Goal: Answer question/provide support: Share knowledge or assist other users

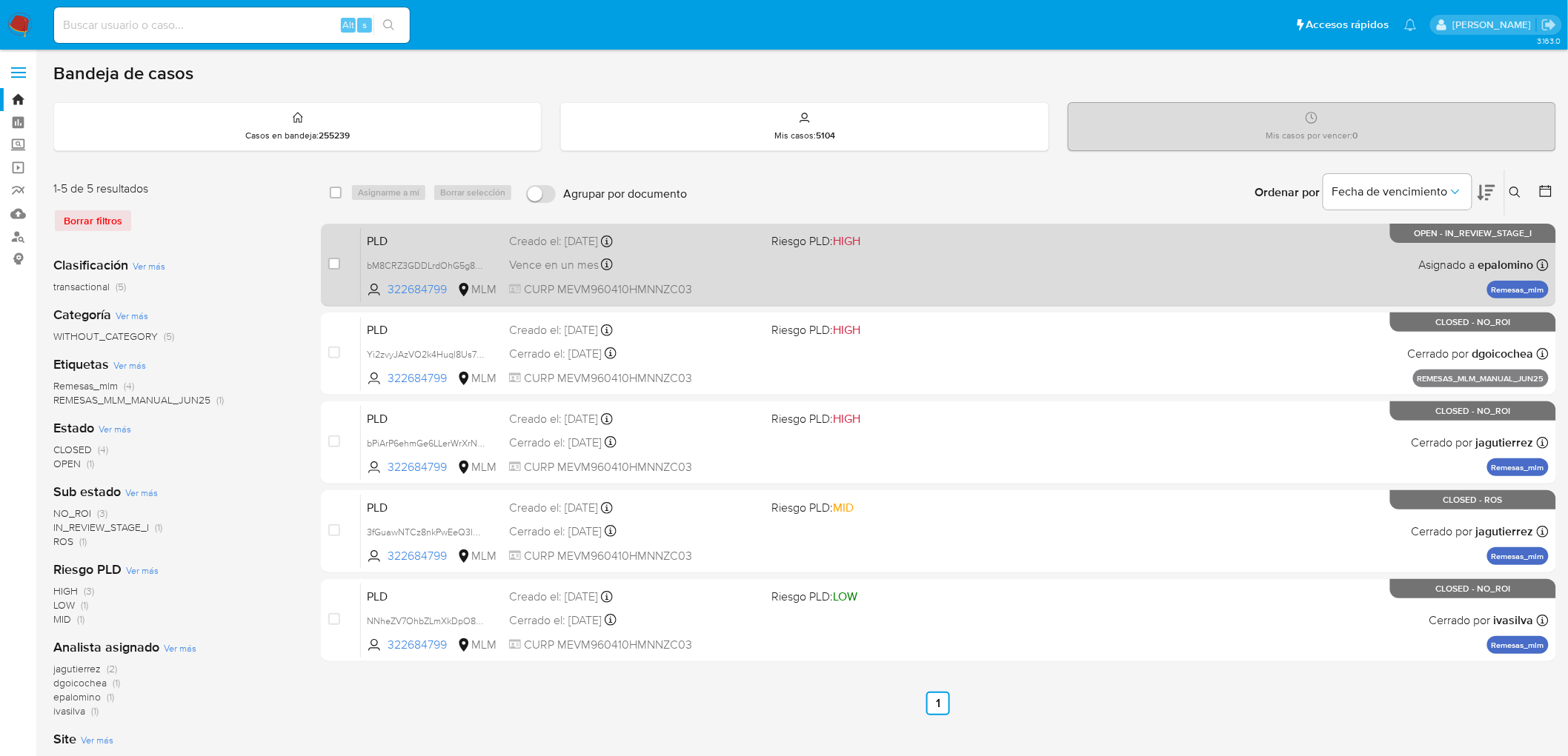
click at [402, 238] on span "PLD" at bounding box center [432, 240] width 130 height 19
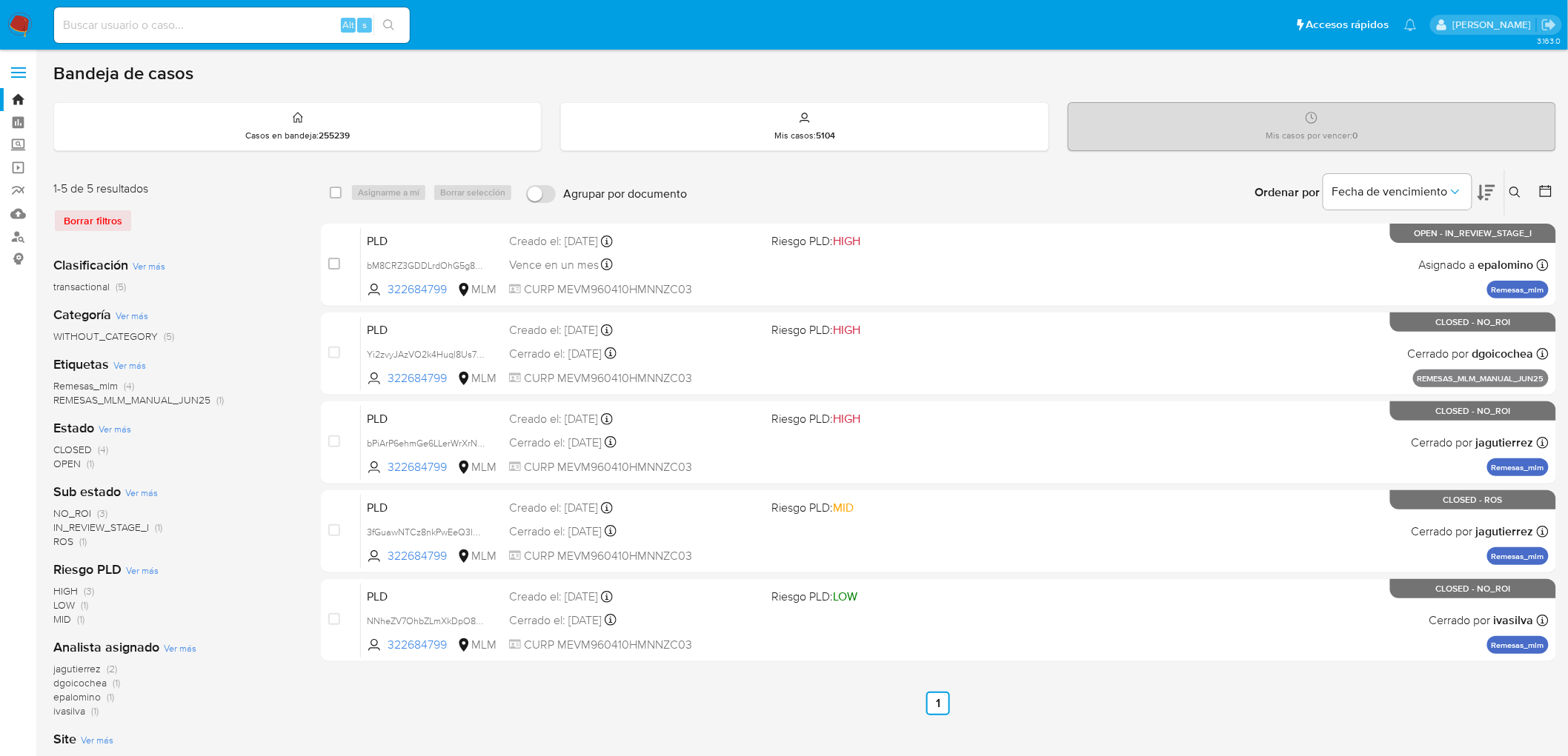
click at [1510, 186] on icon at bounding box center [1515, 192] width 12 height 12
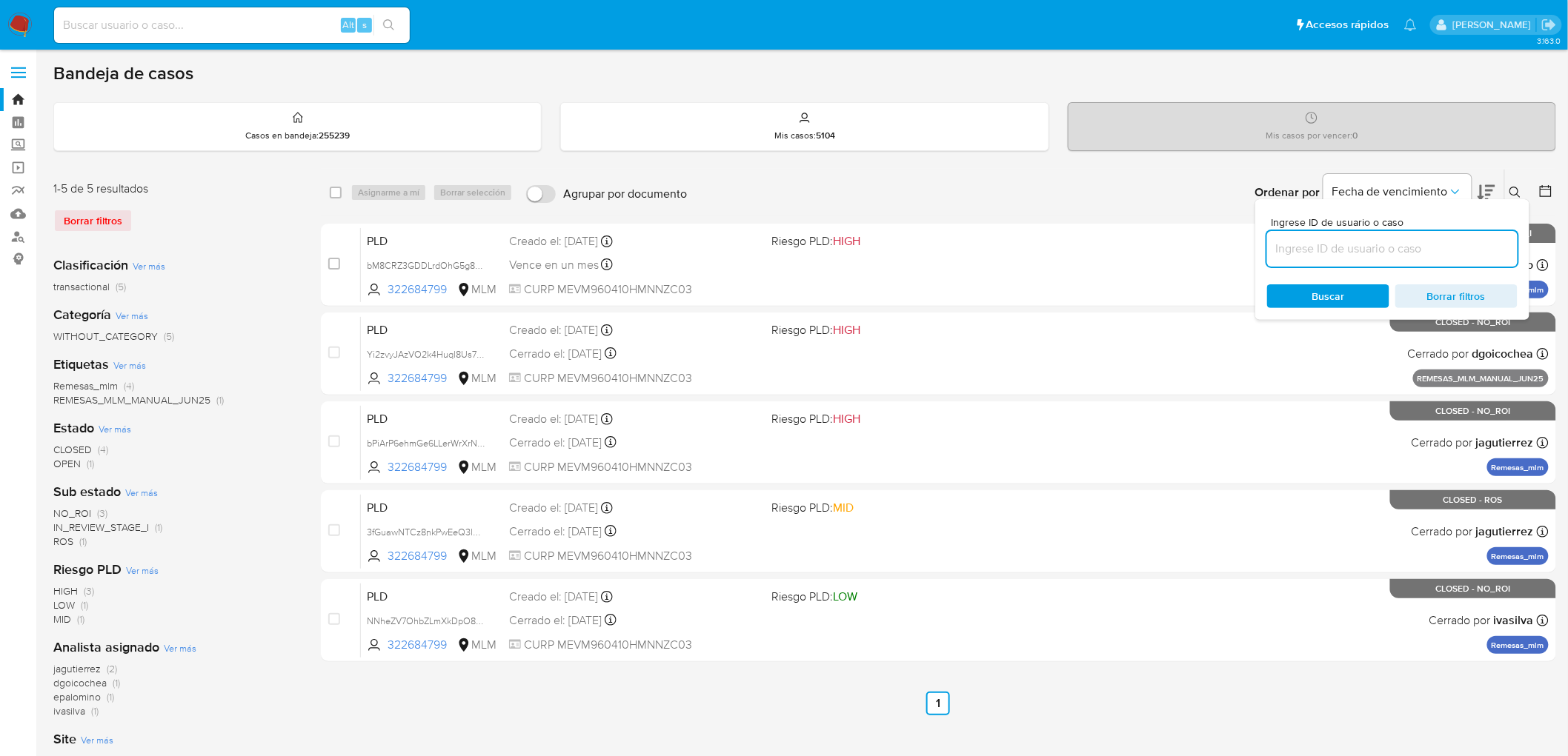
drag, startPoint x: 1342, startPoint y: 246, endPoint x: 1337, endPoint y: 279, distance: 33.4
click at [1342, 246] on input at bounding box center [1392, 248] width 251 height 19
type input "510974615"
click at [1336, 286] on span "Buscar" at bounding box center [1328, 296] width 33 height 23
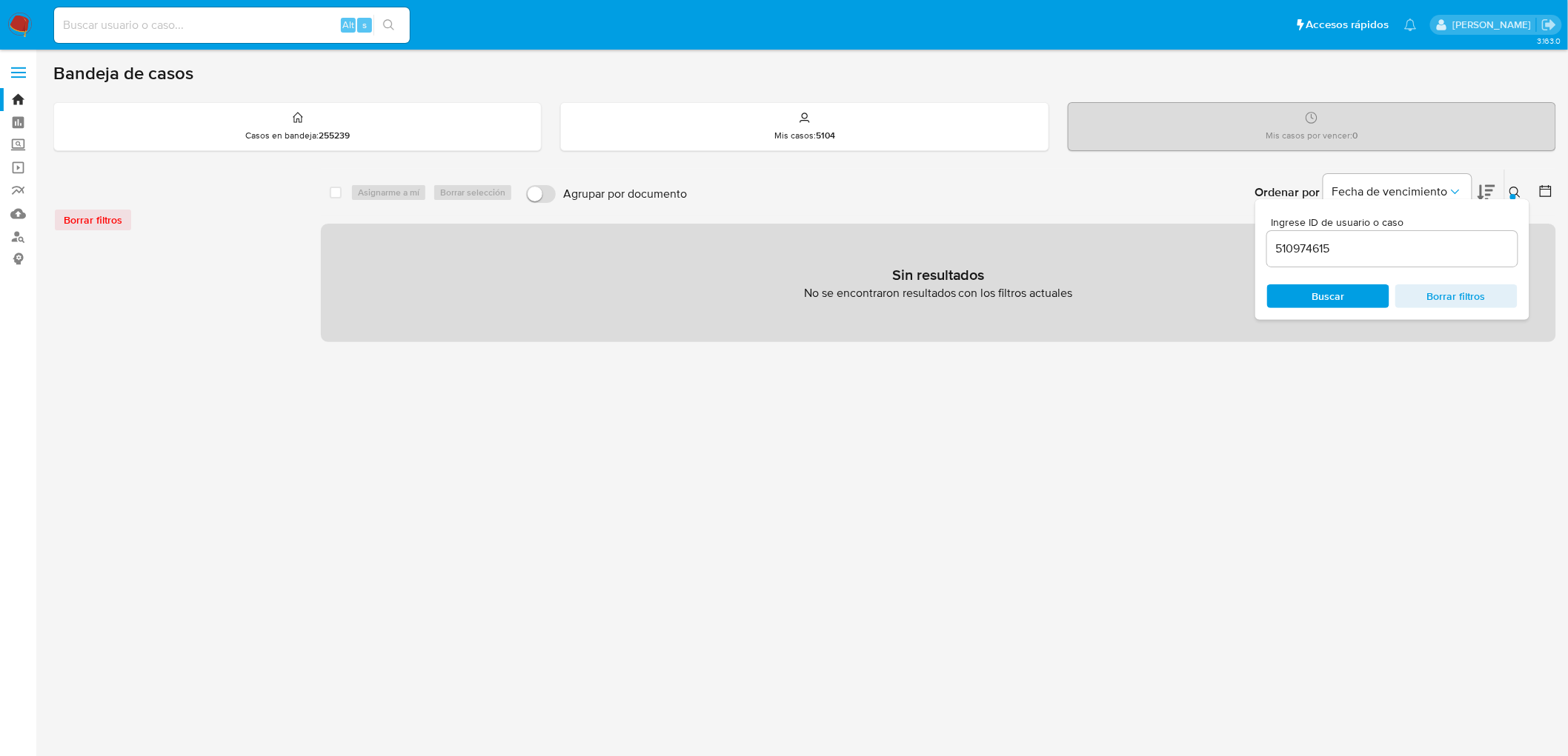
click at [1522, 189] on button at bounding box center [1517, 192] width 24 height 18
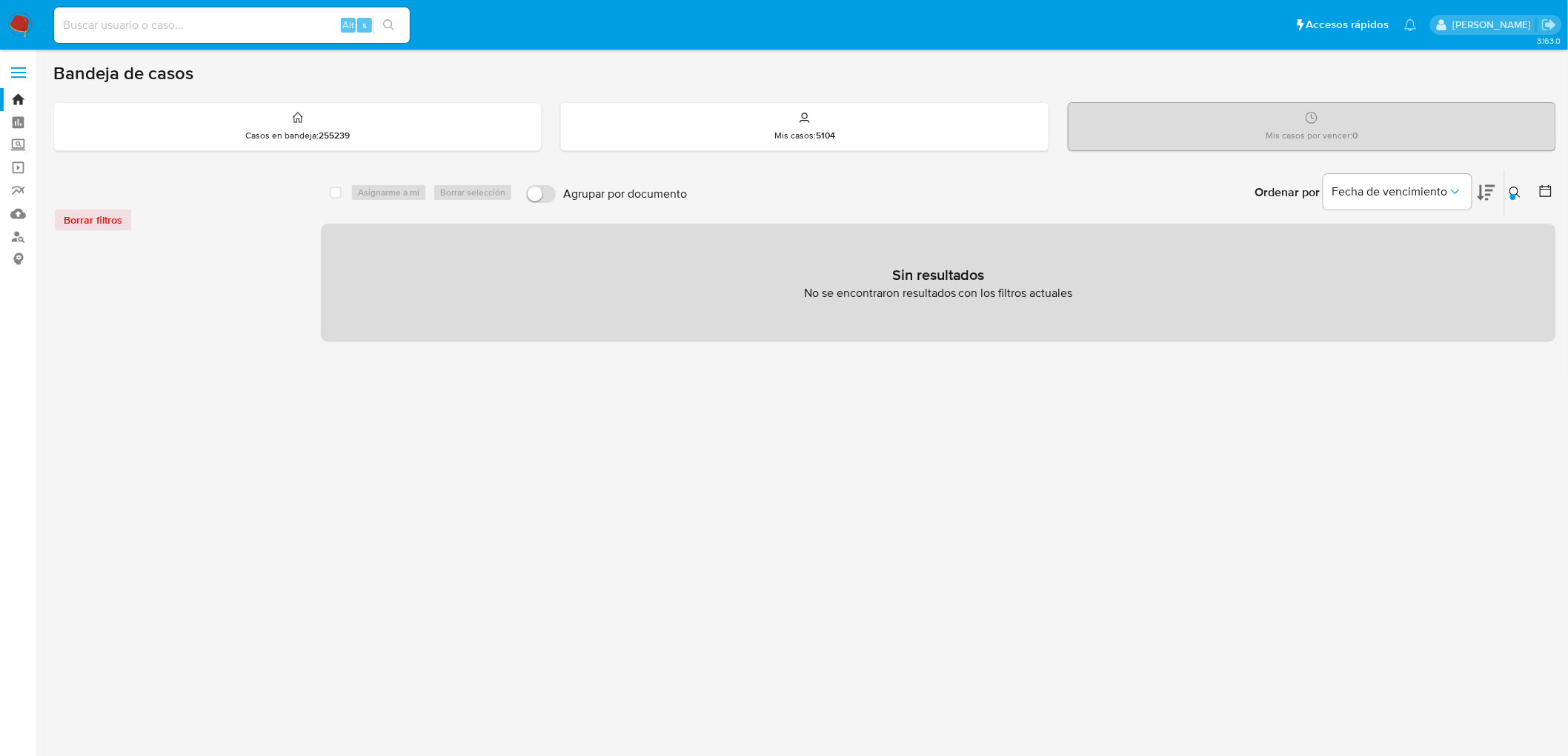
click at [3, 23] on nav "Pausado Ver notificaciones Alt s Accesos rápidos Presiona las siguientes teclas…" at bounding box center [784, 24] width 1568 height 49
click at [17, 25] on img at bounding box center [20, 25] width 25 height 25
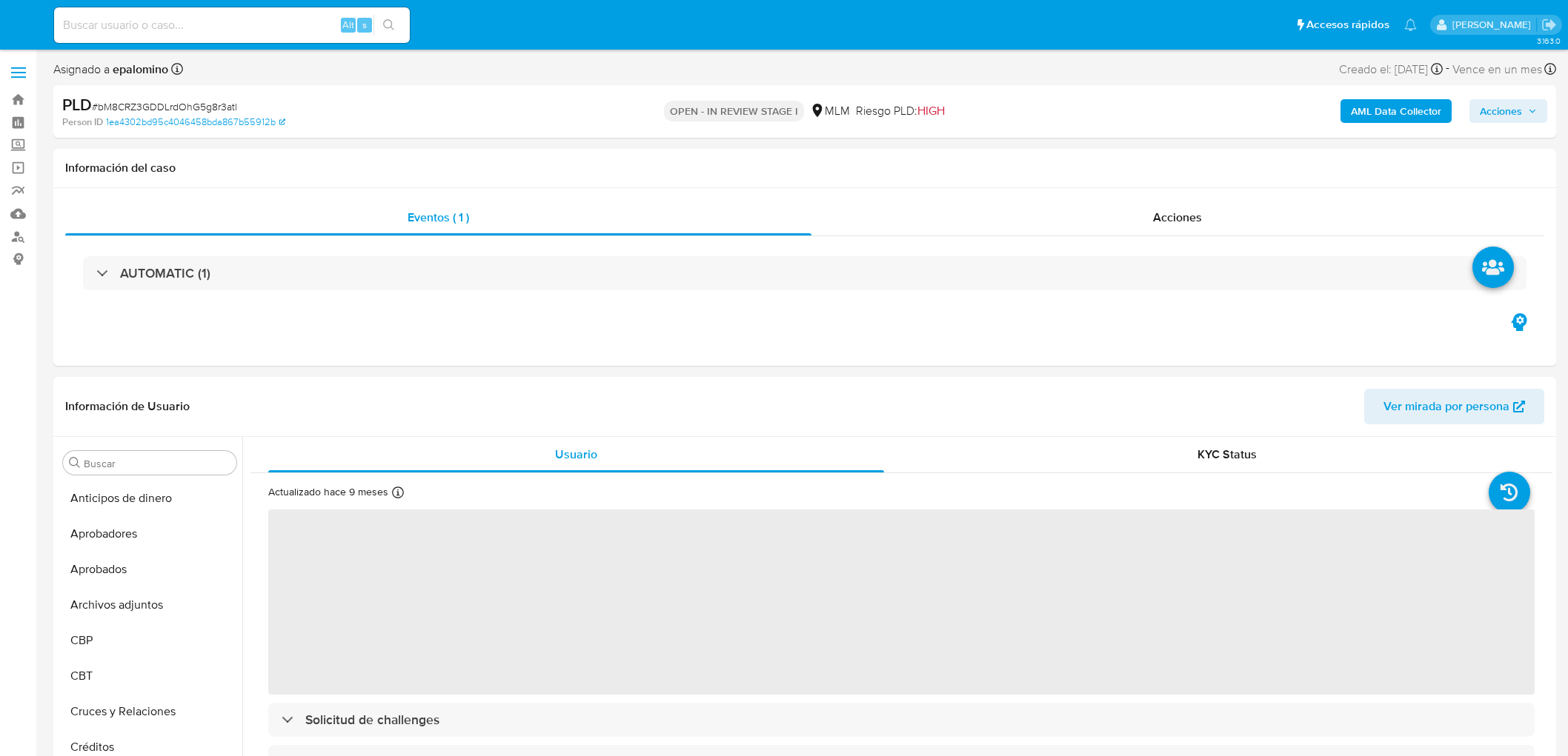
select select "10"
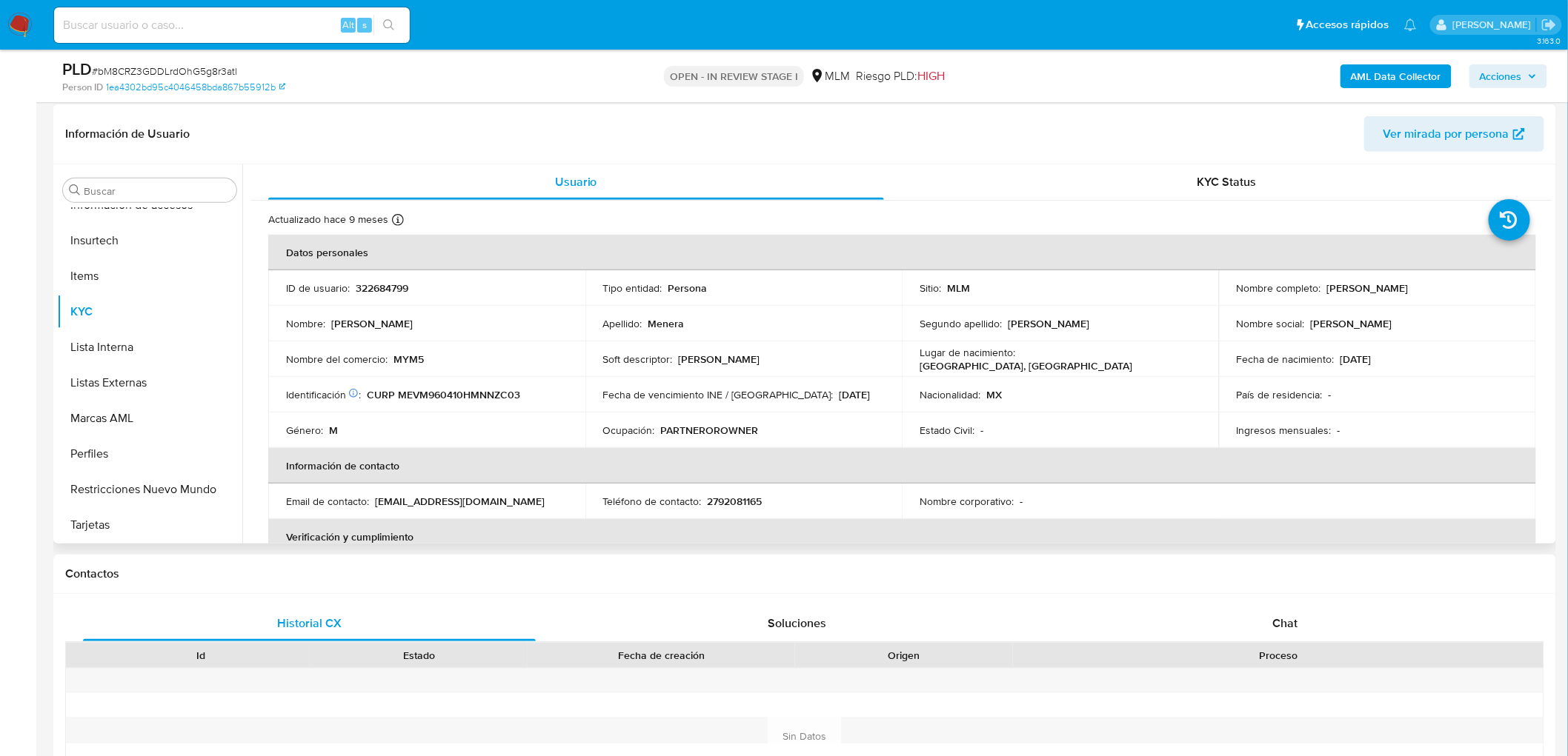
click at [907, 401] on td "Nacionalidad : MX" at bounding box center [1060, 394] width 317 height 36
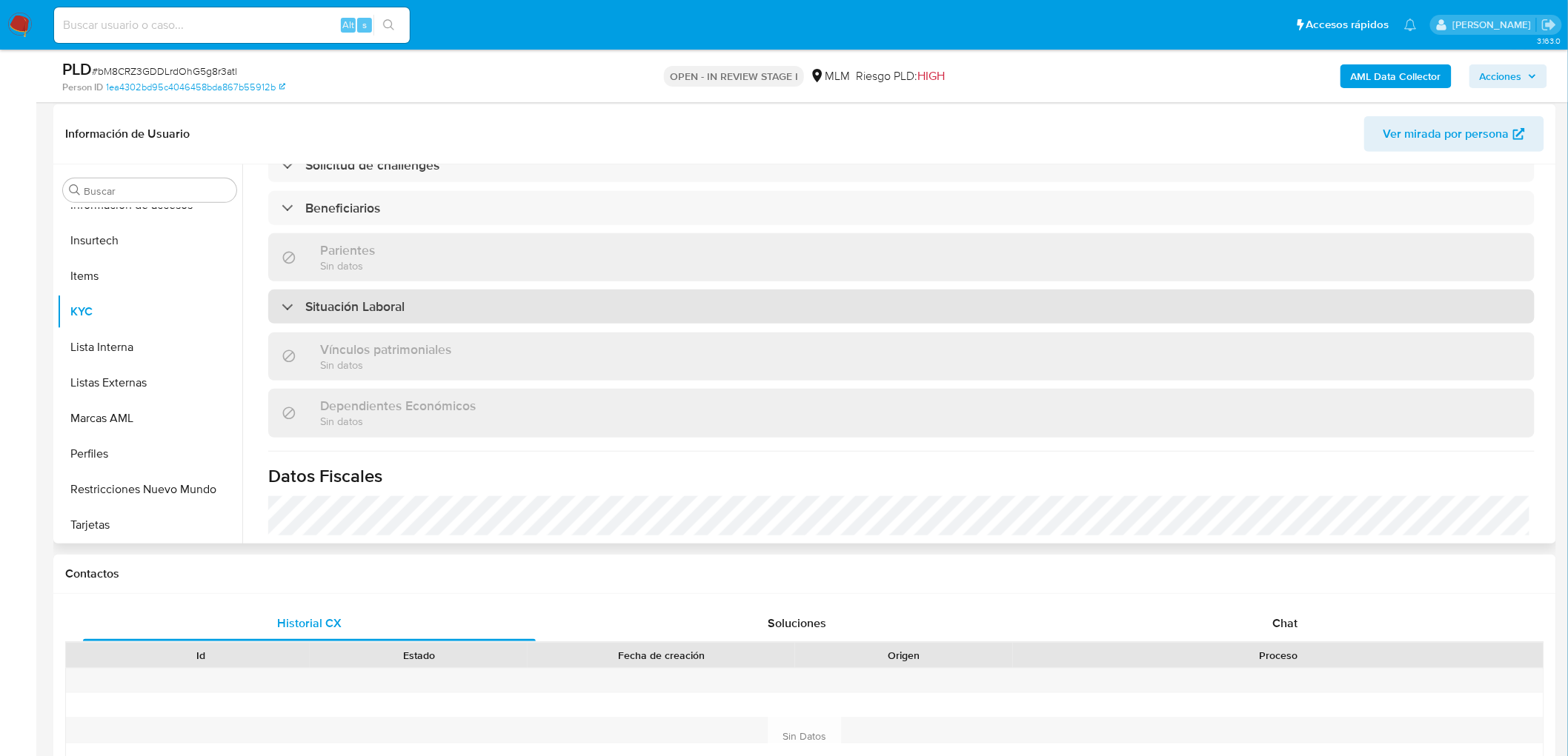
scroll to position [558, 0]
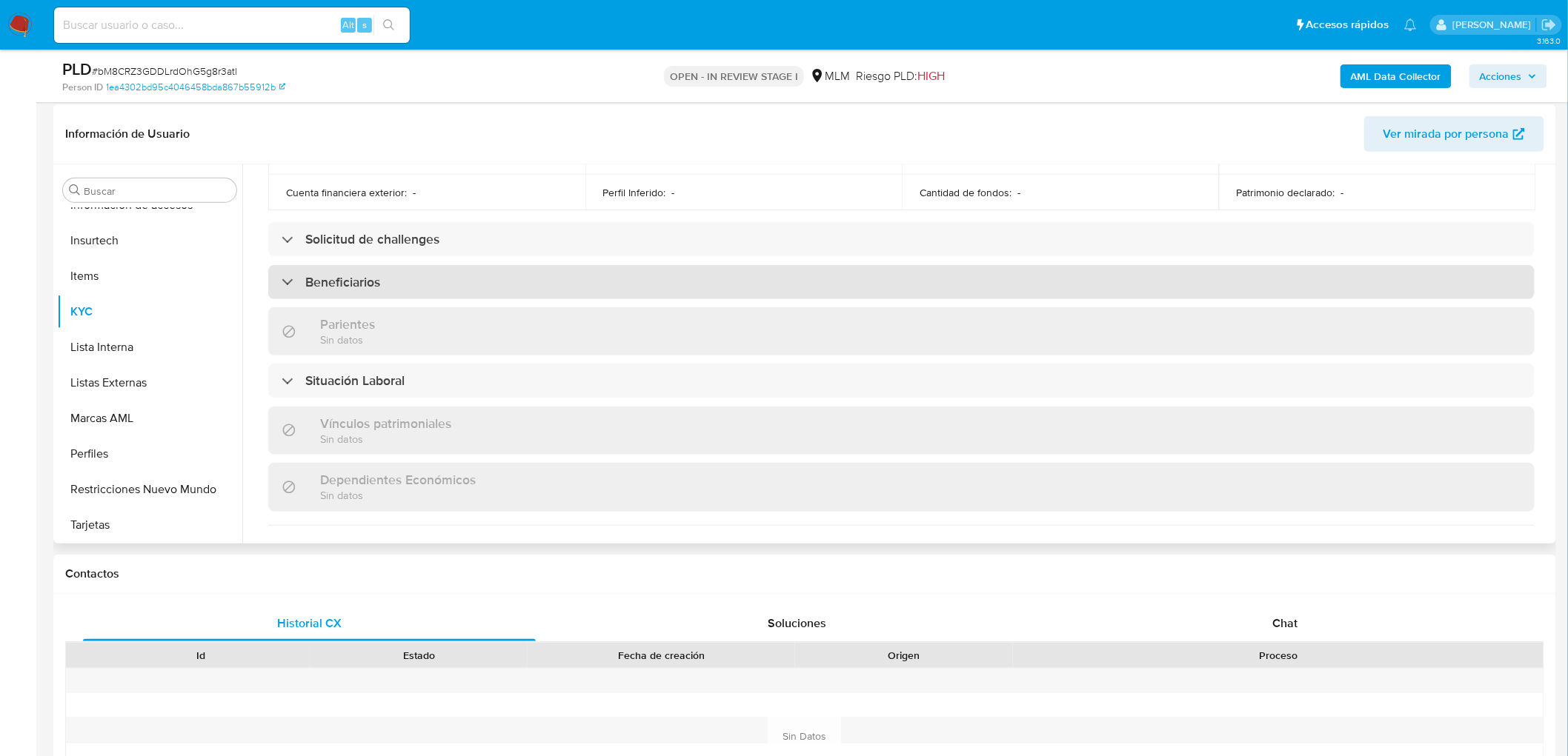
click at [356, 287] on h3 "Beneficiarios" at bounding box center [343, 282] width 75 height 17
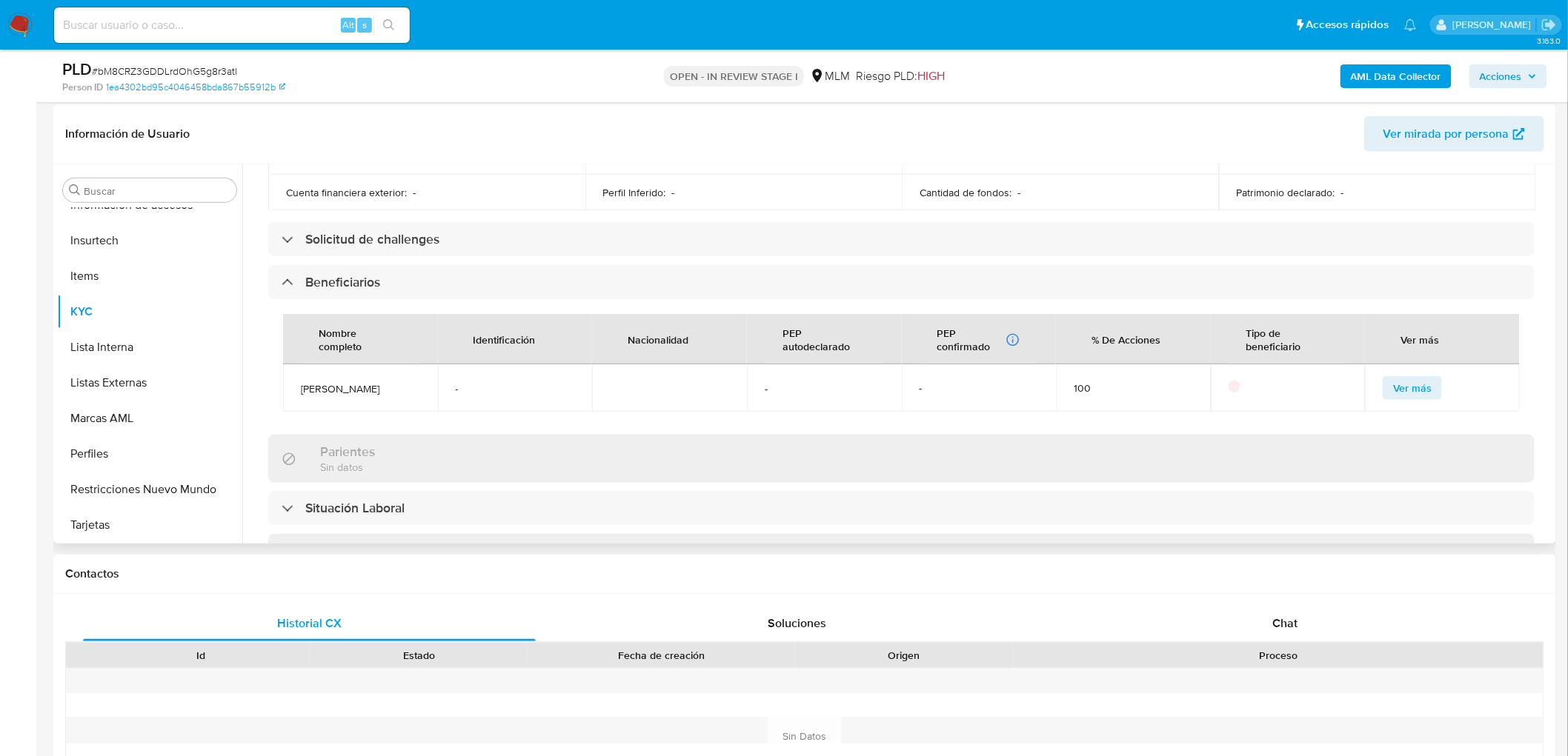
drag, startPoint x: 419, startPoint y: 394, endPoint x: 289, endPoint y: 390, distance: 130.1
click at [289, 390] on td "Cecilia Molina hernadez" at bounding box center [360, 388] width 155 height 48
copy span "Cecilia Molina hernadez"
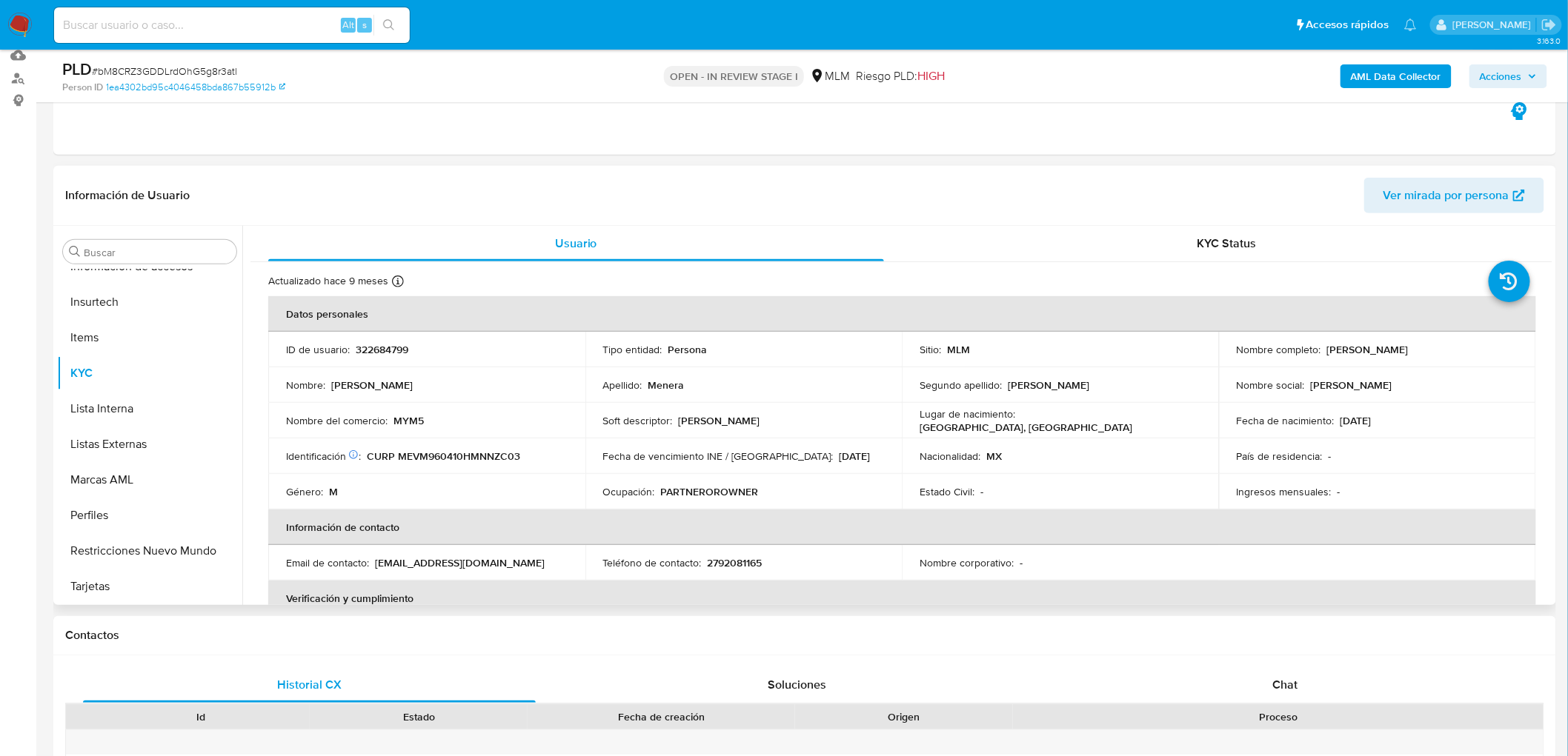
scroll to position [55, 0]
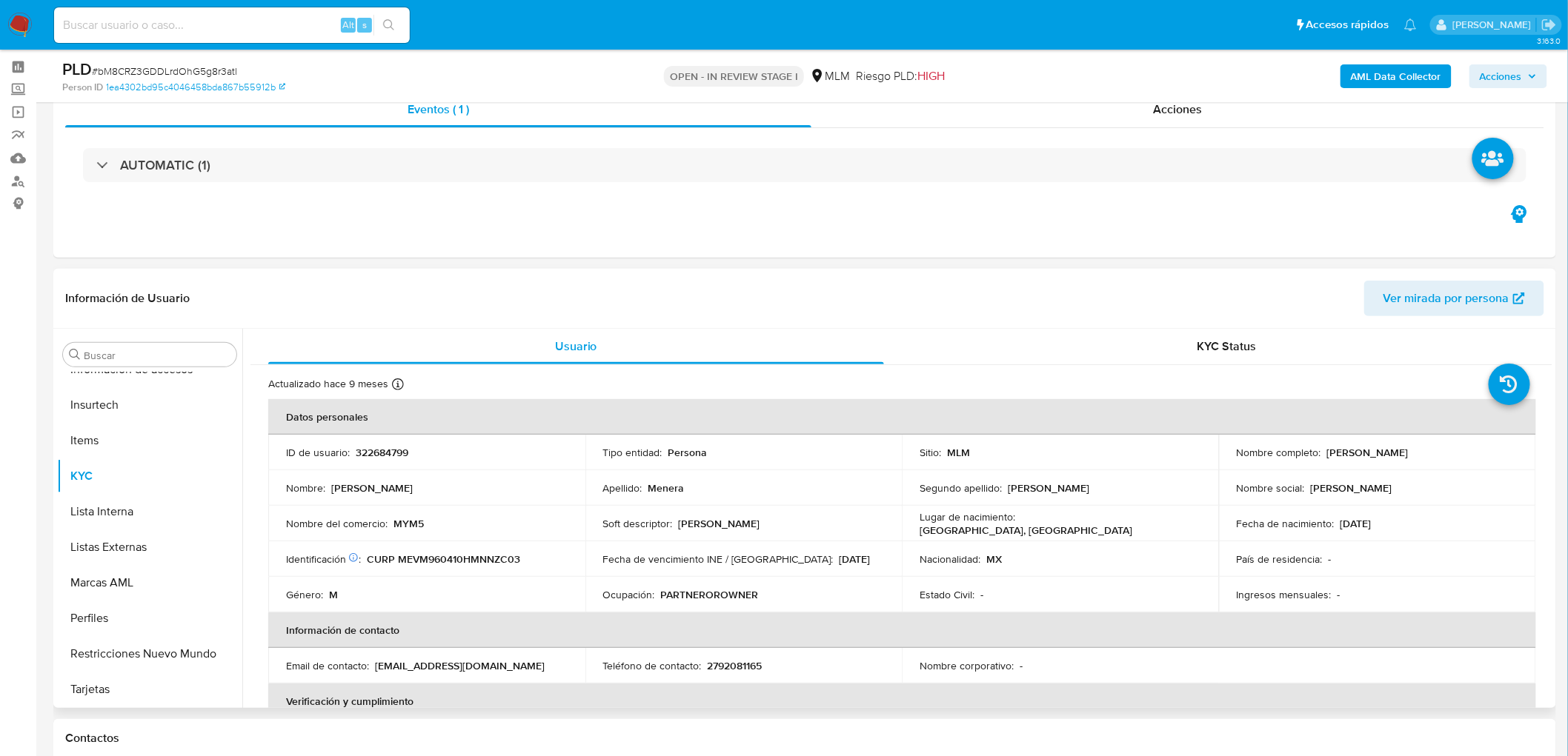
drag, startPoint x: 1464, startPoint y: 455, endPoint x: 1321, endPoint y: 454, distance: 143.0
click at [1321, 454] on div "Nombre completo : Michel Alexis Menera Vazquez" at bounding box center [1377, 453] width 282 height 13
copy p "[PERSON_NAME] [PERSON_NAME]"
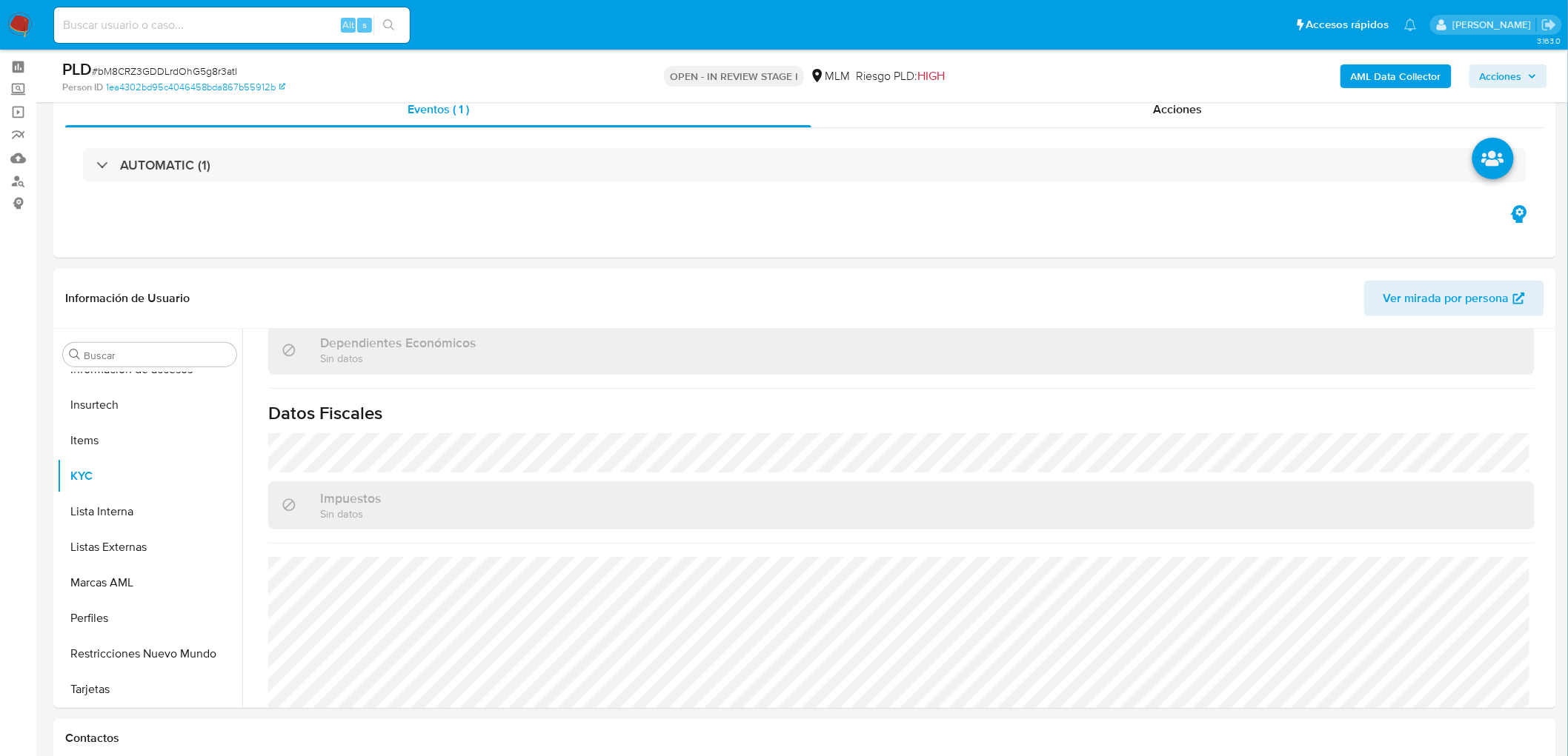
scroll to position [1015, 0]
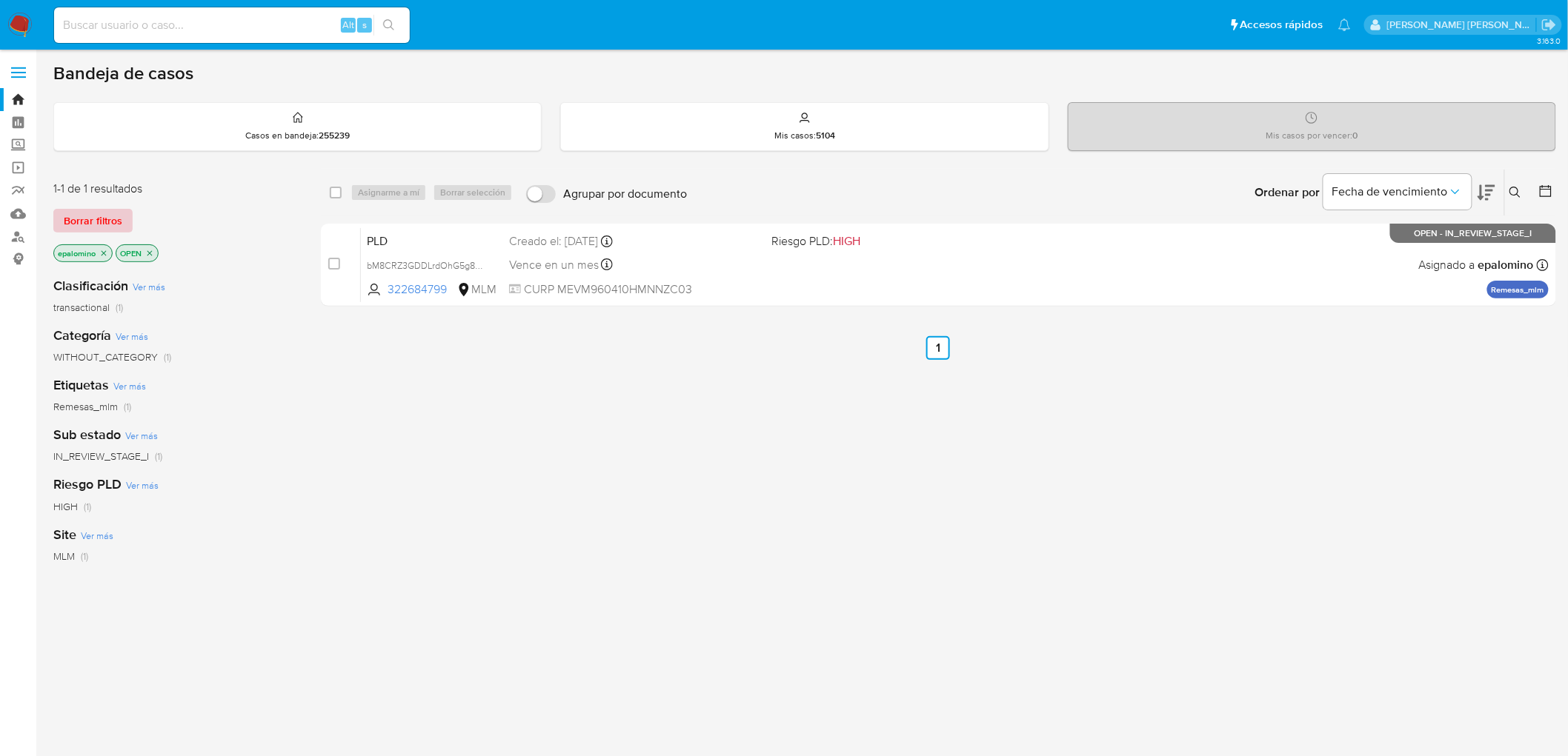
click at [112, 222] on span "Borrar filtros" at bounding box center [93, 221] width 59 height 21
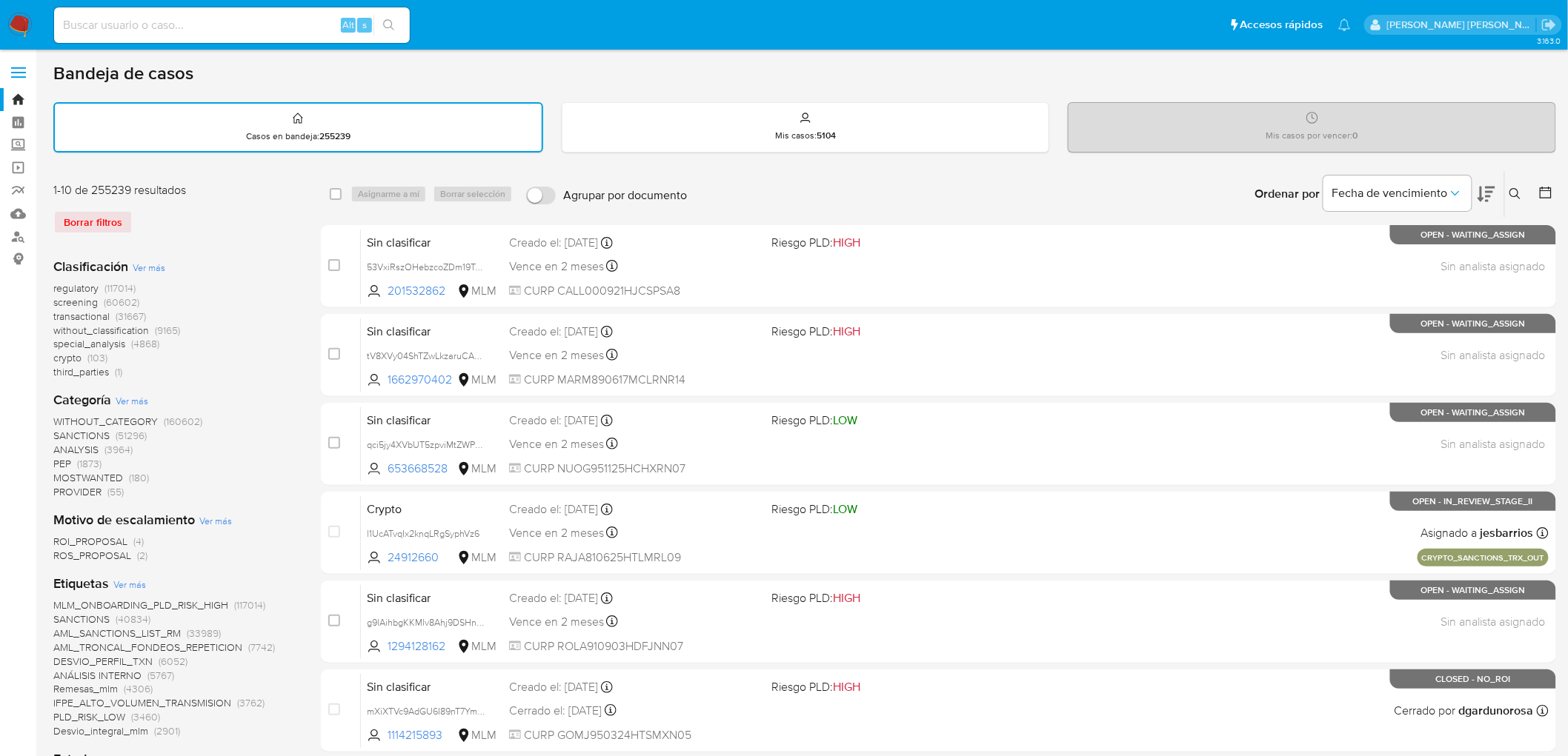
click at [1515, 188] on icon at bounding box center [1515, 193] width 11 height 11
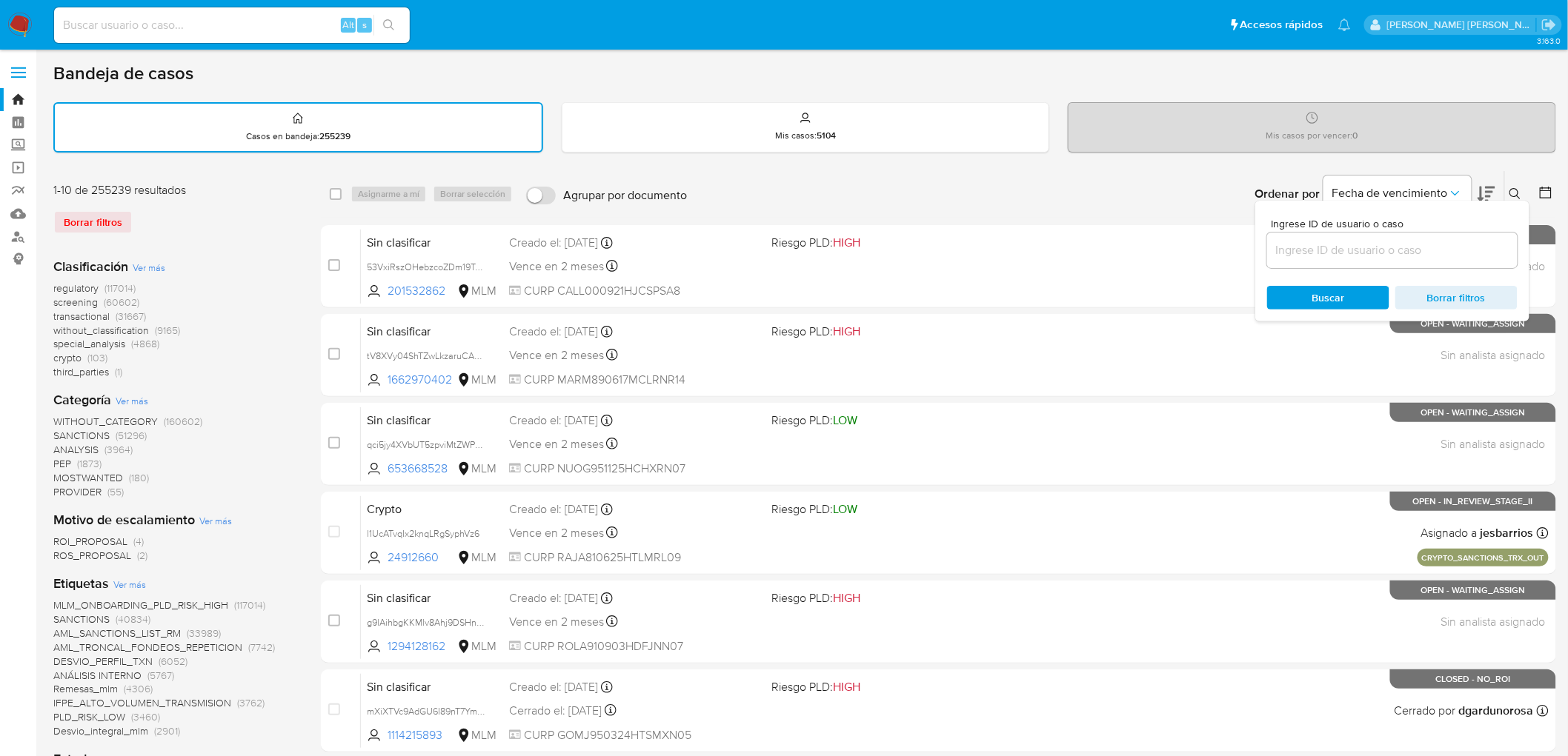
click at [1288, 256] on input at bounding box center [1392, 250] width 251 height 19
type input "510974615"
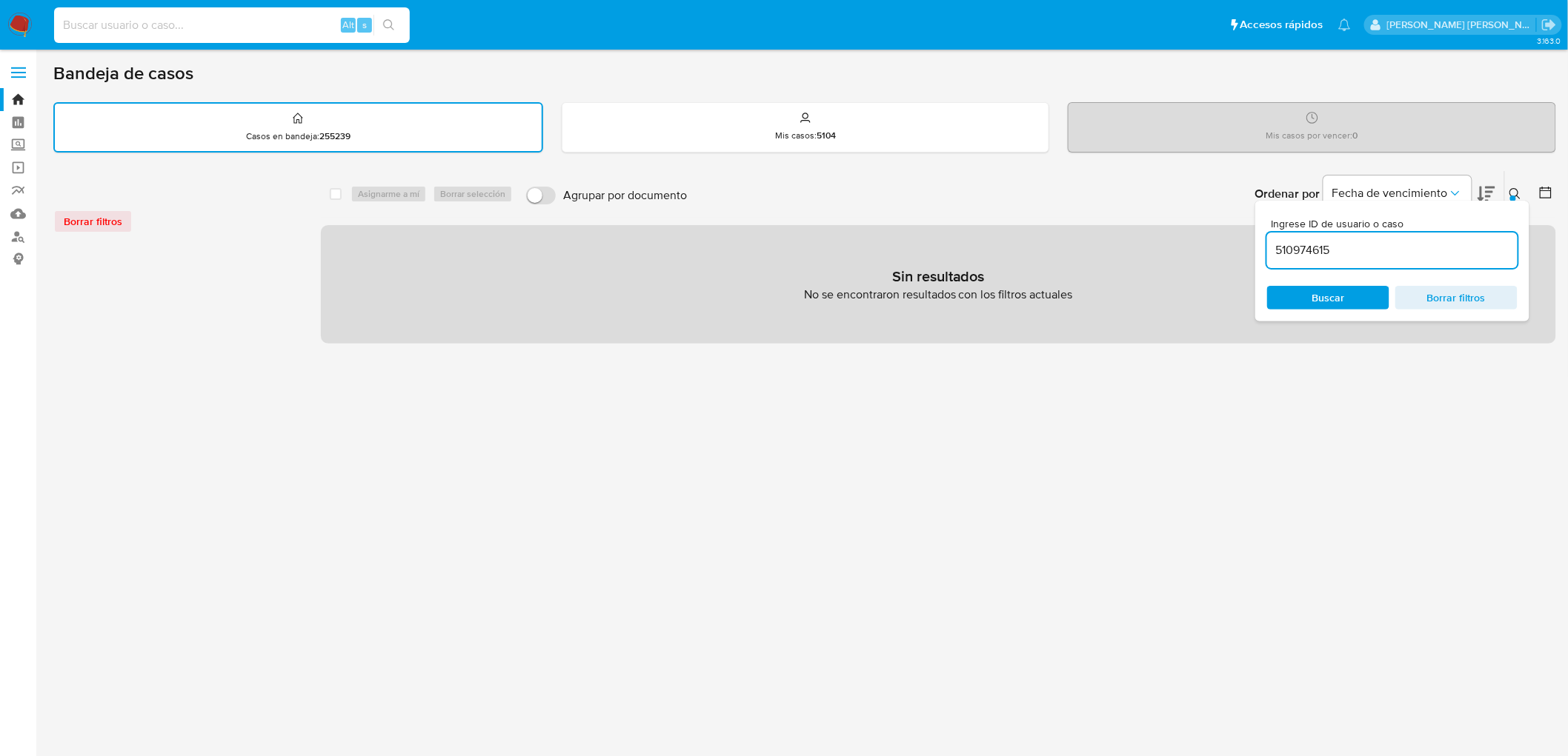
click at [221, 25] on input at bounding box center [232, 25] width 356 height 19
paste input "510974615"
type input "510974615"
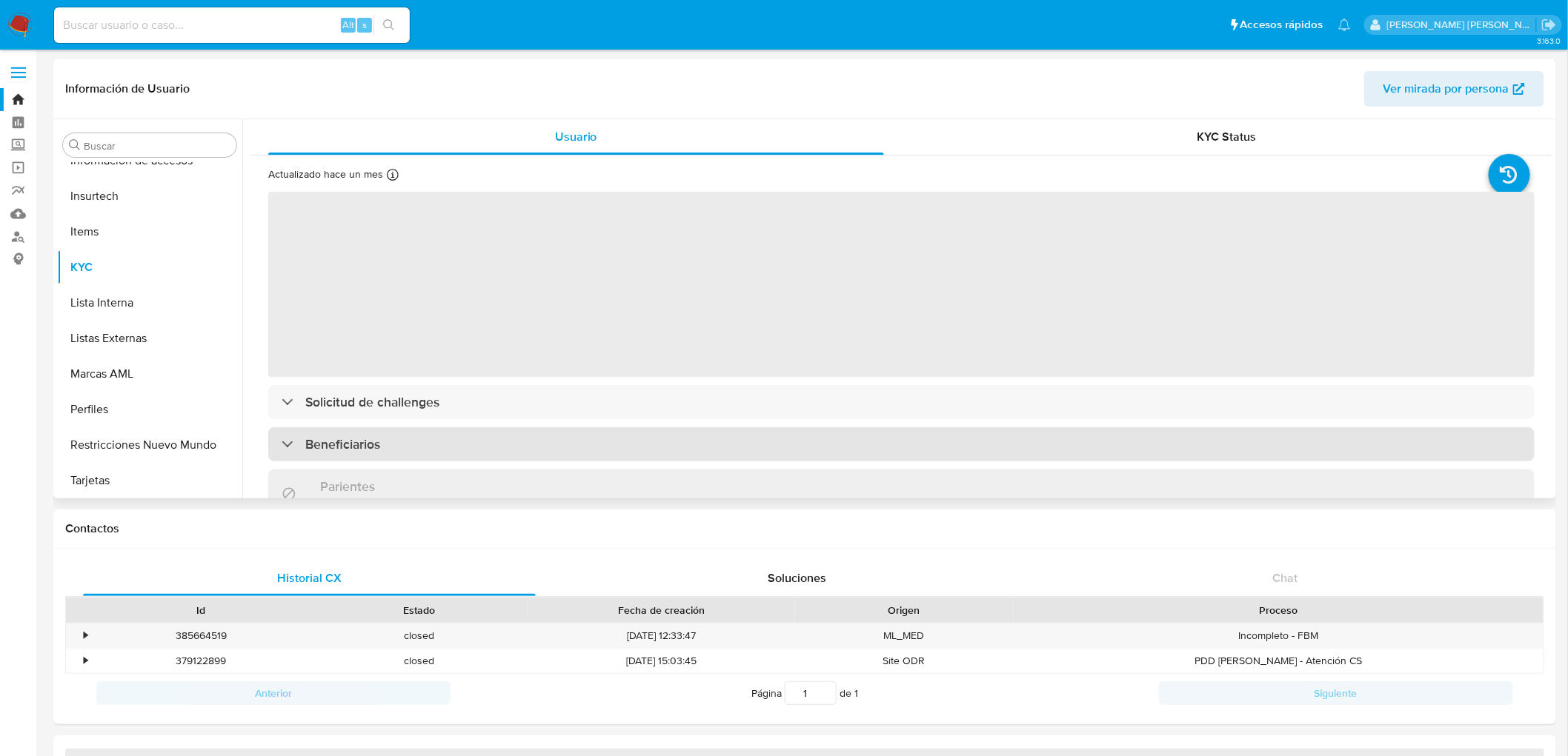
scroll to position [732, 0]
select select "10"
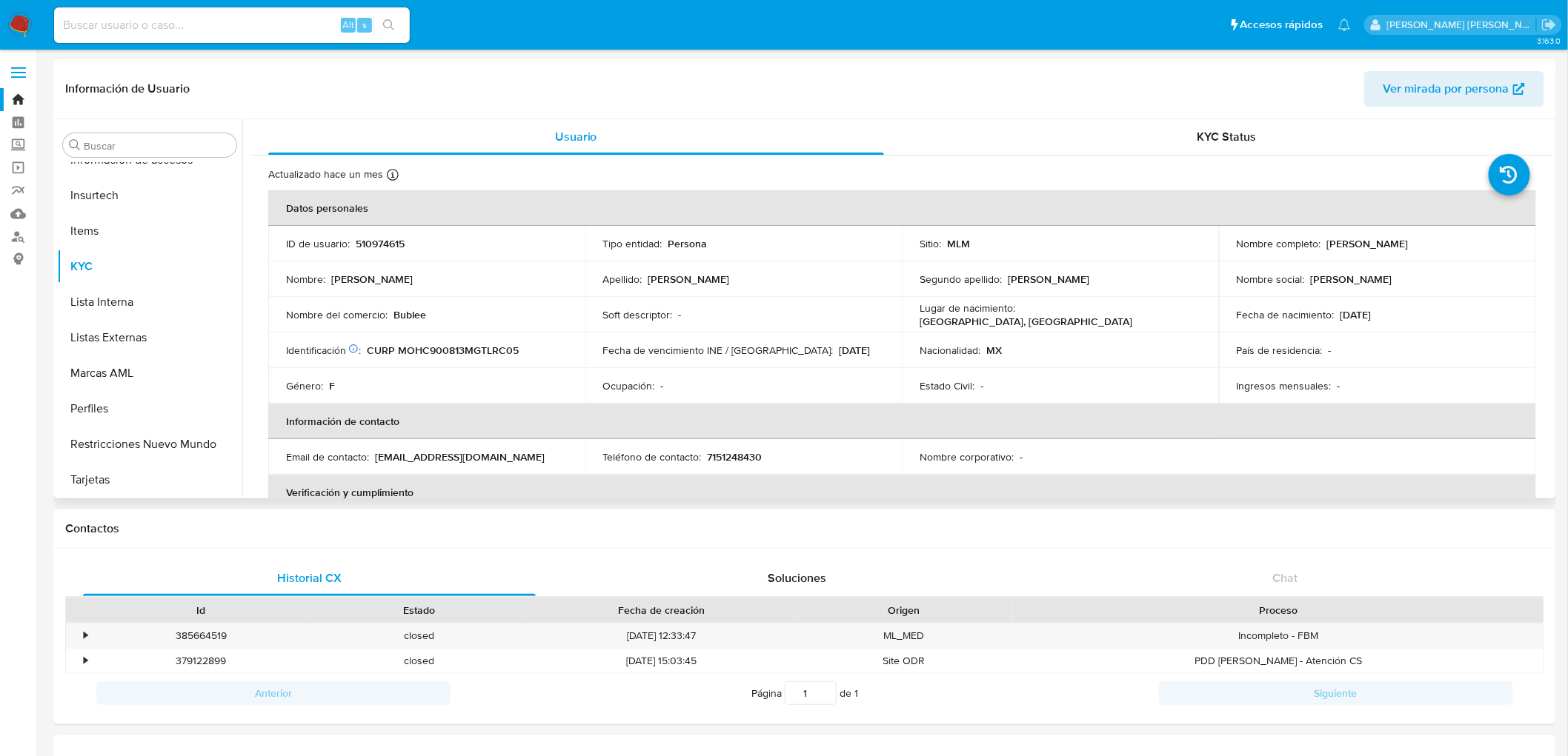
click at [711, 393] on div "Ocupación : -" at bounding box center [744, 386] width 282 height 13
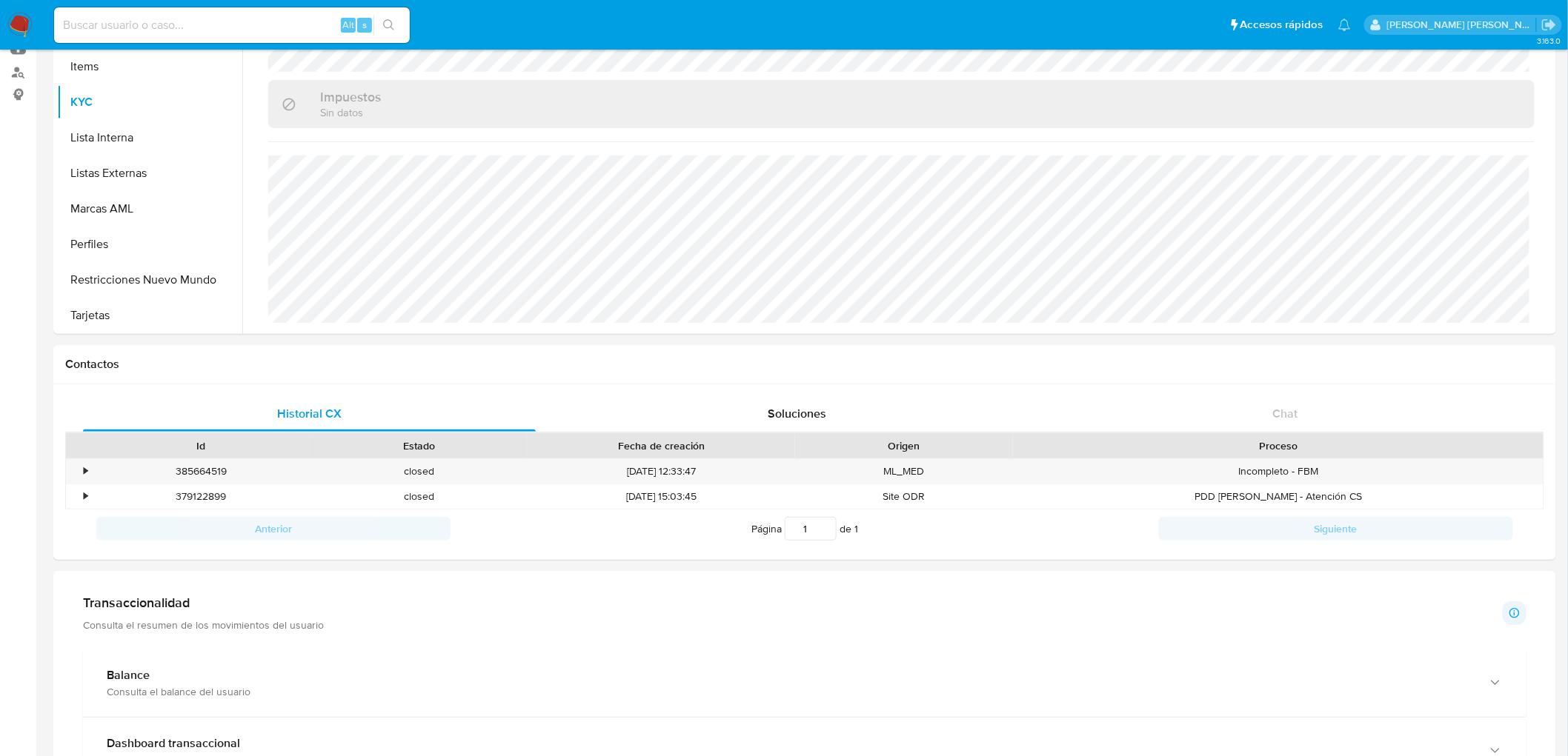
scroll to position [45, 0]
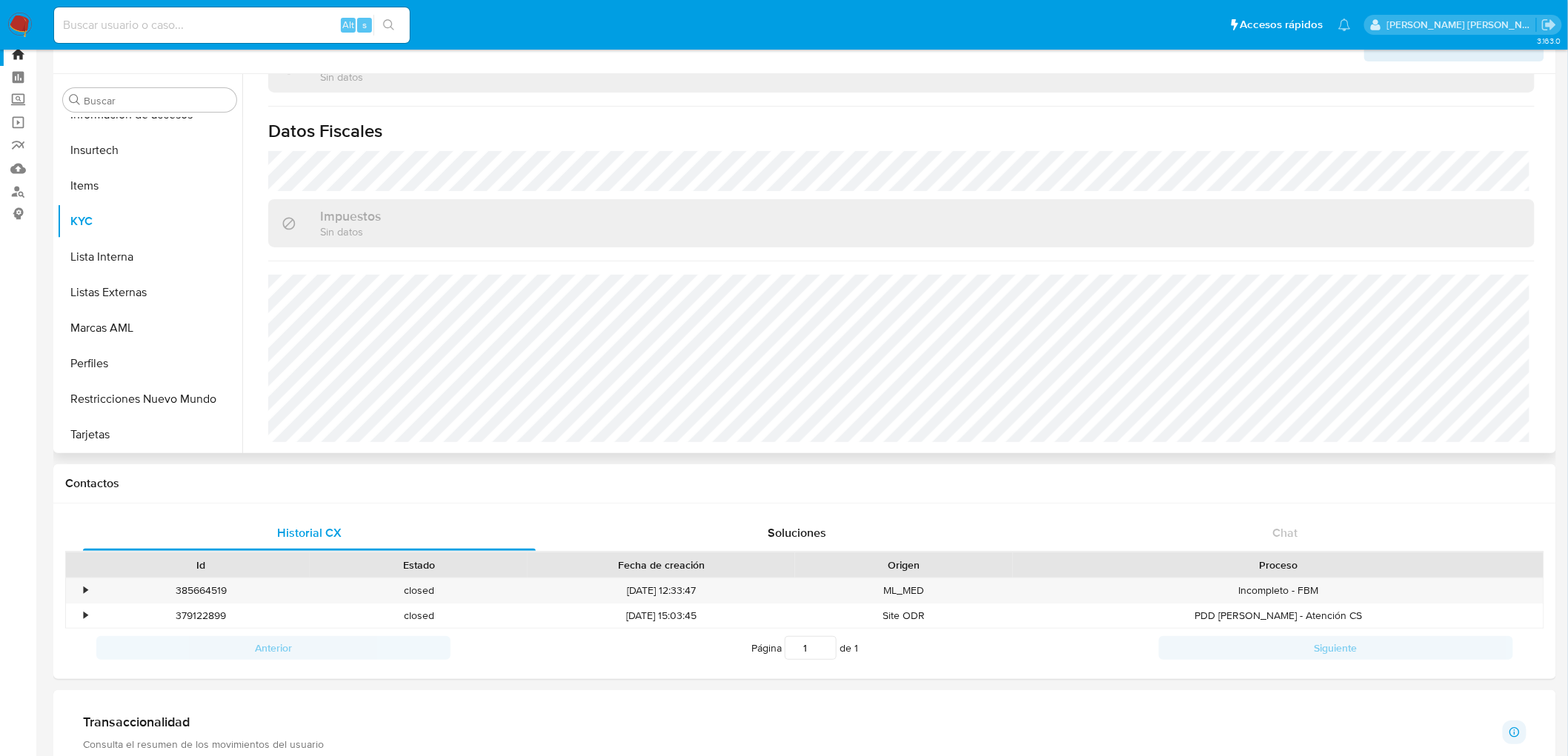
click at [1555, 370] on div "Buscar Anticipos de dinero Aprobadores Aprobados Archivos adjuntos CBP CBT Cruc…" at bounding box center [805, 264] width 1503 height 379
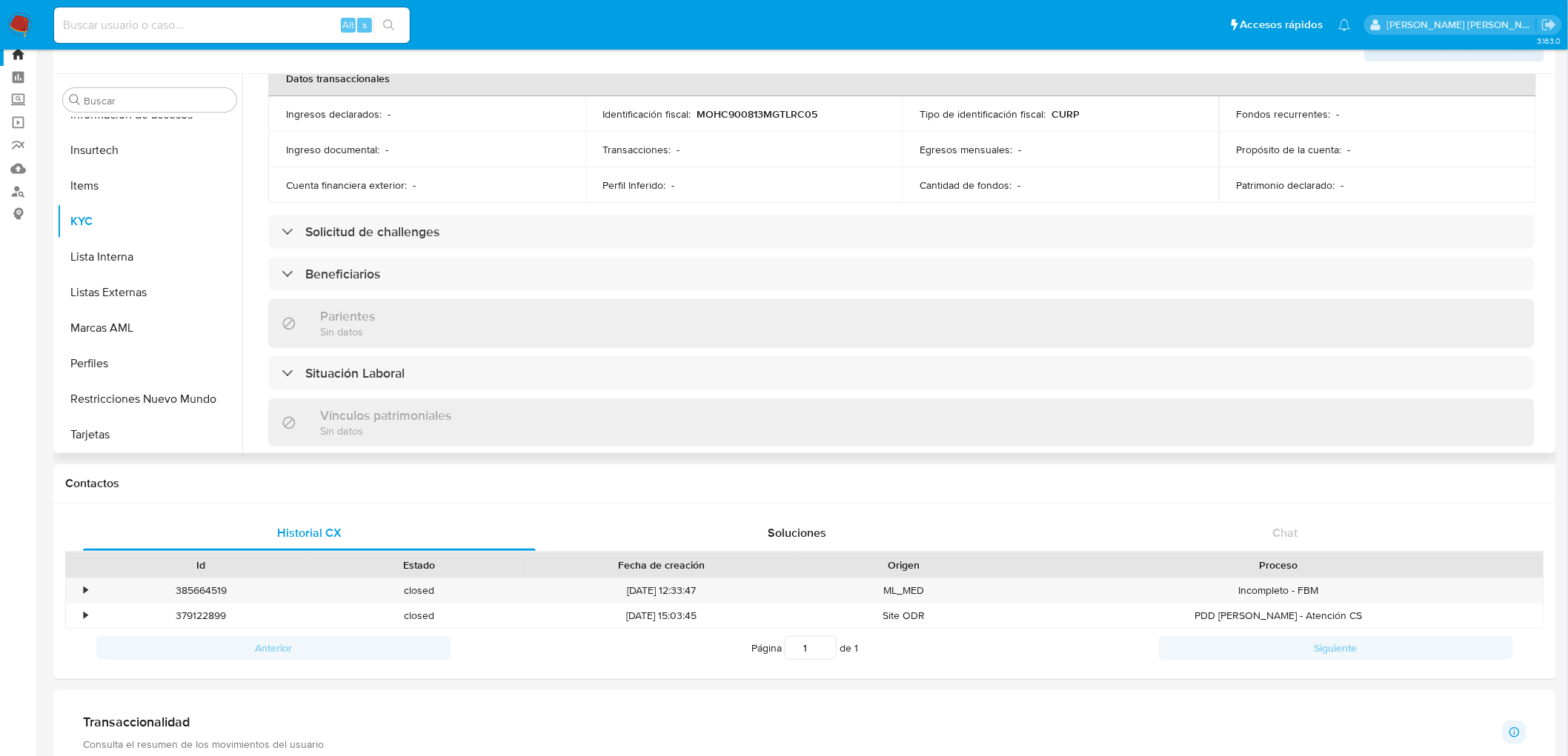
scroll to position [886, 0]
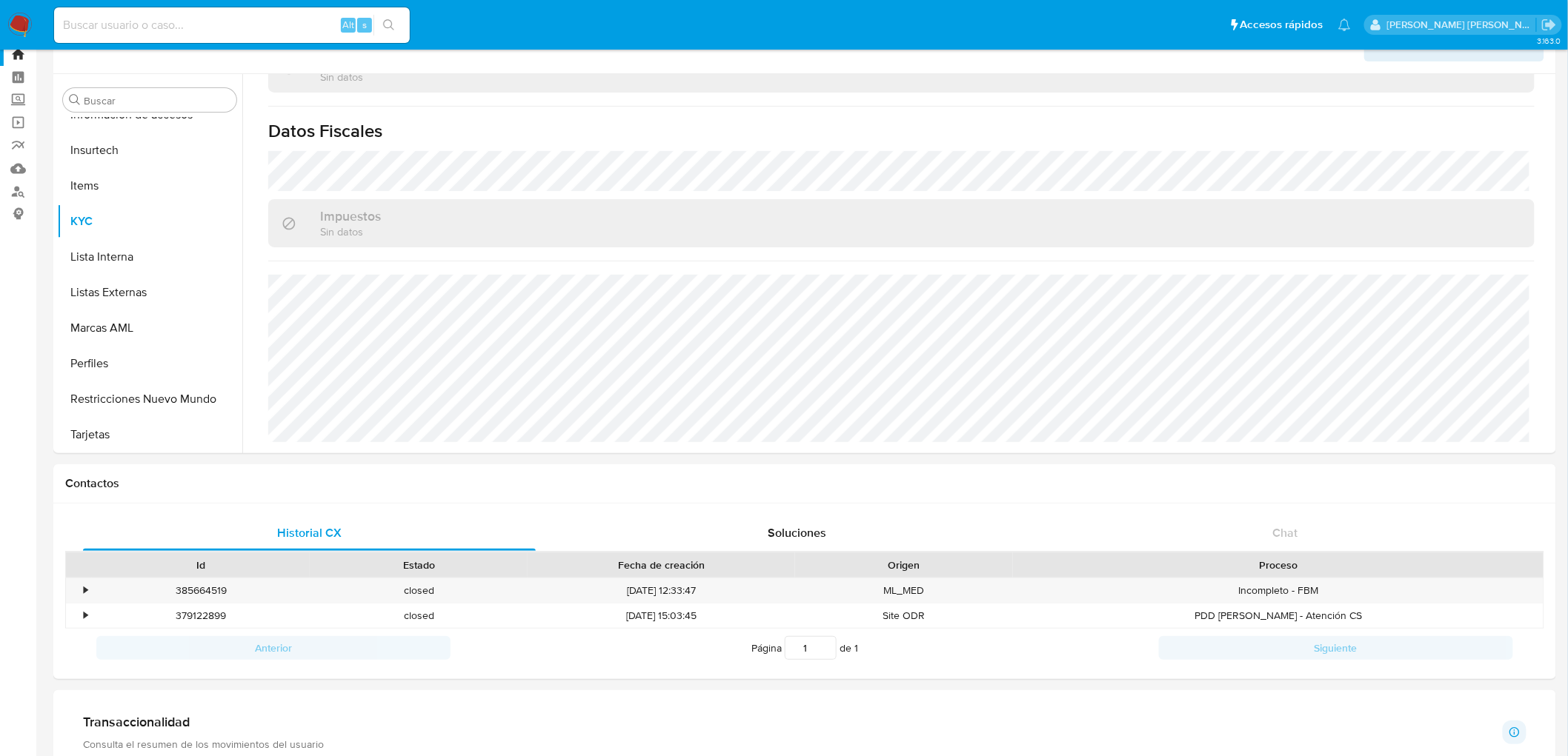
click at [23, 20] on img at bounding box center [20, 25] width 25 height 25
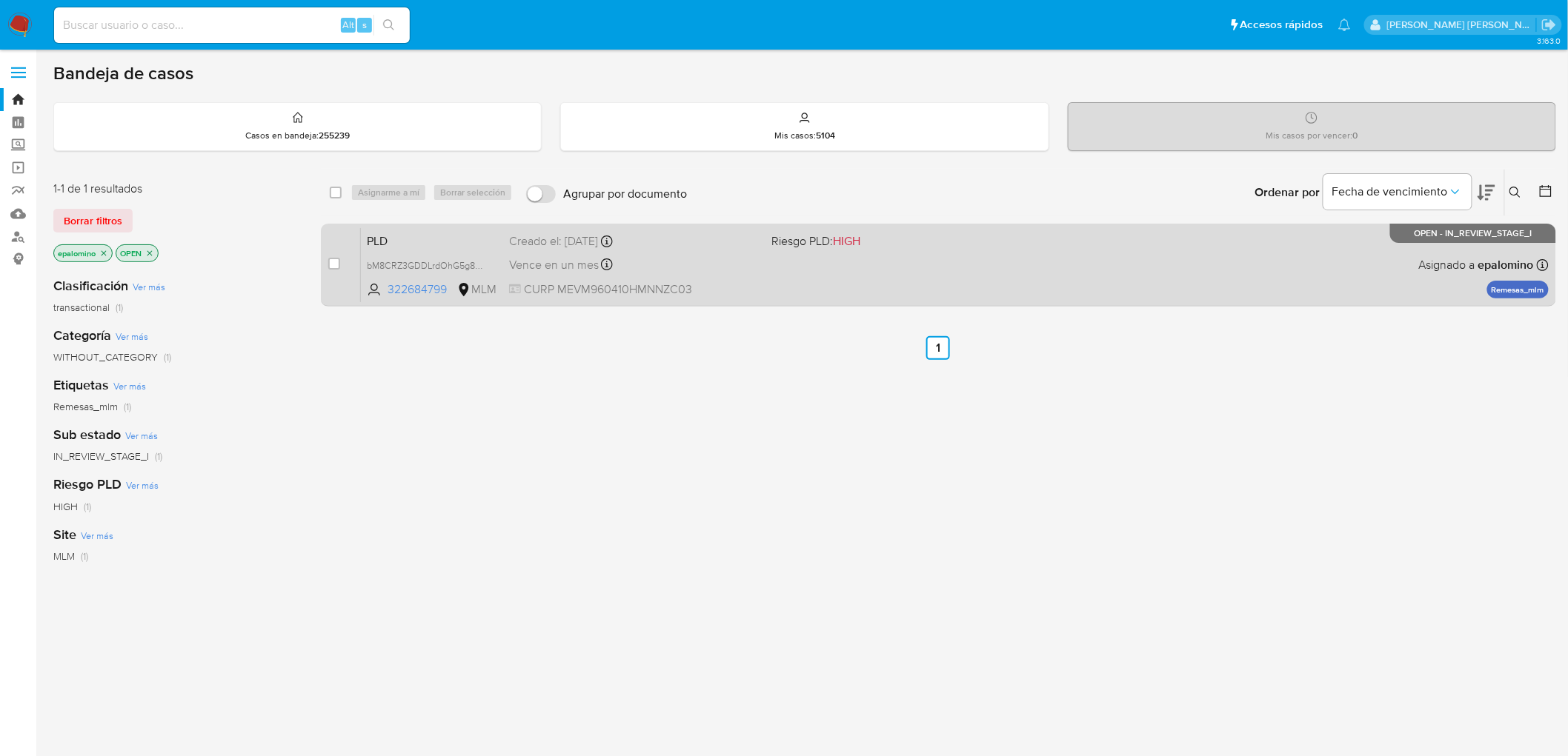
click at [374, 232] on span "PLD" at bounding box center [432, 240] width 130 height 19
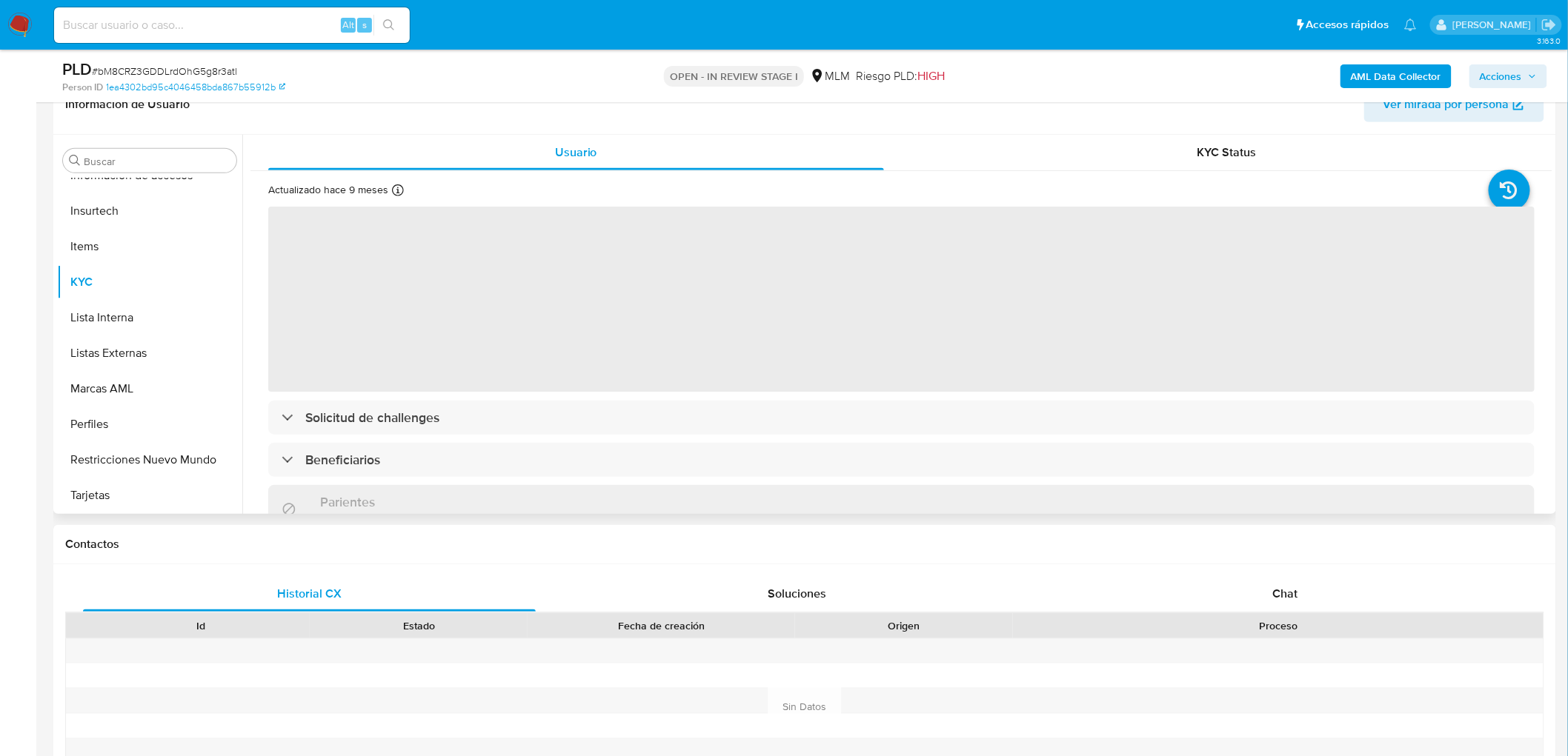
scroll to position [165, 0]
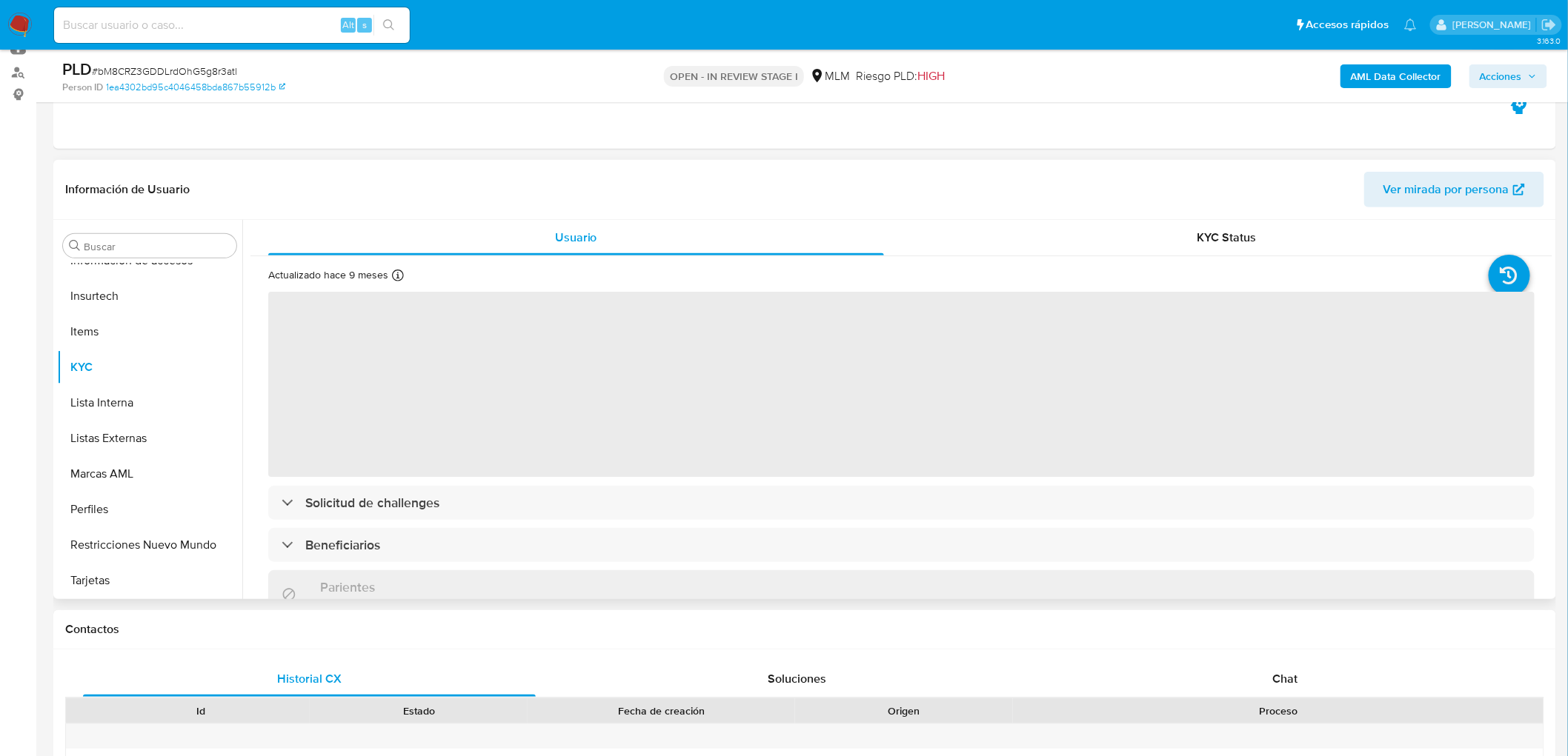
select select "10"
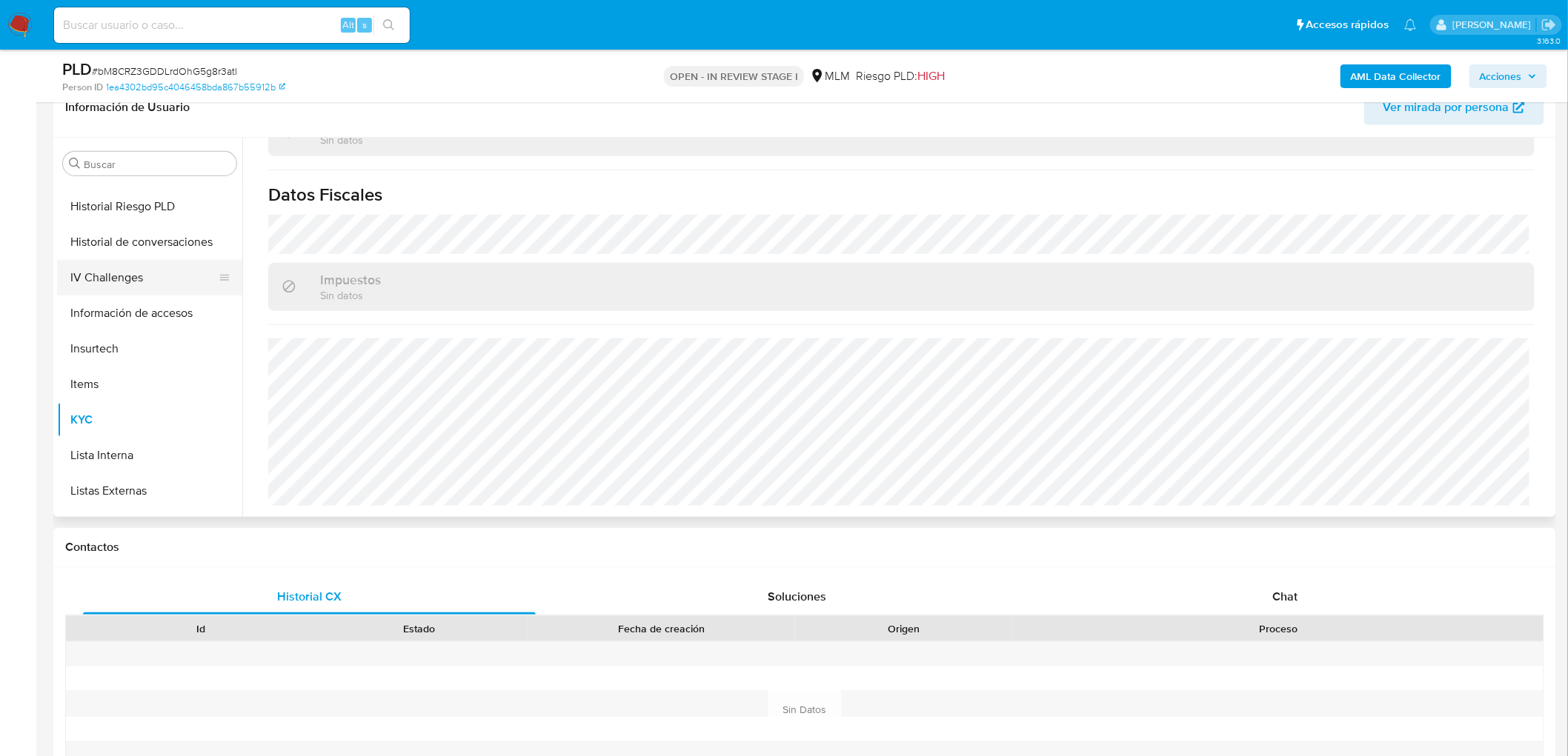
scroll to position [568, 0]
click at [171, 258] on button "Historial de conversaciones" at bounding box center [143, 271] width 173 height 36
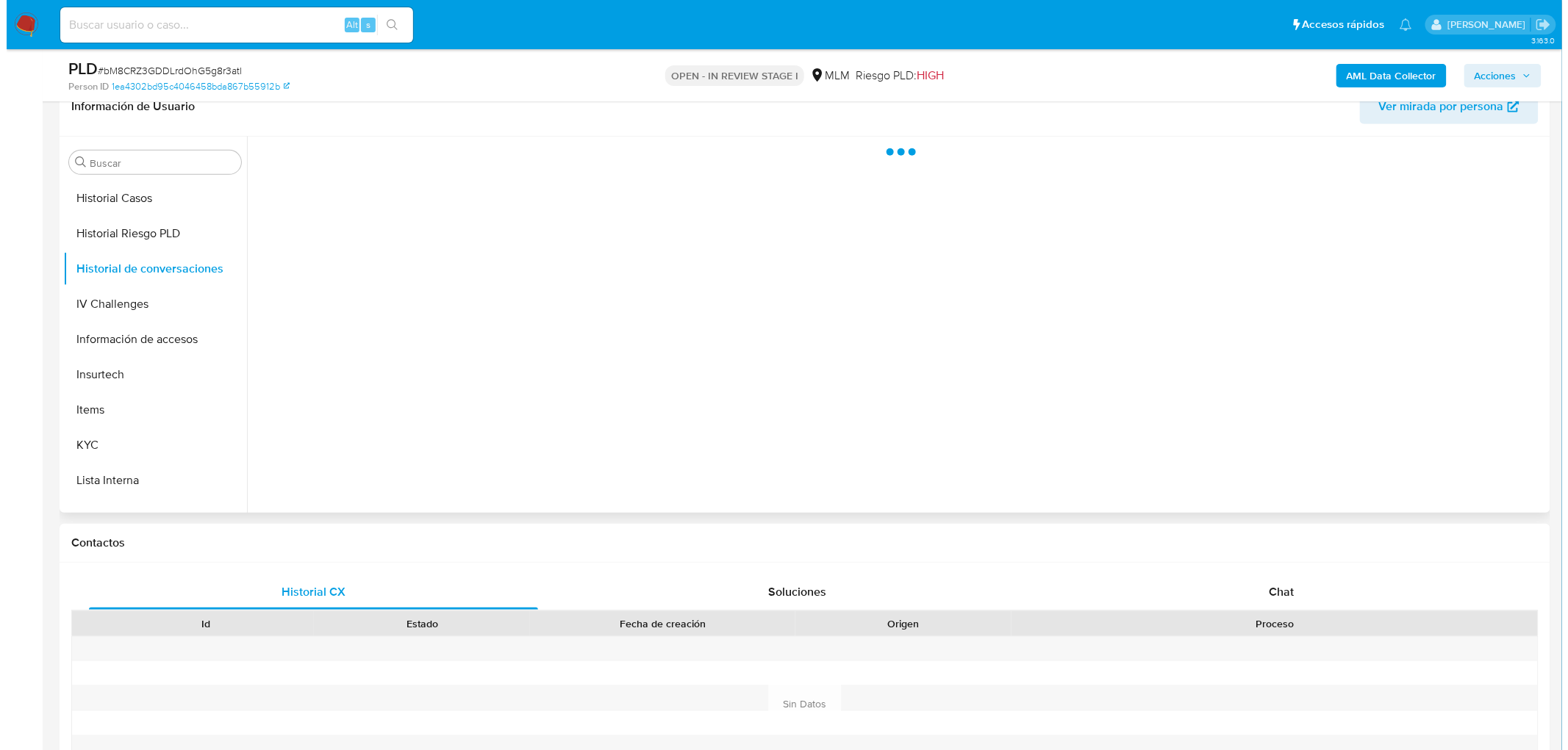
scroll to position [163, 0]
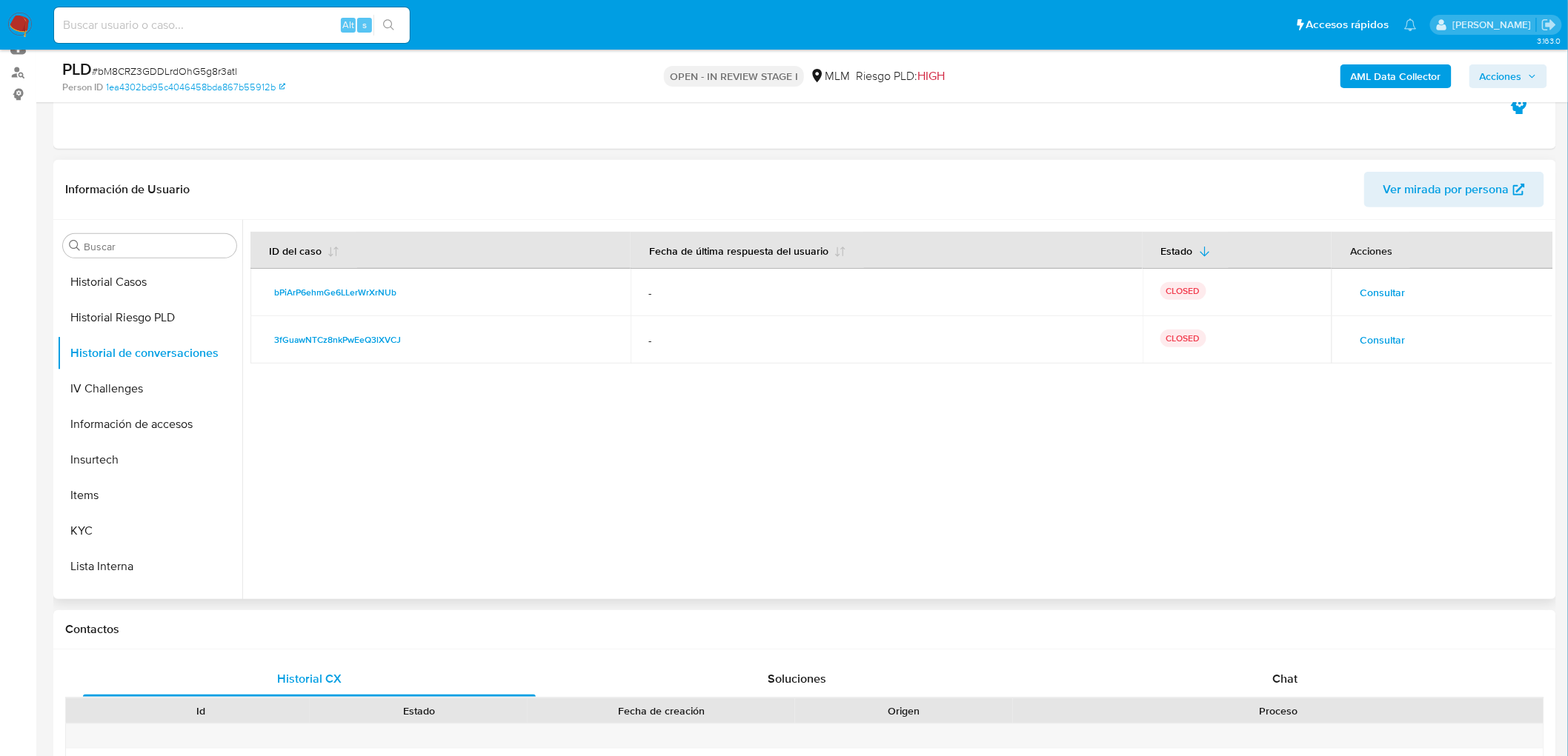
click at [1377, 291] on span "Consultar" at bounding box center [1382, 292] width 45 height 21
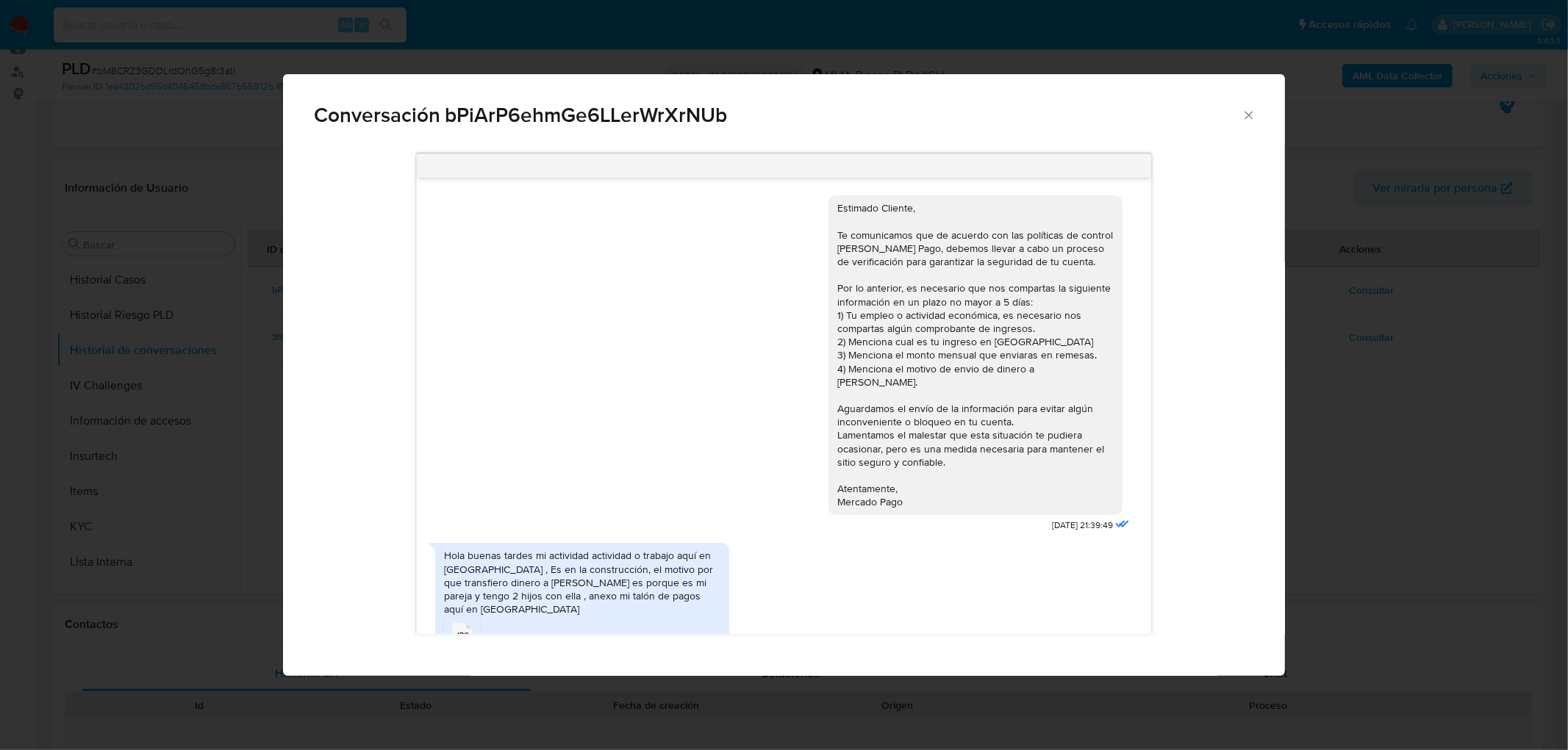
scroll to position [180, 0]
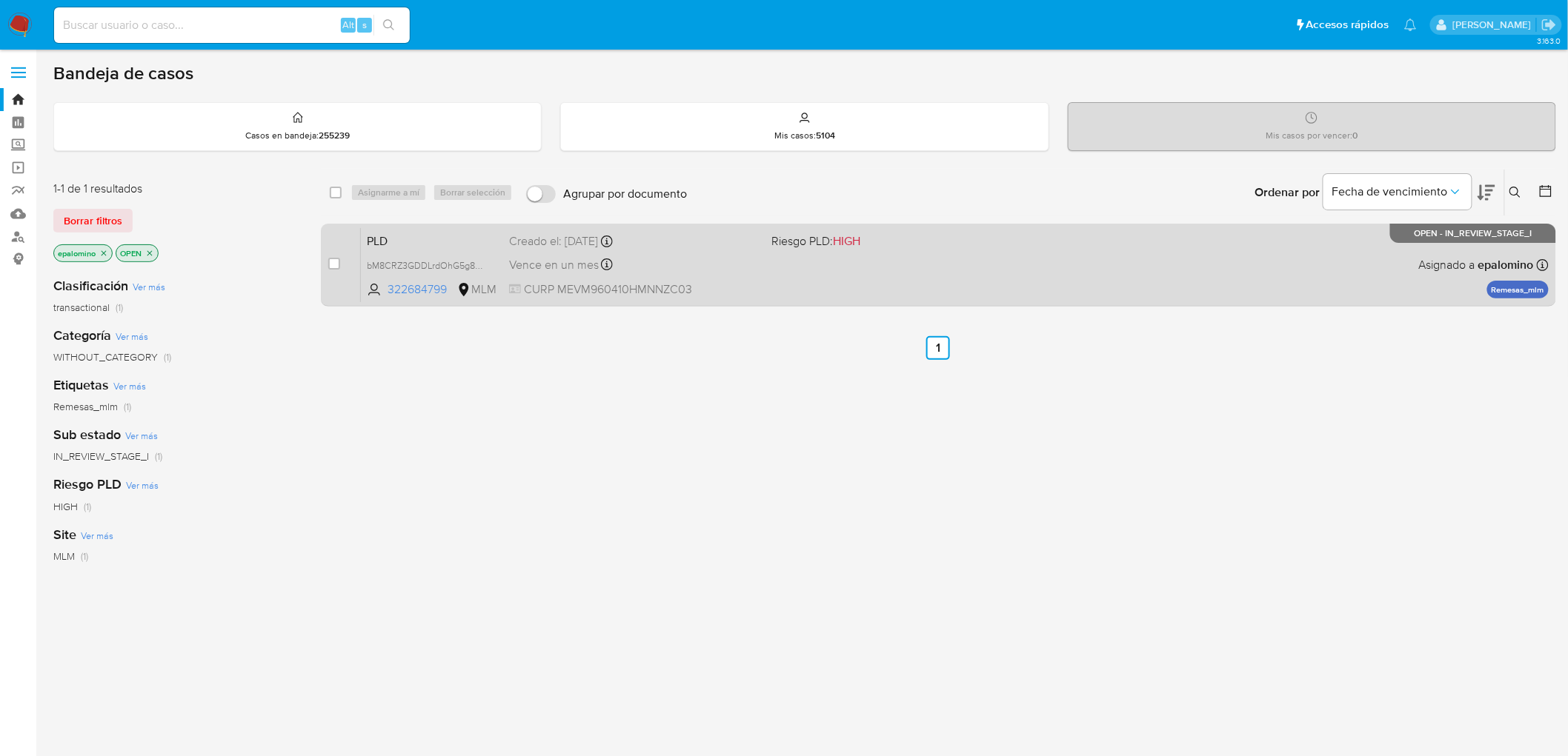
click at [400, 245] on span "PLD" at bounding box center [432, 240] width 130 height 19
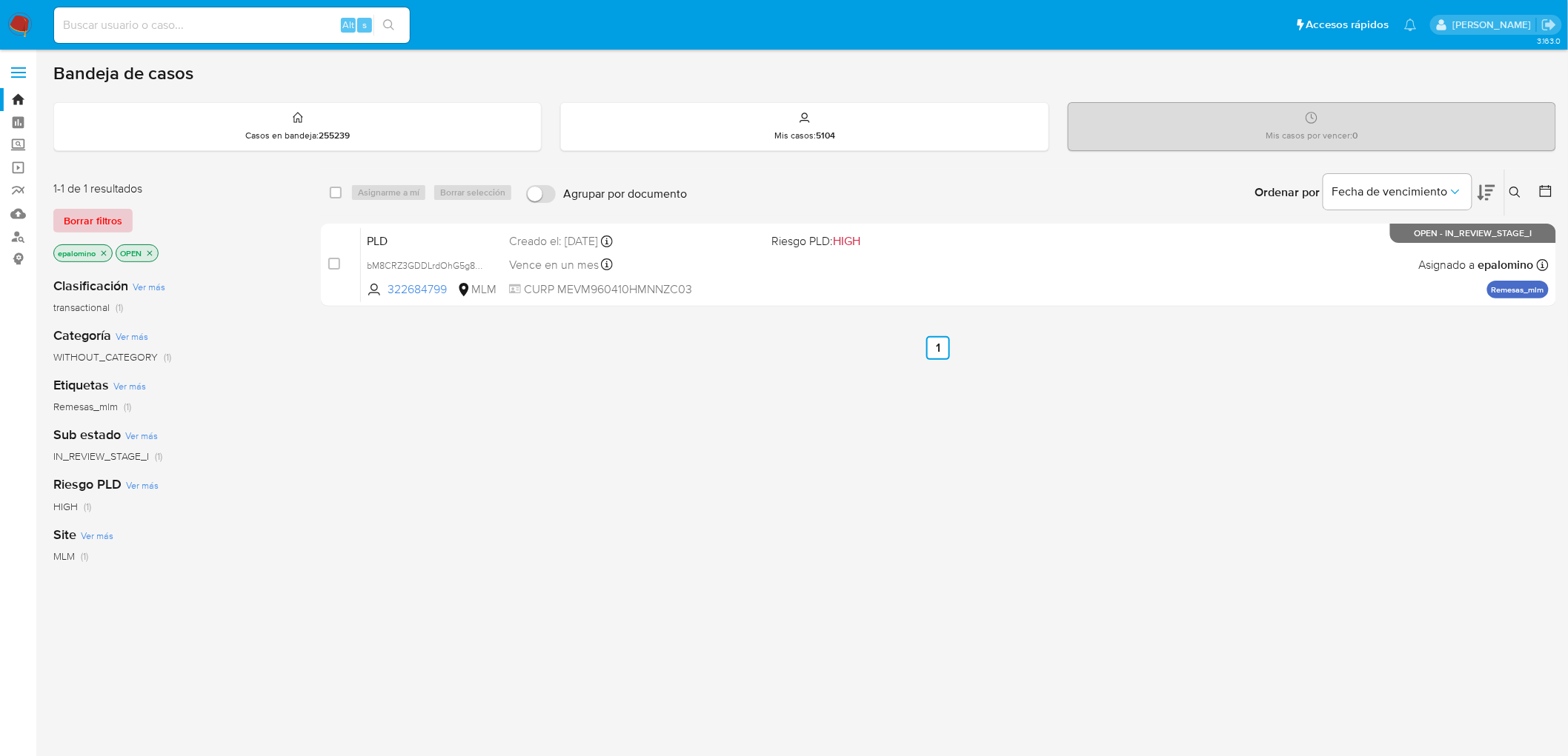
click at [80, 221] on span "Borrar filtros" at bounding box center [93, 221] width 59 height 21
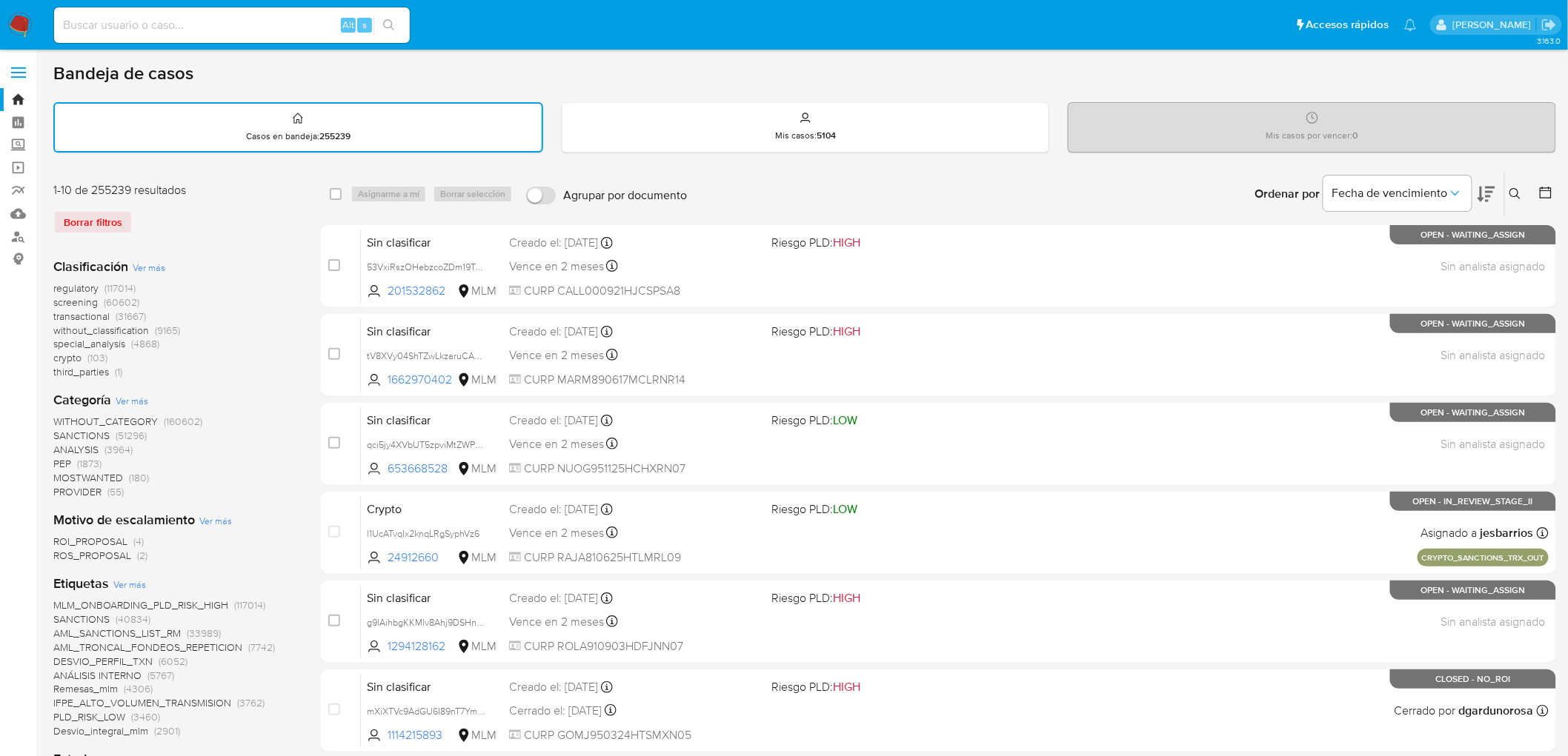
click at [17, 28] on img at bounding box center [20, 25] width 25 height 25
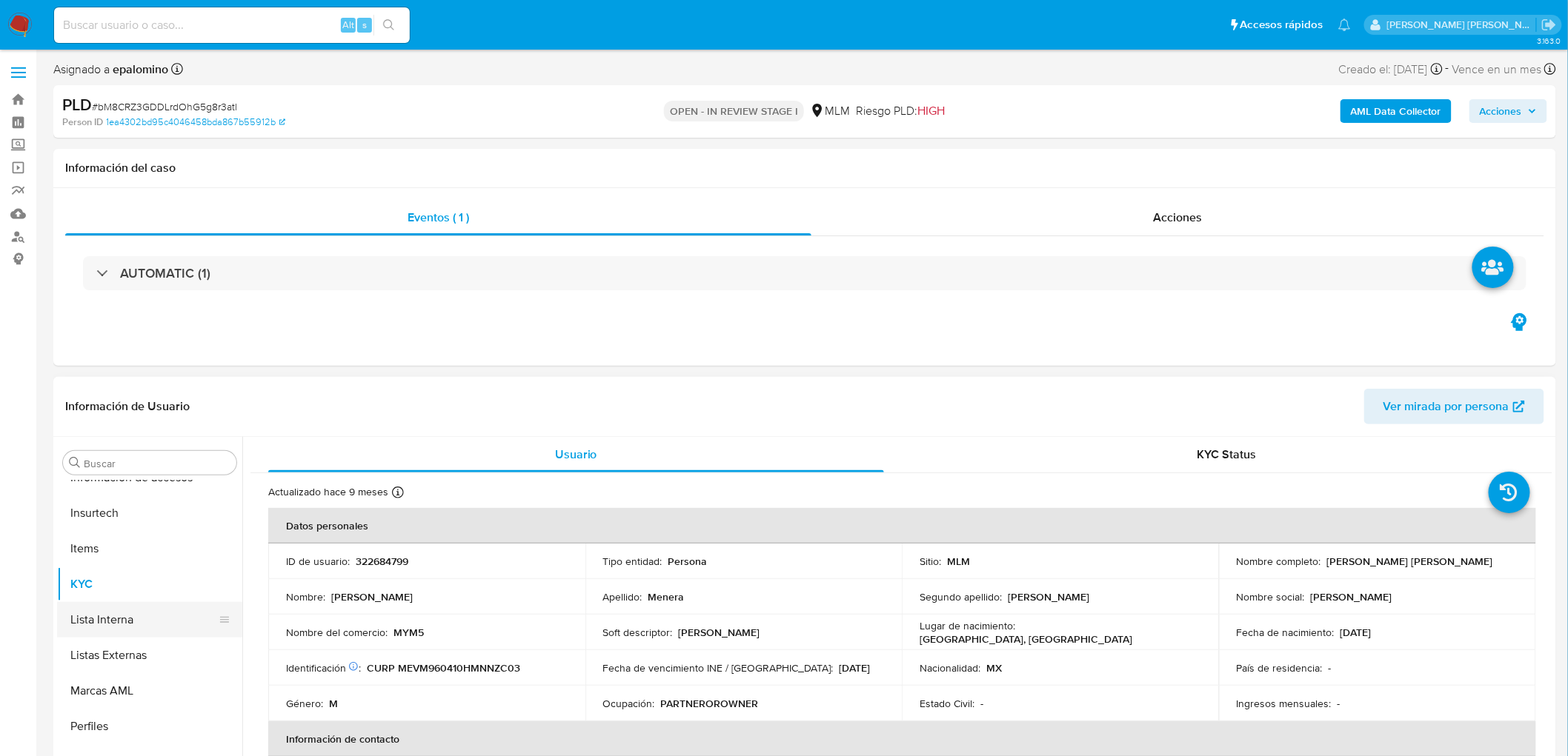
select select "10"
click at [151, 682] on button "Devices Geolocation" at bounding box center [143, 698] width 173 height 36
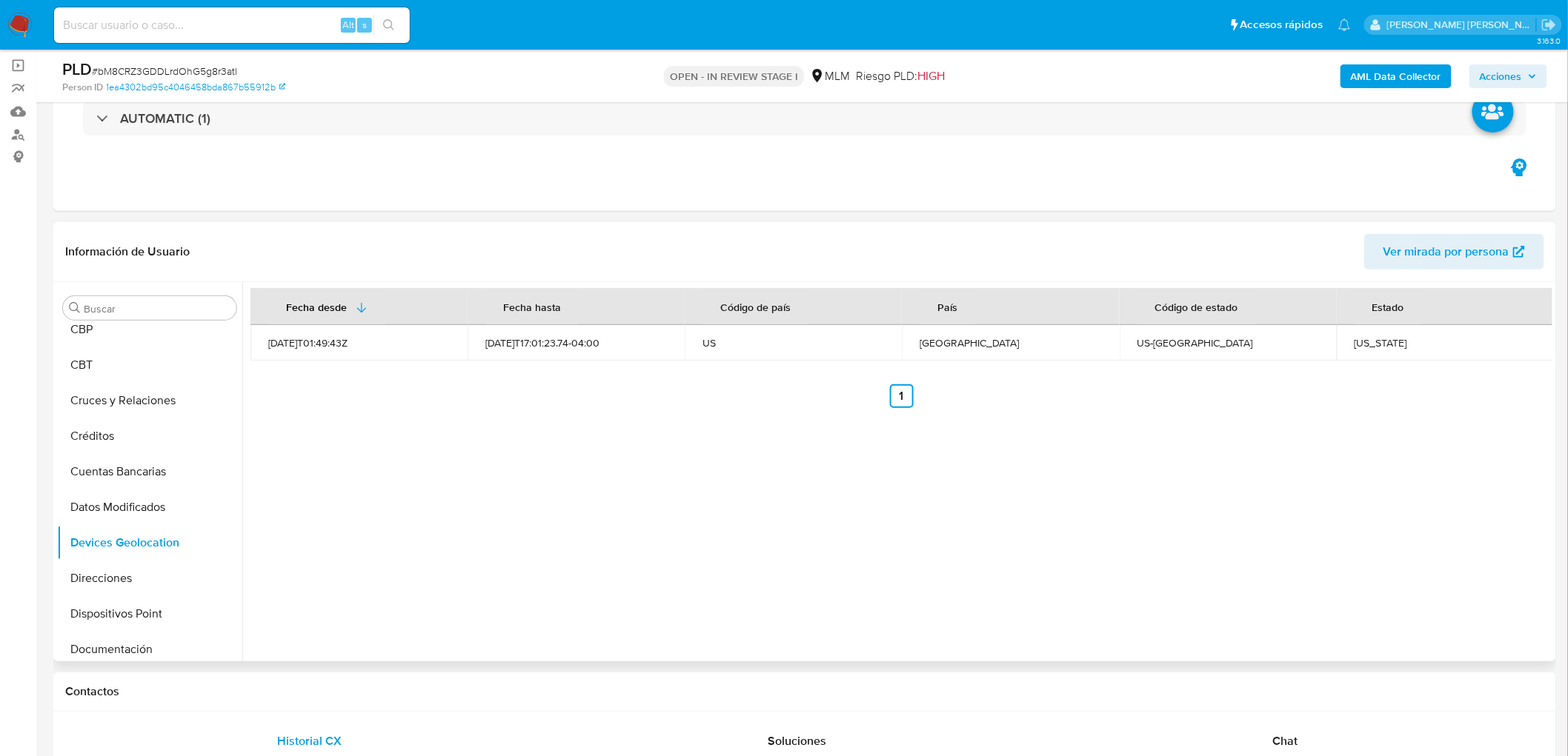
scroll to position [112, 0]
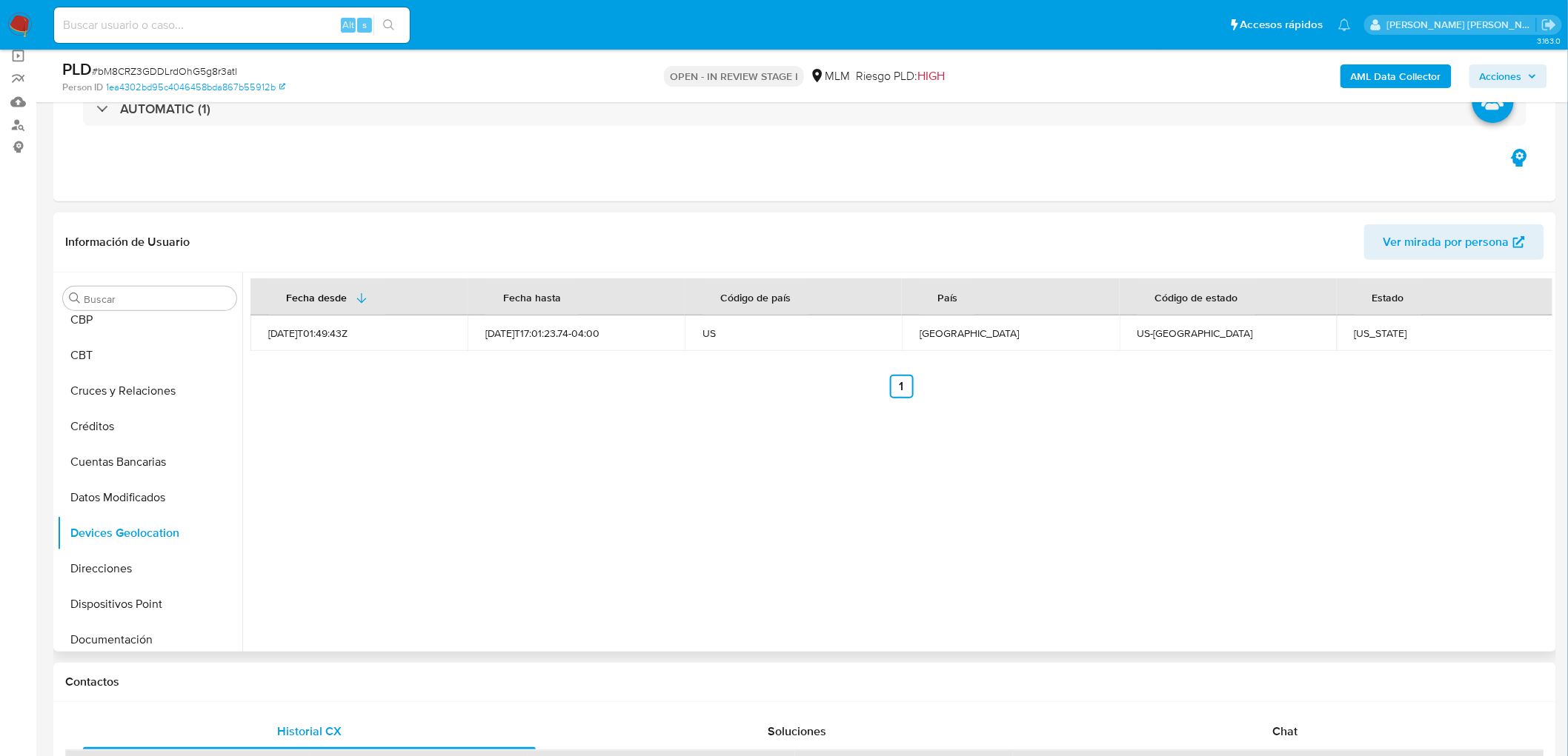
click at [587, 508] on div "Fecha desde Fecha hasta Código de país País Código de estado Estado 2022-03-29T…" at bounding box center [898, 462] width 1311 height 379
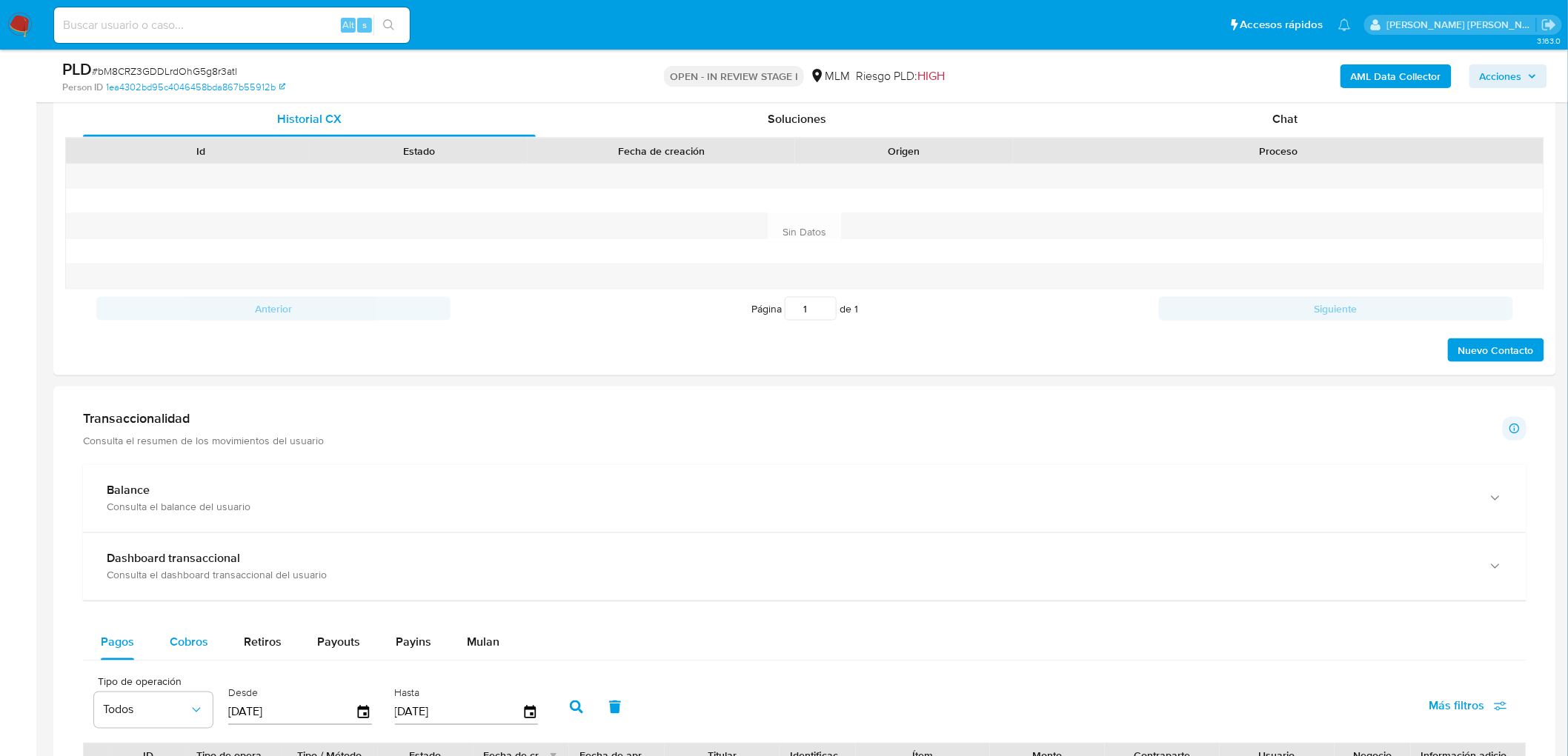
scroll to position [852, 0]
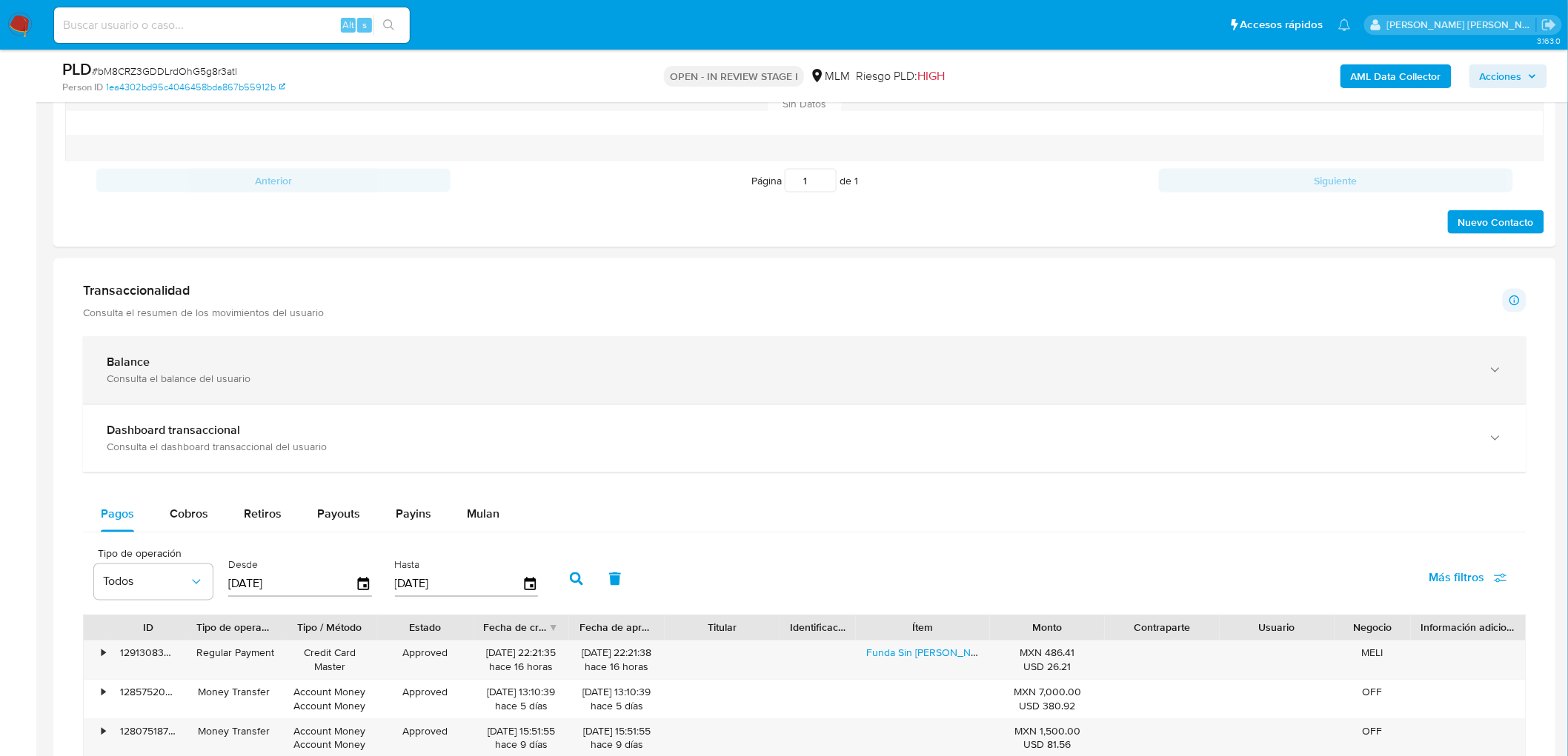
click at [186, 378] on div "Consulta el balance del usuario" at bounding box center [790, 379] width 1367 height 13
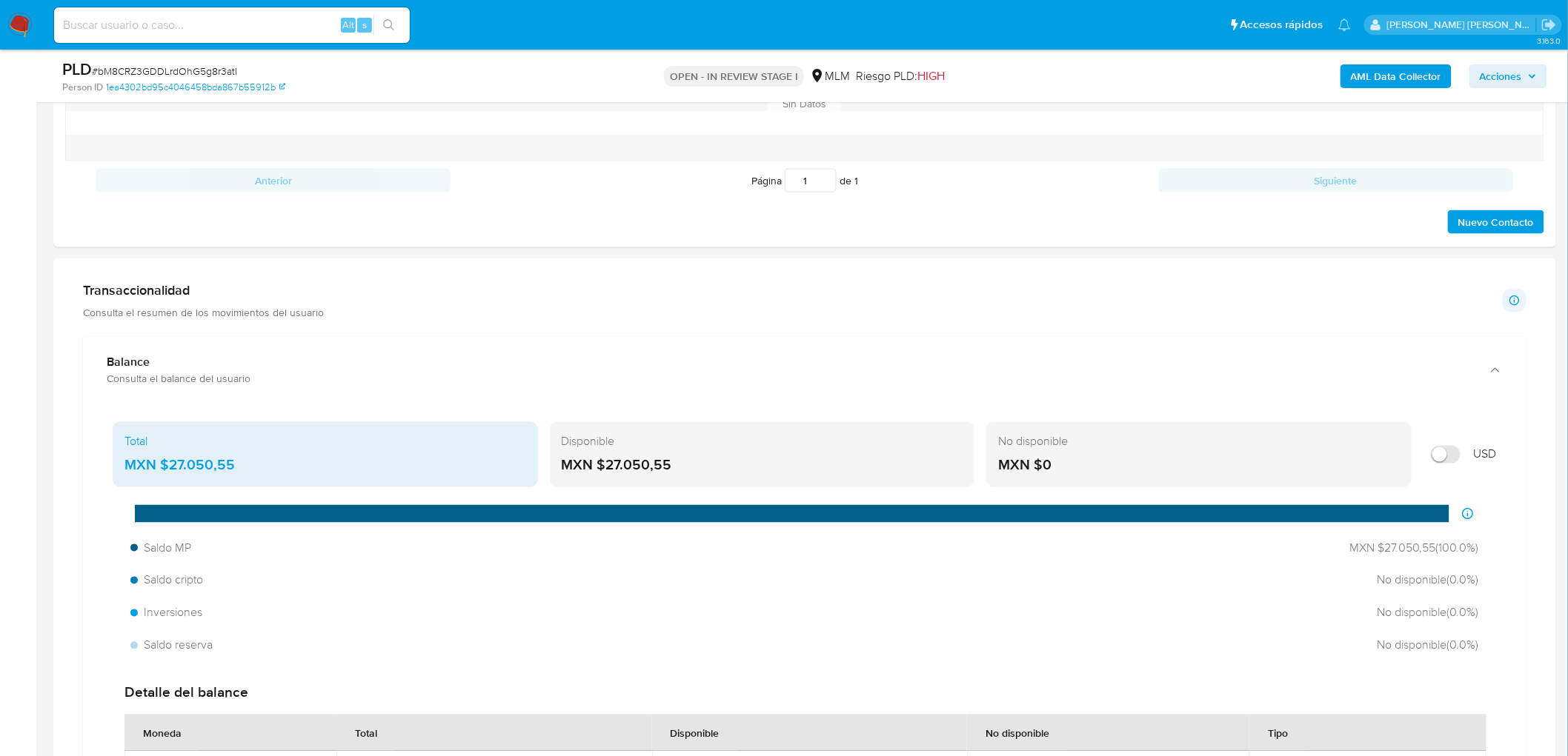
drag, startPoint x: 669, startPoint y: 462, endPoint x: 606, endPoint y: 464, distance: 63.0
click at [606, 464] on div "MXN $27.050,55" at bounding box center [762, 465] width 402 height 19
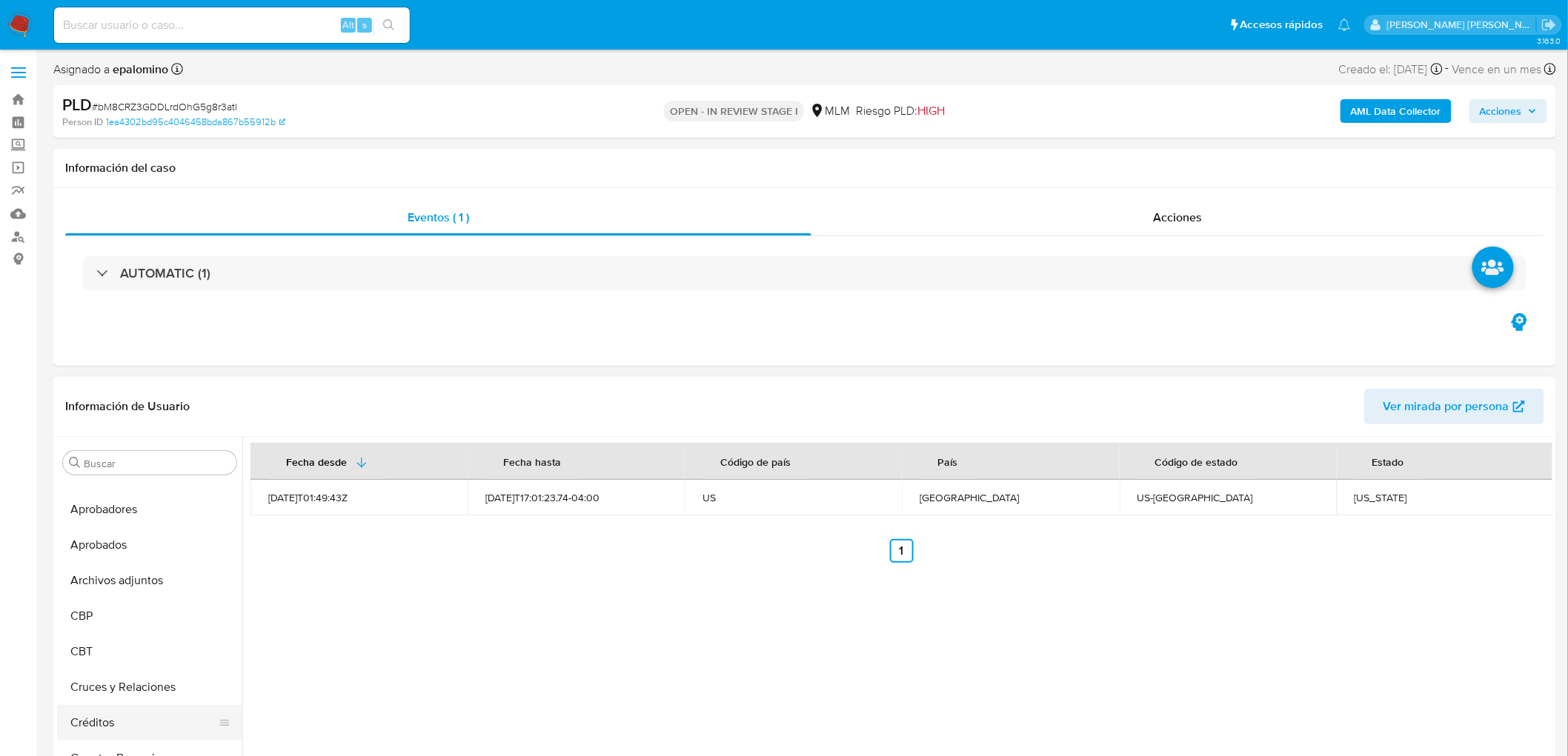
scroll to position [0, 0]
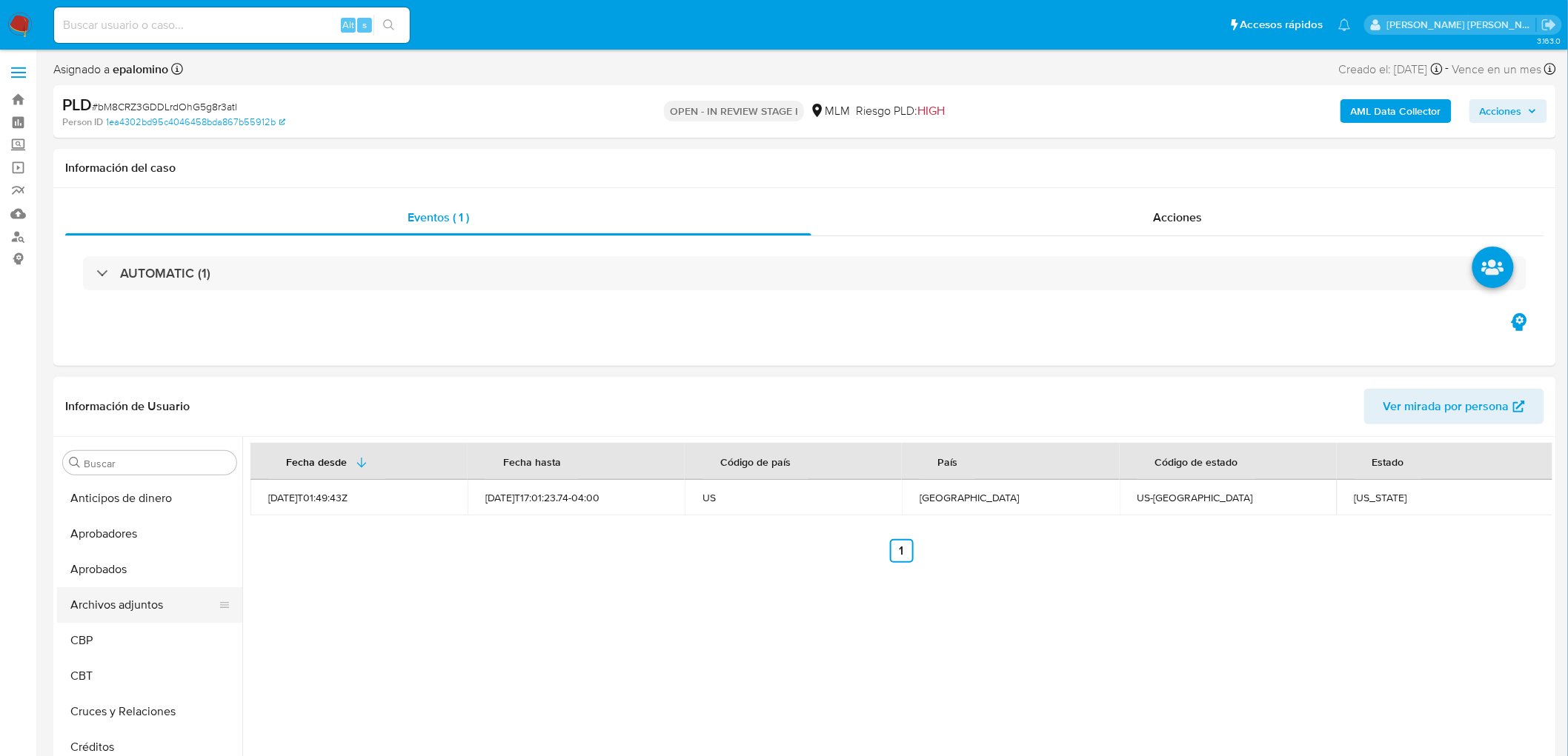
click at [146, 609] on button "Archivos adjuntos" at bounding box center [143, 605] width 173 height 36
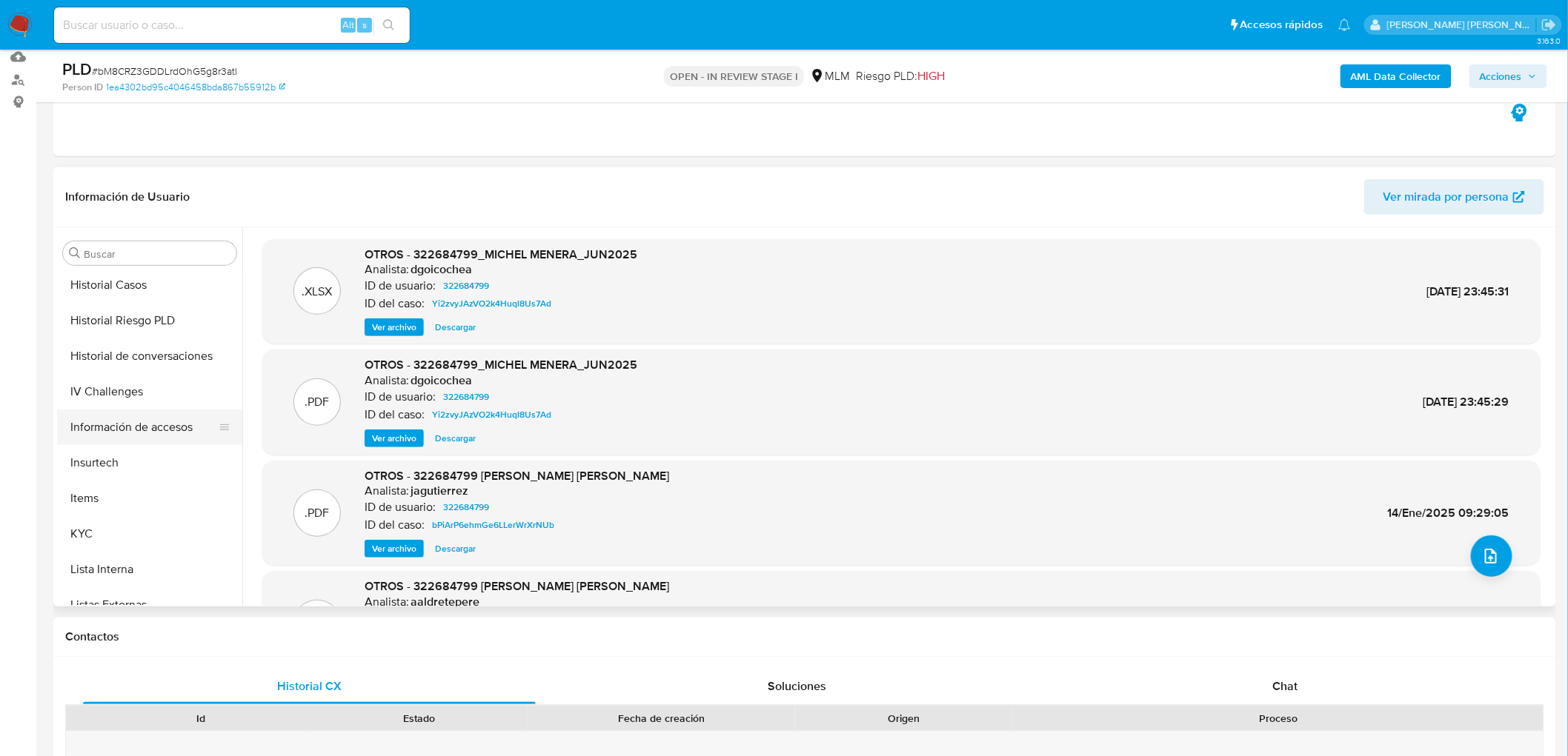
scroll to position [574, 0]
click at [101, 526] on button "KYC" at bounding box center [143, 532] width 173 height 36
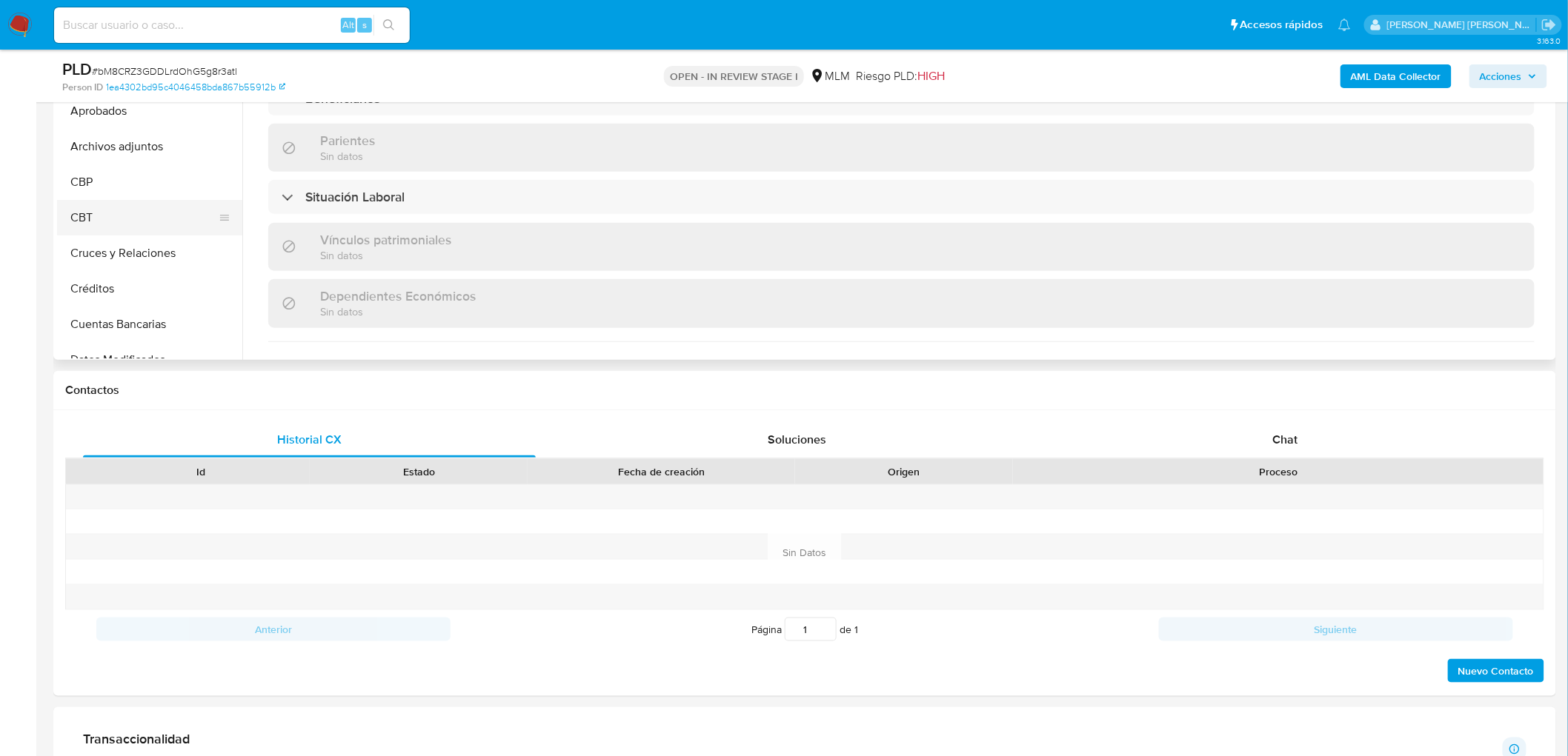
scroll to position [0, 0]
click at [150, 260] on button "Cruces y Relaciones" at bounding box center [143, 256] width 173 height 36
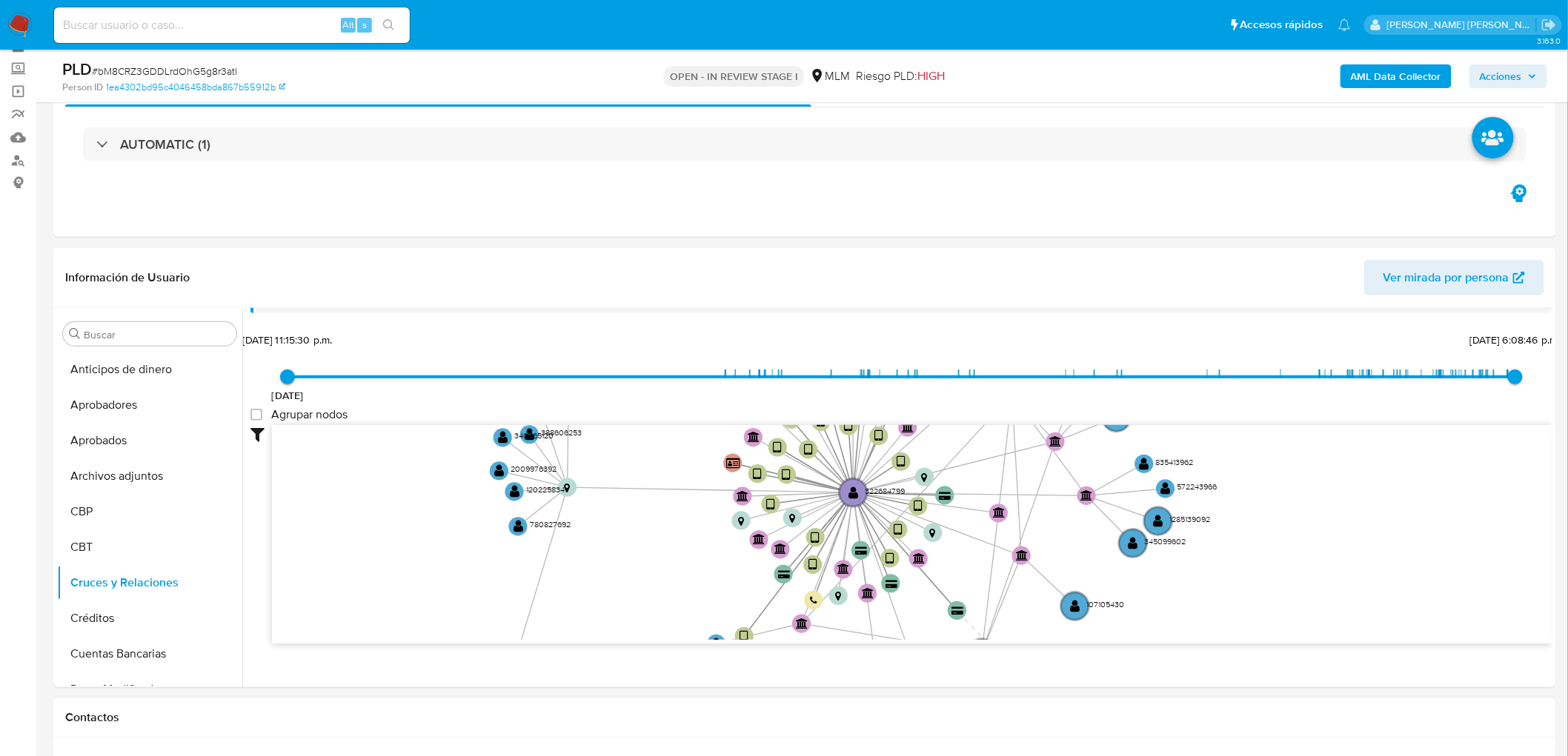
scroll to position [53, 0]
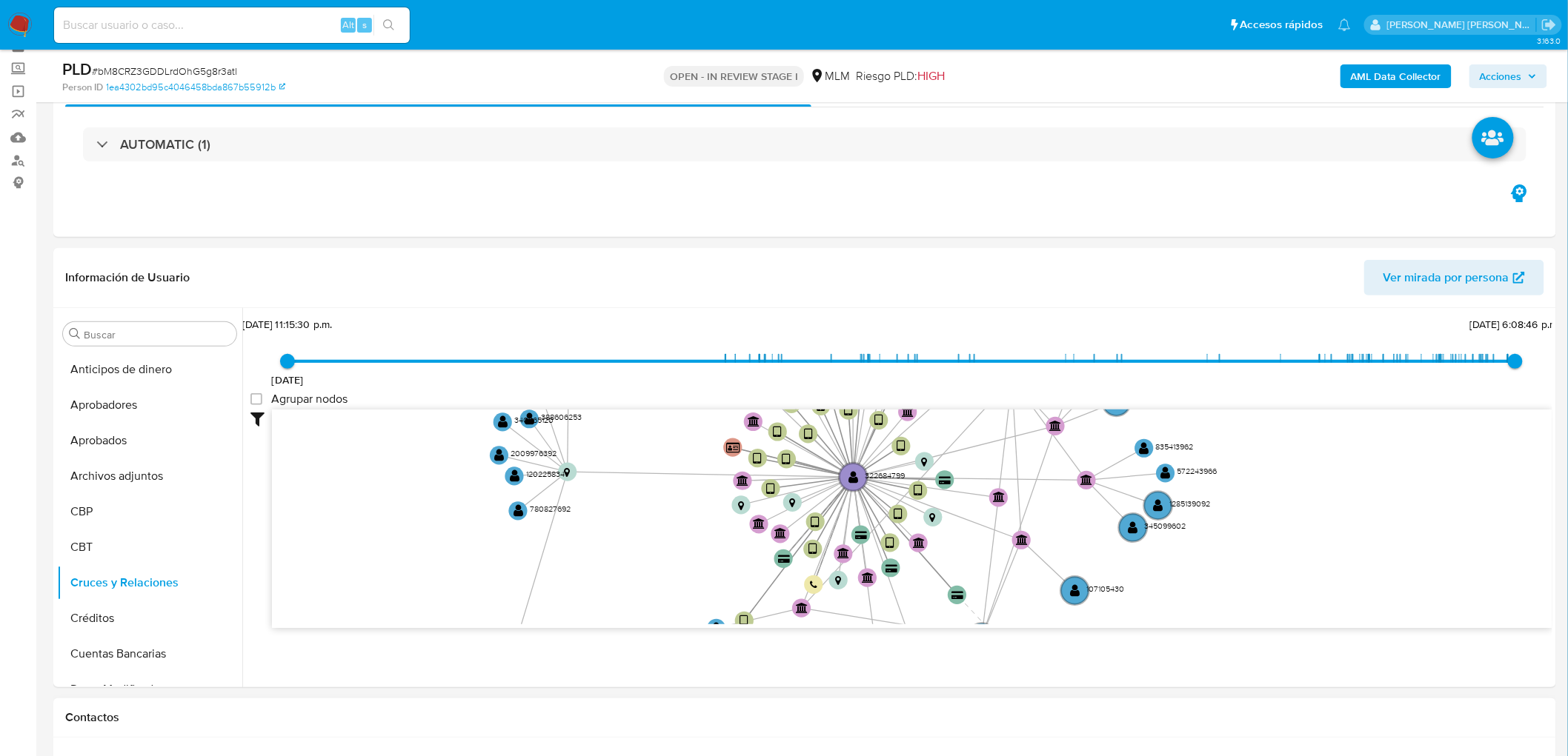
drag, startPoint x: 584, startPoint y: 523, endPoint x: 535, endPoint y: 715, distance: 198.2
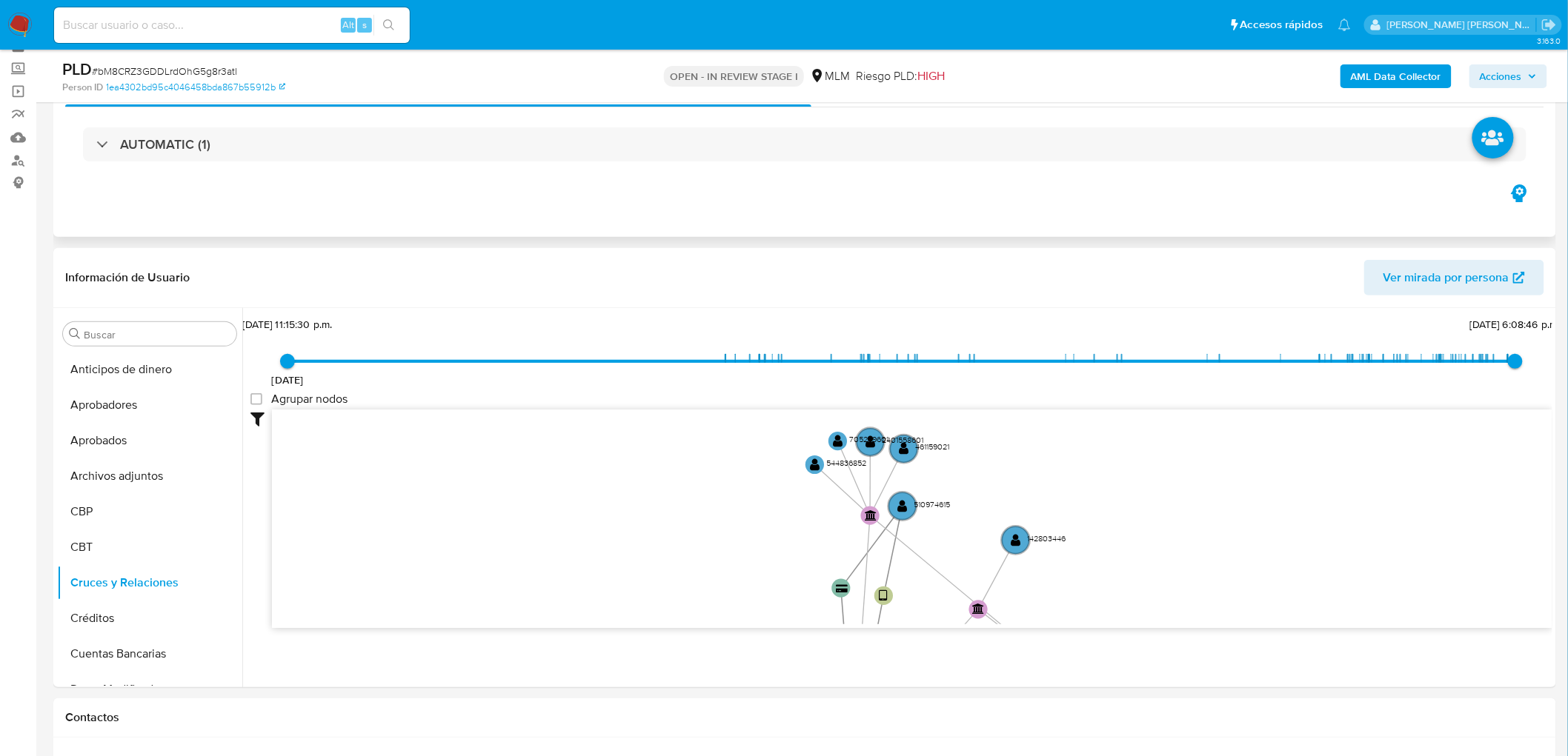
scroll to position [0, 0]
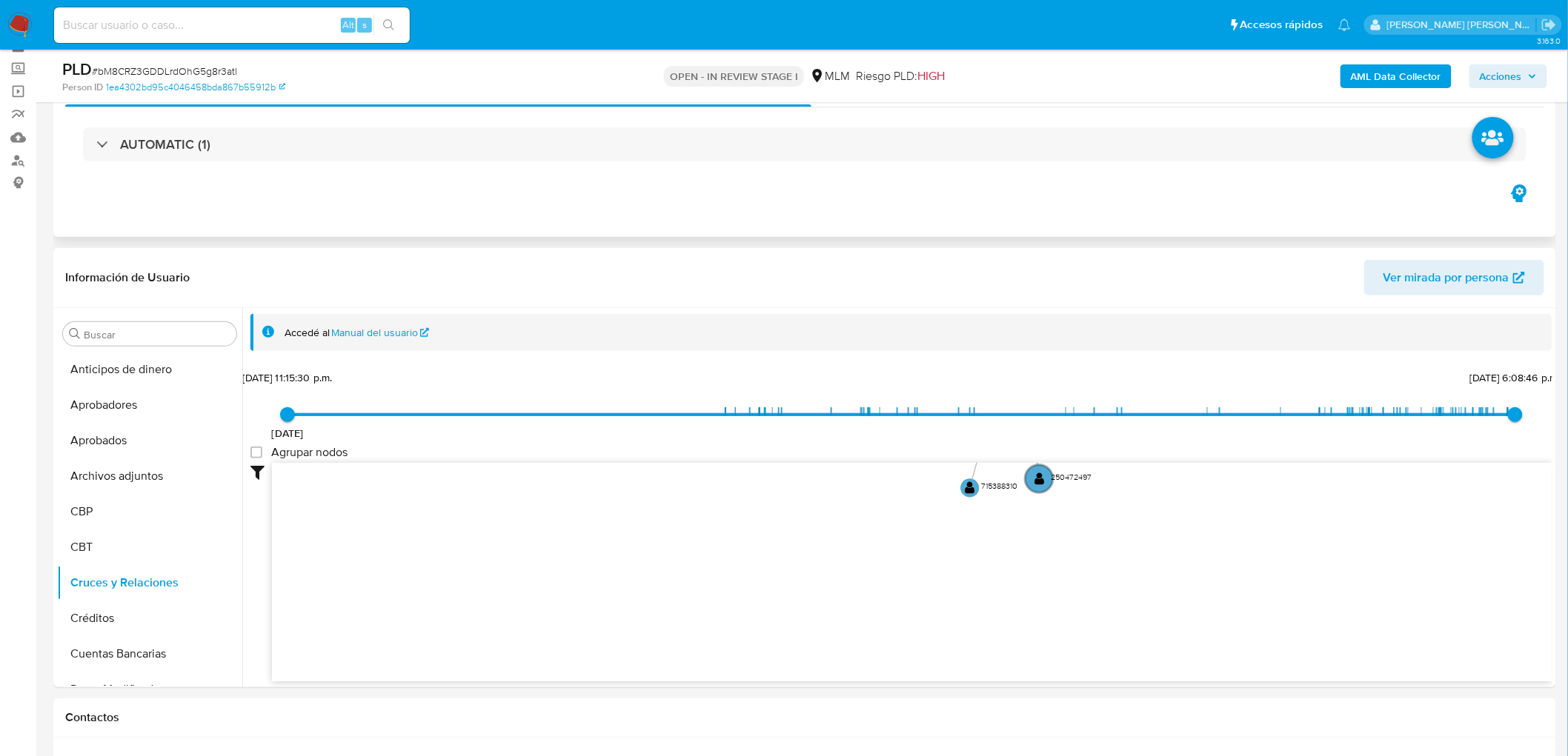
drag, startPoint x: 454, startPoint y: 448, endPoint x: 546, endPoint y: 196, distance: 268.3
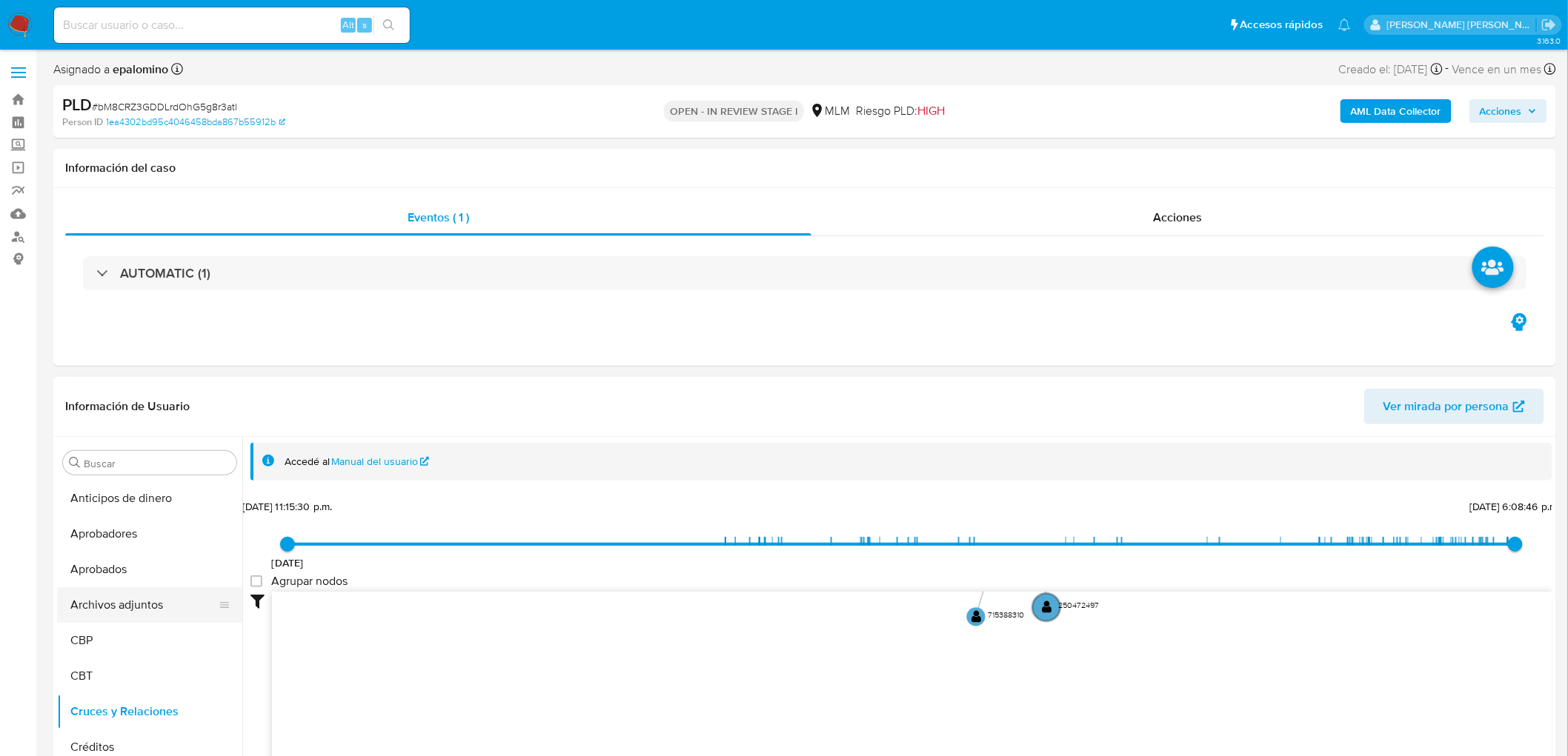
click at [138, 604] on button "Archivos adjuntos" at bounding box center [143, 605] width 173 height 36
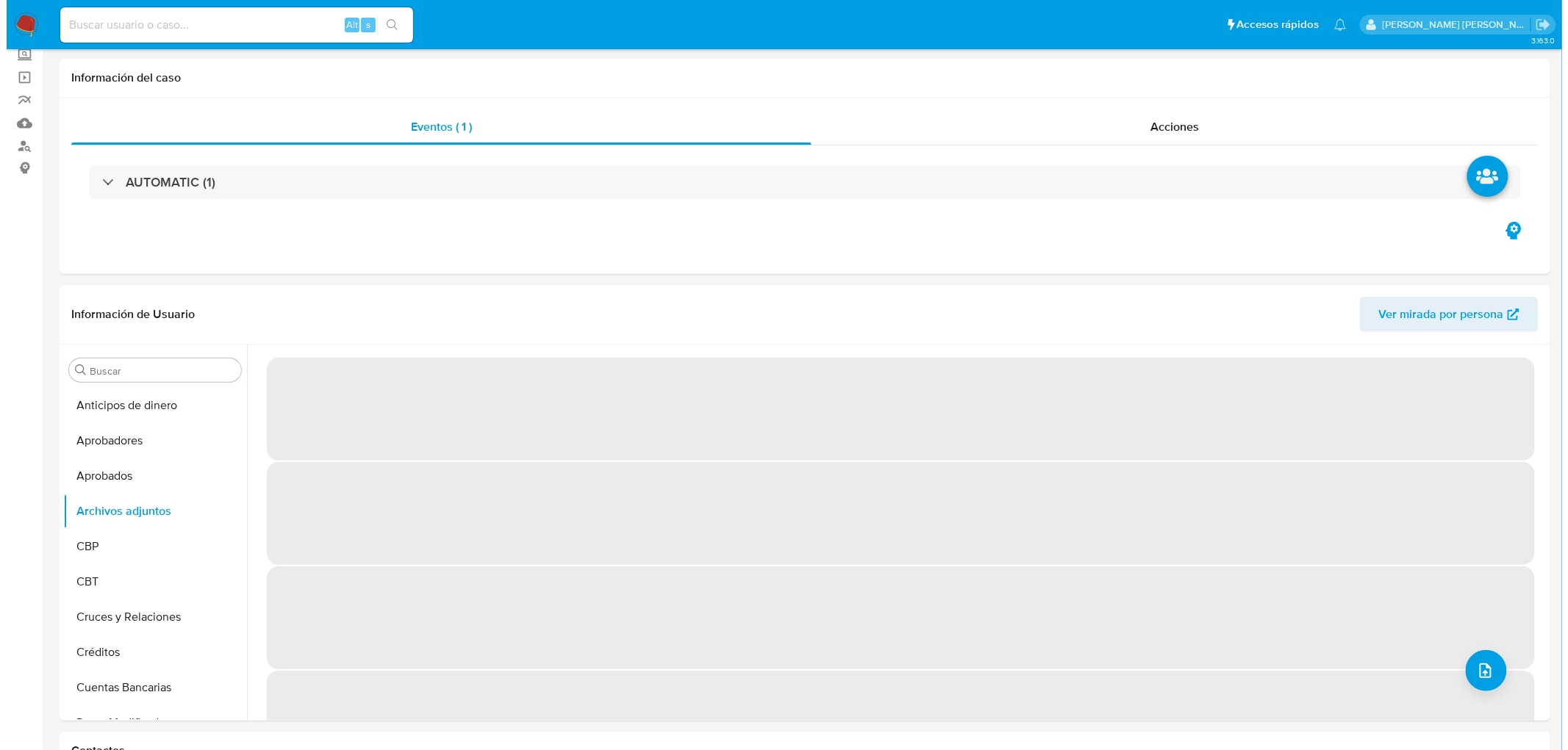
scroll to position [95, 0]
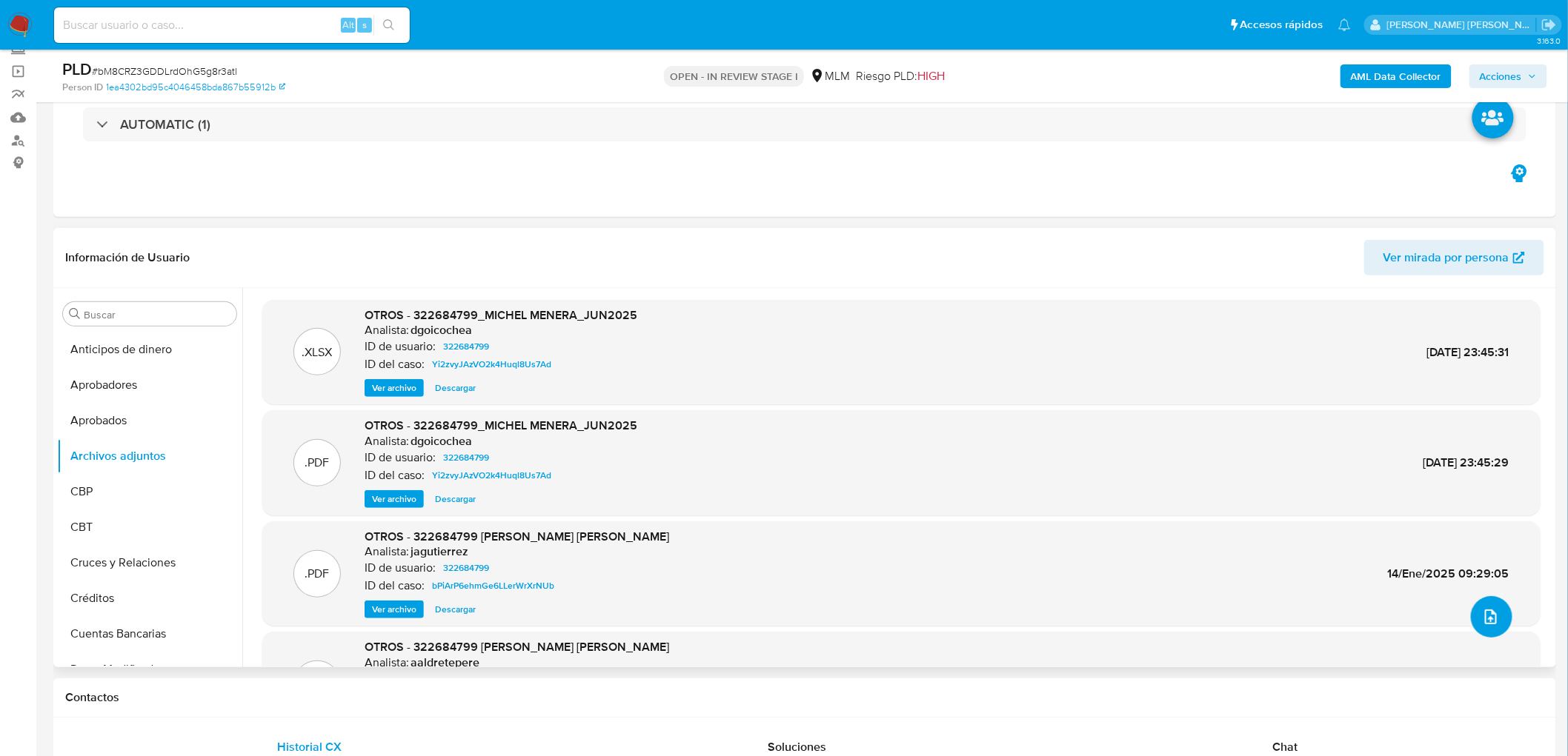
click at [1488, 619] on icon "upload-file" at bounding box center [1490, 616] width 18 height 18
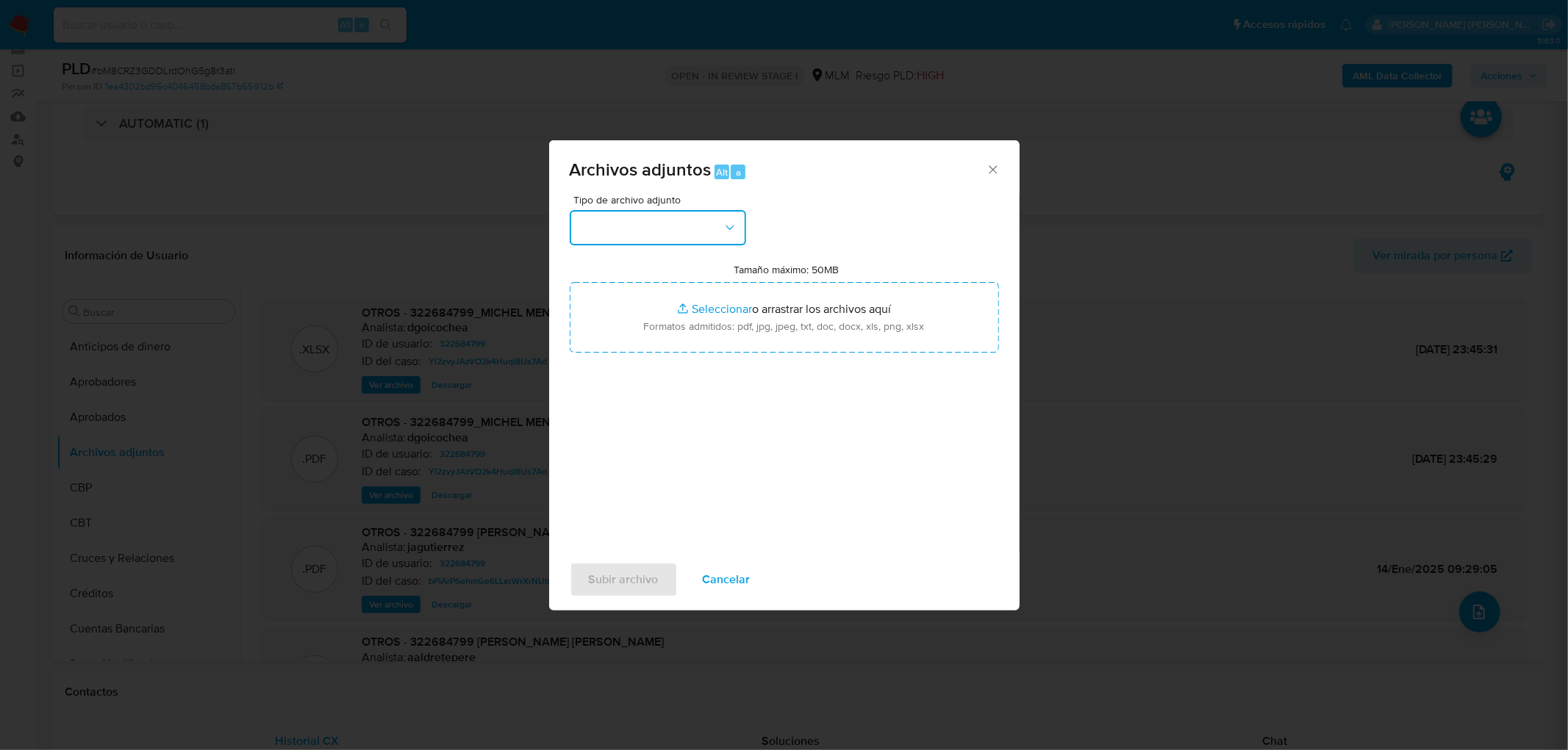
click at [743, 225] on button "button" at bounding box center [658, 228] width 177 height 36
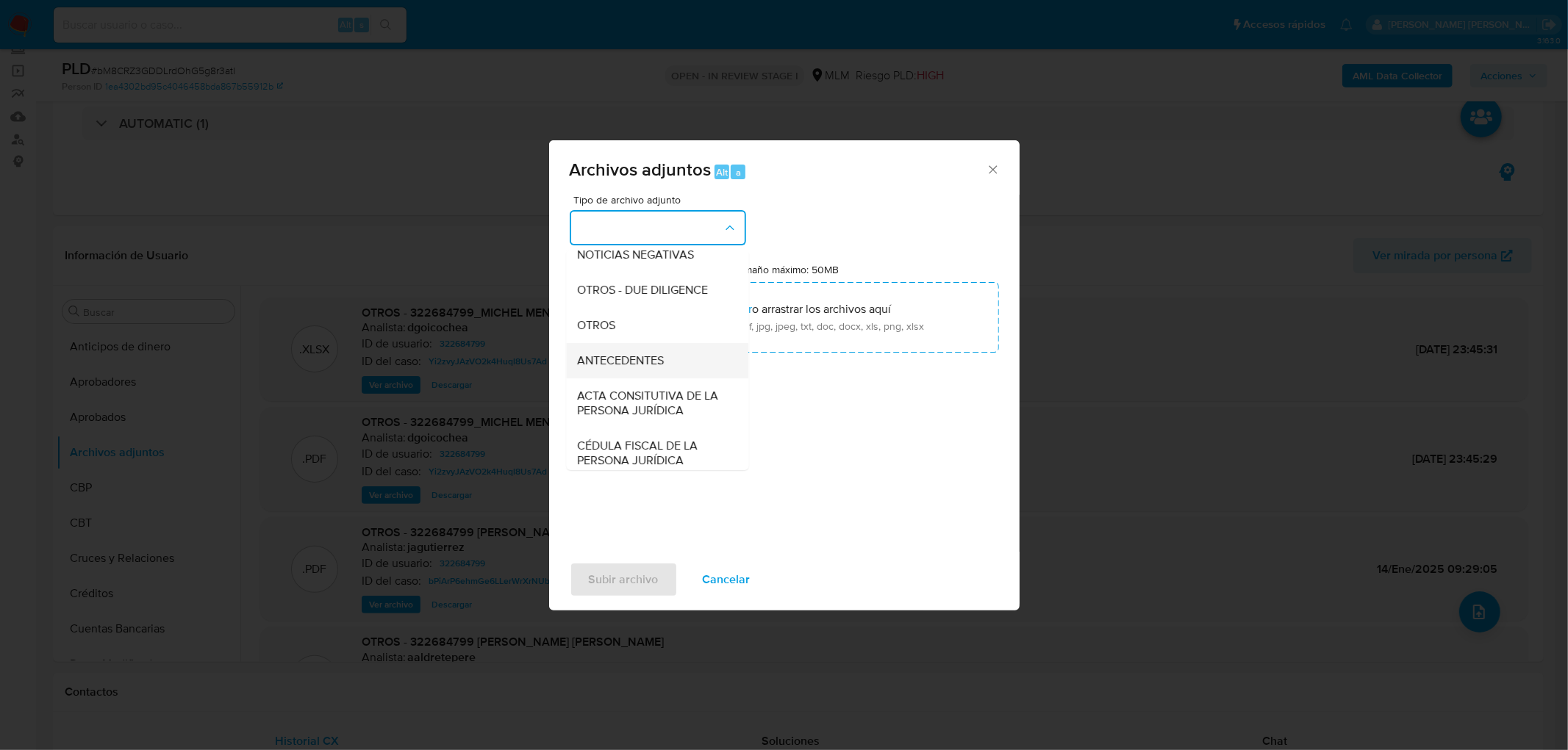
scroll to position [244, 0]
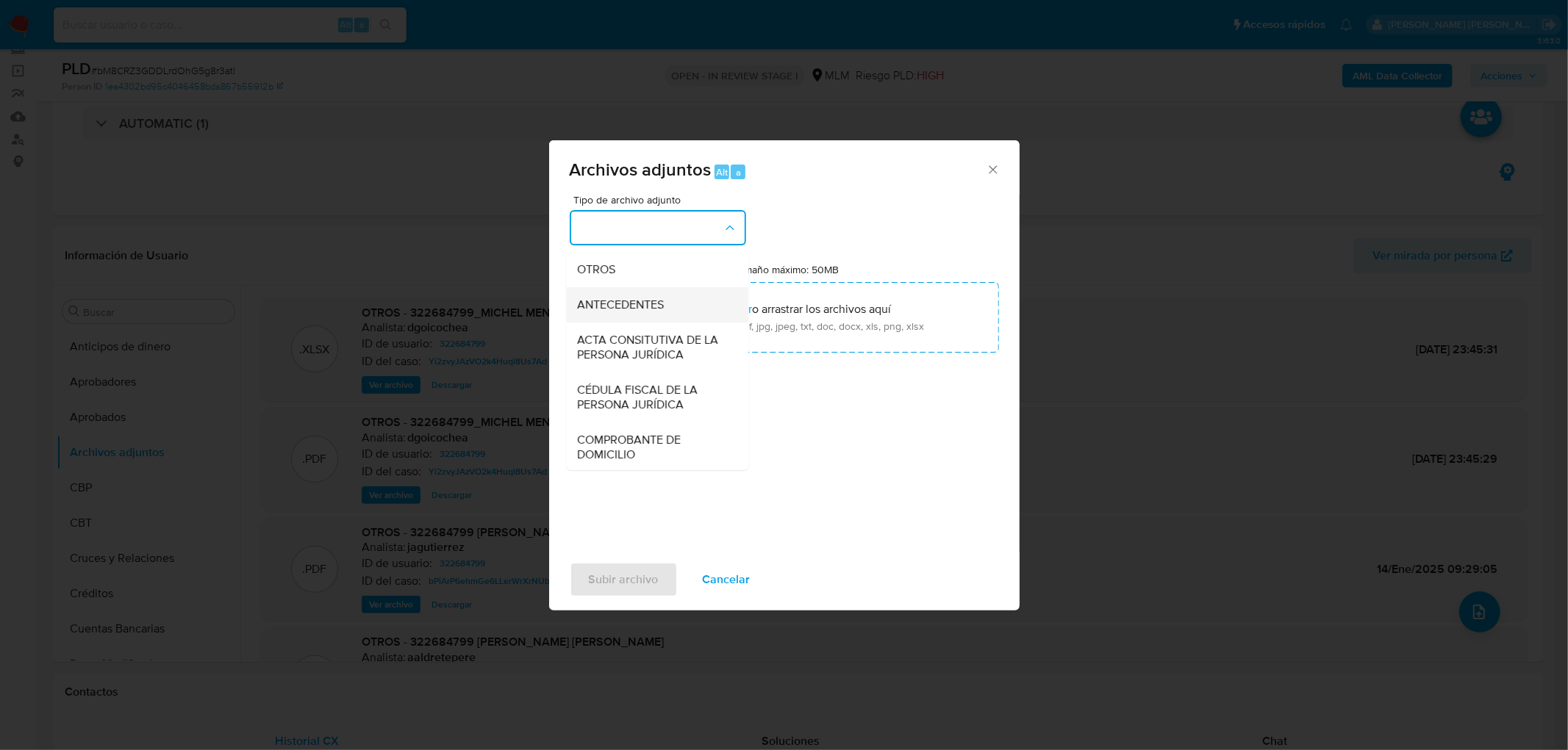
click at [665, 300] on div "ANTECEDENTES" at bounding box center [653, 305] width 150 height 36
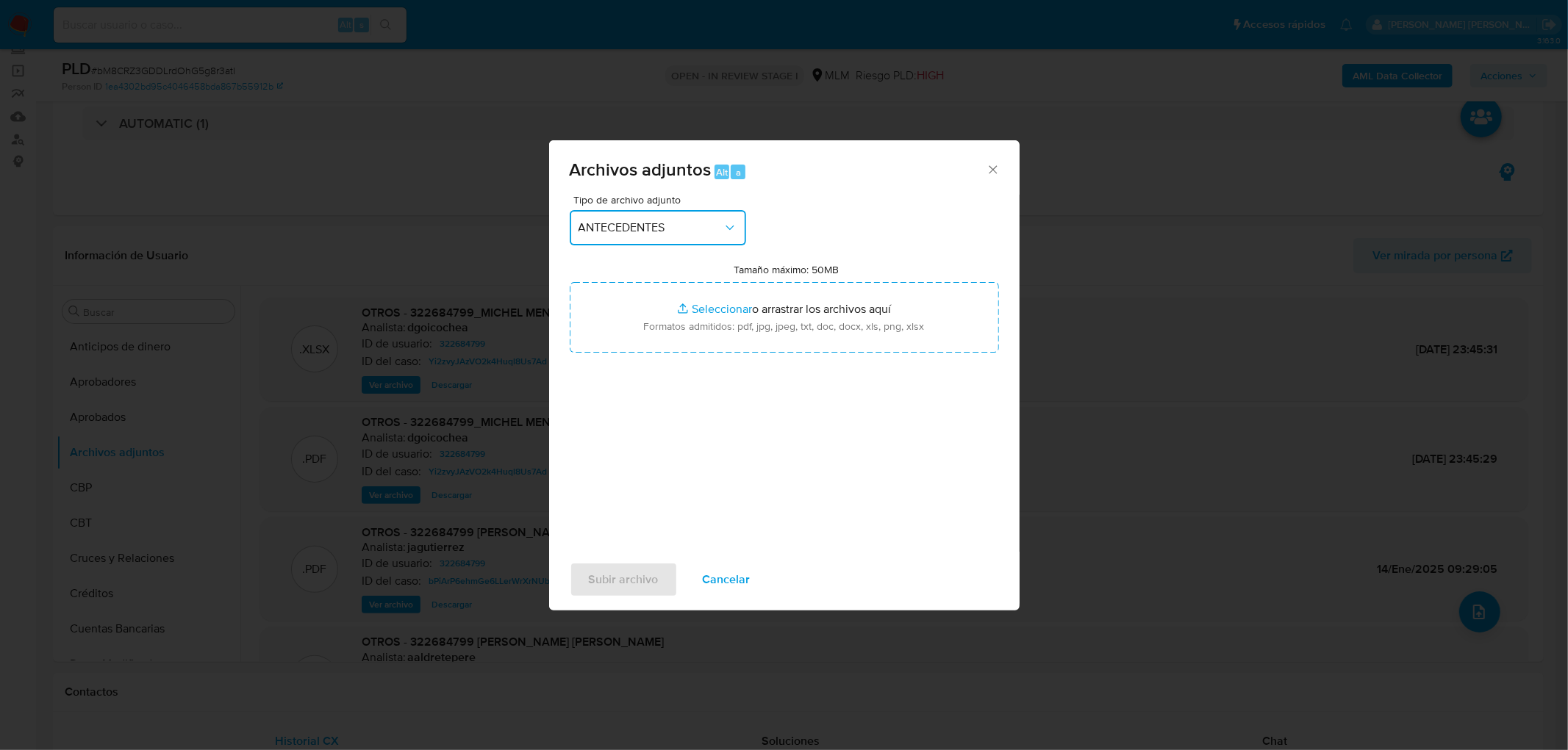
click at [698, 234] on button "ANTECEDENTES" at bounding box center [658, 228] width 177 height 36
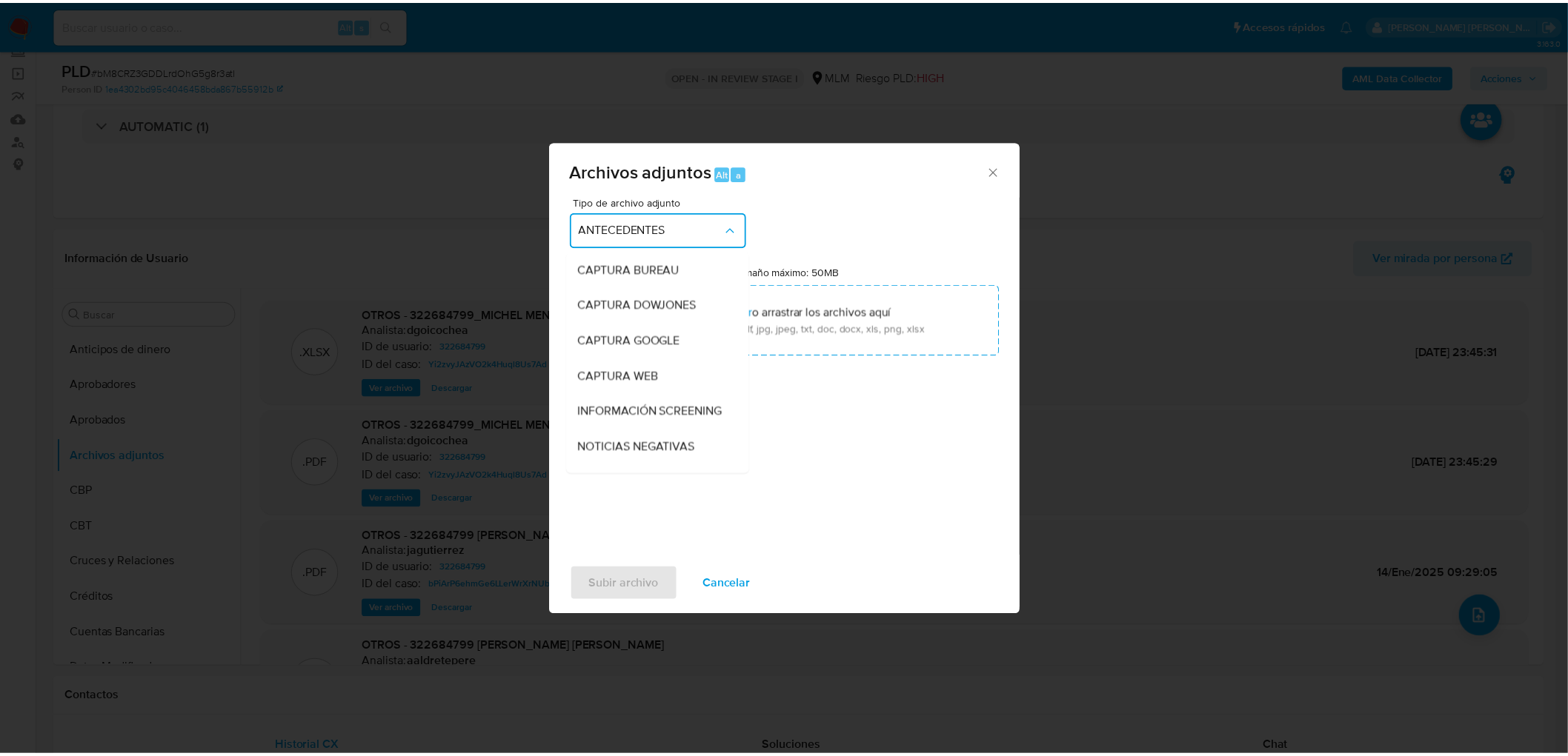
scroll to position [205, 0]
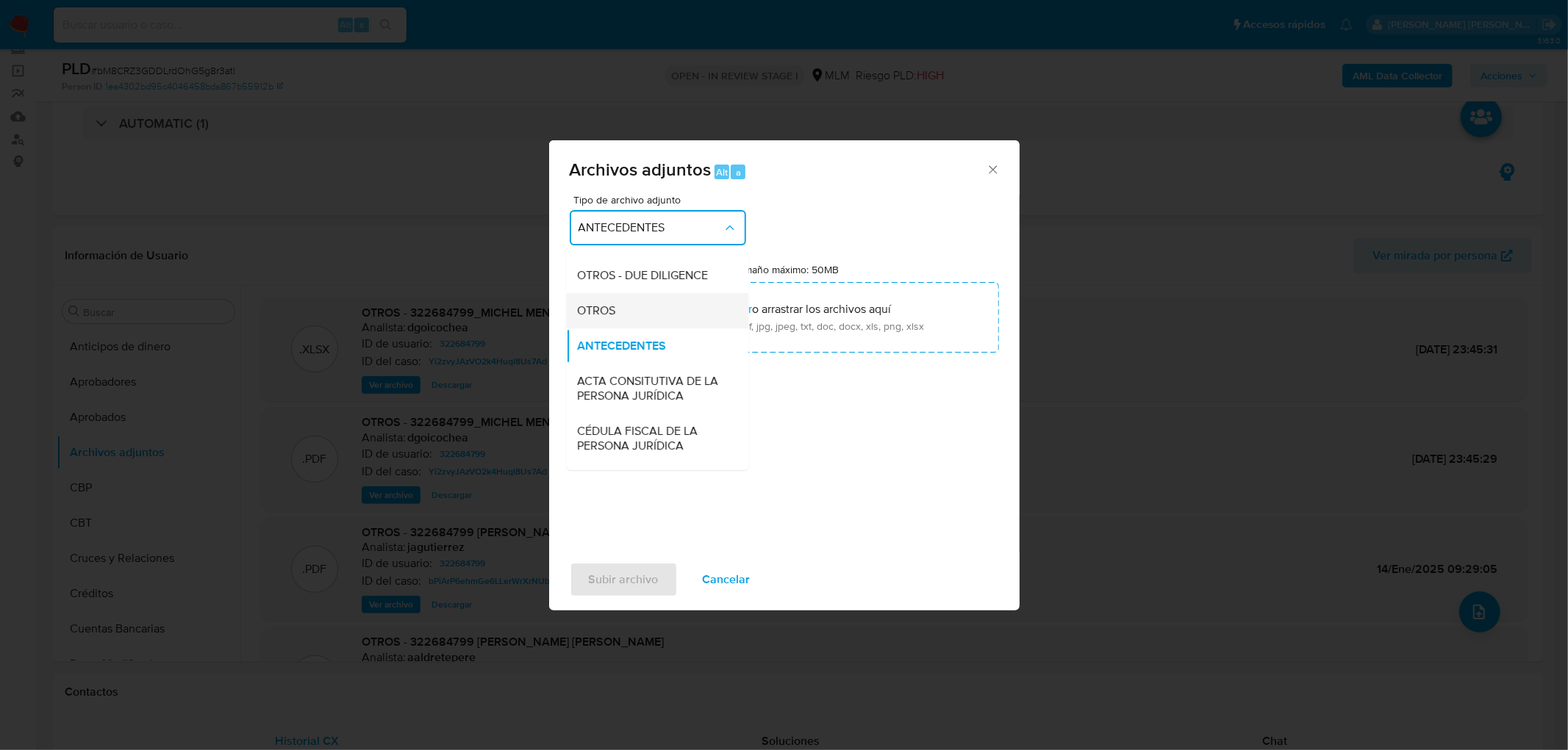
click at [645, 323] on div "OTROS" at bounding box center [653, 311] width 150 height 36
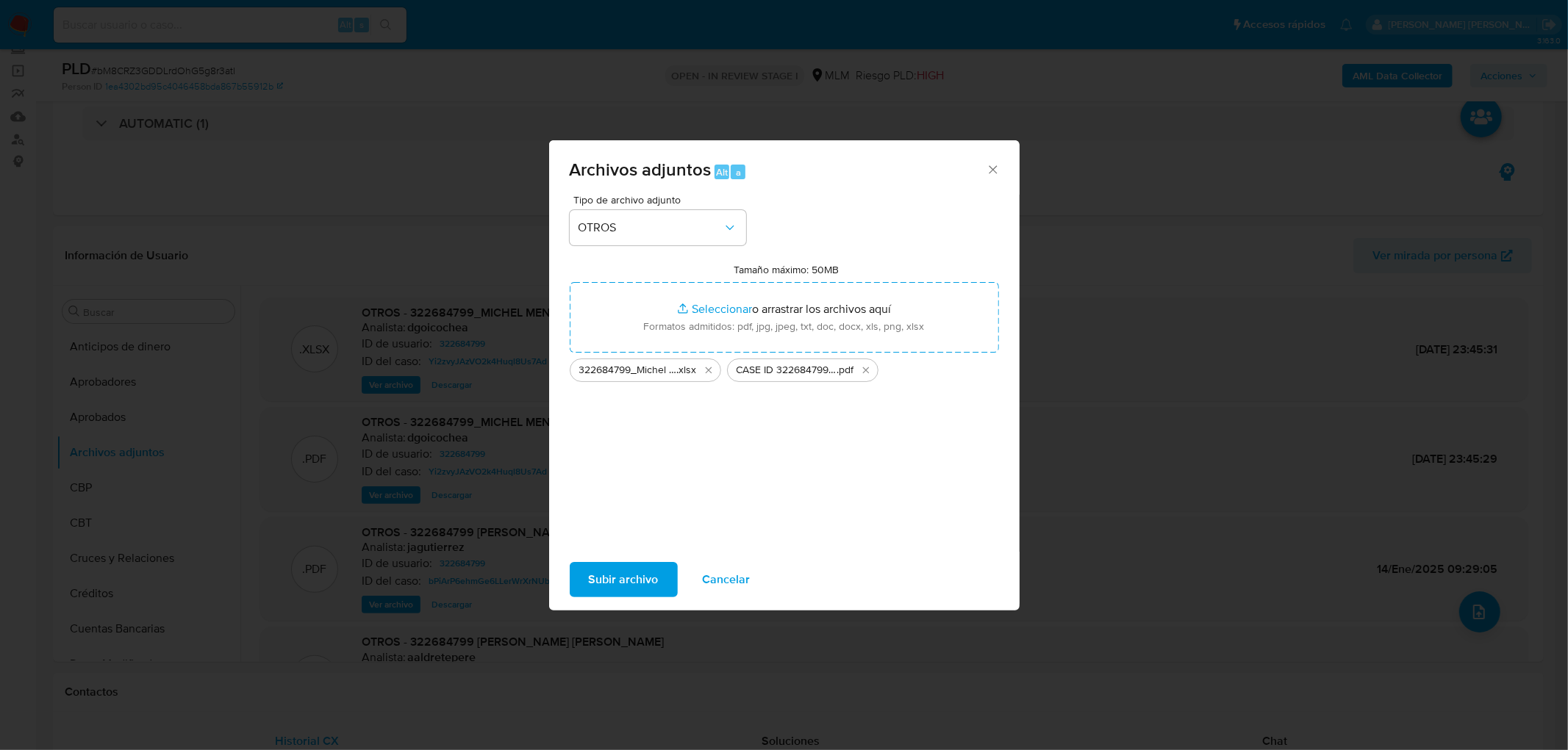
click at [631, 588] on span "Subir archivo" at bounding box center [624, 579] width 70 height 32
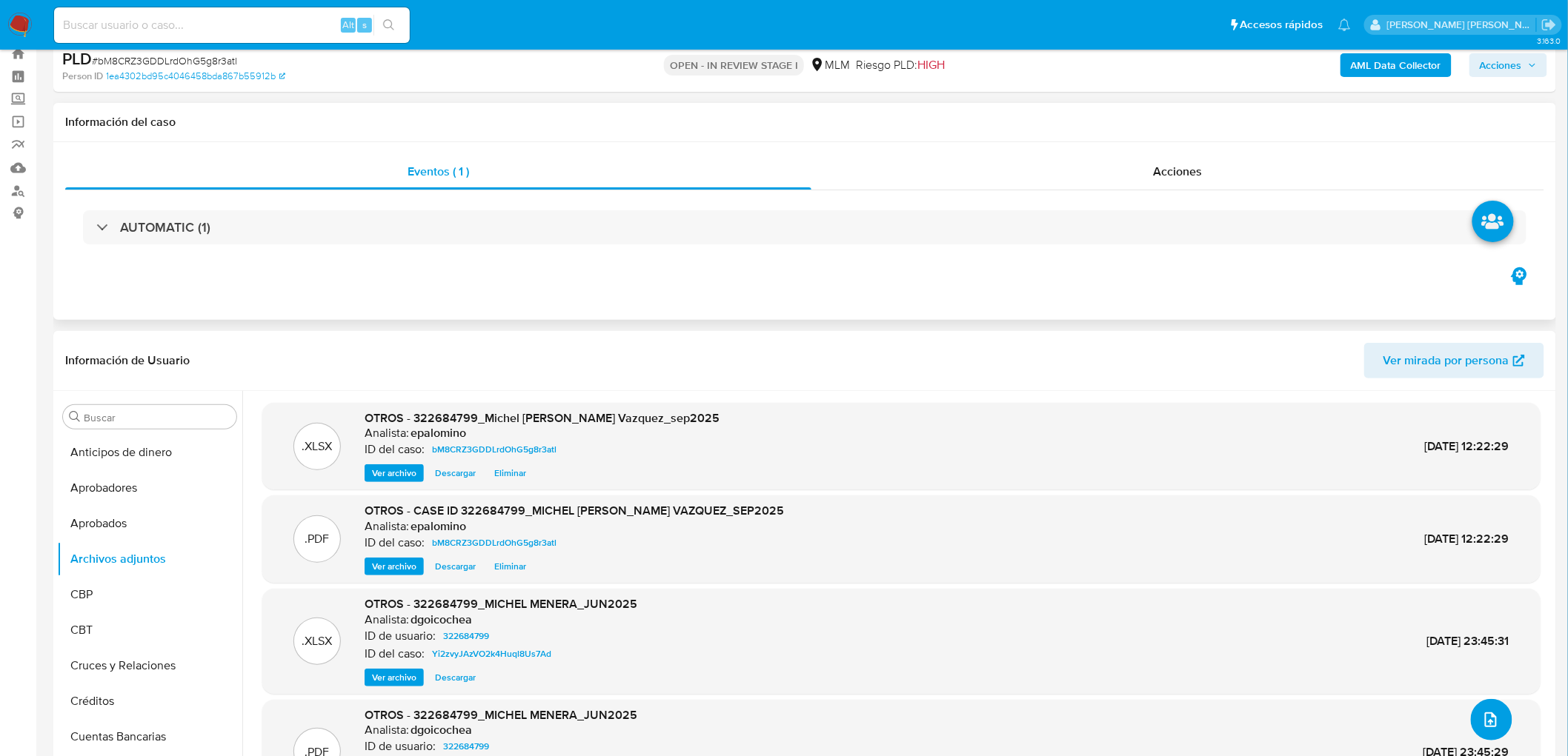
scroll to position [0, 0]
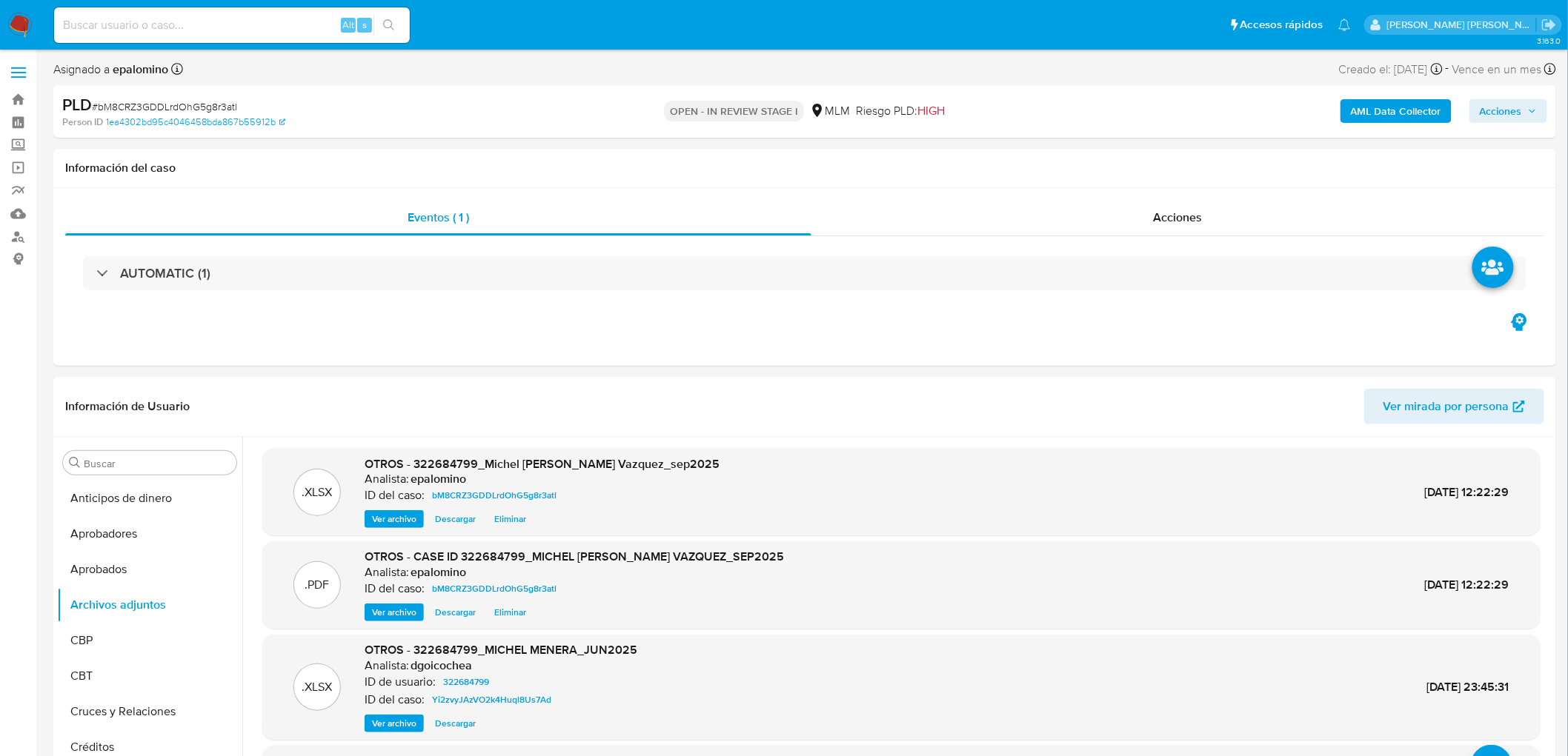
click at [1509, 114] on span "Acciones" at bounding box center [1501, 111] width 43 height 23
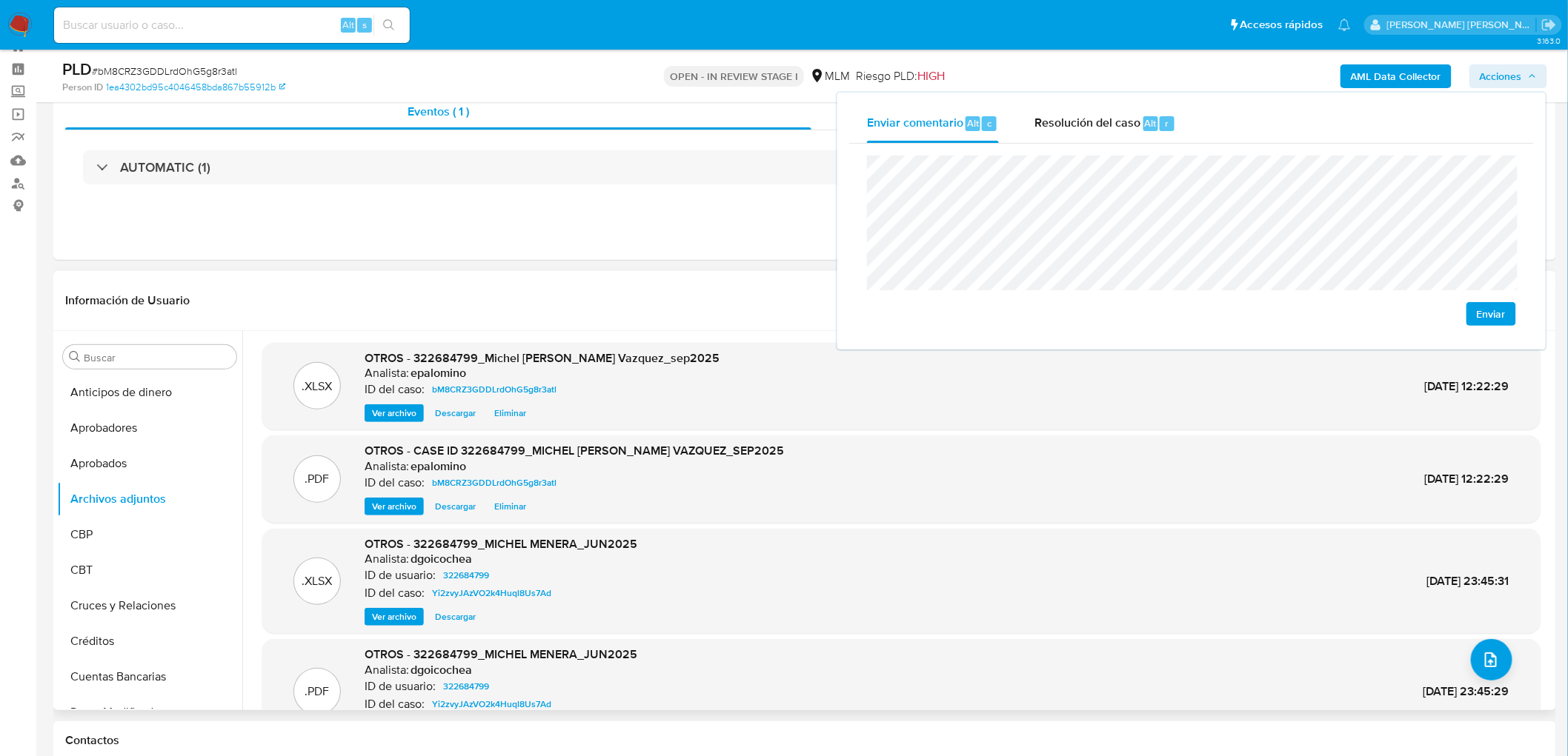
scroll to position [82, 0]
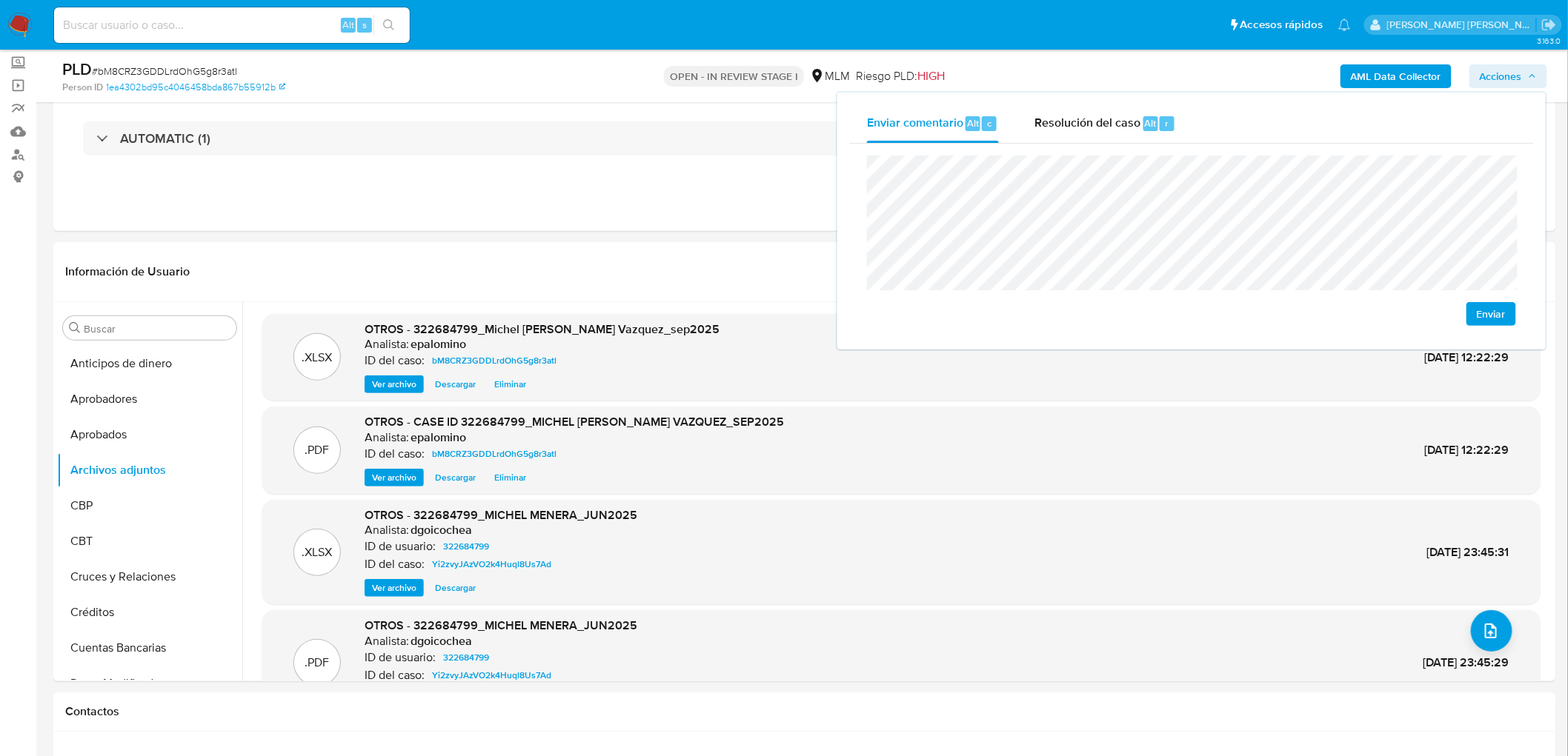
click at [1482, 312] on span "Enviar" at bounding box center [1491, 314] width 29 height 21
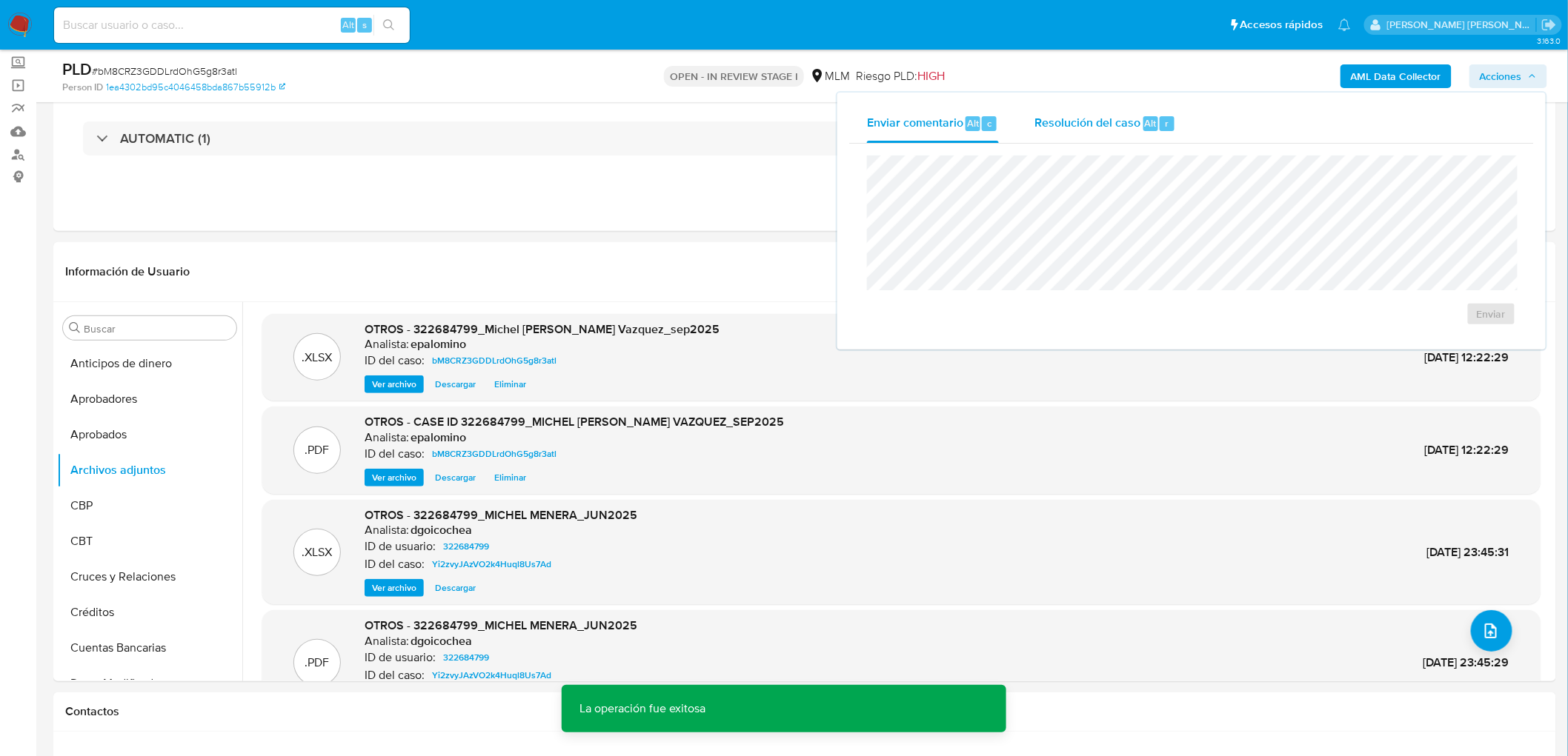
click at [1077, 128] on span "Resolución del caso" at bounding box center [1087, 123] width 106 height 17
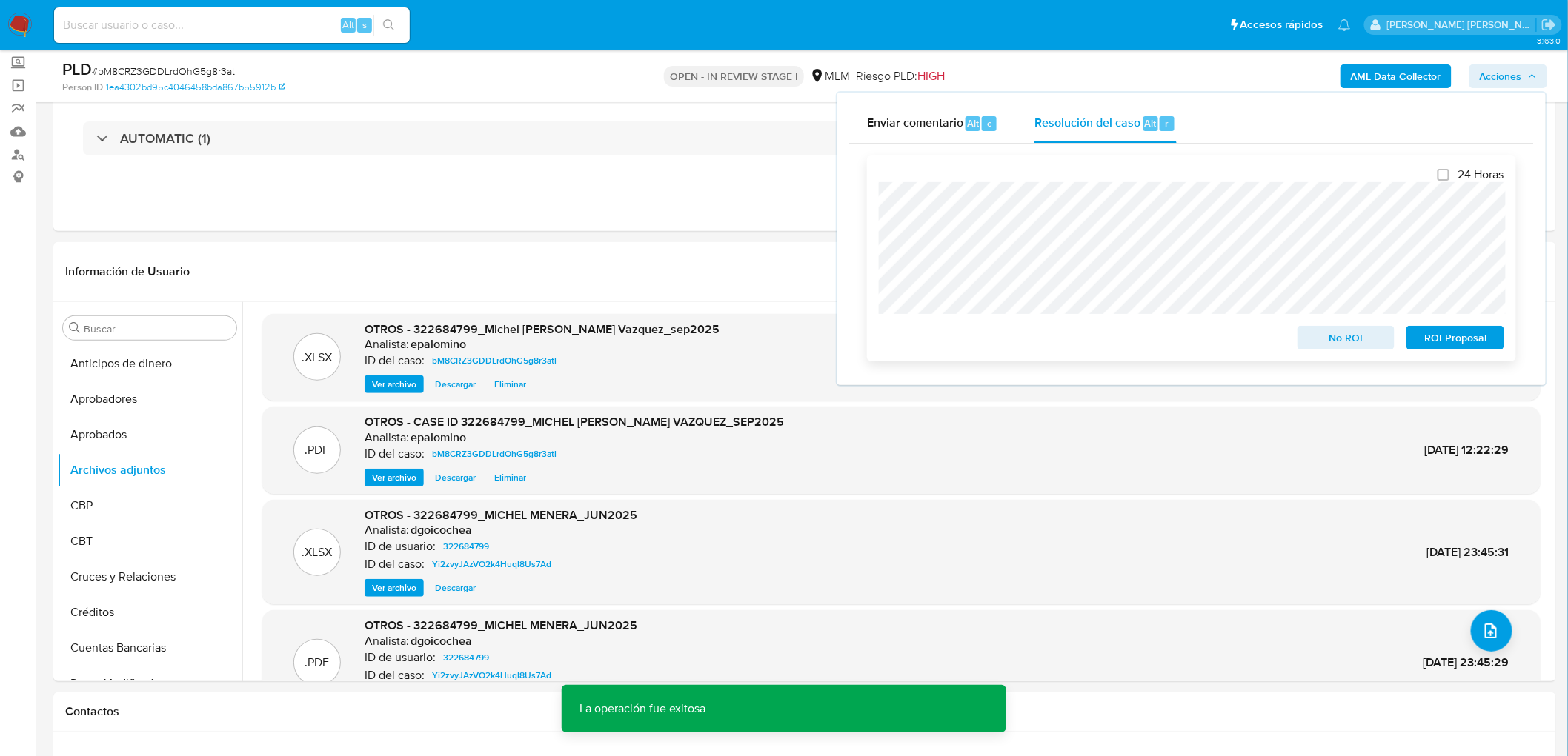
click at [1343, 342] on span "No ROI" at bounding box center [1347, 337] width 77 height 21
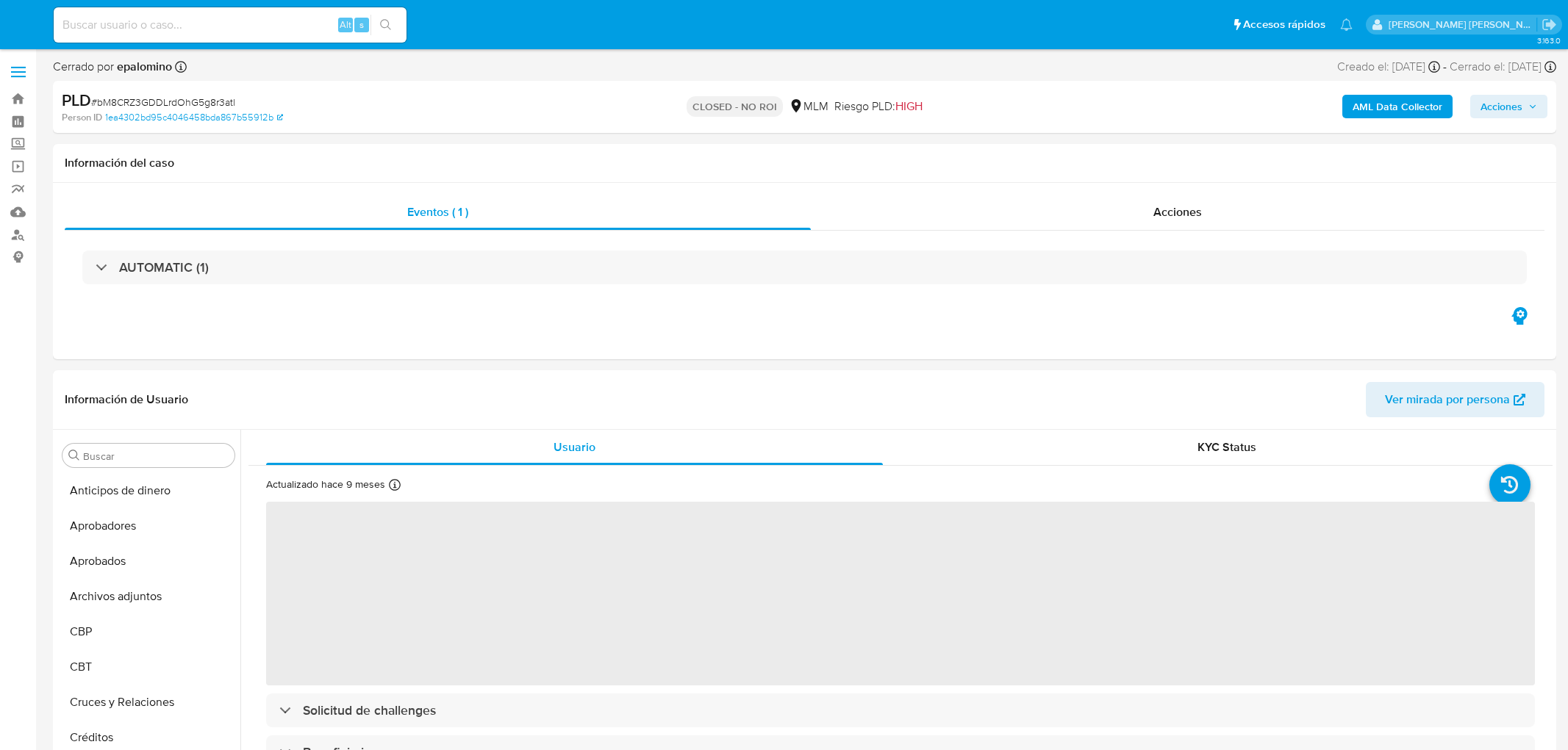
select select "10"
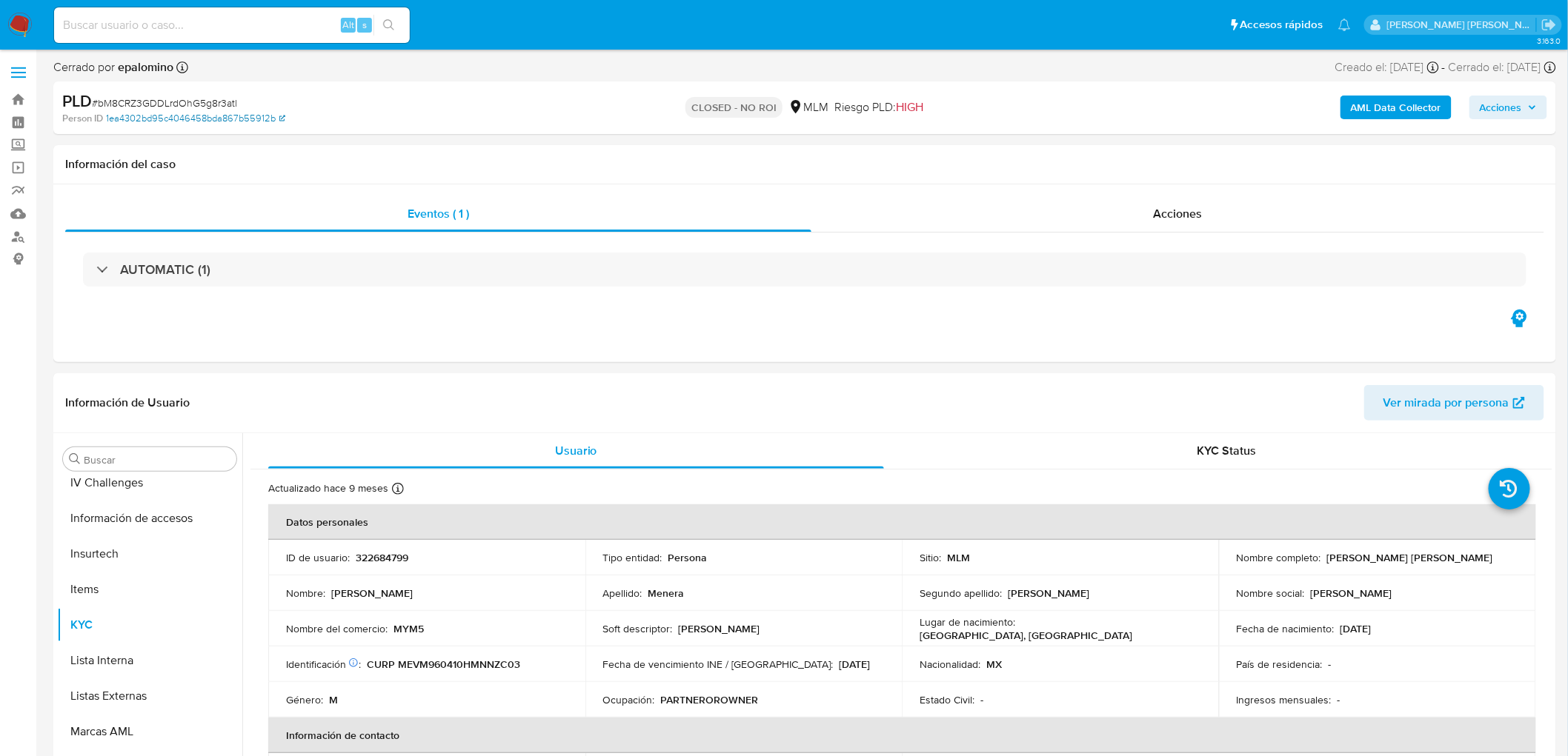
scroll to position [732, 0]
click at [211, 100] on span "# bM8CRZ3GDDLrdOhG5g8r3atl" at bounding box center [165, 103] width 145 height 15
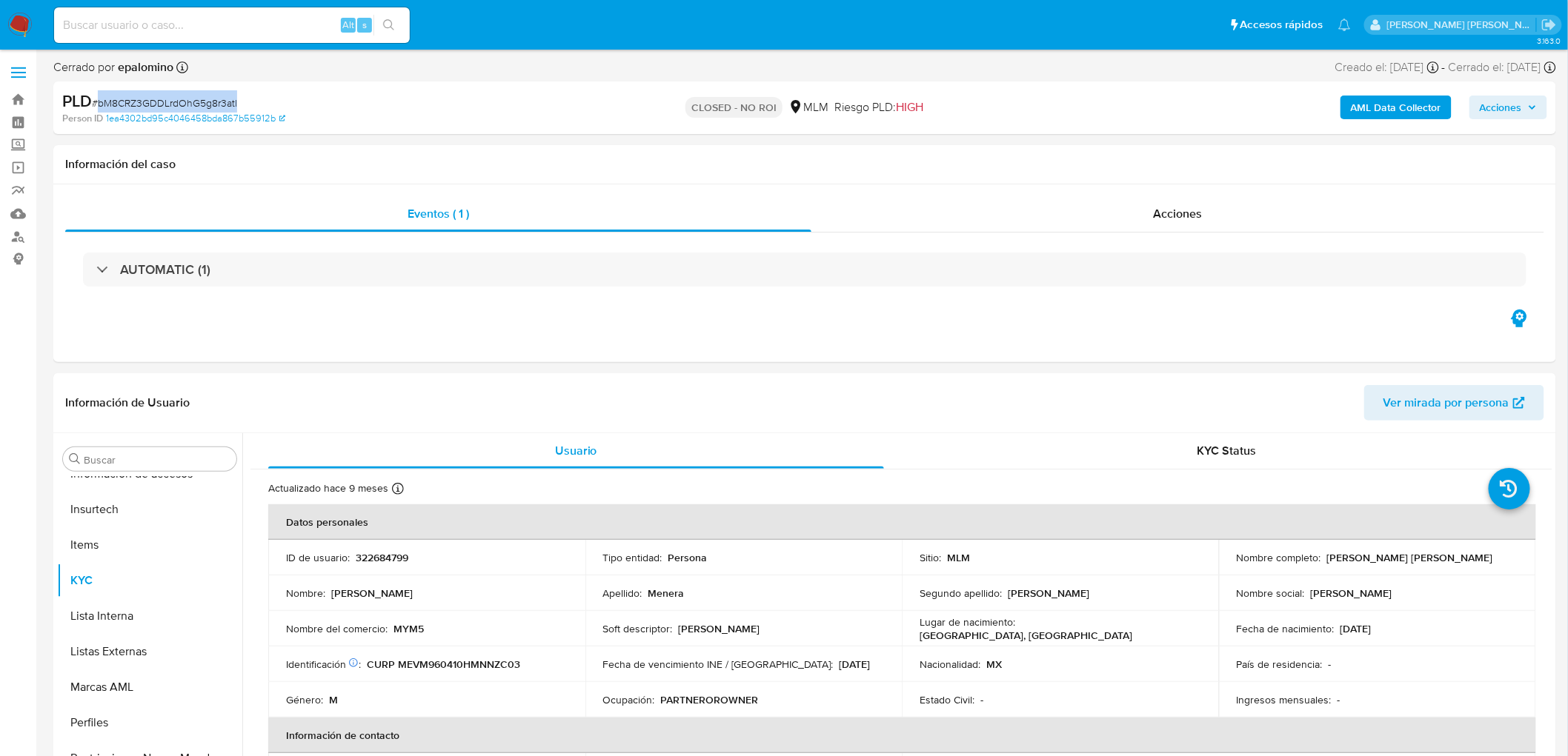
click at [211, 100] on span "# bM8CRZ3GDDLrdOhG5g8r3atl" at bounding box center [165, 103] width 145 height 15
copy span "bM8CRZ3GDDLrdOhG5g8r3atl"
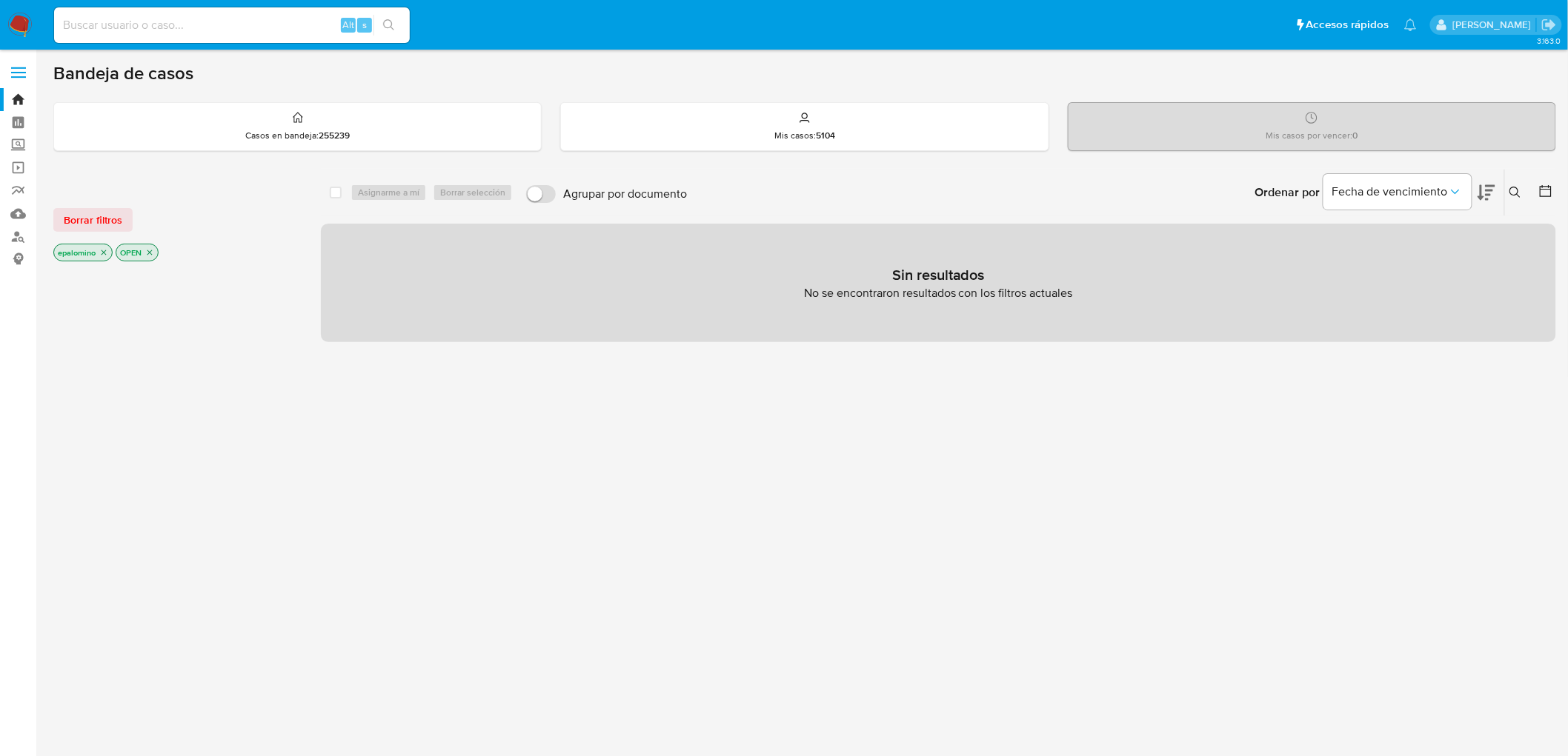
click at [94, 235] on div "Borrar filtros epalomino OPEN" at bounding box center [172, 222] width 237 height 84
click at [94, 217] on span "Borrar filtros" at bounding box center [93, 220] width 59 height 21
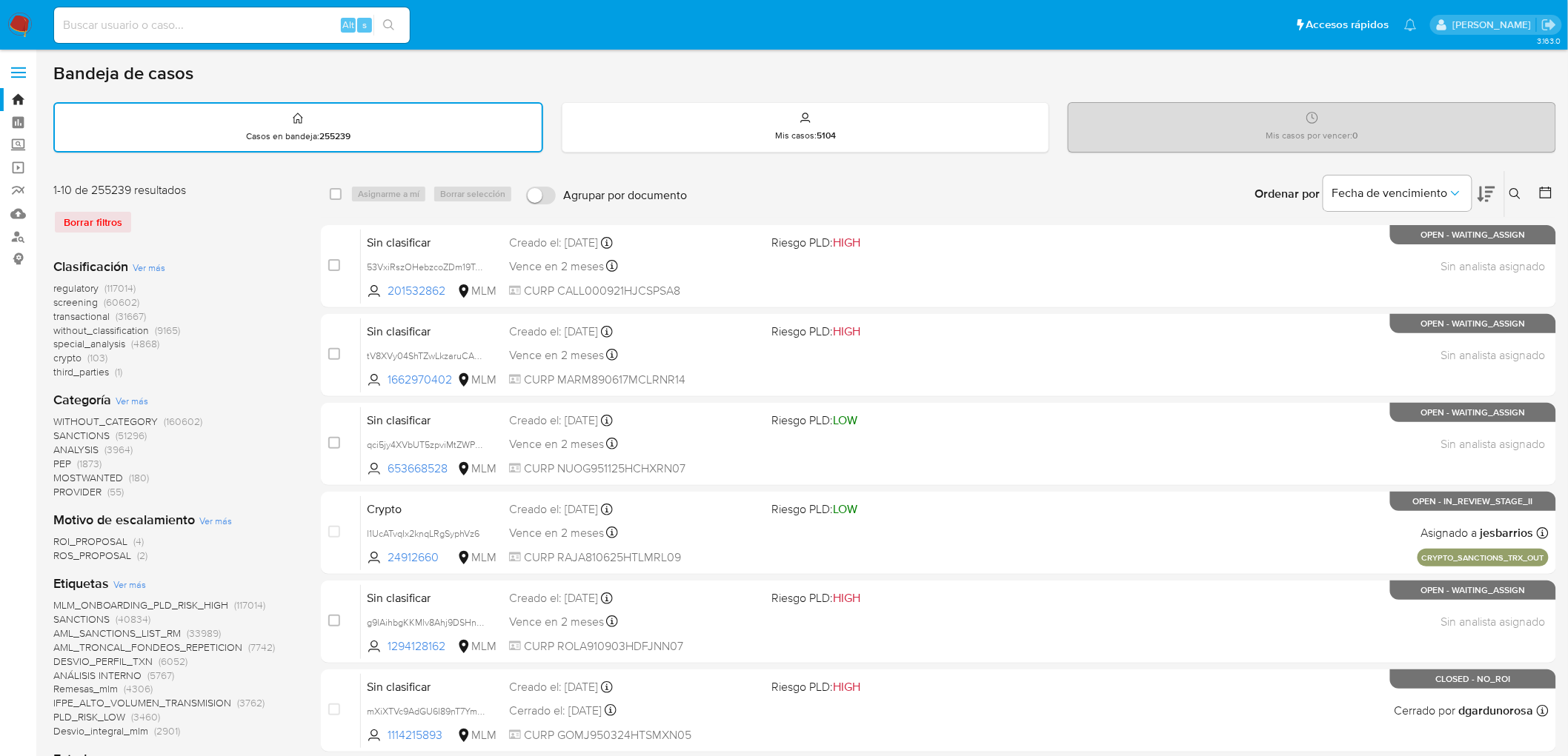
click at [1515, 191] on icon at bounding box center [1515, 194] width 12 height 12
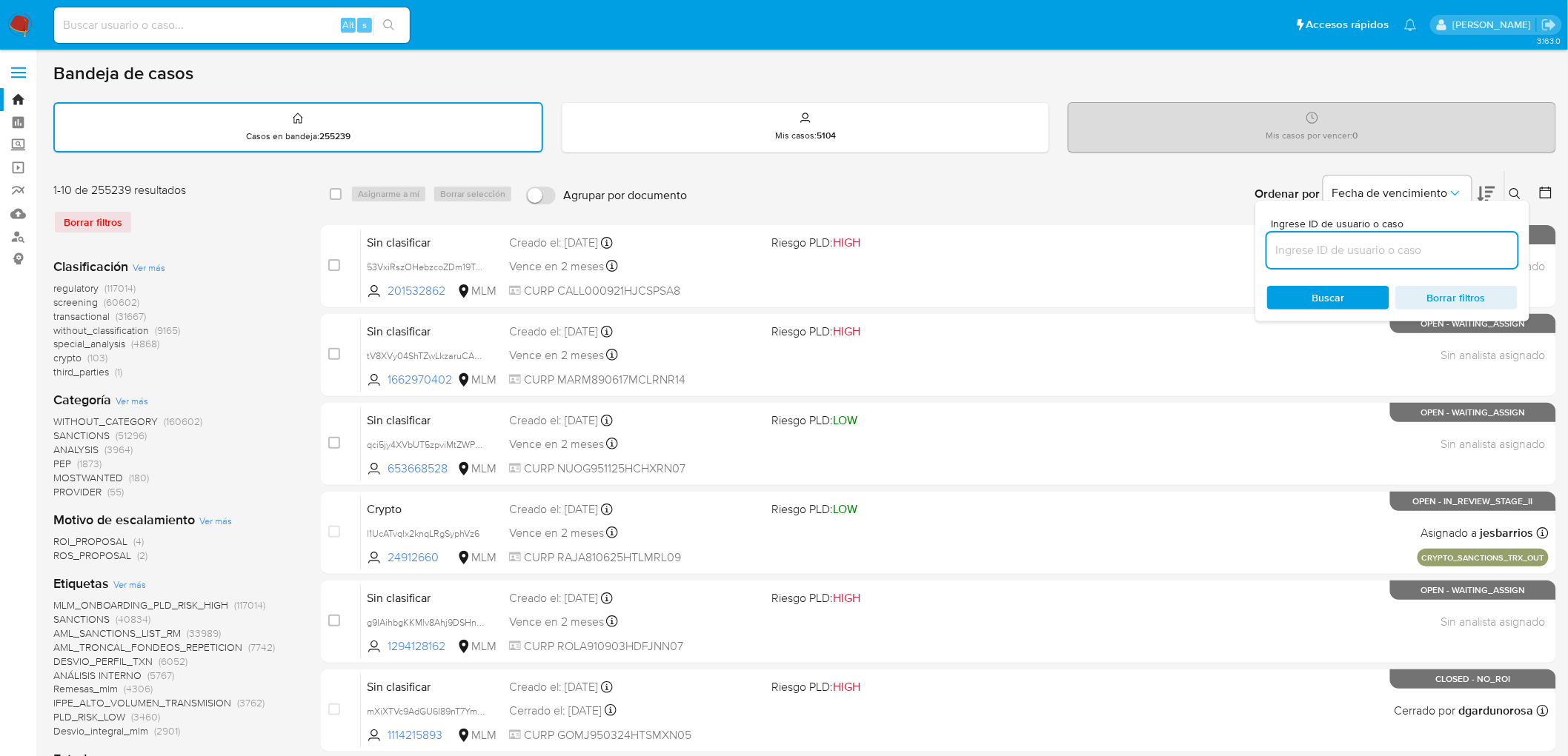
click at [1345, 243] on input at bounding box center [1392, 250] width 251 height 19
type input "1950715461"
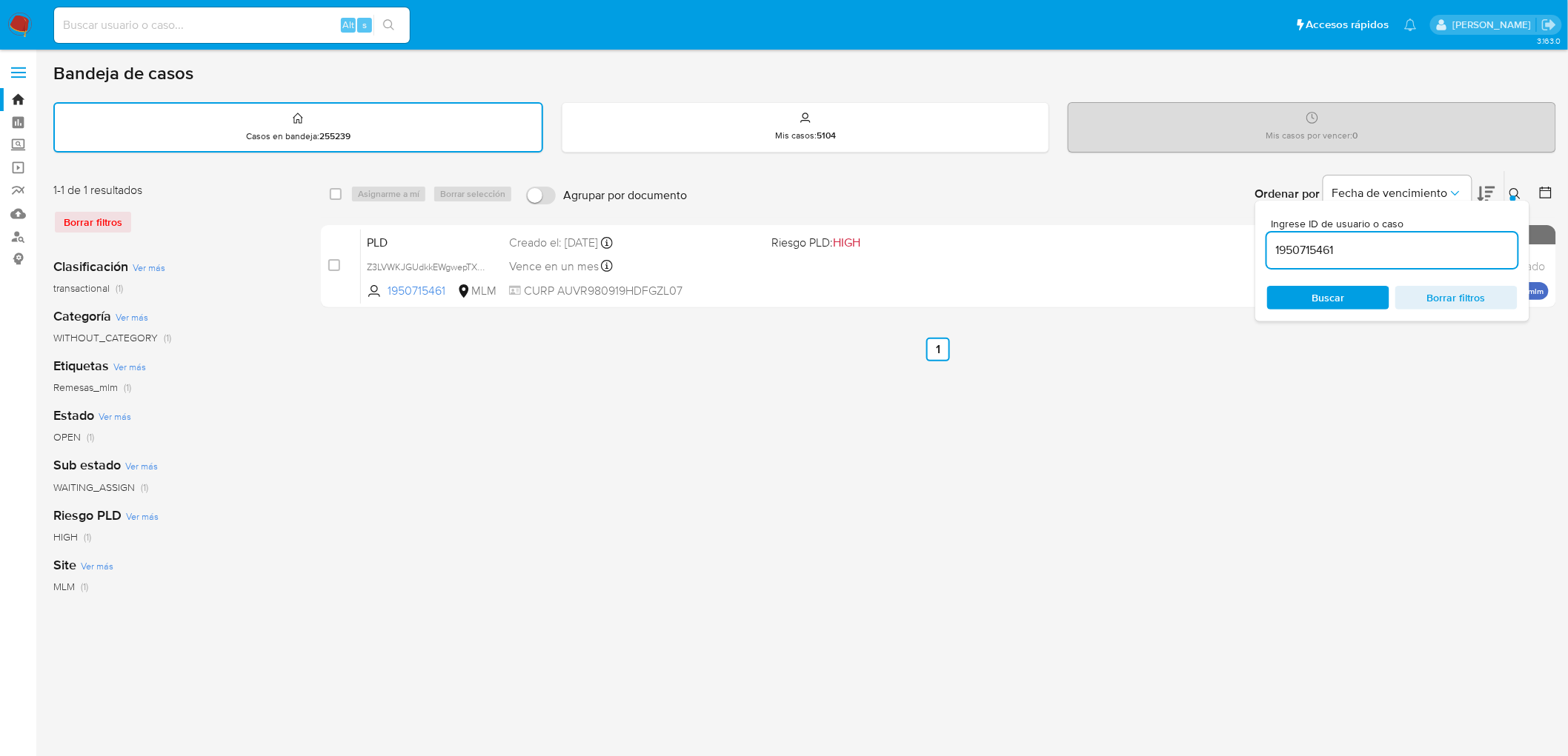
click at [1516, 179] on div "Ingrese ID de usuario o caso 1950715461 Buscar Borrar filtros" at bounding box center [1517, 194] width 25 height 46
click at [1520, 190] on icon at bounding box center [1515, 194] width 12 height 12
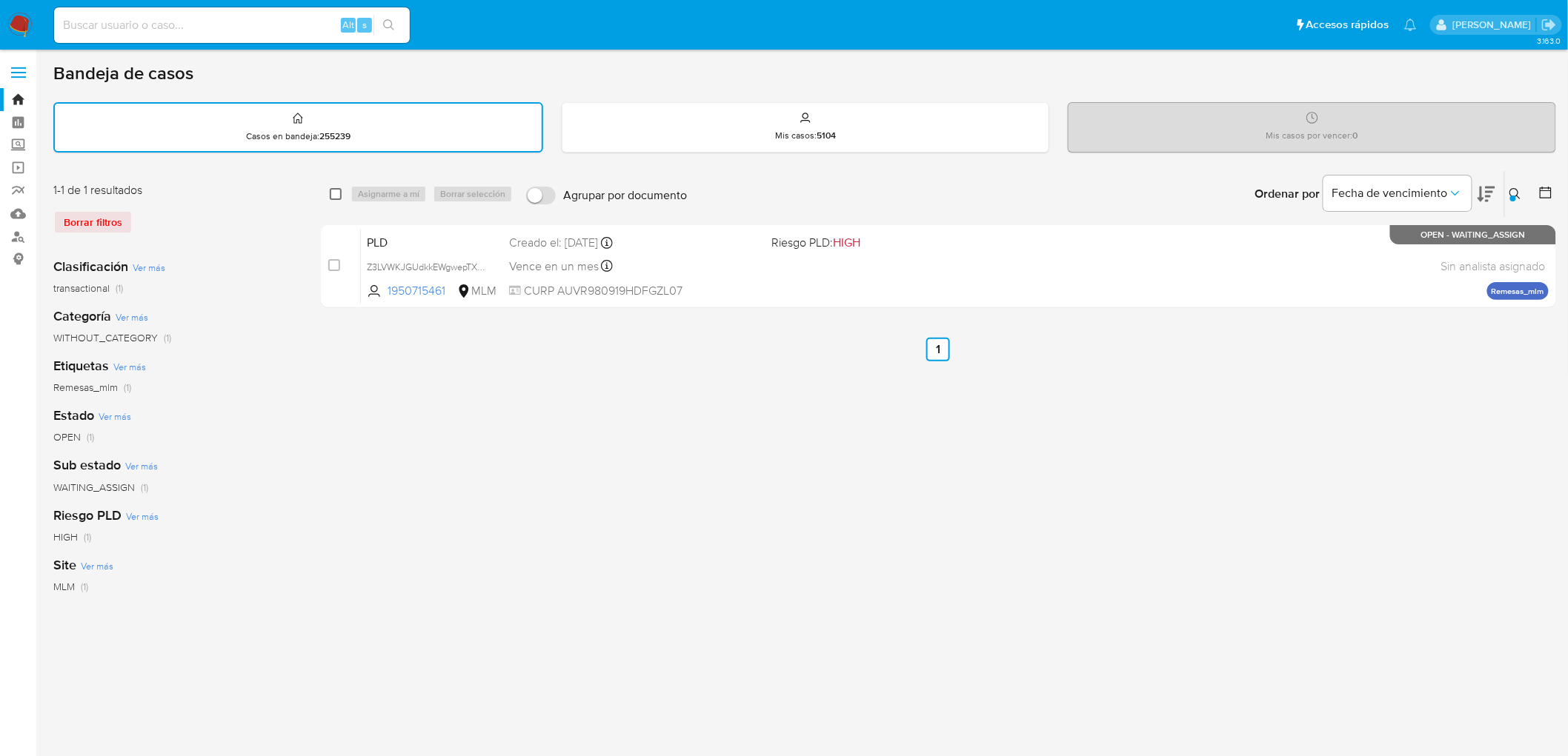
click at [339, 188] on input "checkbox" at bounding box center [336, 194] width 12 height 12
checkbox input "true"
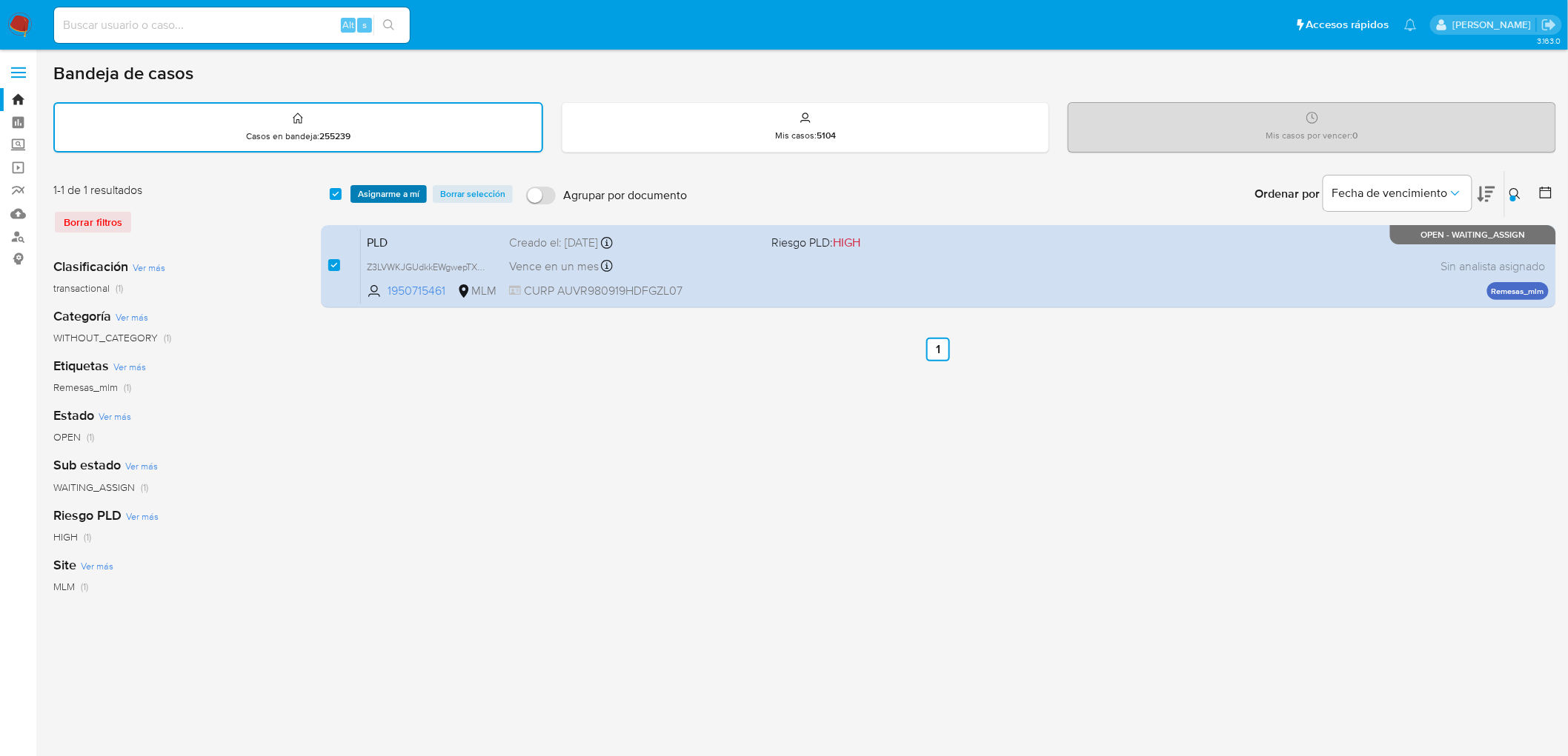
click at [385, 193] on span "Asignarme a mí" at bounding box center [389, 194] width 62 height 15
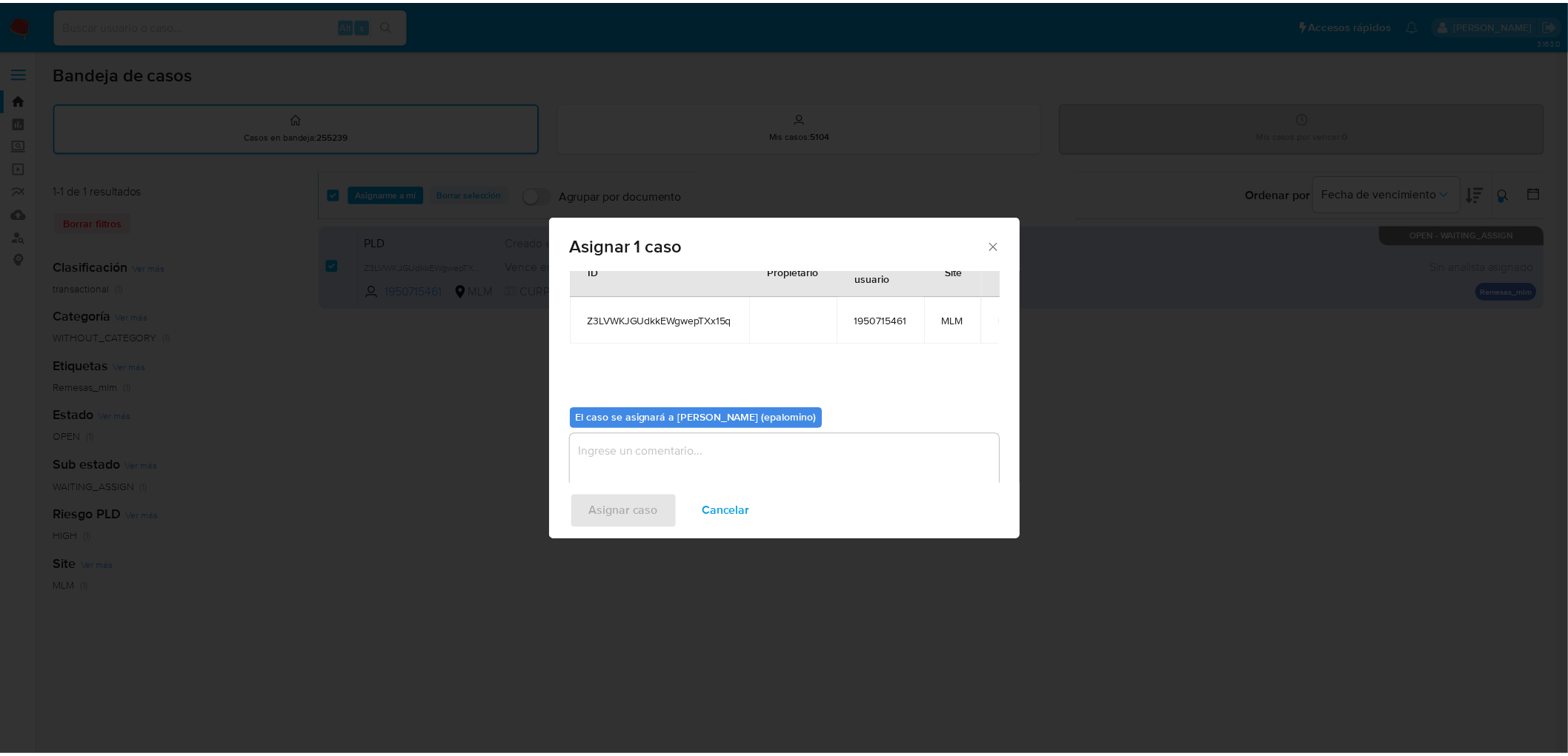
scroll to position [76, 0]
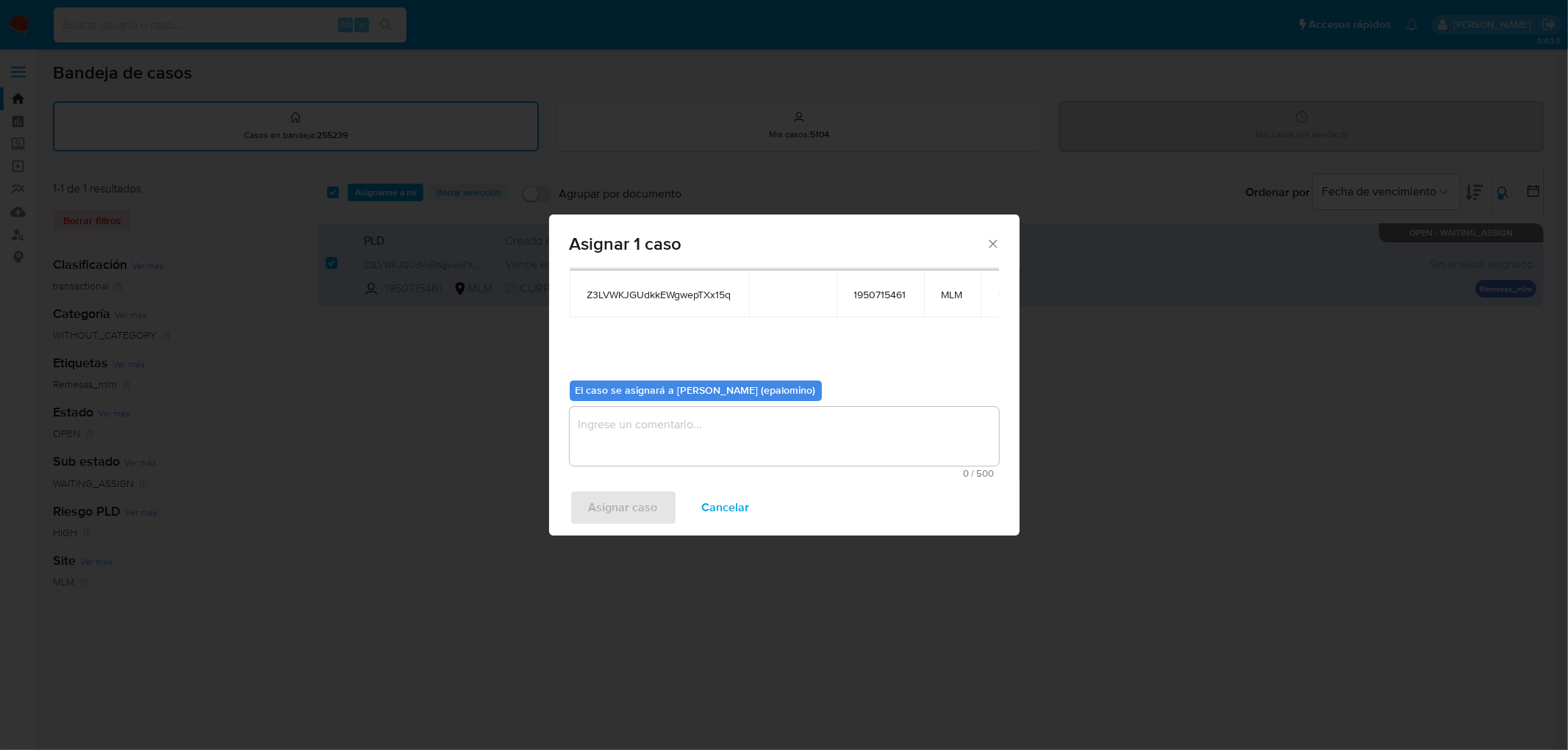
click at [612, 457] on textarea "assign-modal" at bounding box center [784, 436] width 430 height 59
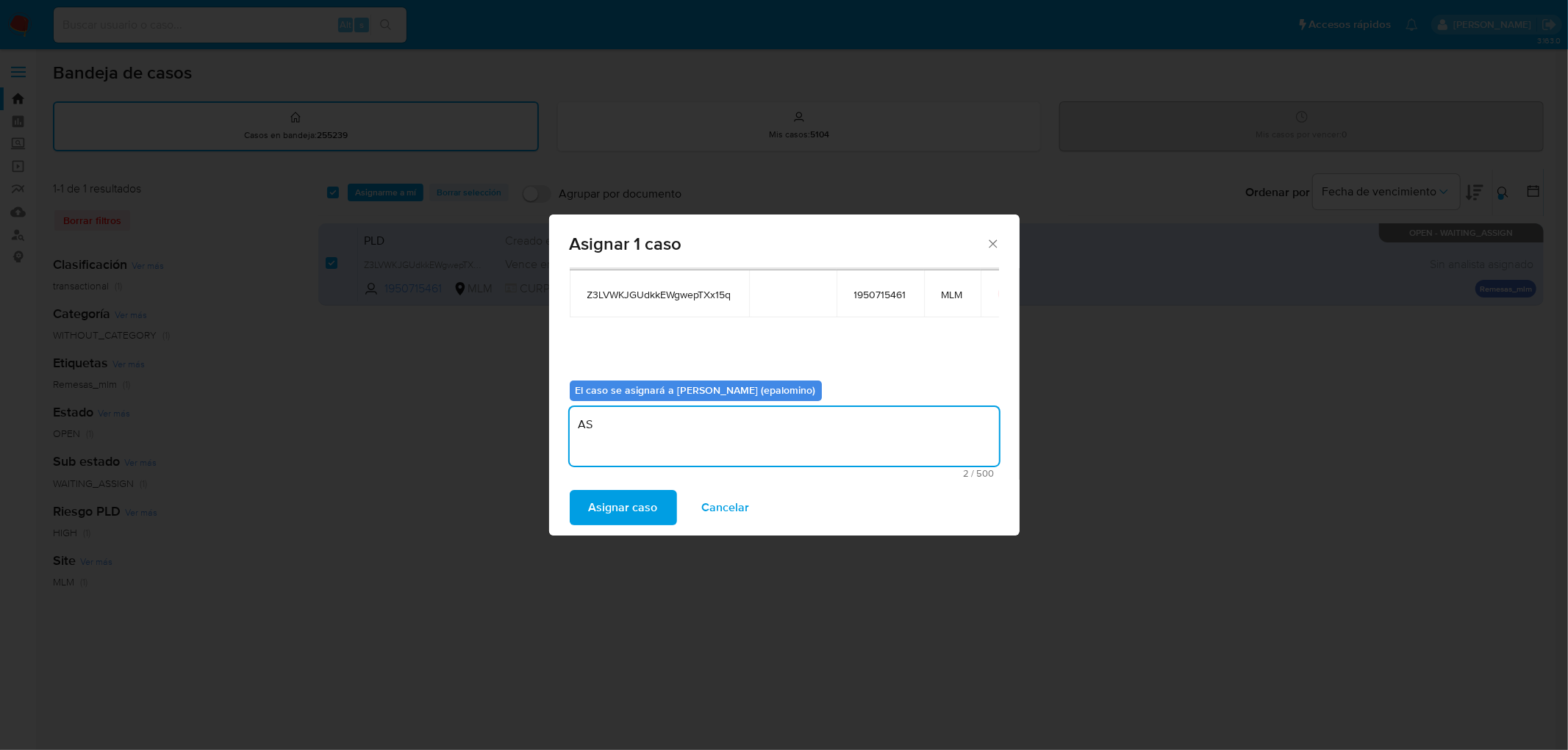
type textarea "AS"
click at [600, 525] on div "Asignar caso Cancelar" at bounding box center [784, 507] width 470 height 56
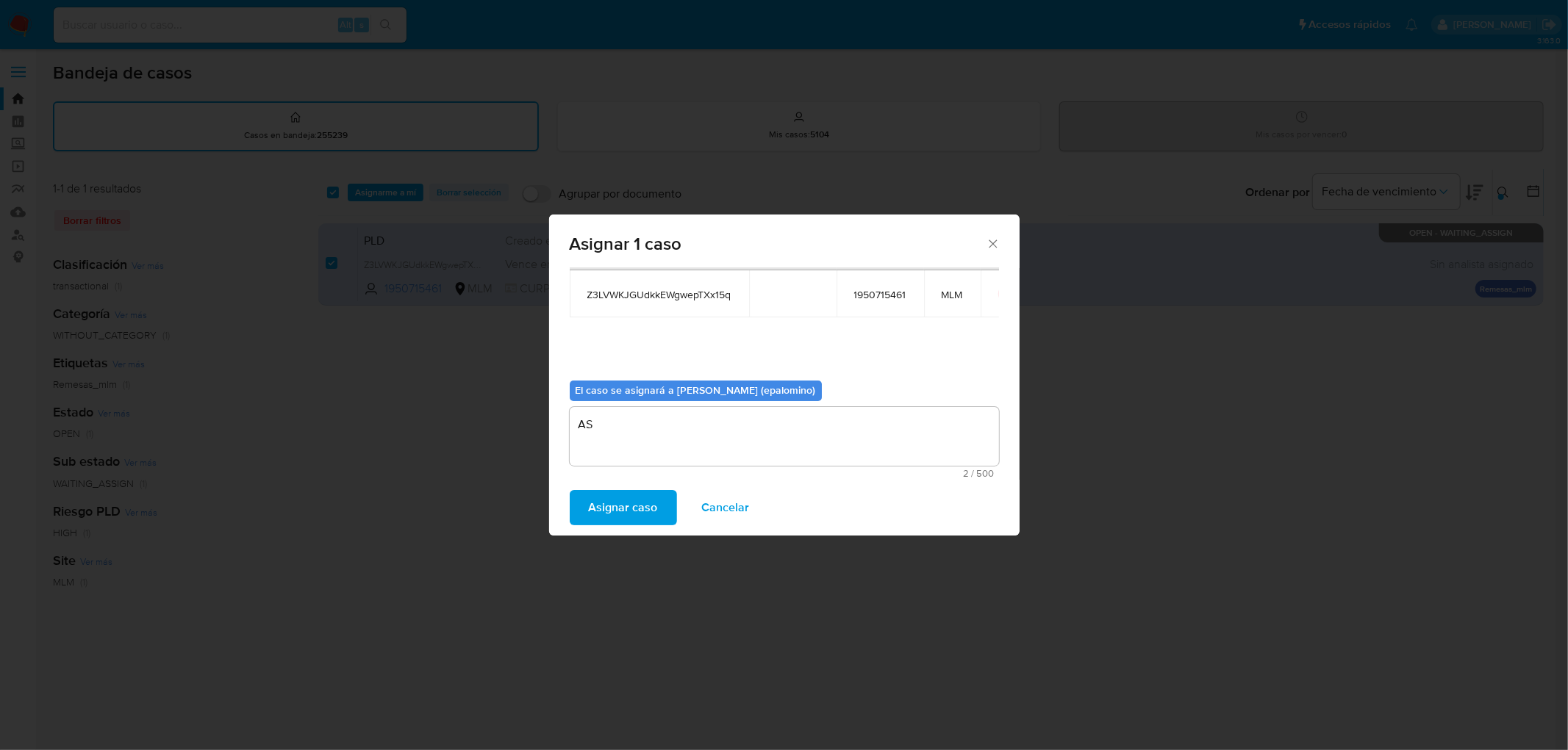
click at [609, 510] on span "Asignar caso" at bounding box center [623, 507] width 69 height 32
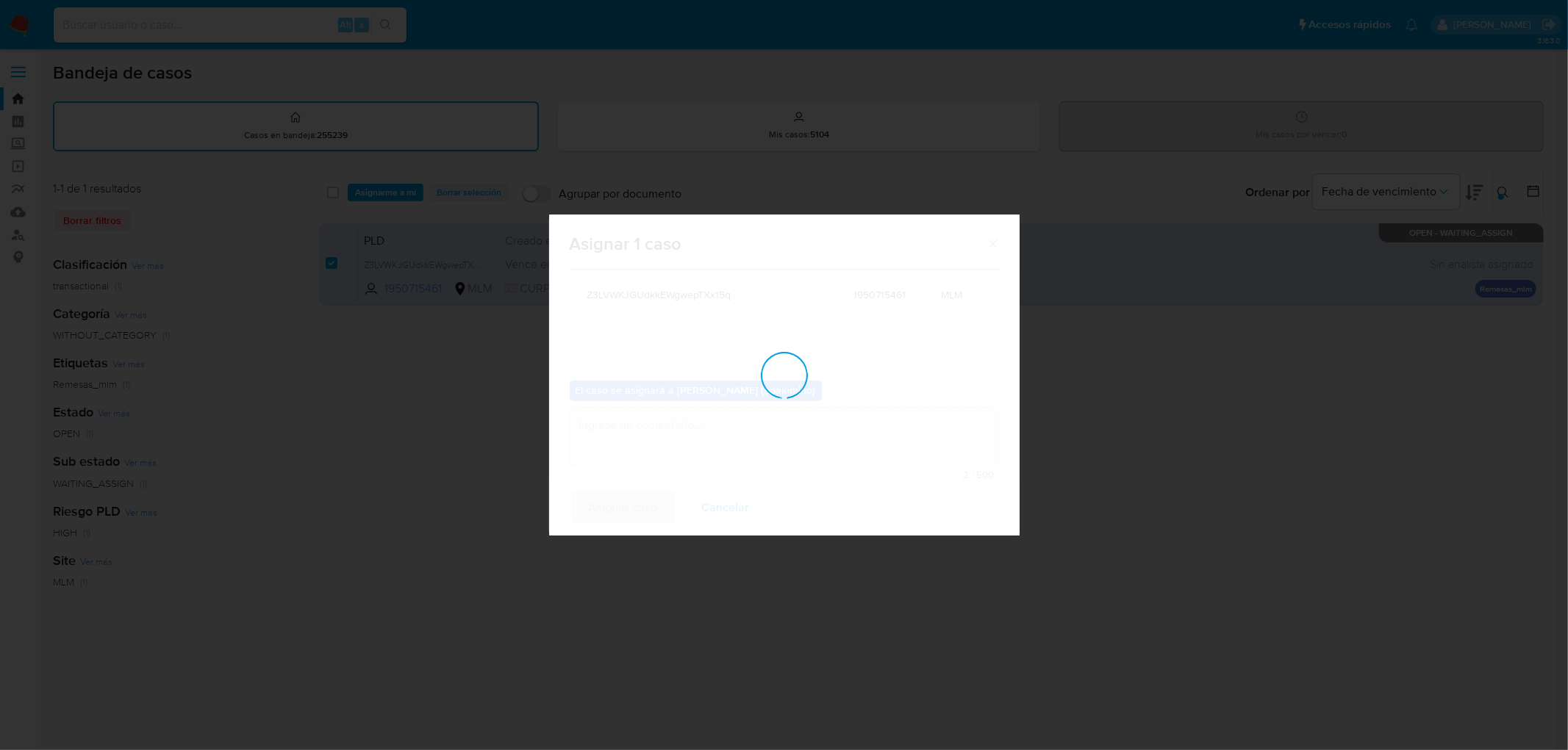
checkbox input "false"
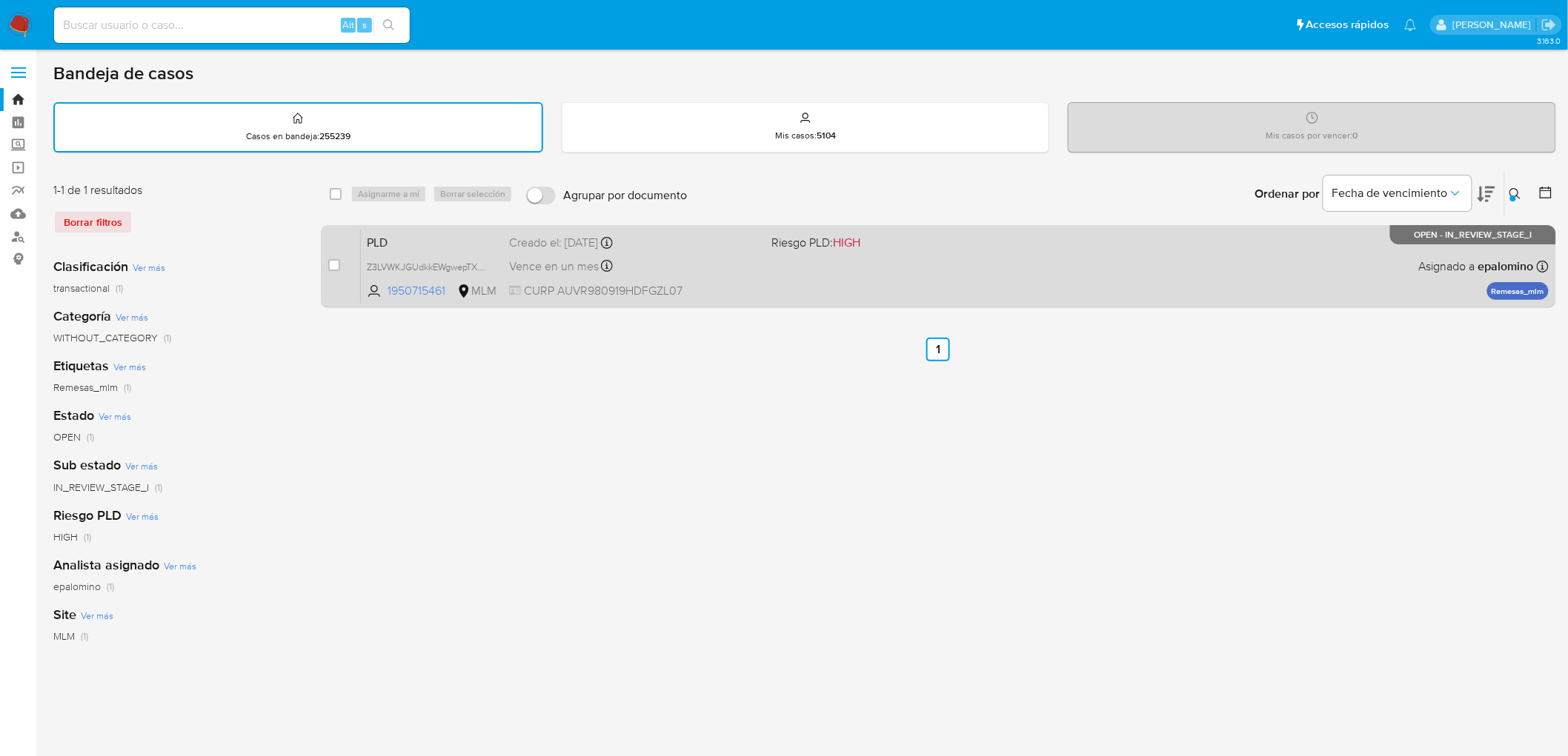
click at [409, 238] on span "PLD" at bounding box center [432, 241] width 130 height 19
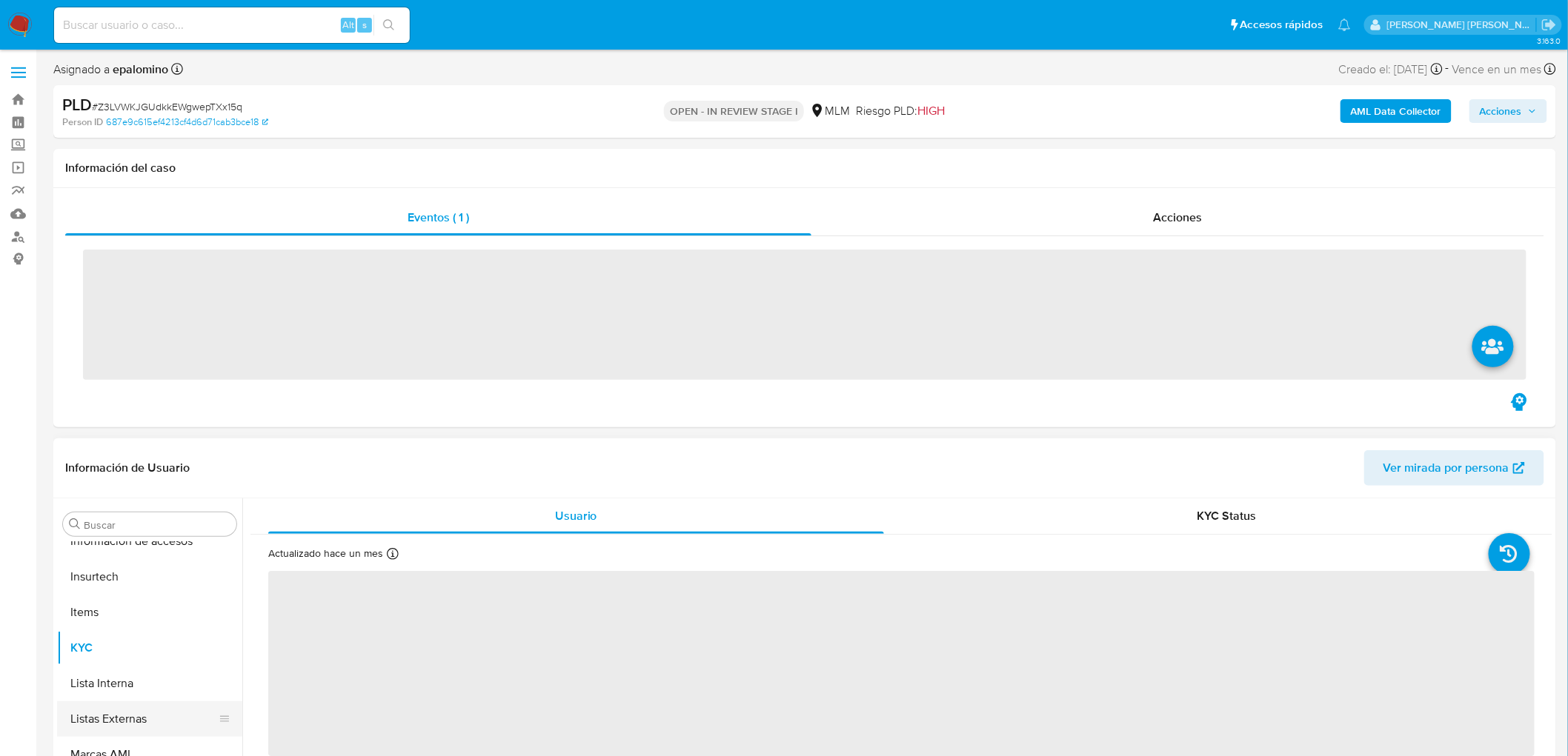
scroll to position [732, 0]
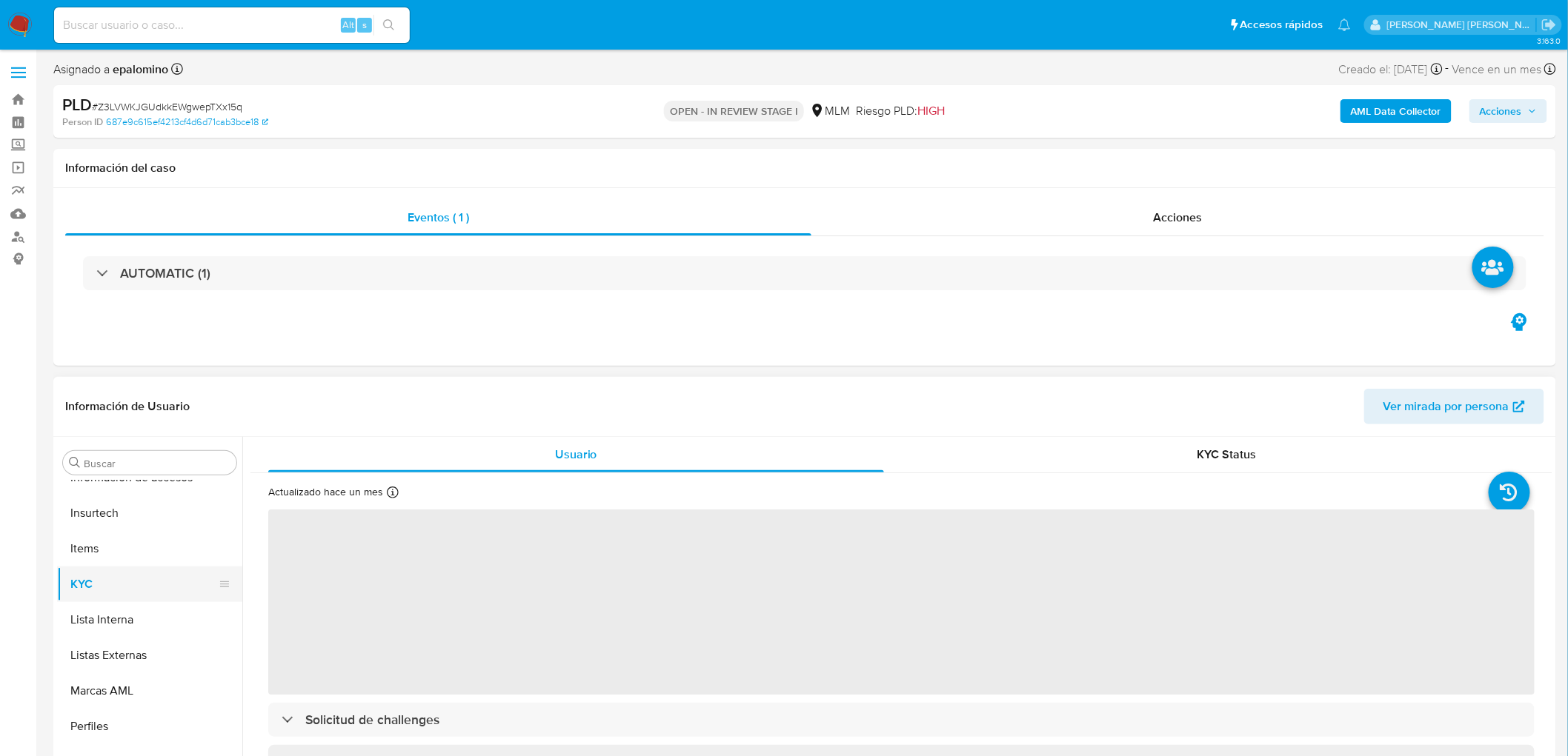
select select "10"
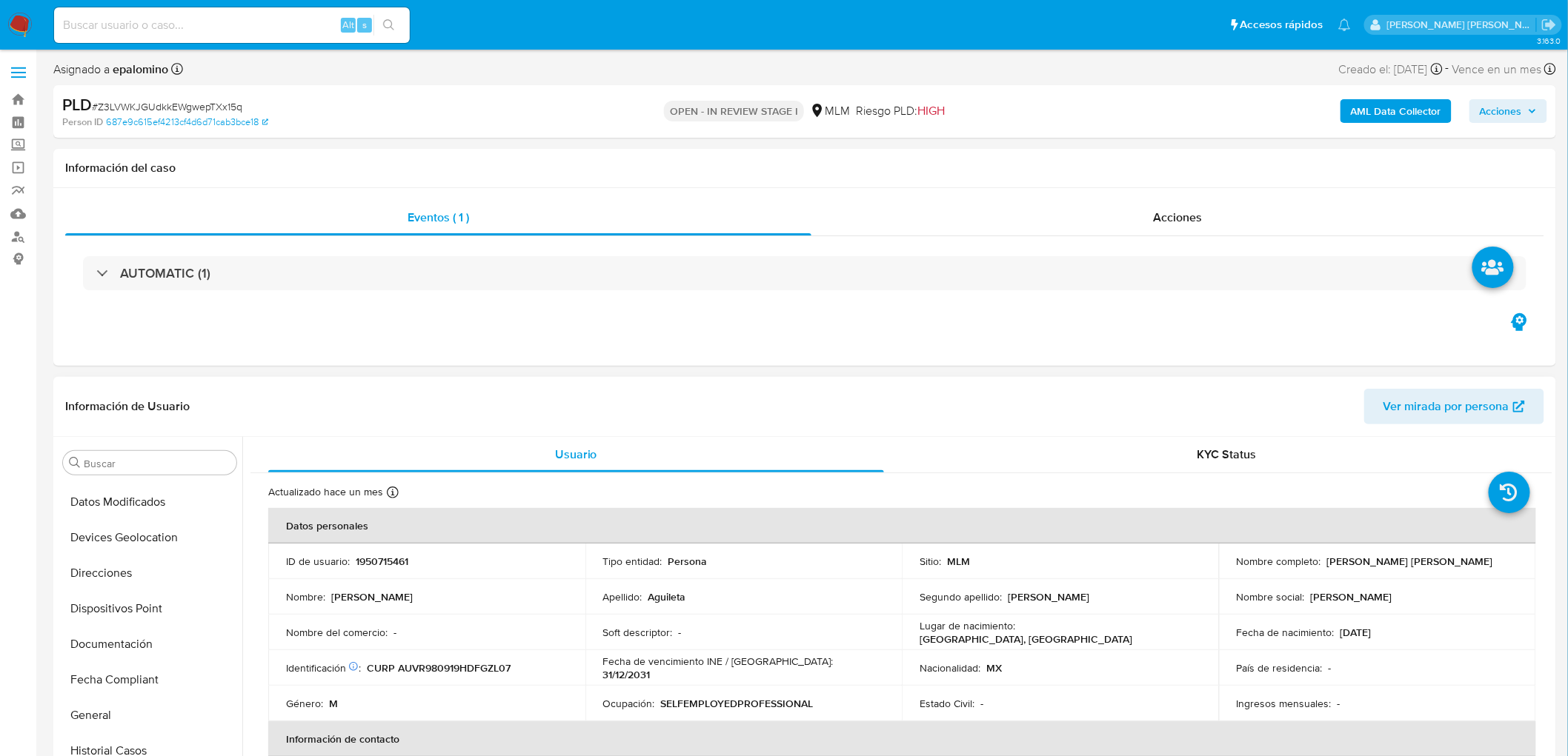
scroll to position [238, 0]
click at [172, 604] on button "Devices Geolocation" at bounding box center [143, 615] width 173 height 36
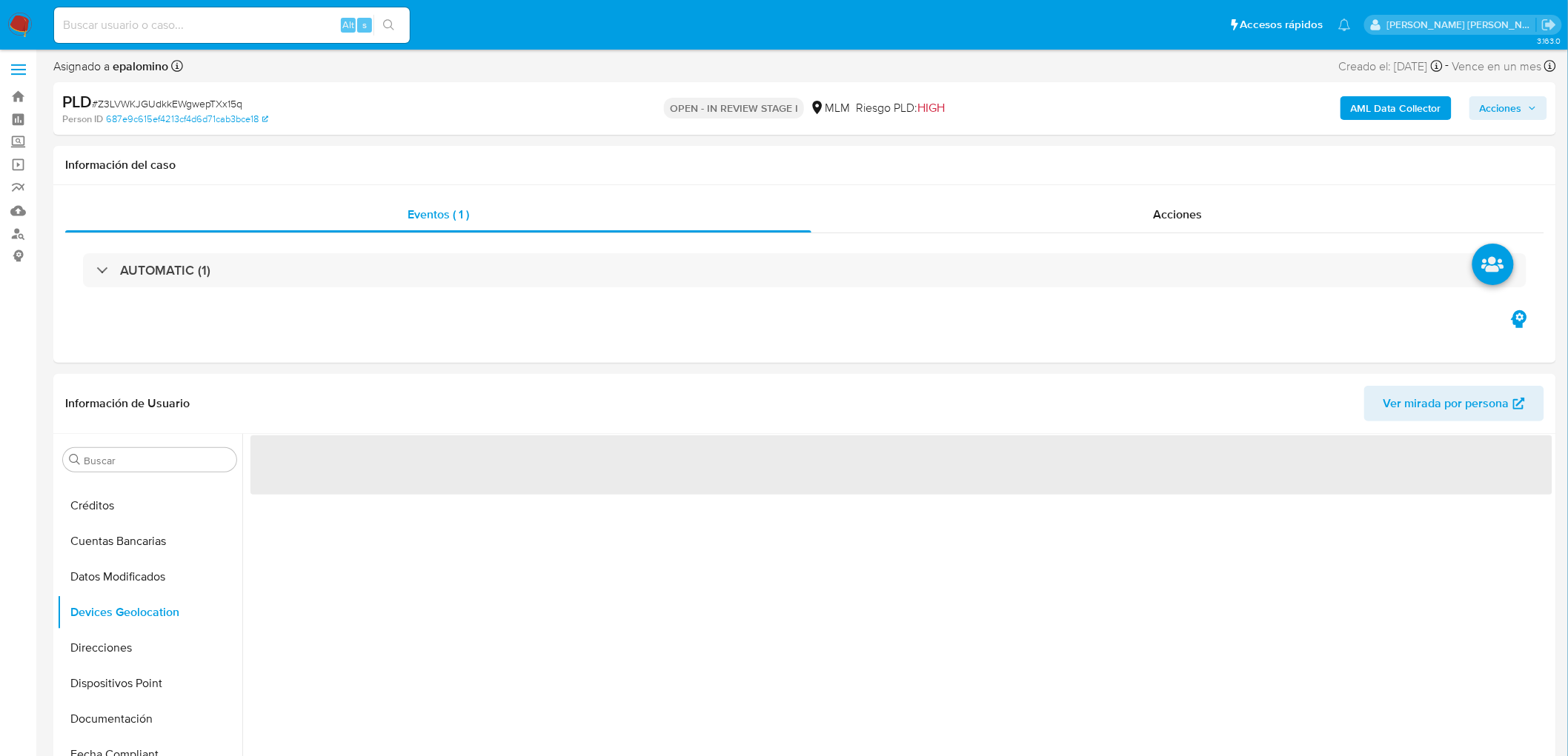
scroll to position [124, 0]
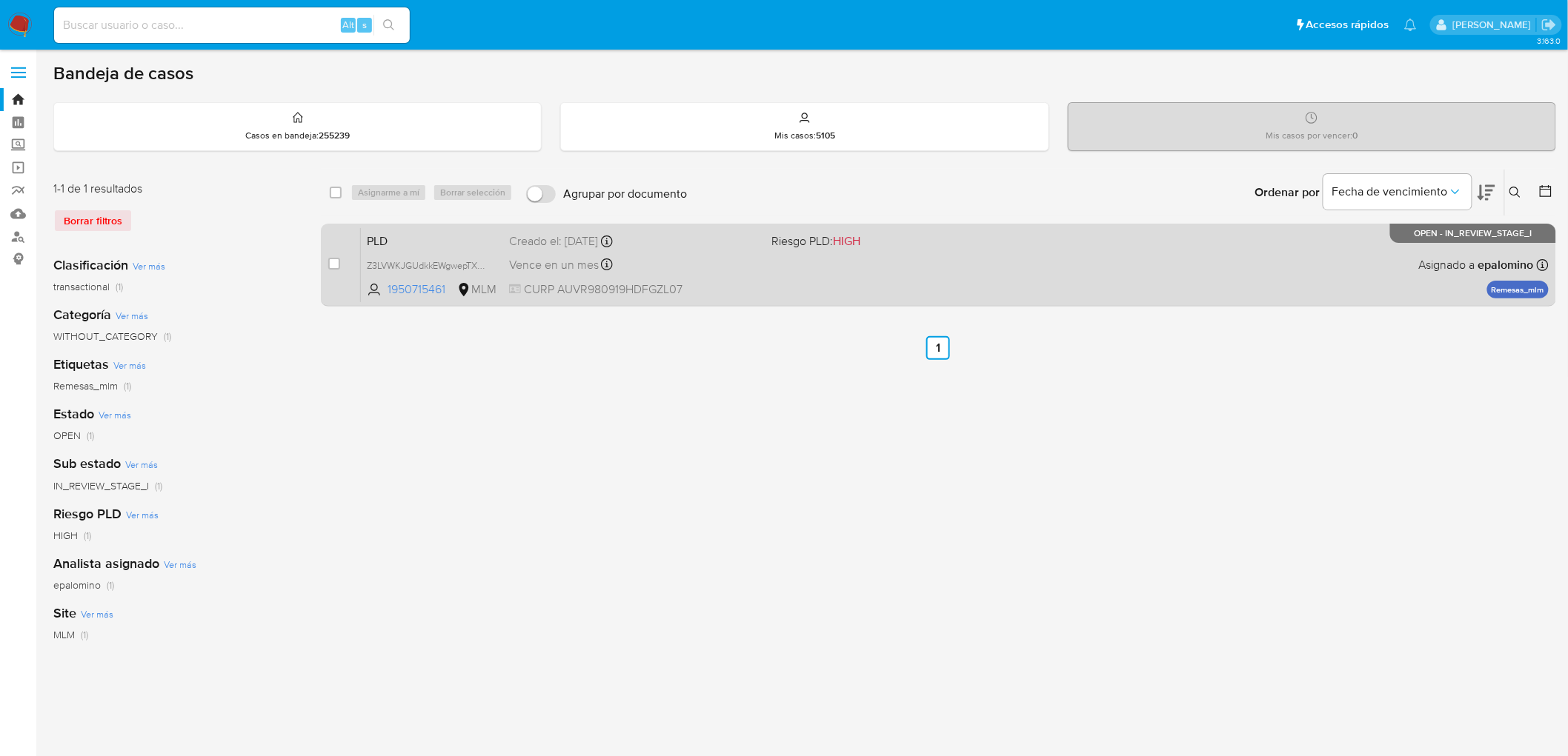
click at [374, 231] on span "PLD" at bounding box center [432, 240] width 130 height 19
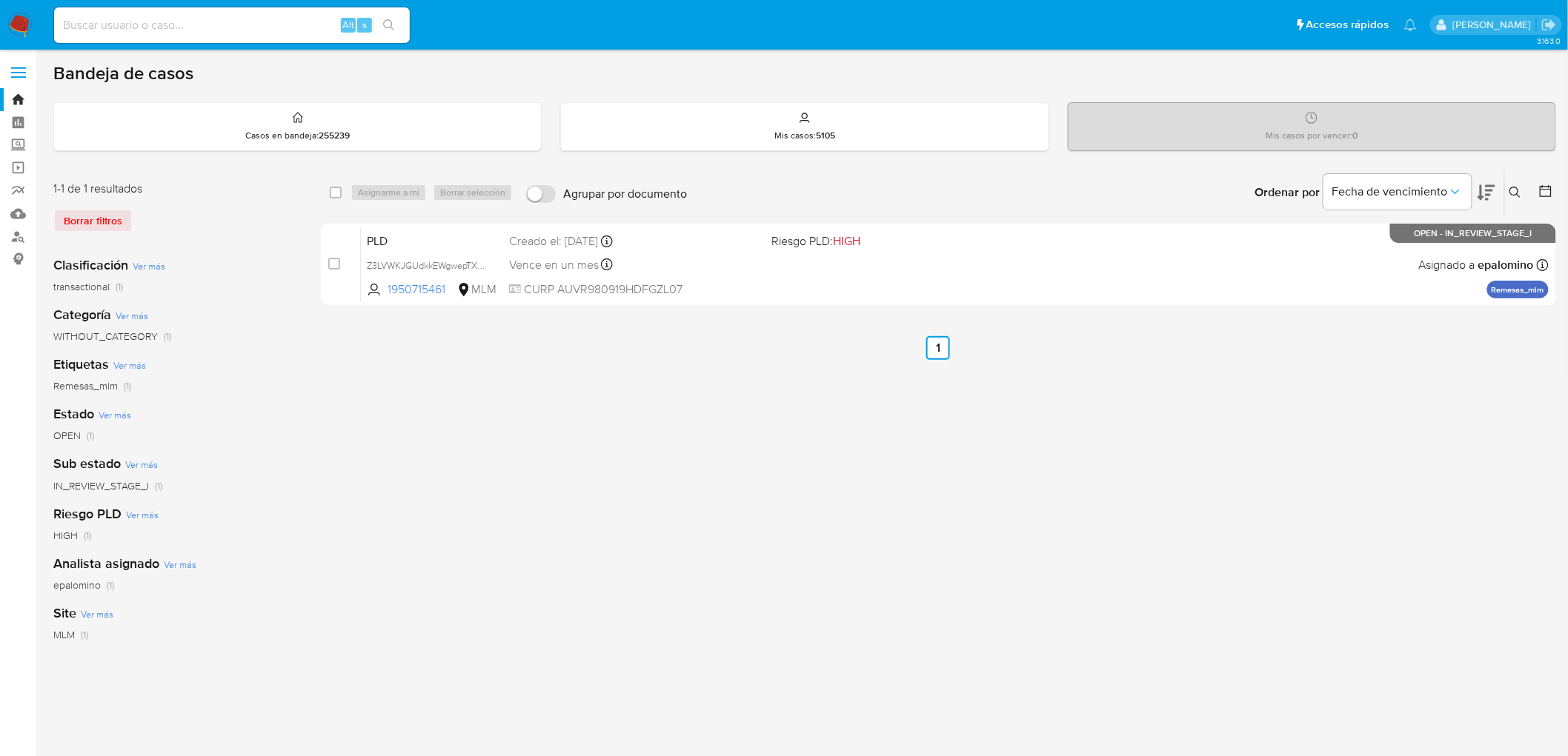
click at [12, 18] on img at bounding box center [20, 25] width 25 height 25
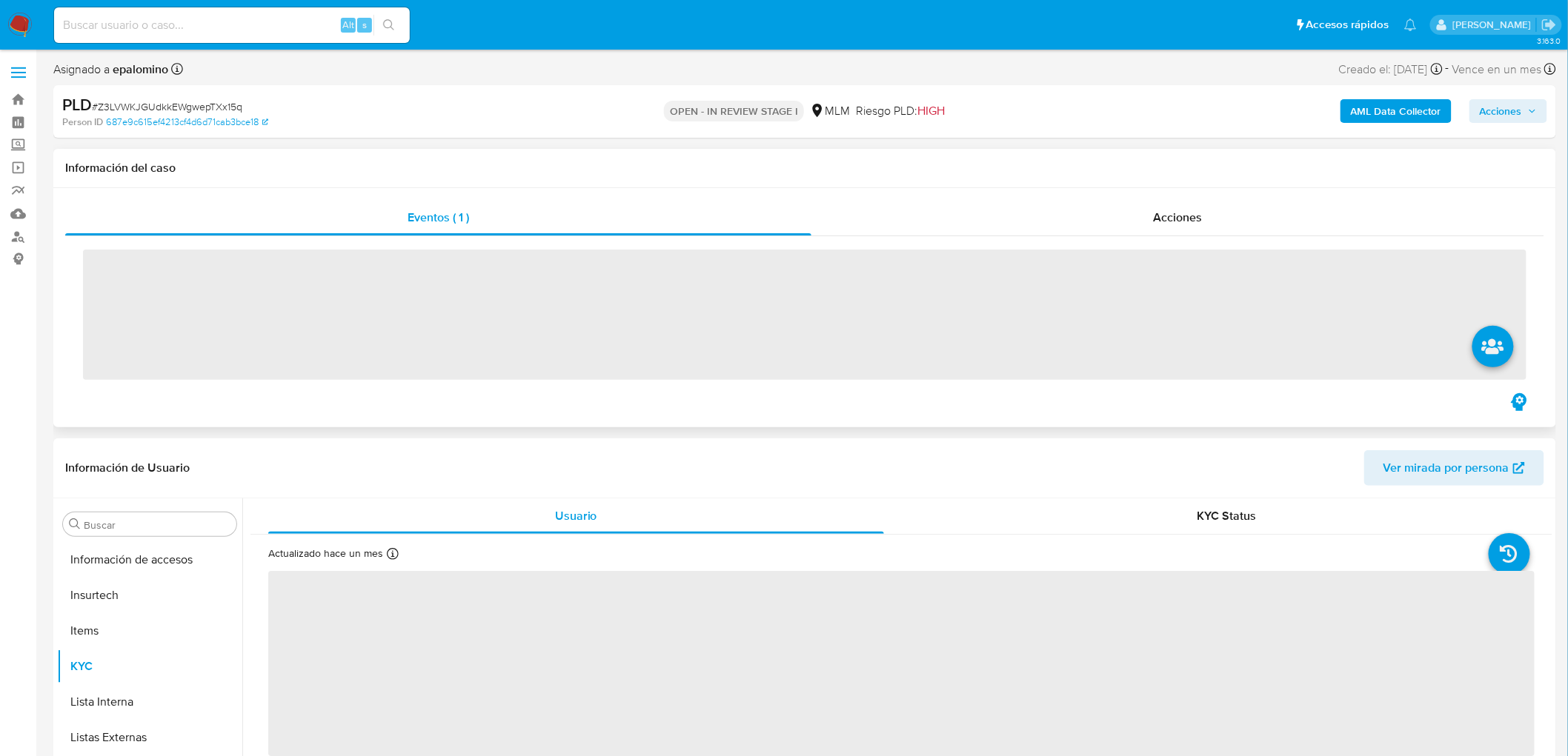
scroll to position [732, 0]
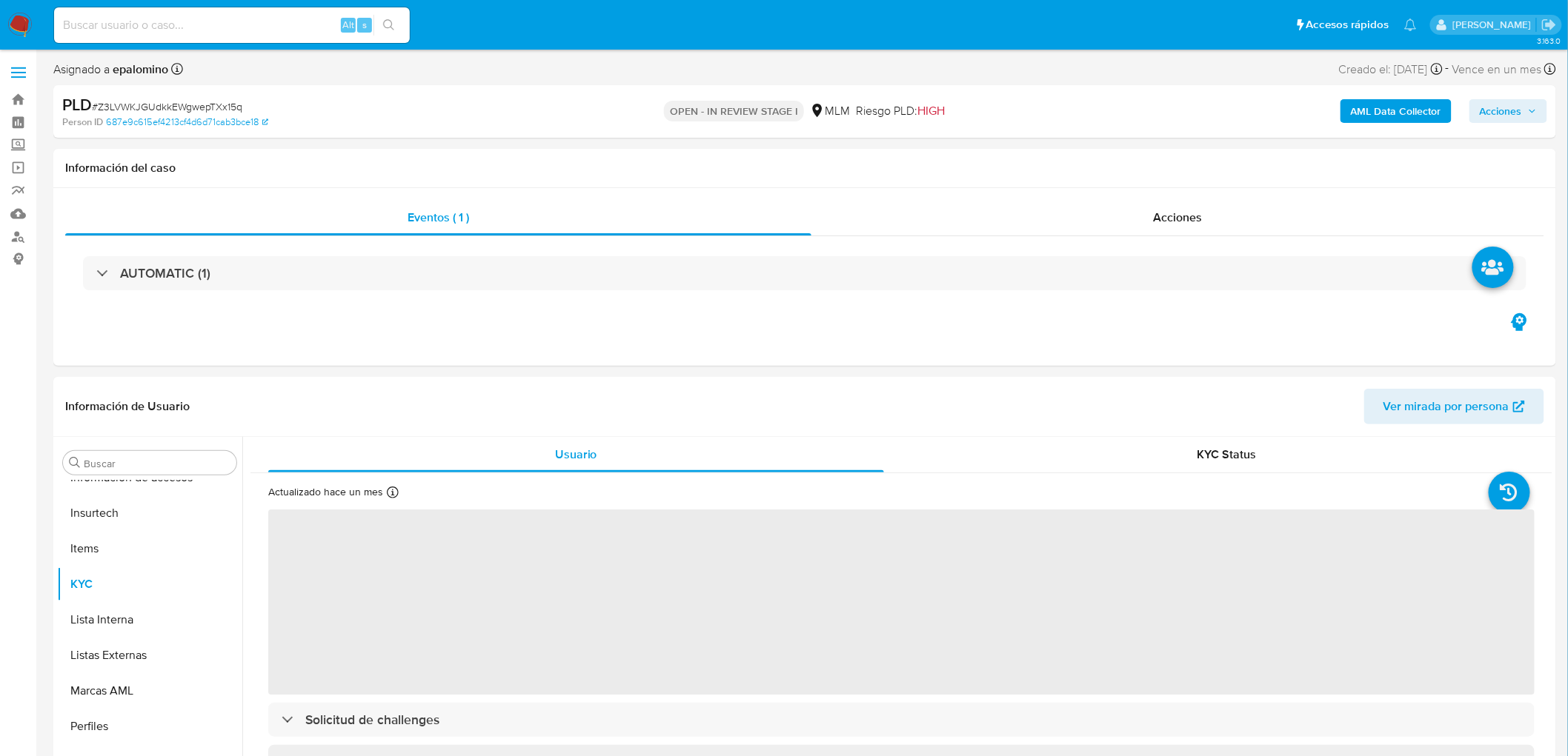
select select "10"
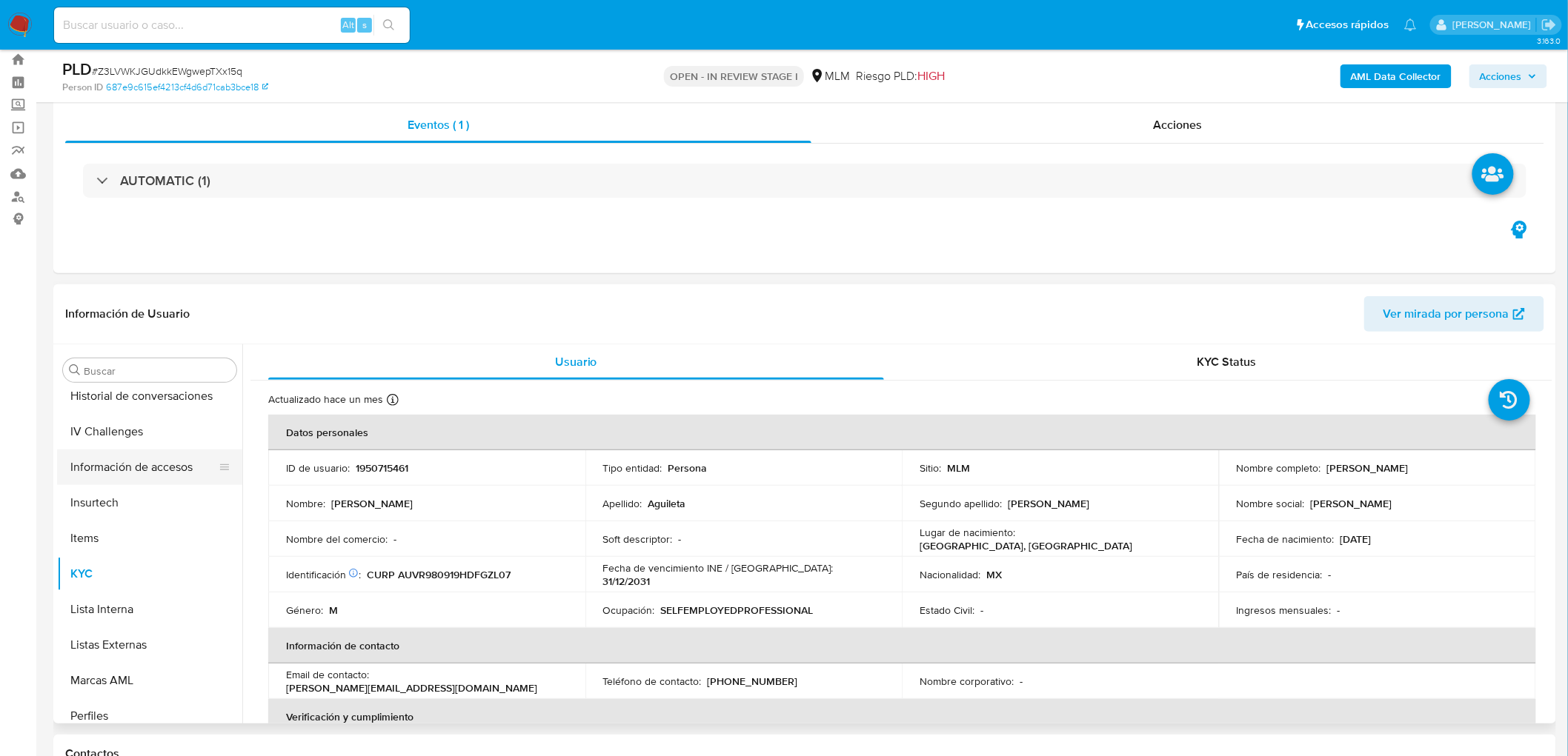
scroll to position [403, 0]
click at [148, 631] on button "Historial de conversaciones" at bounding box center [143, 642] width 173 height 36
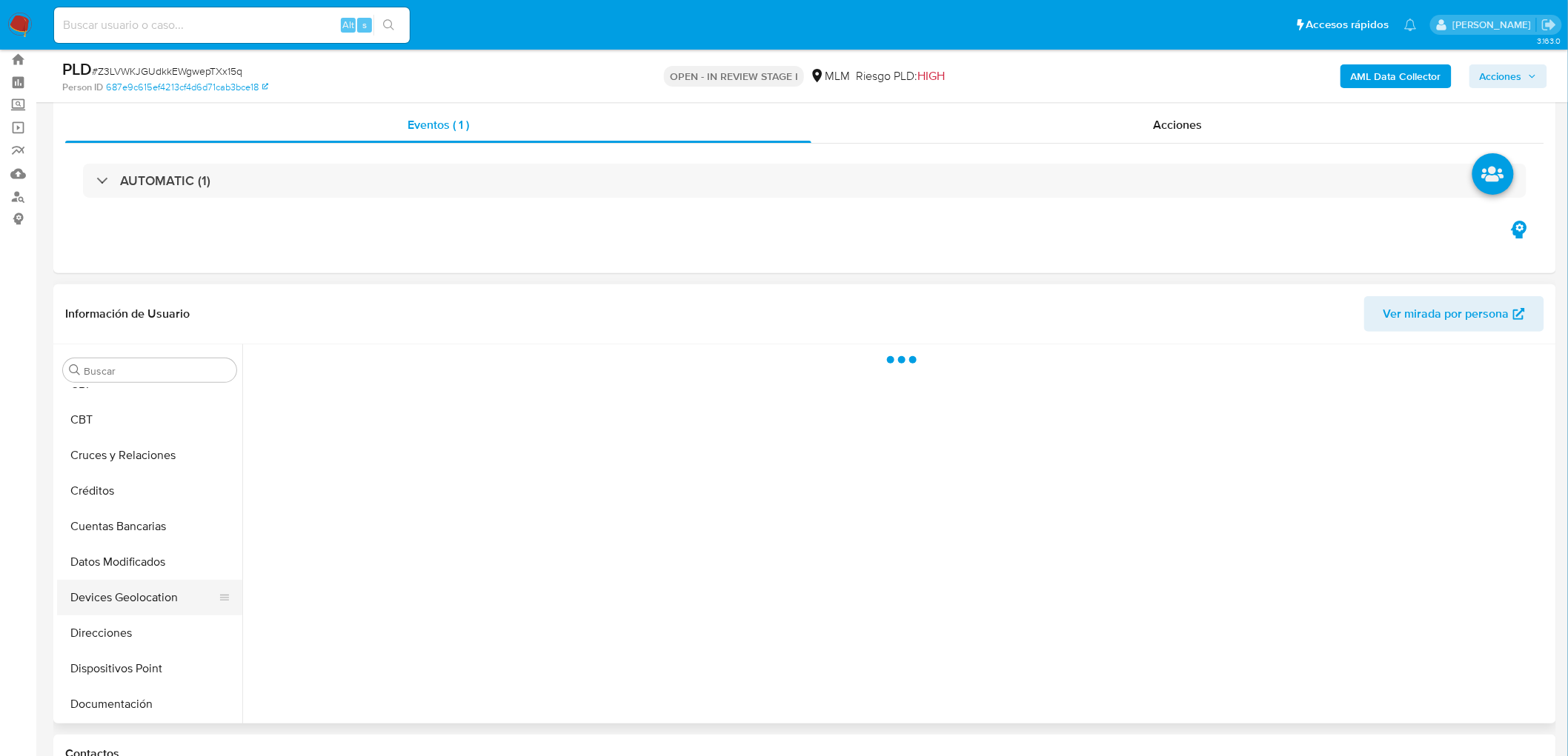
scroll to position [156, 0]
click at [160, 606] on button "Devices Geolocation" at bounding box center [143, 605] width 173 height 36
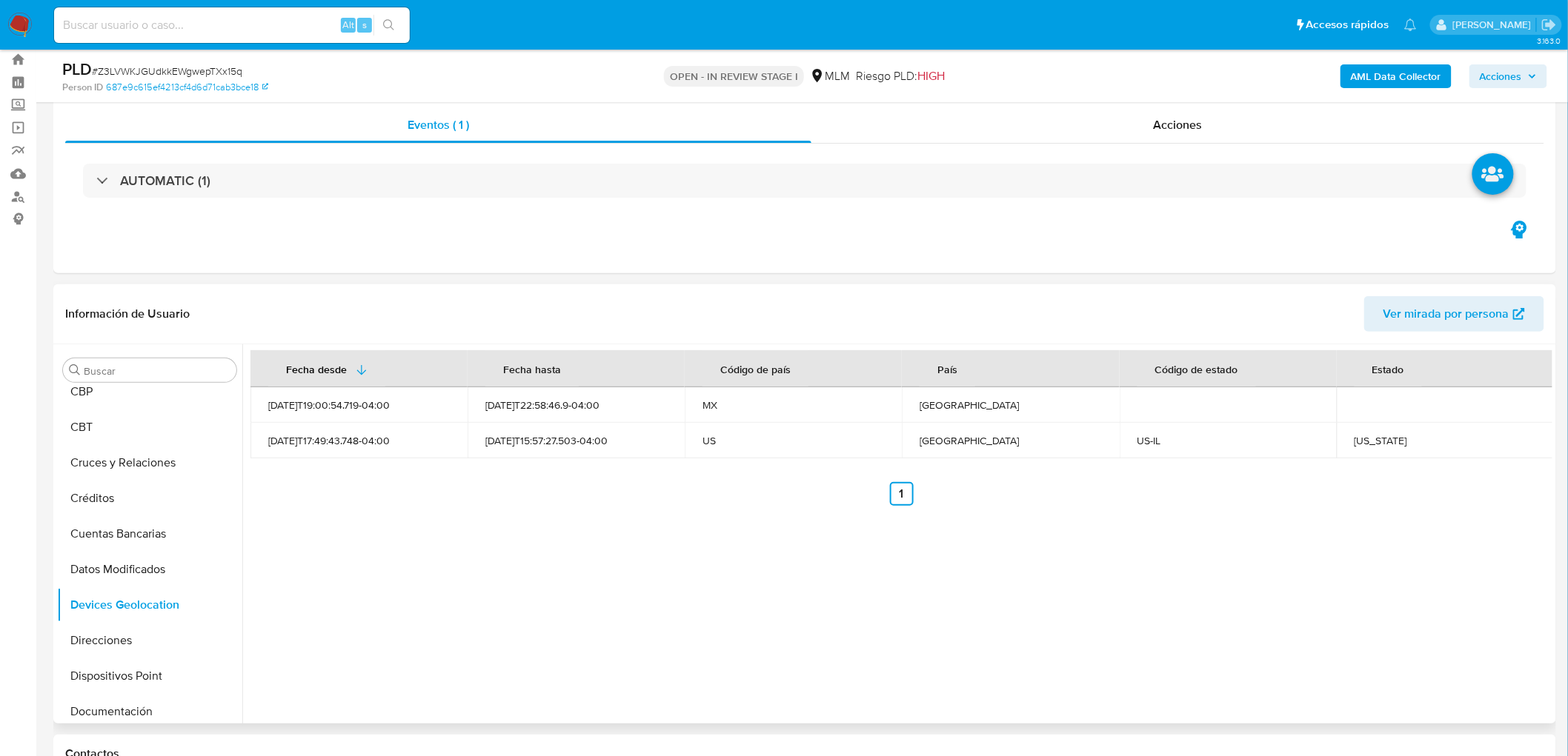
click at [588, 534] on div "Fecha desde Fecha hasta Código de país País Código de estado Estado 2024-08-18T…" at bounding box center [898, 534] width 1311 height 379
click at [1354, 431] on td "Illinois" at bounding box center [1445, 440] width 217 height 36
copy div "Illinois"
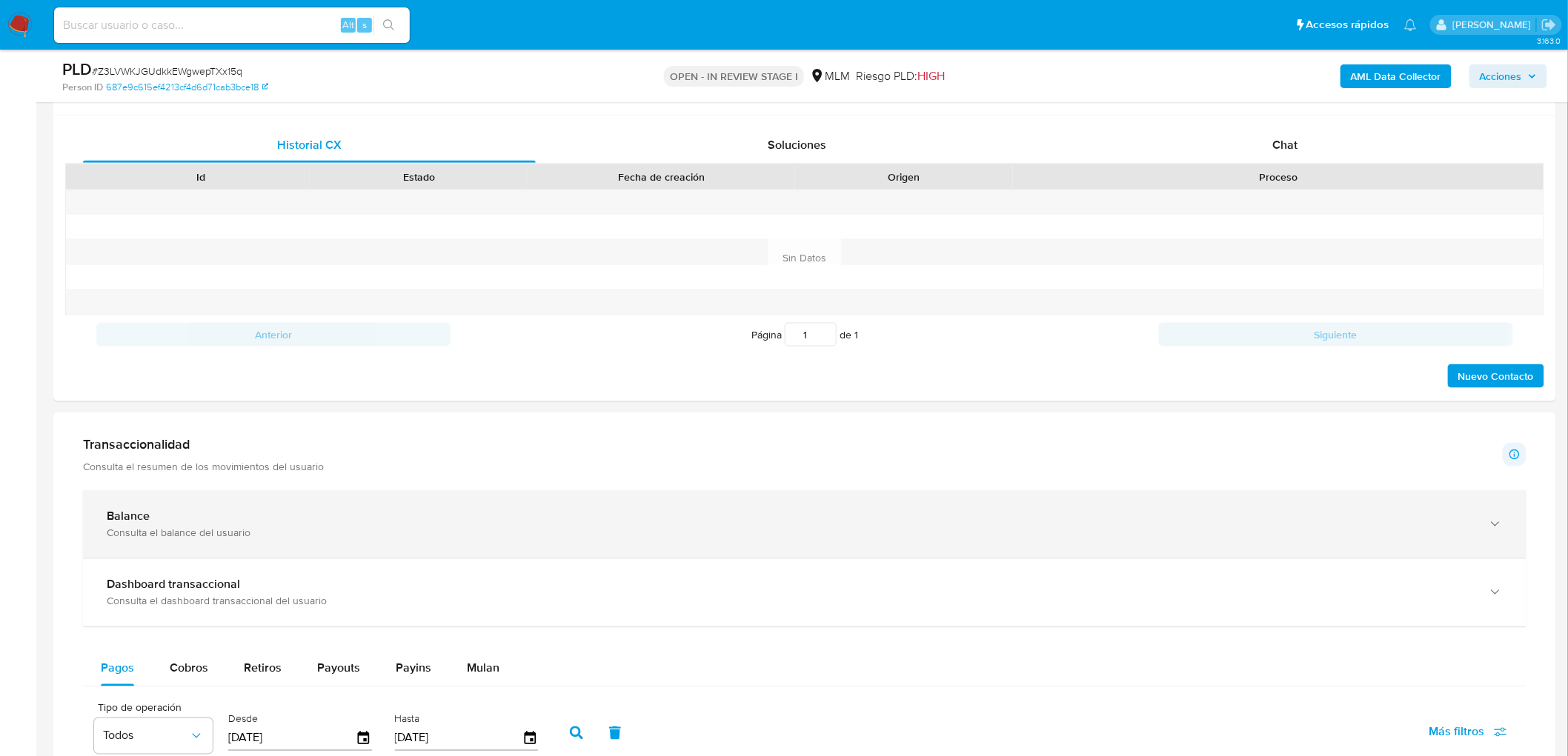
click at [179, 517] on div "Balance" at bounding box center [790, 517] width 1367 height 15
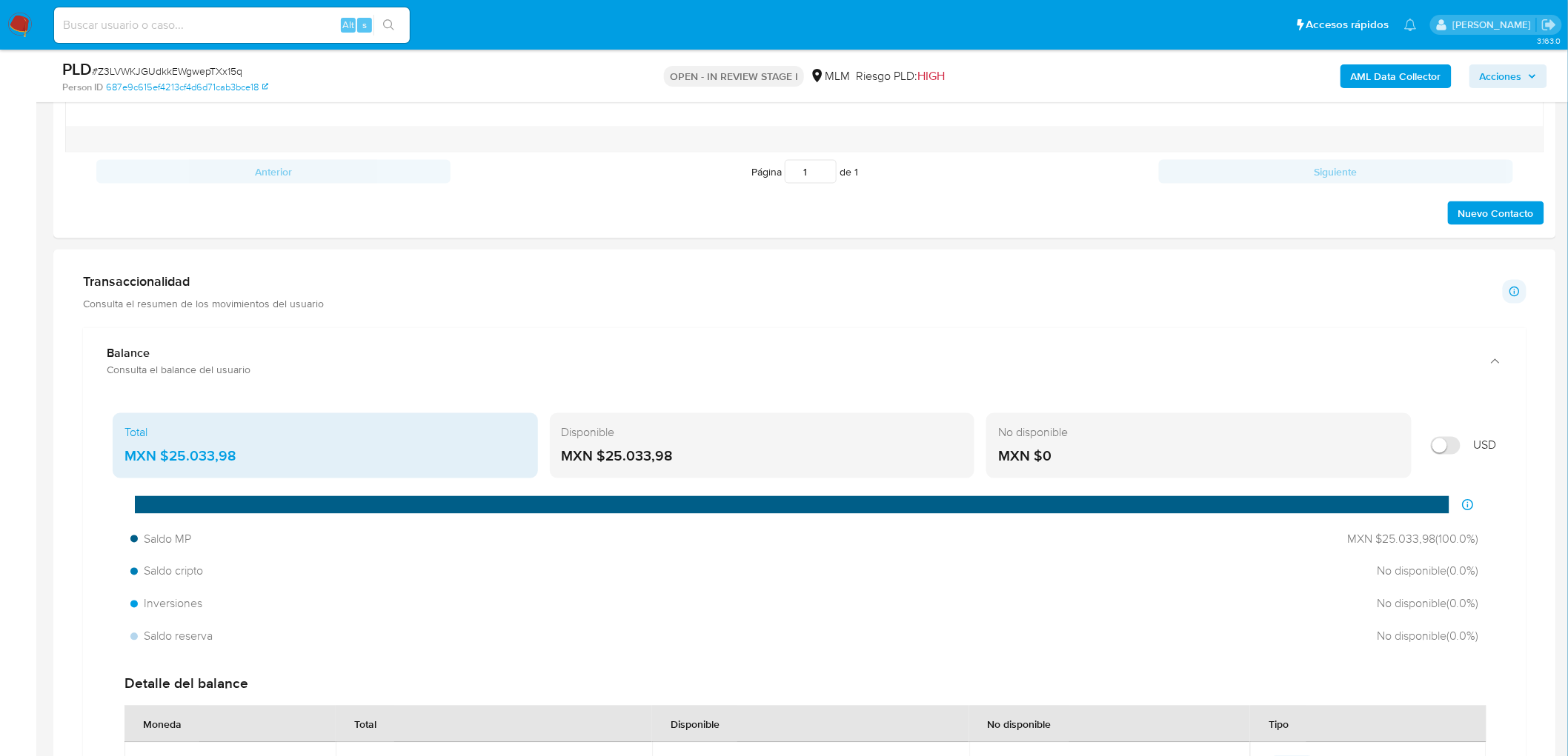
scroll to position [863, 0]
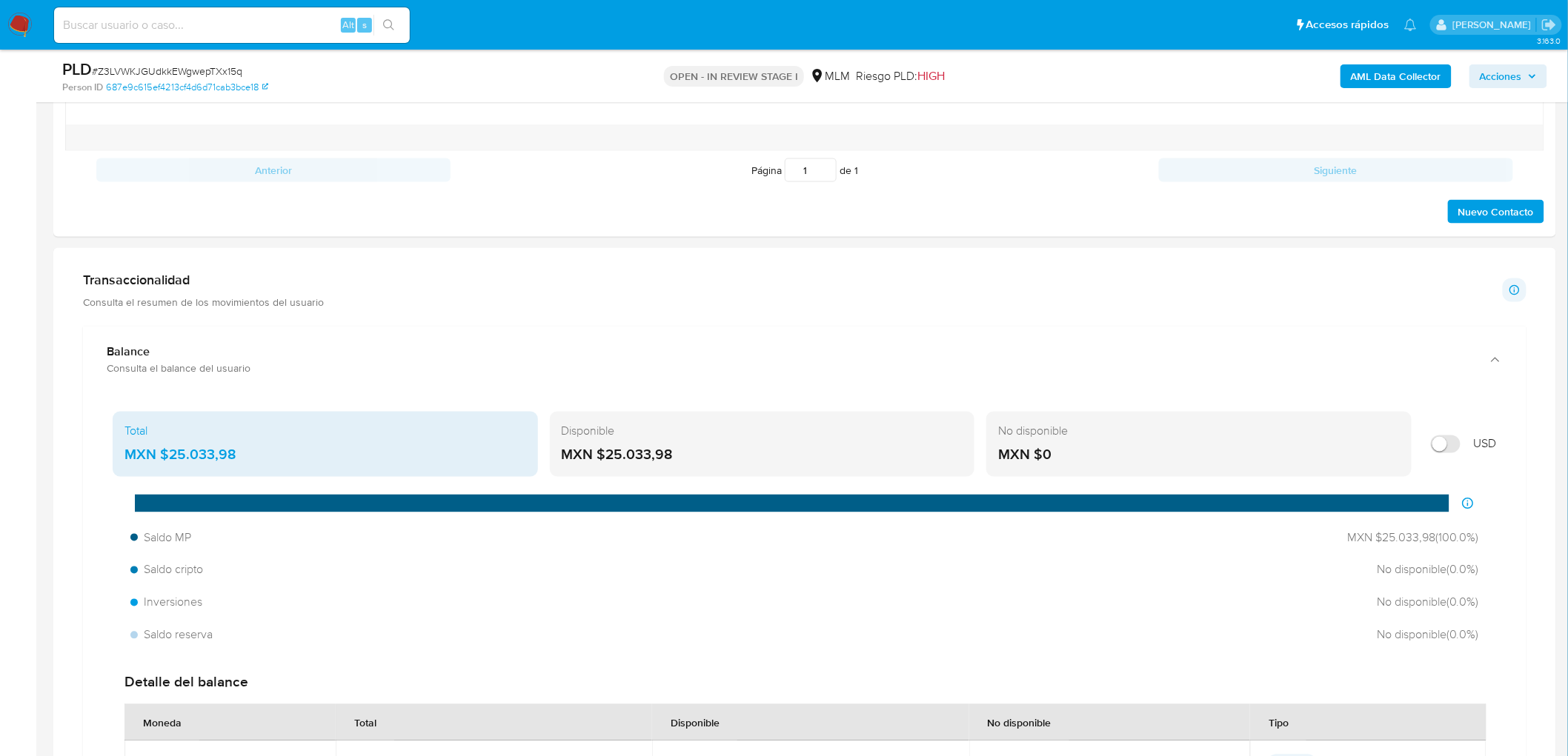
drag, startPoint x: 676, startPoint y: 455, endPoint x: 605, endPoint y: 454, distance: 71.0
click at [605, 454] on div "MXN $25.033,98" at bounding box center [762, 455] width 402 height 19
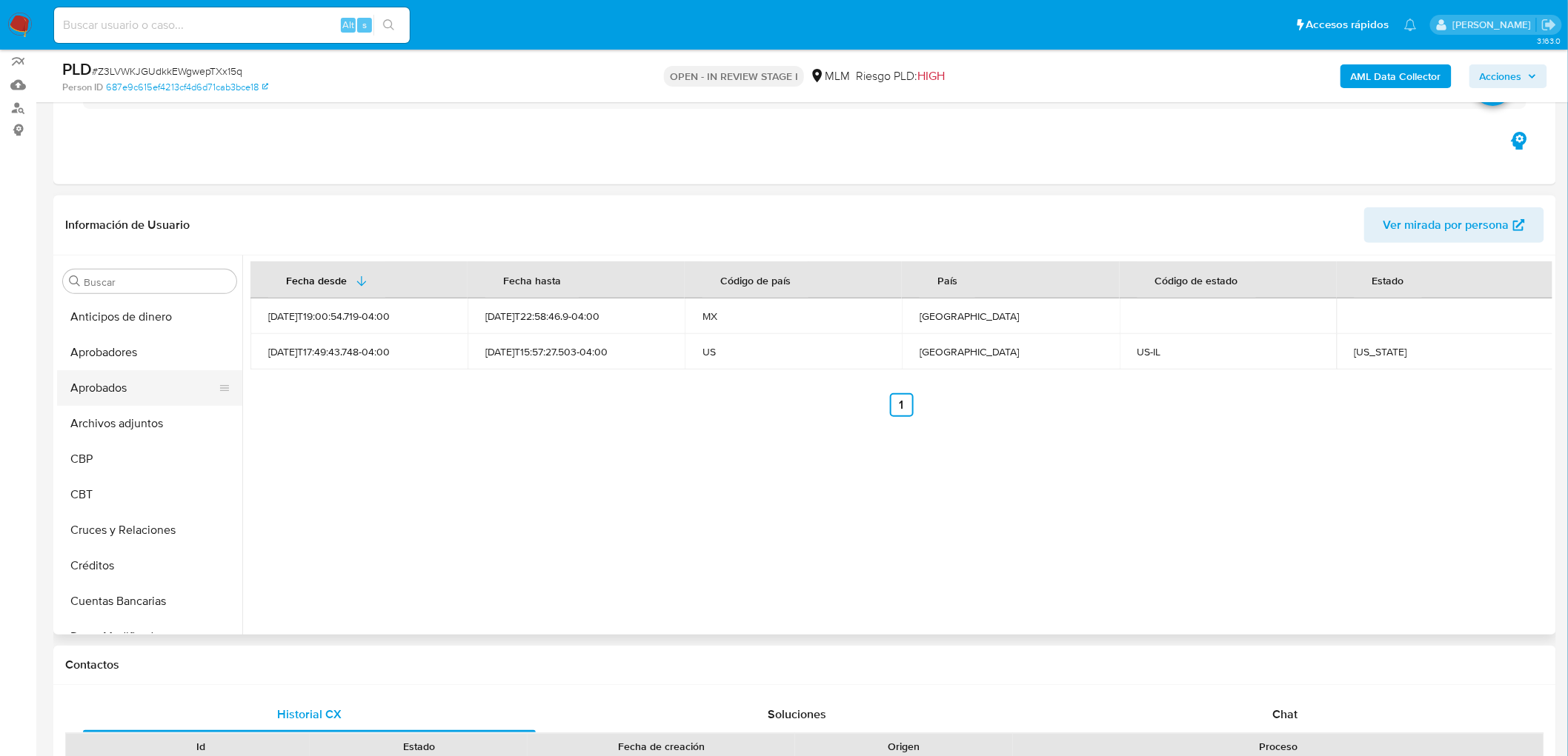
scroll to position [122, 0]
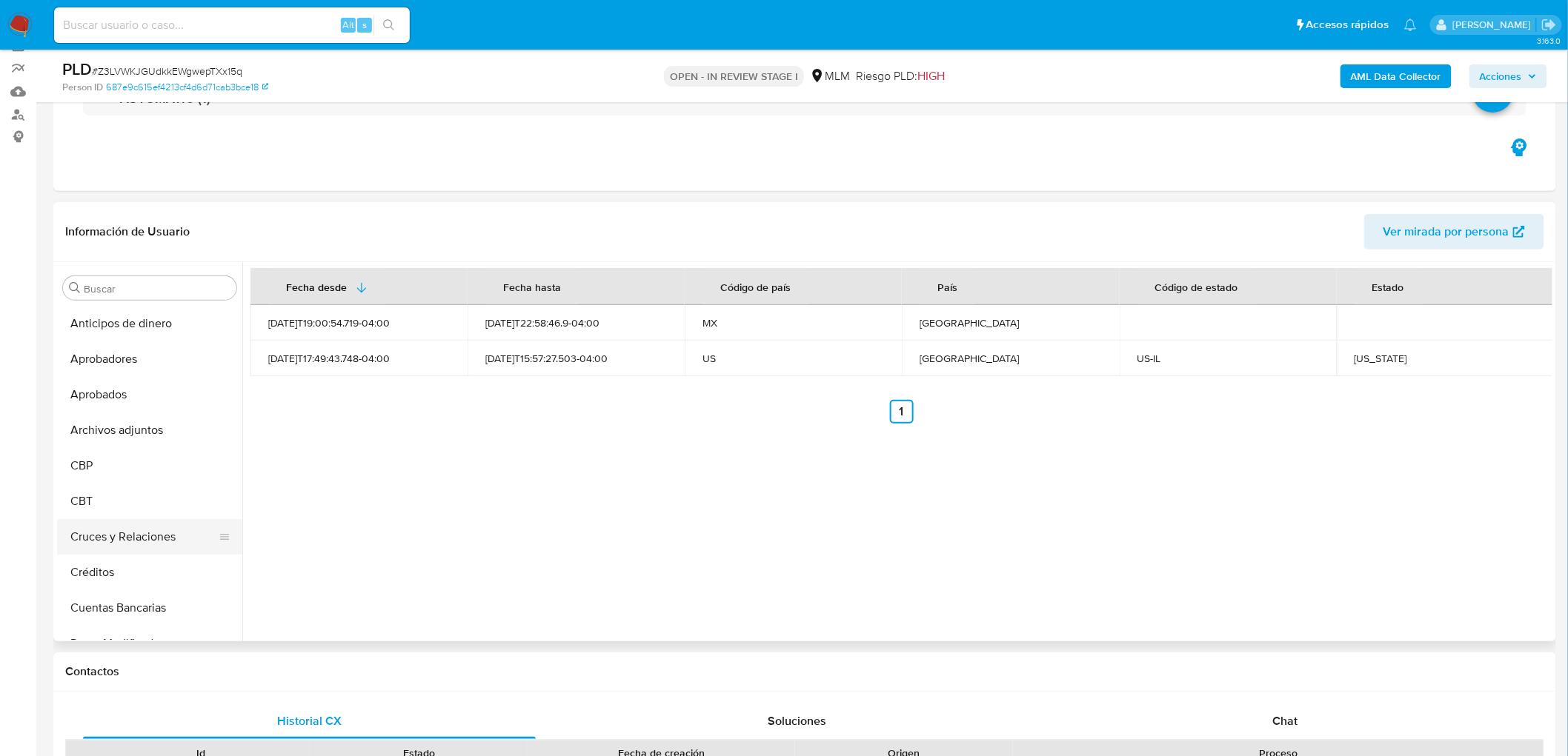
click at [165, 532] on button "Cruces y Relaciones" at bounding box center [143, 537] width 173 height 36
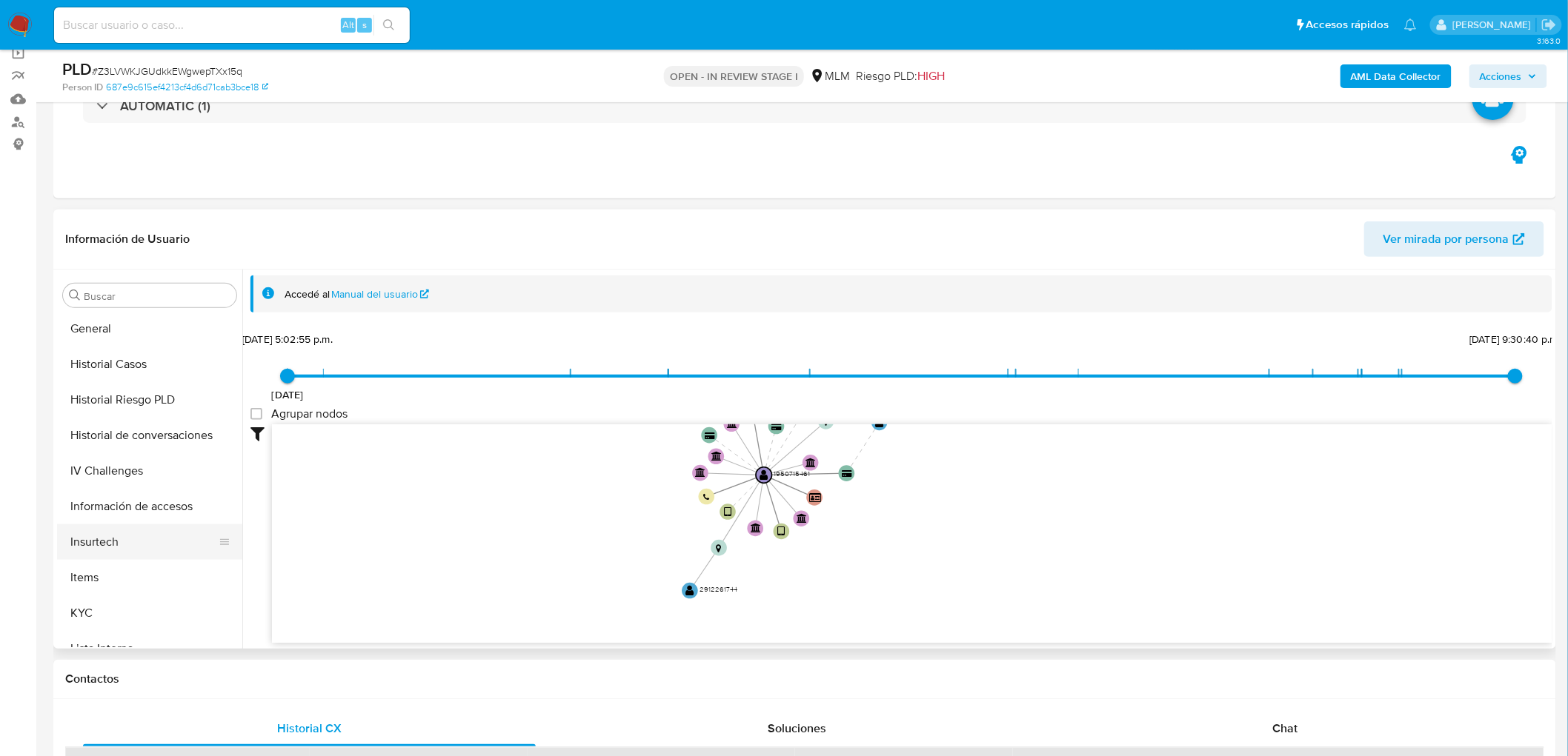
scroll to position [576, 0]
drag, startPoint x: 86, startPoint y: 566, endPoint x: 136, endPoint y: 556, distance: 51.0
click at [85, 566] on button "KYC" at bounding box center [143, 573] width 173 height 36
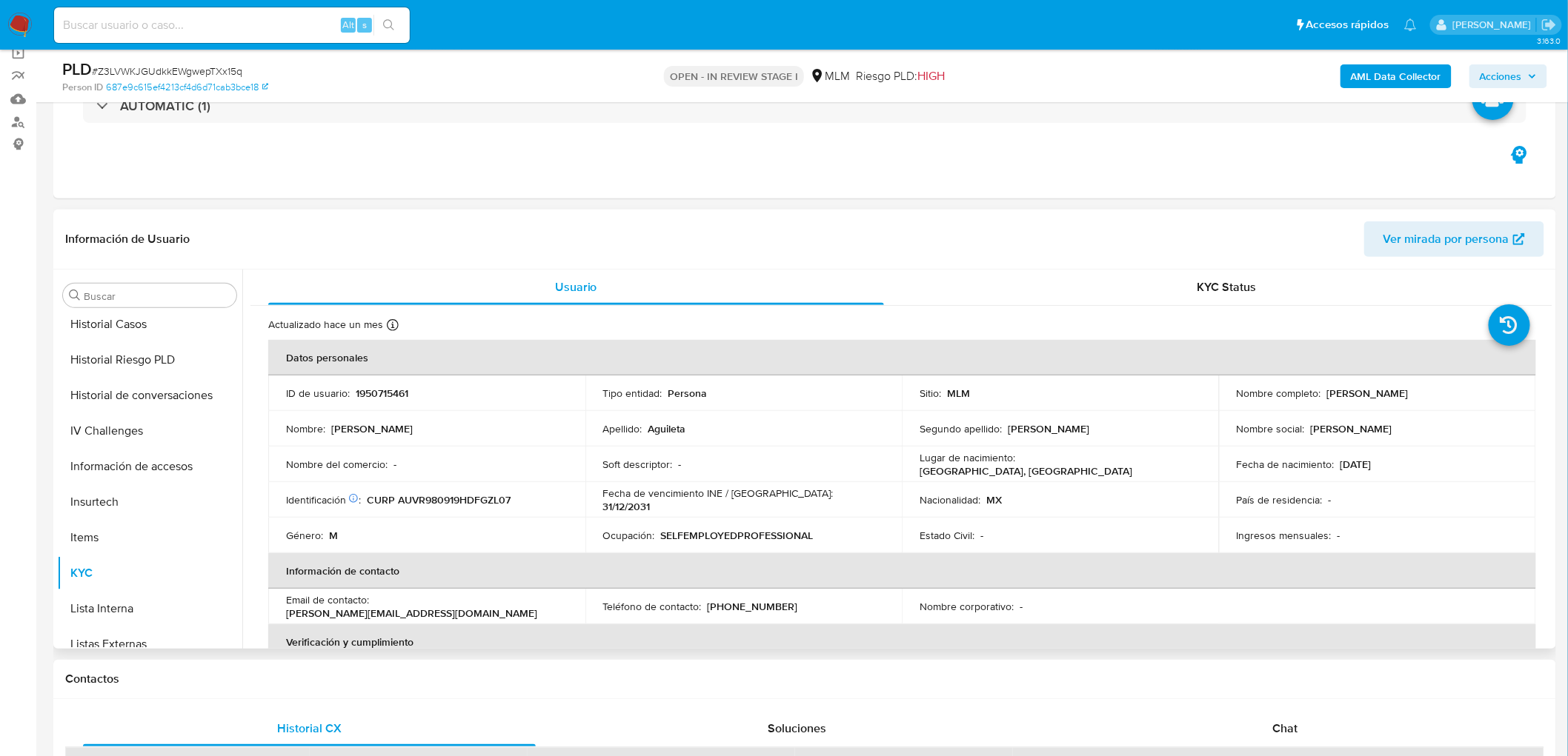
click at [850, 531] on div "Ocupación : SELFEMPLOYEDPROFESSIONAL" at bounding box center [744, 535] width 282 height 13
drag, startPoint x: 1545, startPoint y: 324, endPoint x: 1558, endPoint y: 596, distance: 272.3
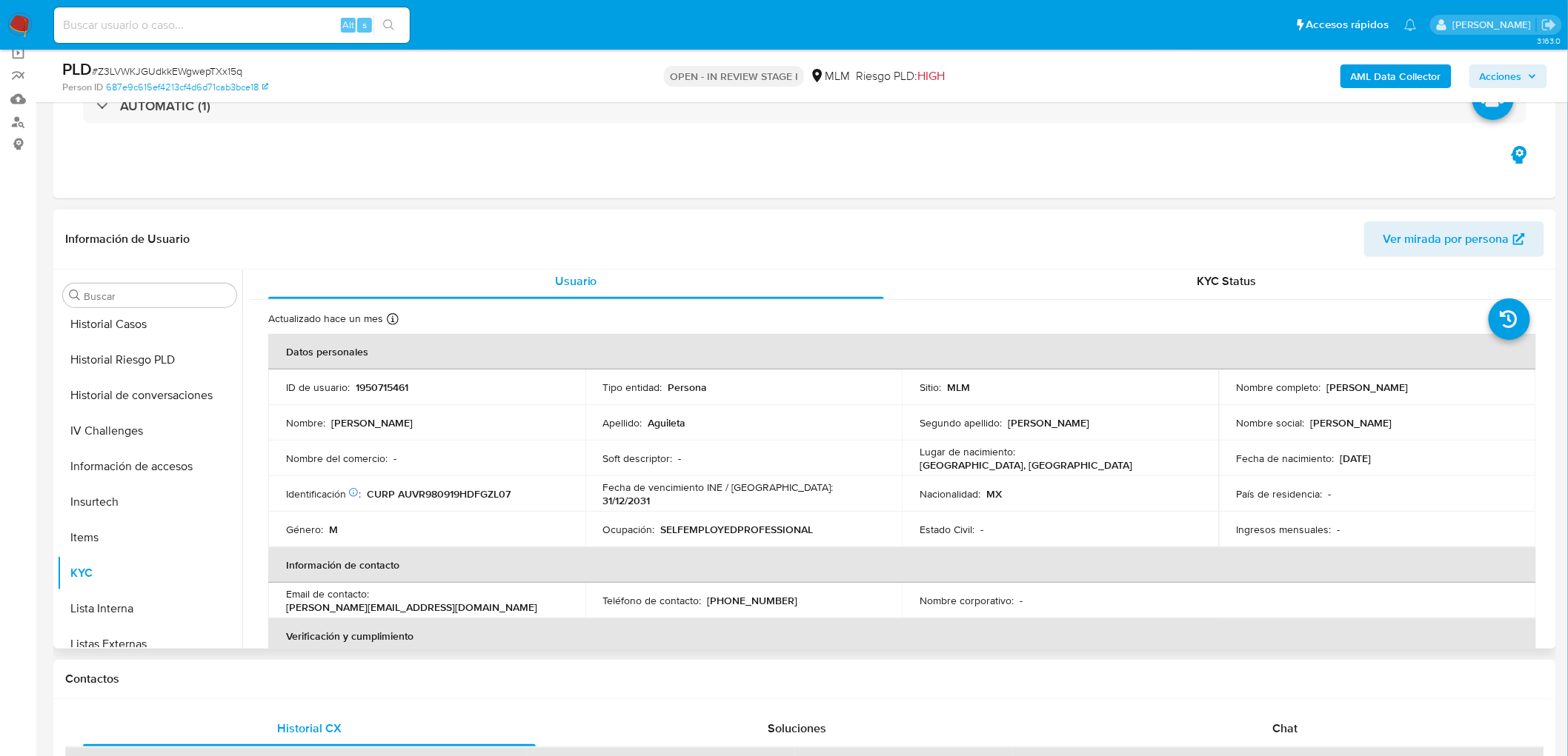
scroll to position [0, 0]
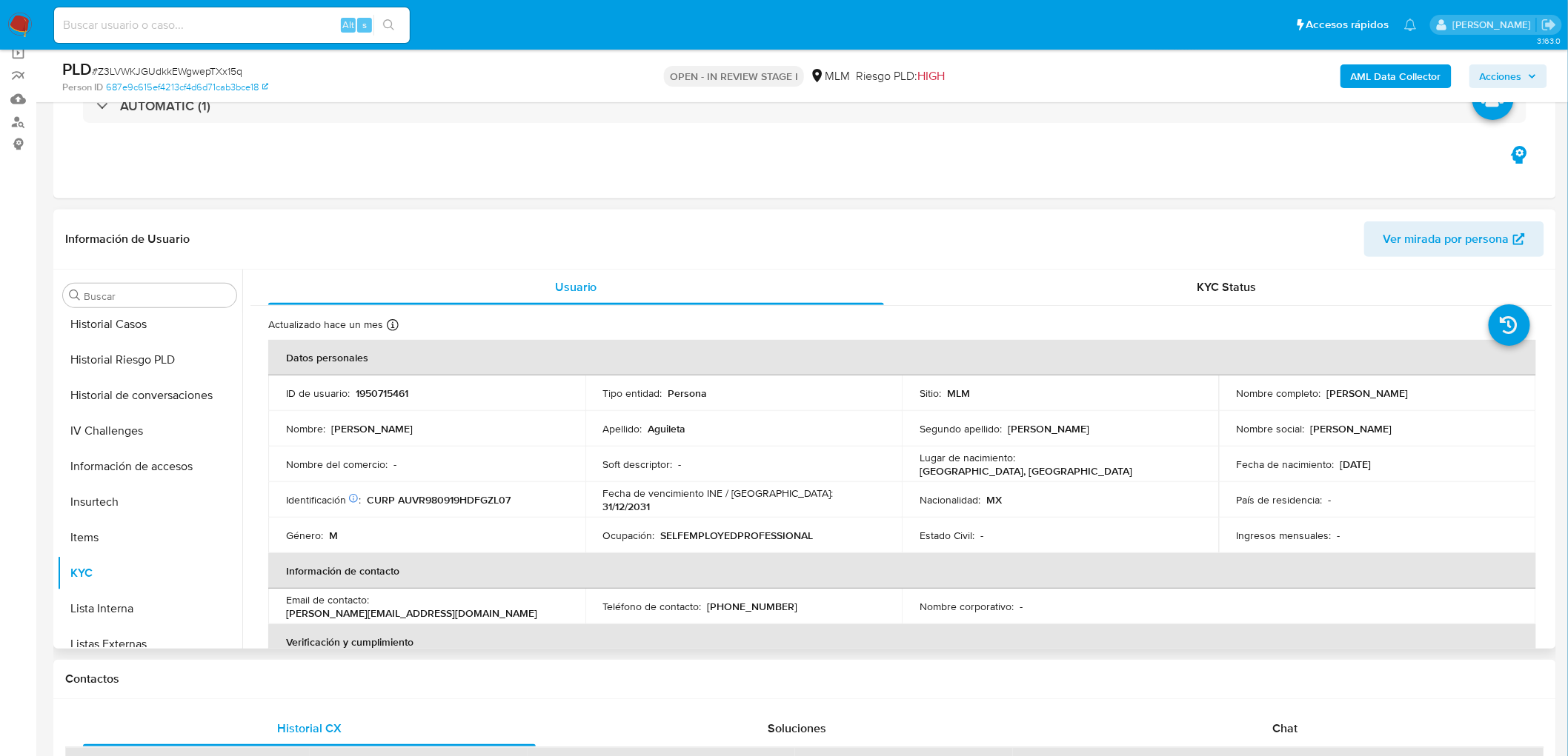
drag, startPoint x: 1462, startPoint y: 394, endPoint x: 1322, endPoint y: 393, distance: 140.0
click at [1322, 393] on div "Nombre completo : Raul Ricardo Aguileta Vazquez" at bounding box center [1377, 393] width 282 height 13
copy p "Raul Ricardo Aguileta Vazquez"
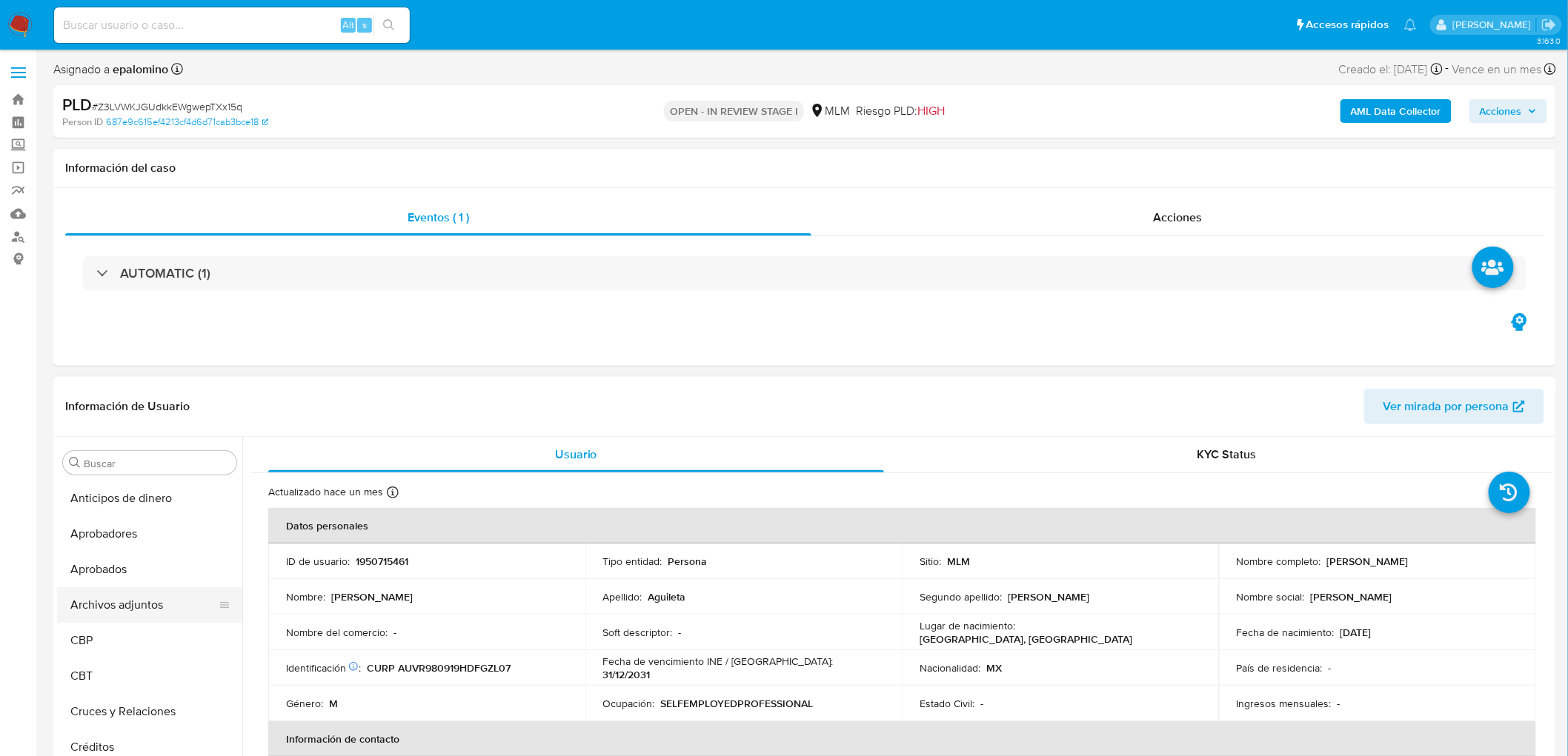
click at [152, 607] on button "Archivos adjuntos" at bounding box center [143, 605] width 173 height 36
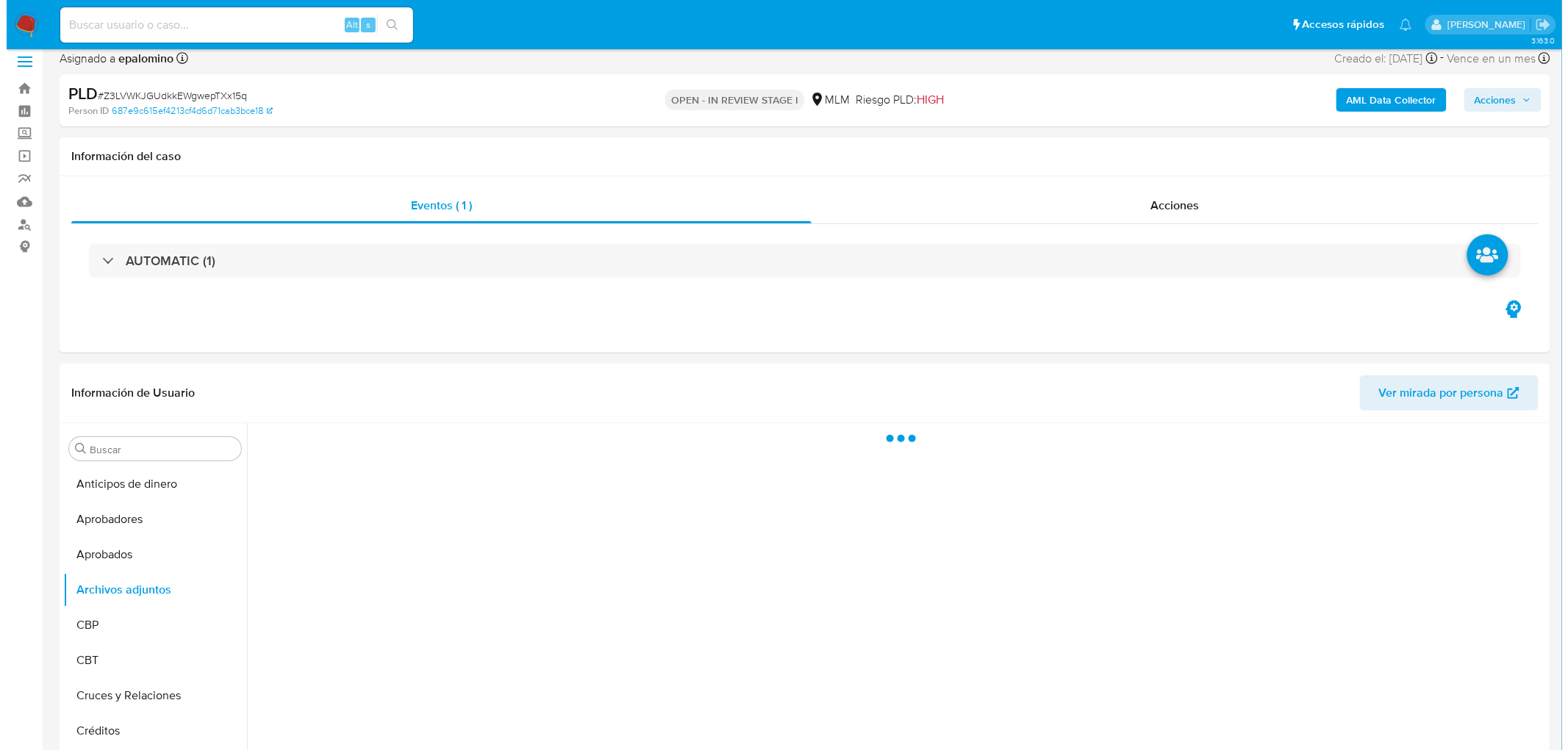
scroll to position [89, 0]
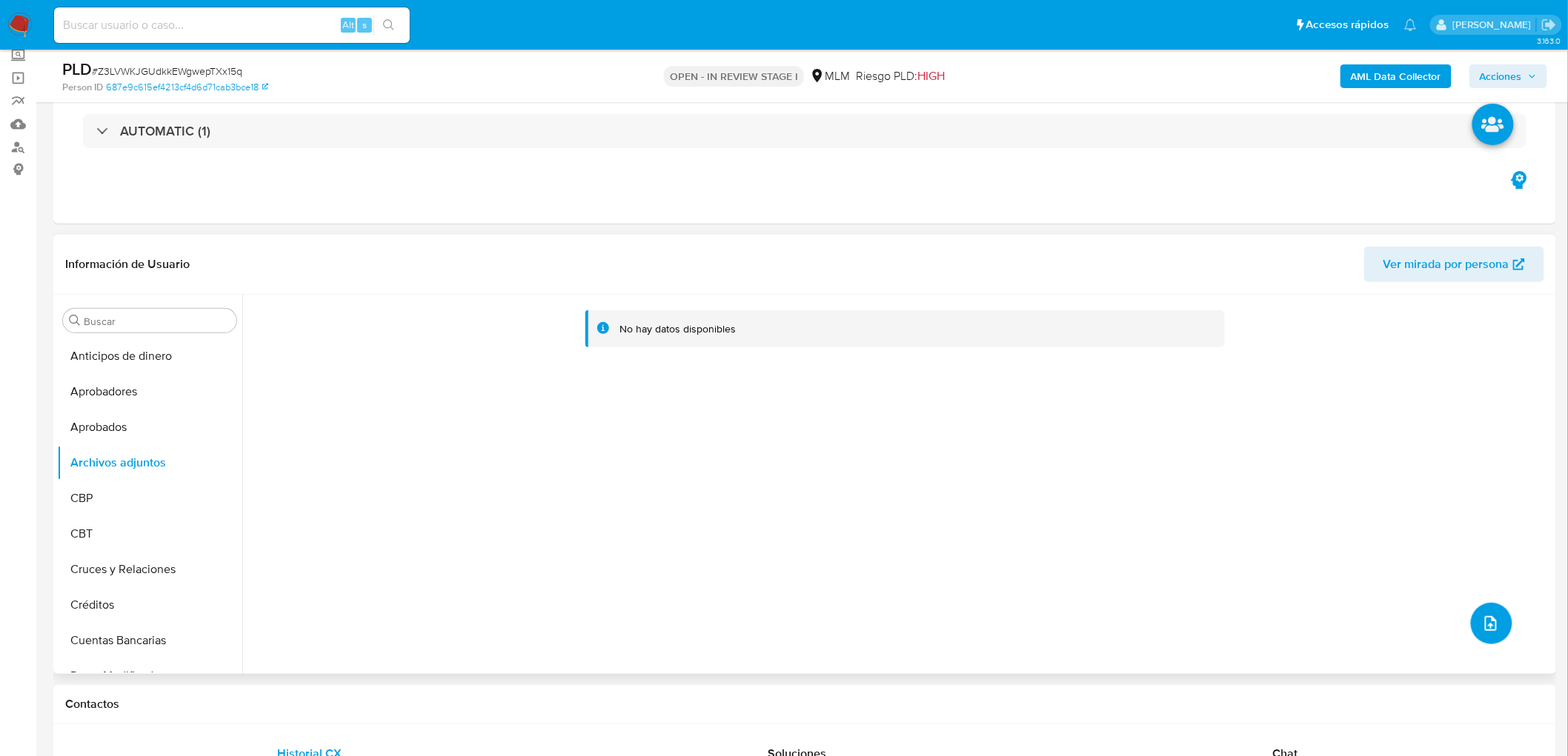
click at [1493, 615] on span "upload-file" at bounding box center [1490, 623] width 18 height 18
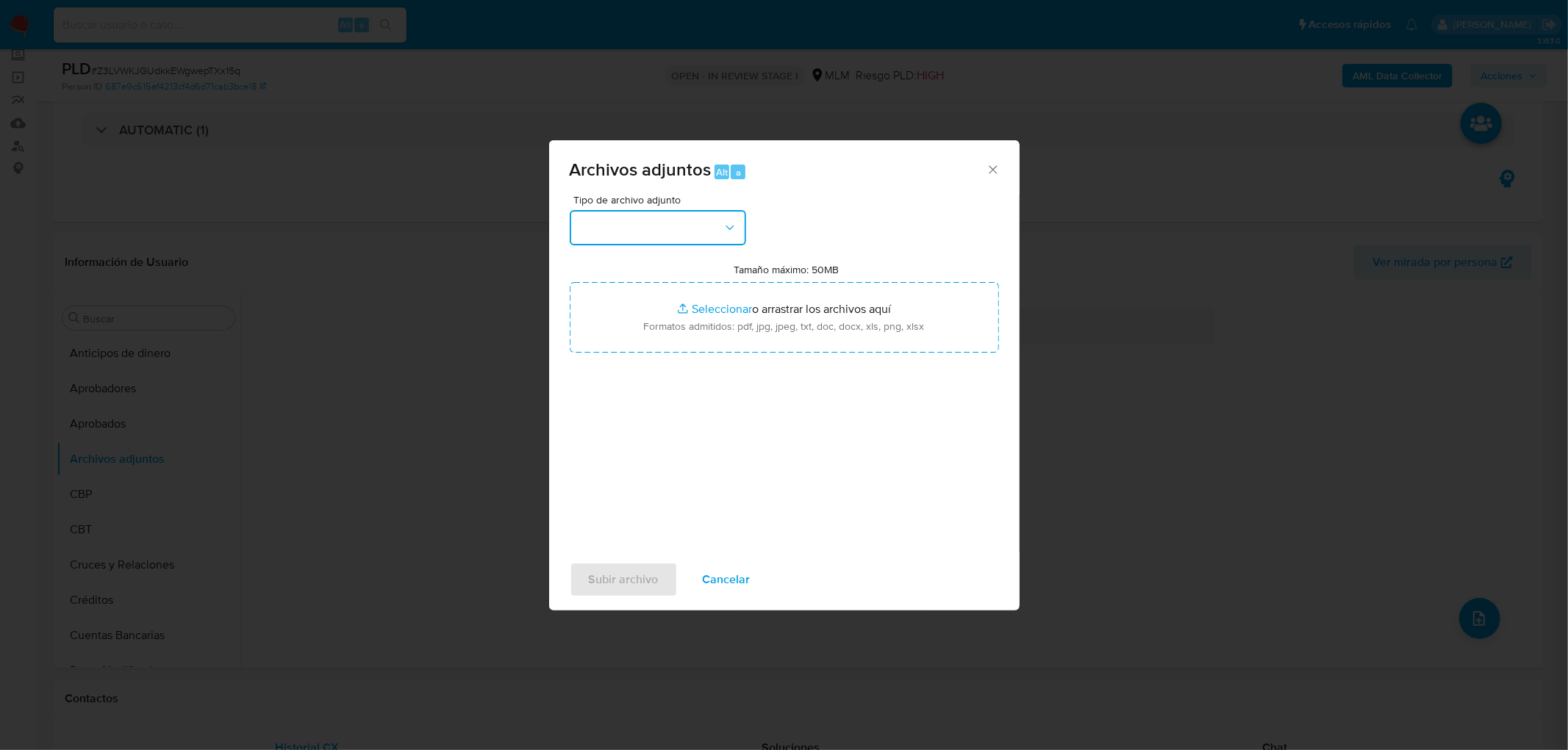
click at [690, 226] on button "button" at bounding box center [658, 228] width 177 height 36
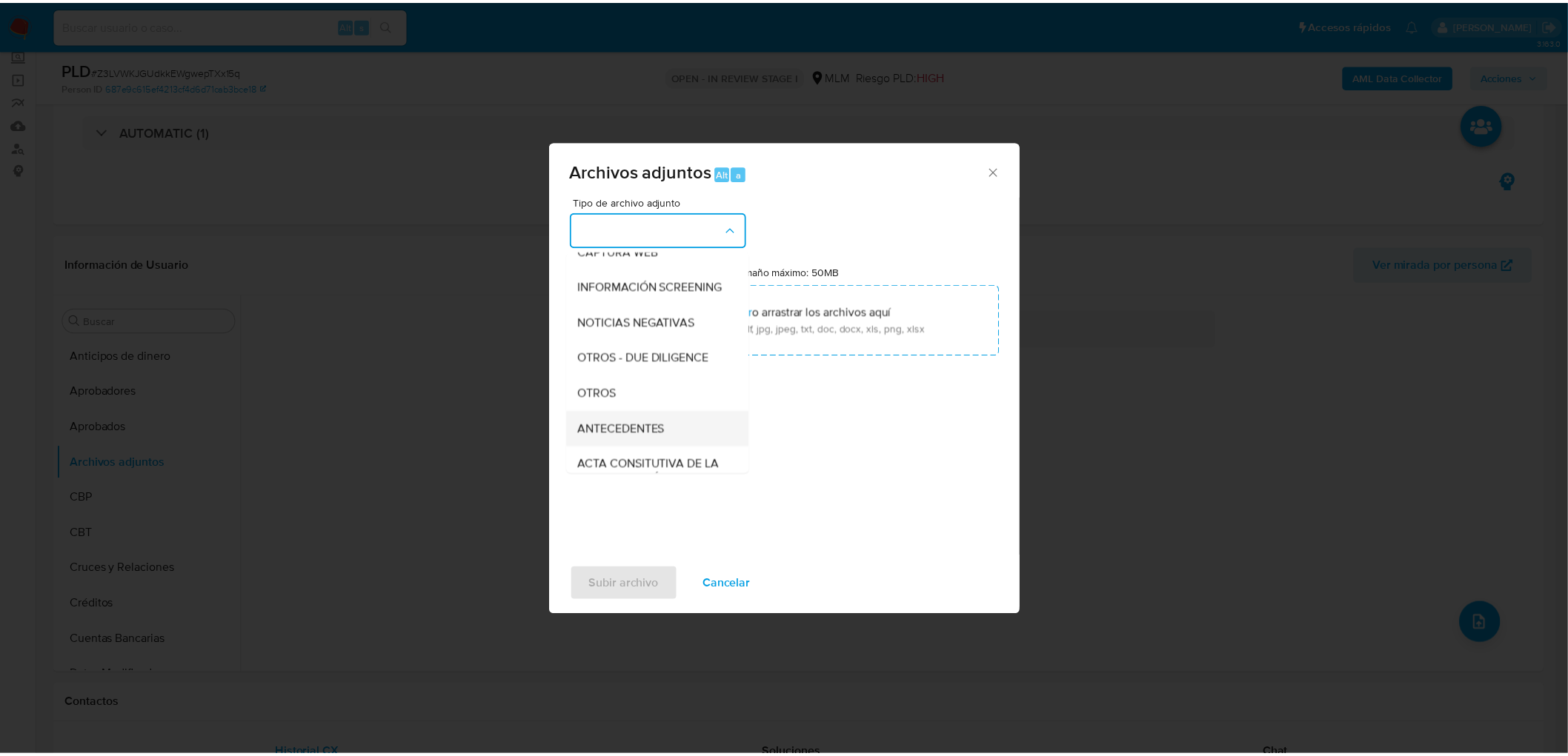
scroll to position [246, 0]
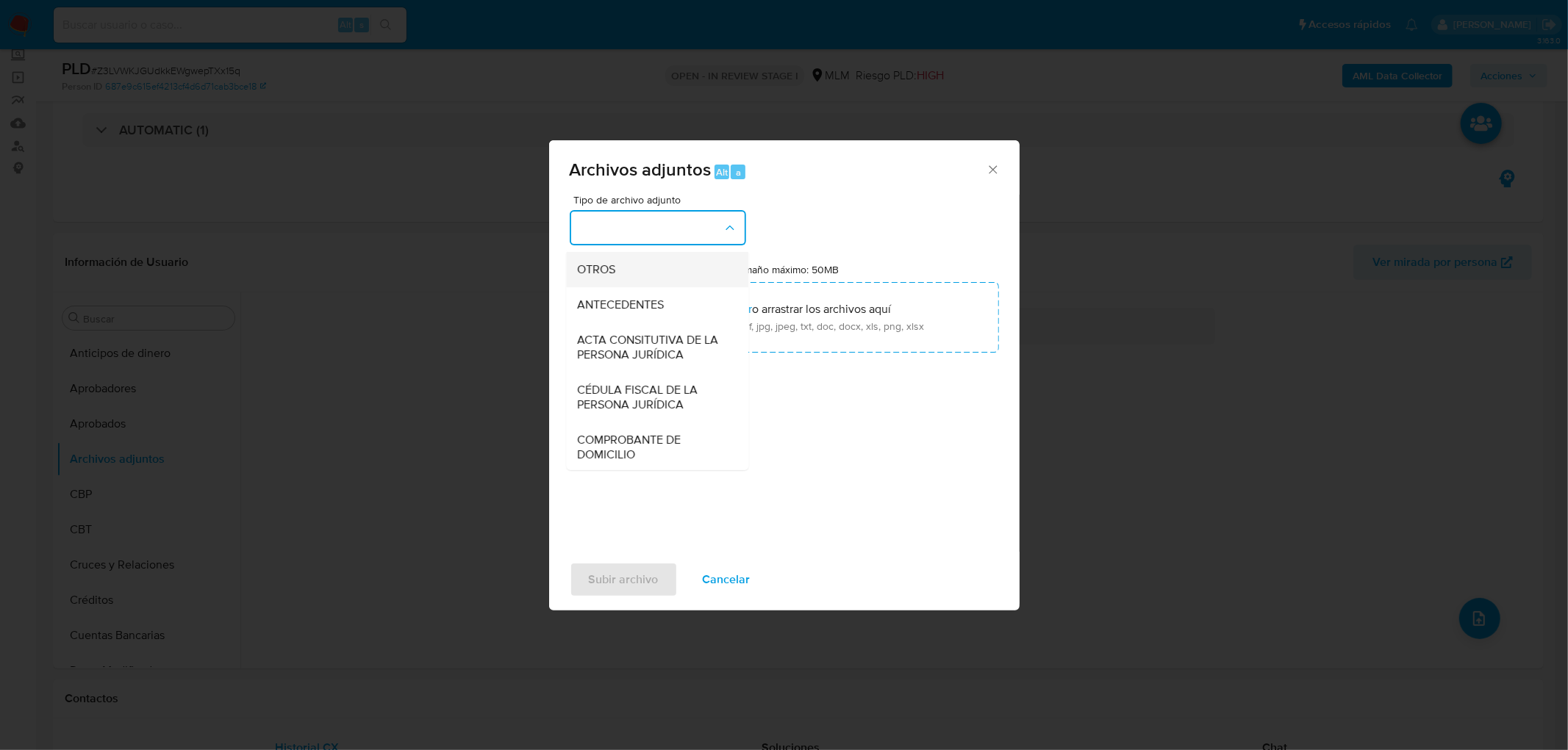
click at [630, 273] on div "OTROS" at bounding box center [653, 269] width 150 height 36
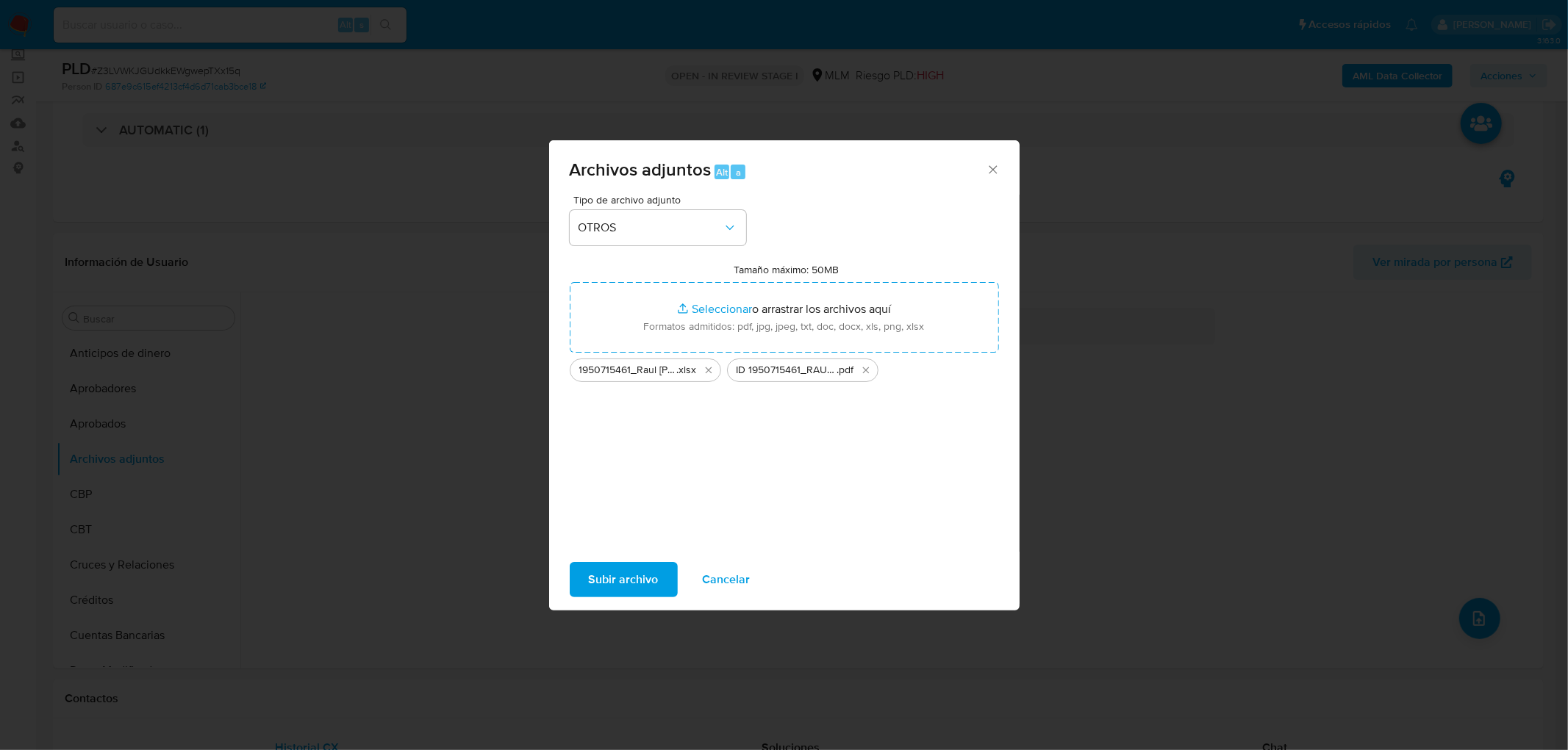
click at [643, 576] on span "Subir archivo" at bounding box center [624, 579] width 70 height 32
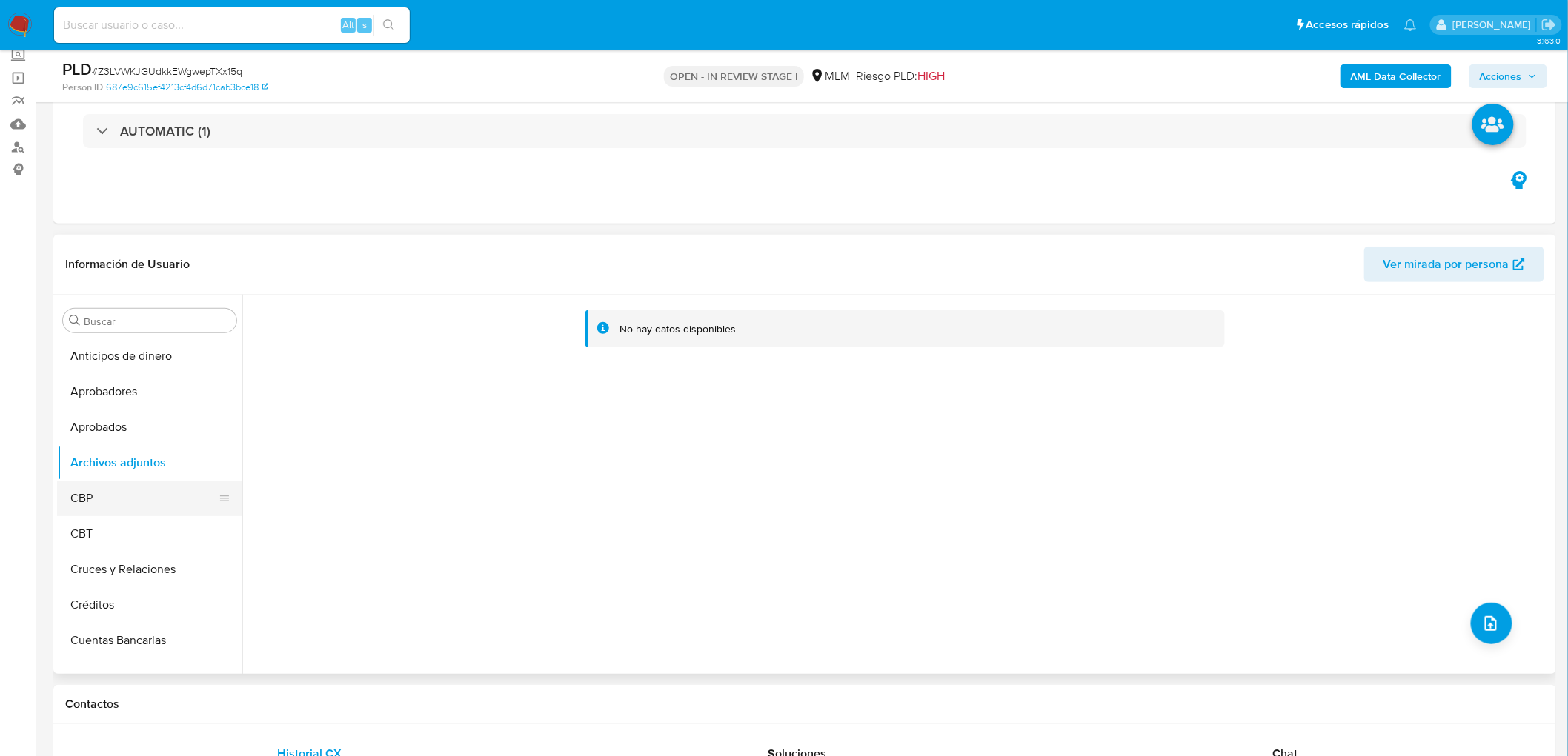
click at [120, 490] on button "CBP" at bounding box center [143, 498] width 173 height 36
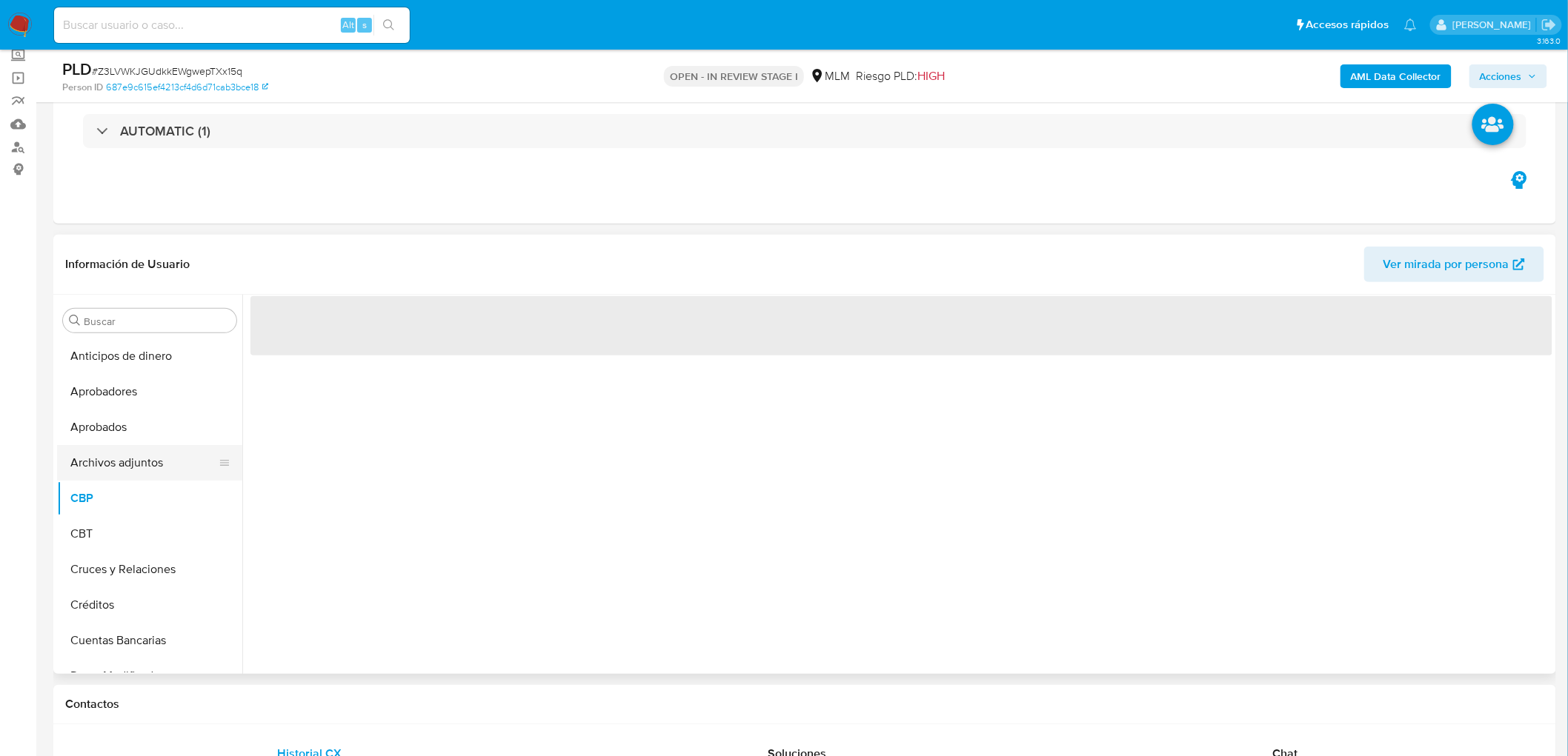
click at [127, 464] on button "Archivos adjuntos" at bounding box center [143, 463] width 173 height 36
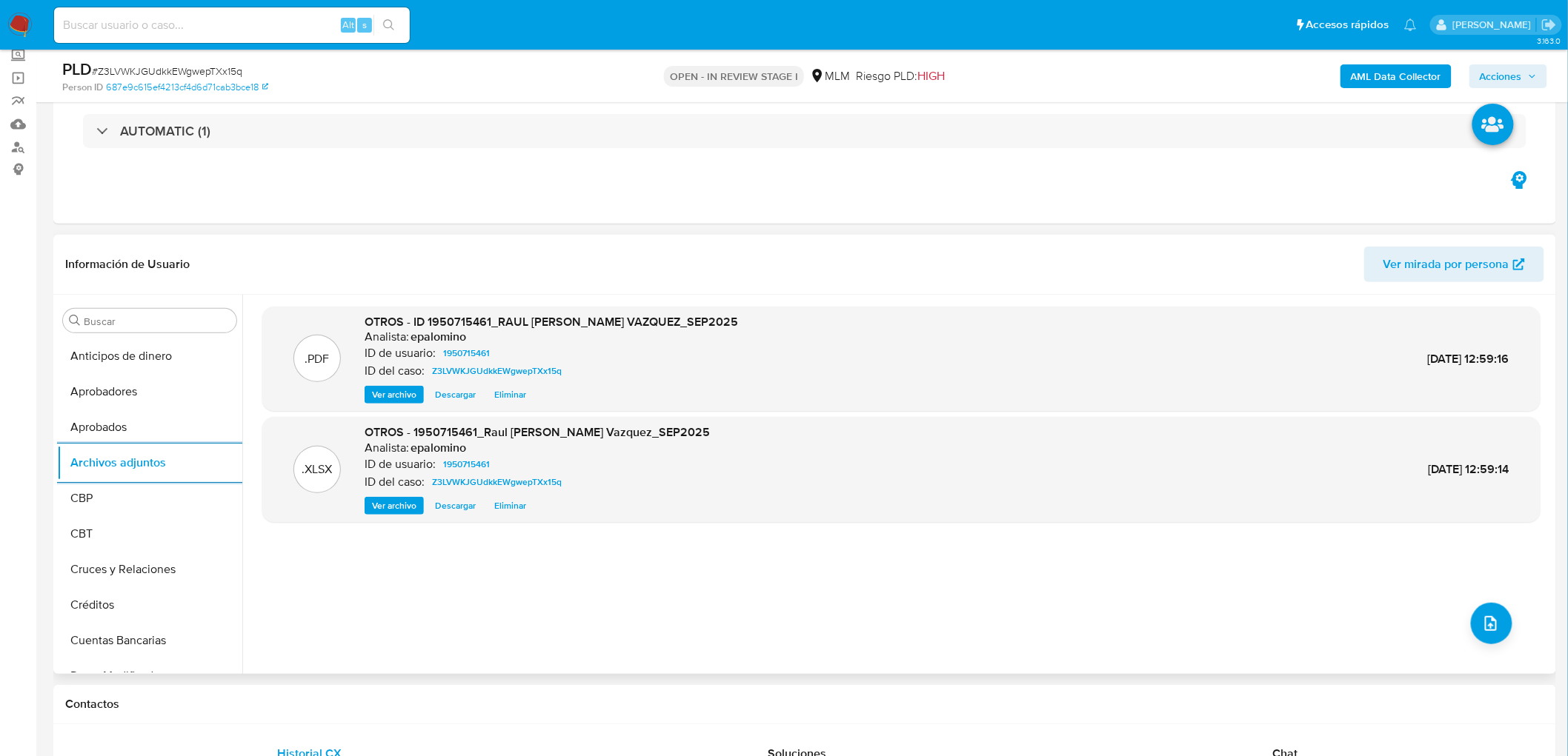
scroll to position [0, 0]
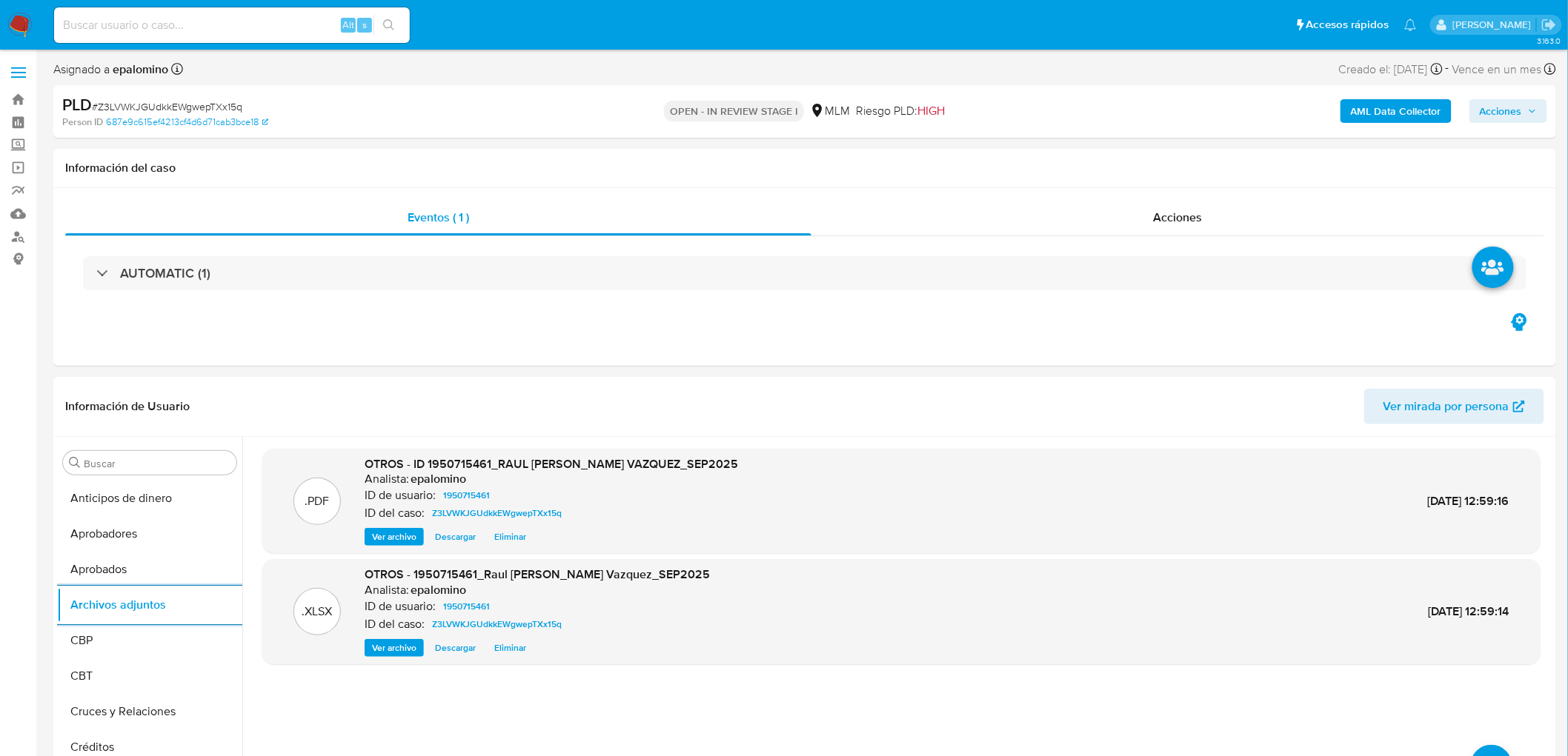
click at [1513, 107] on span "Acciones" at bounding box center [1501, 111] width 43 height 23
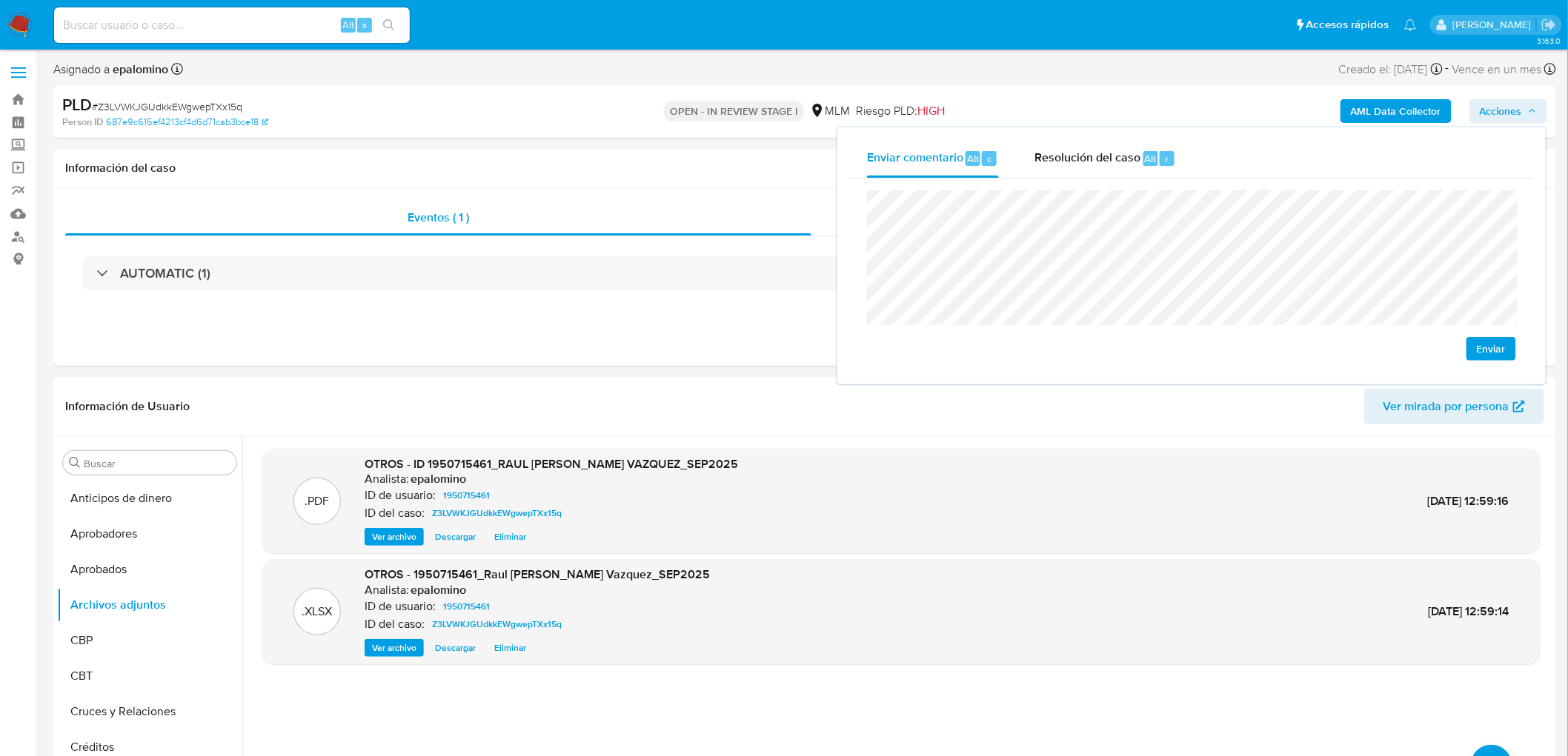
click at [1503, 343] on span "Enviar" at bounding box center [1491, 348] width 29 height 21
click at [1084, 150] on span "Resolución del caso" at bounding box center [1087, 158] width 106 height 17
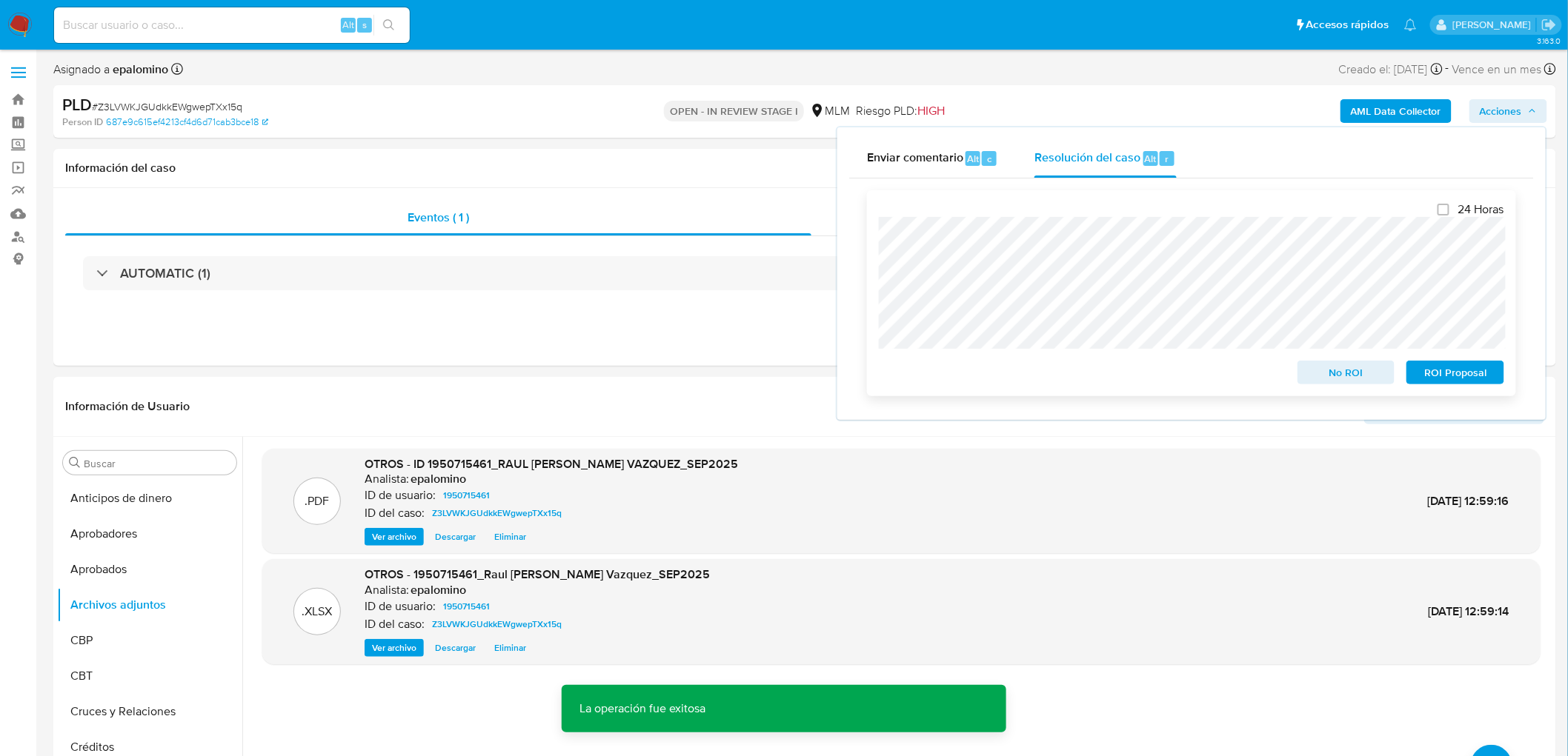
click at [1353, 376] on span "No ROI" at bounding box center [1347, 373] width 77 height 21
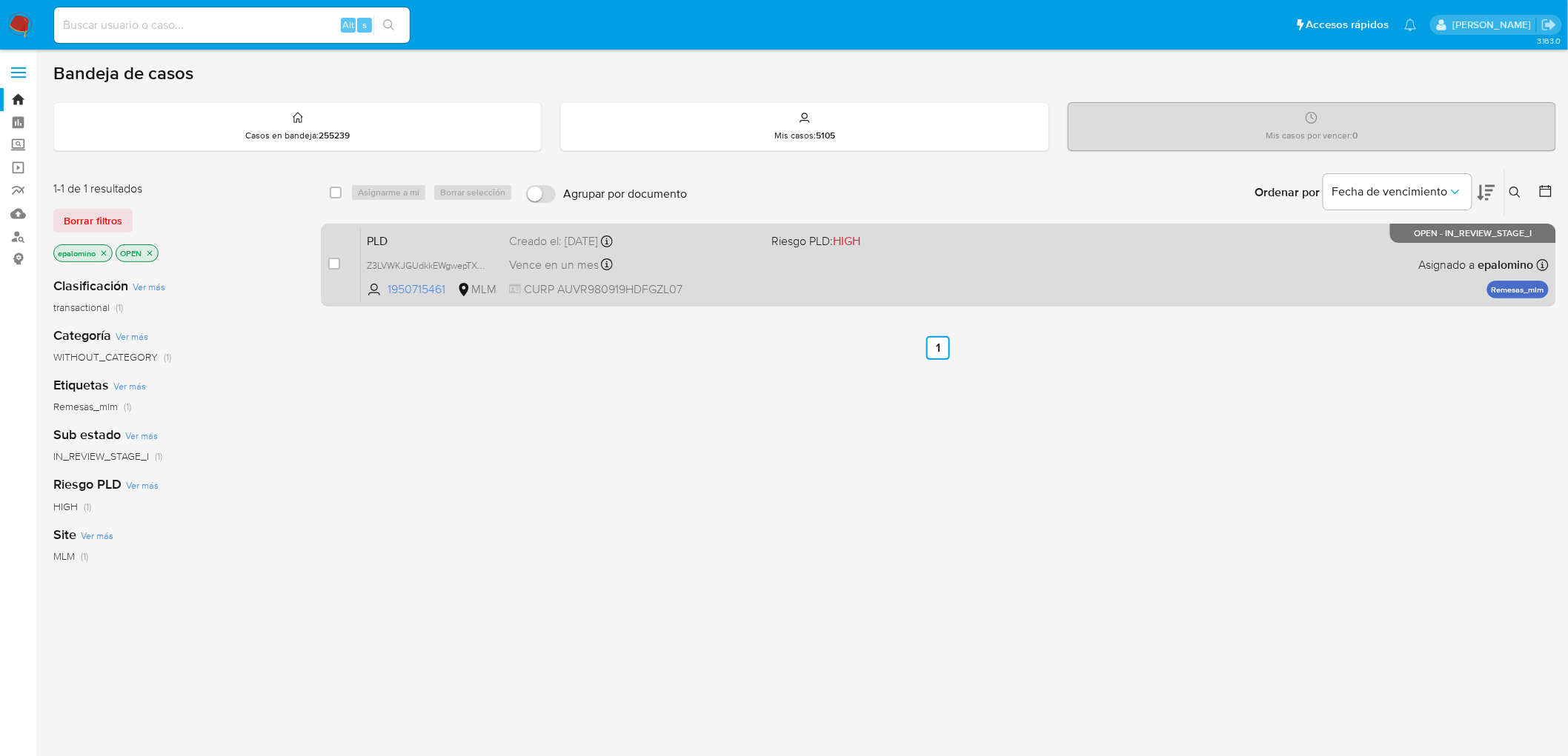
click at [410, 231] on span "PLD" at bounding box center [432, 240] width 130 height 19
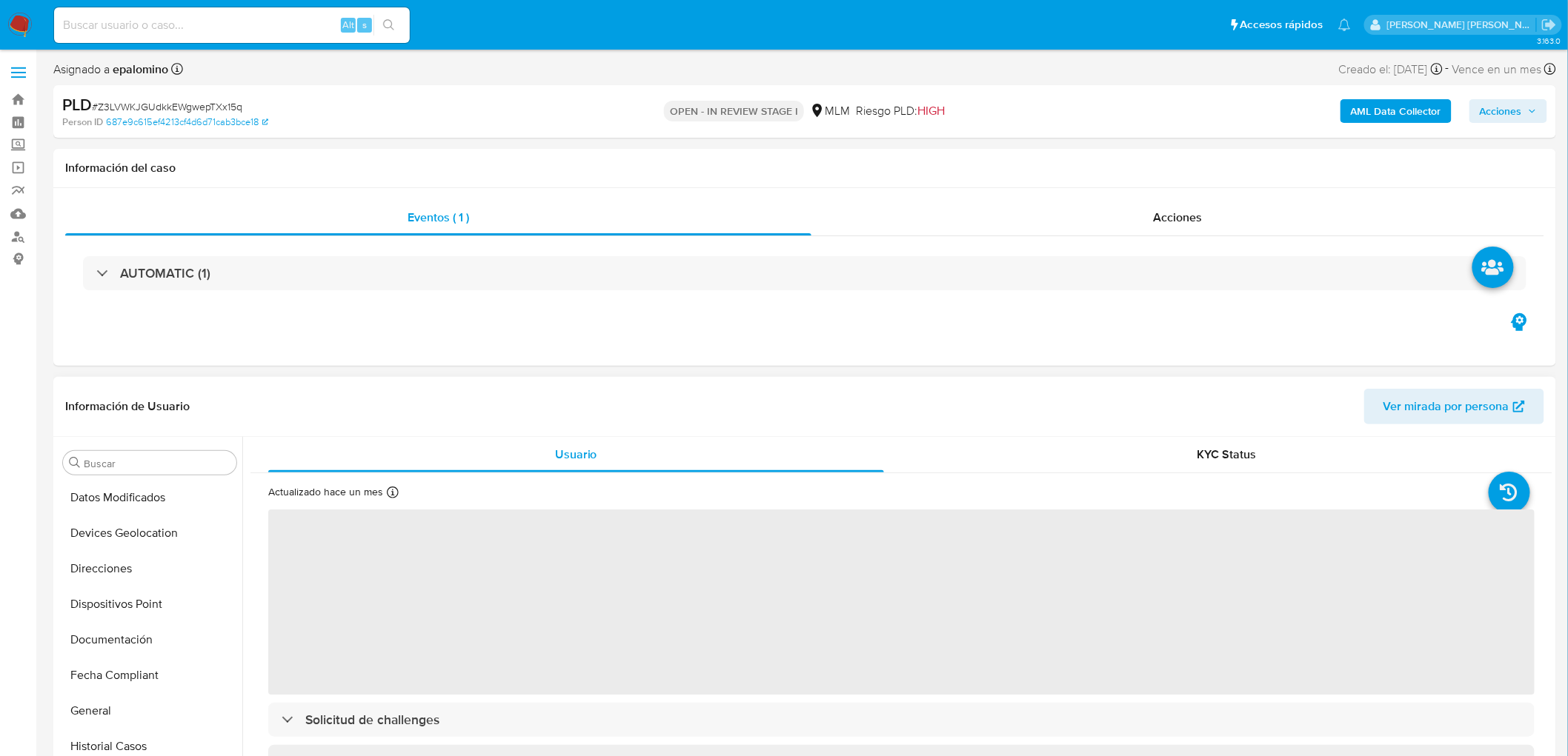
select select "10"
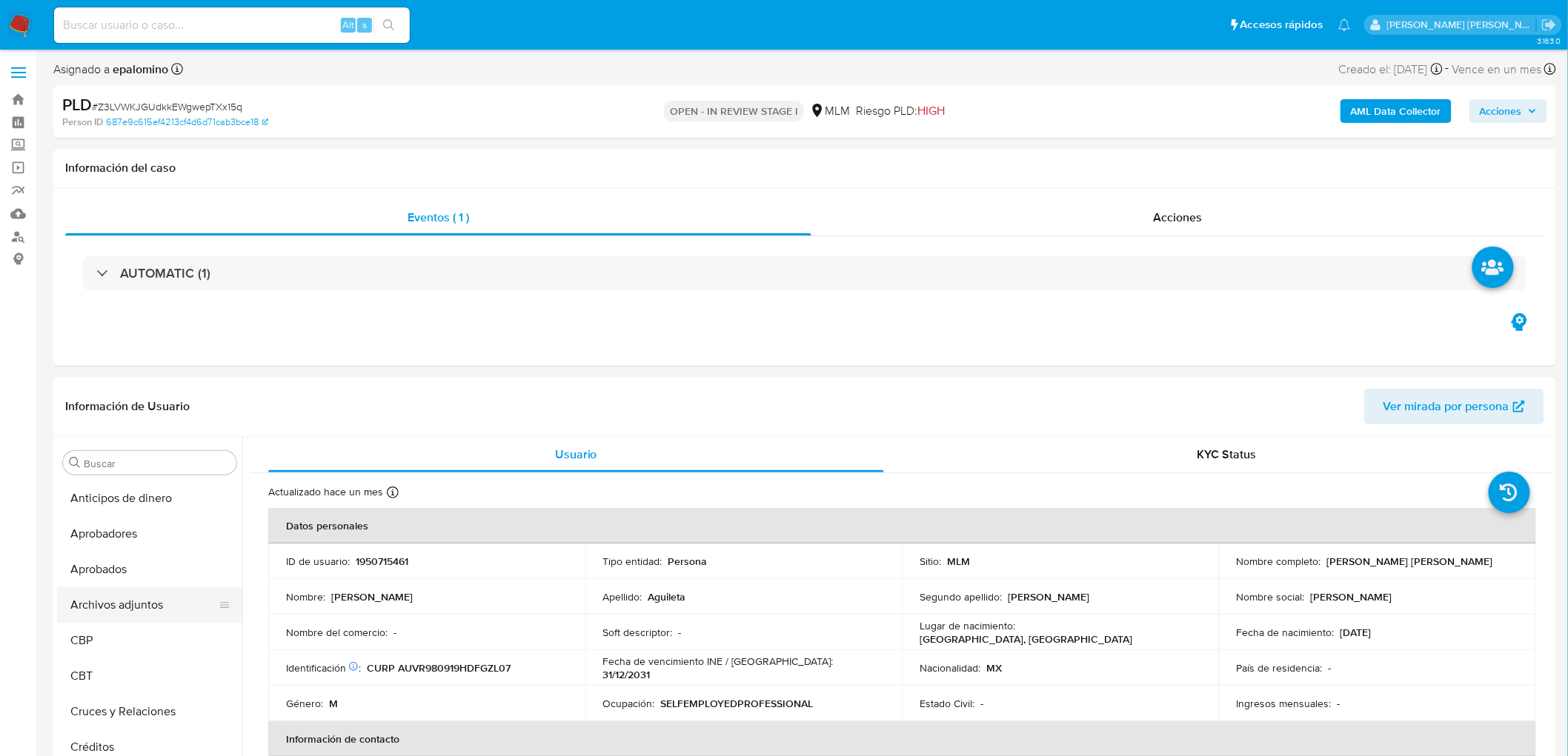
click at [146, 604] on button "Archivos adjuntos" at bounding box center [143, 605] width 173 height 36
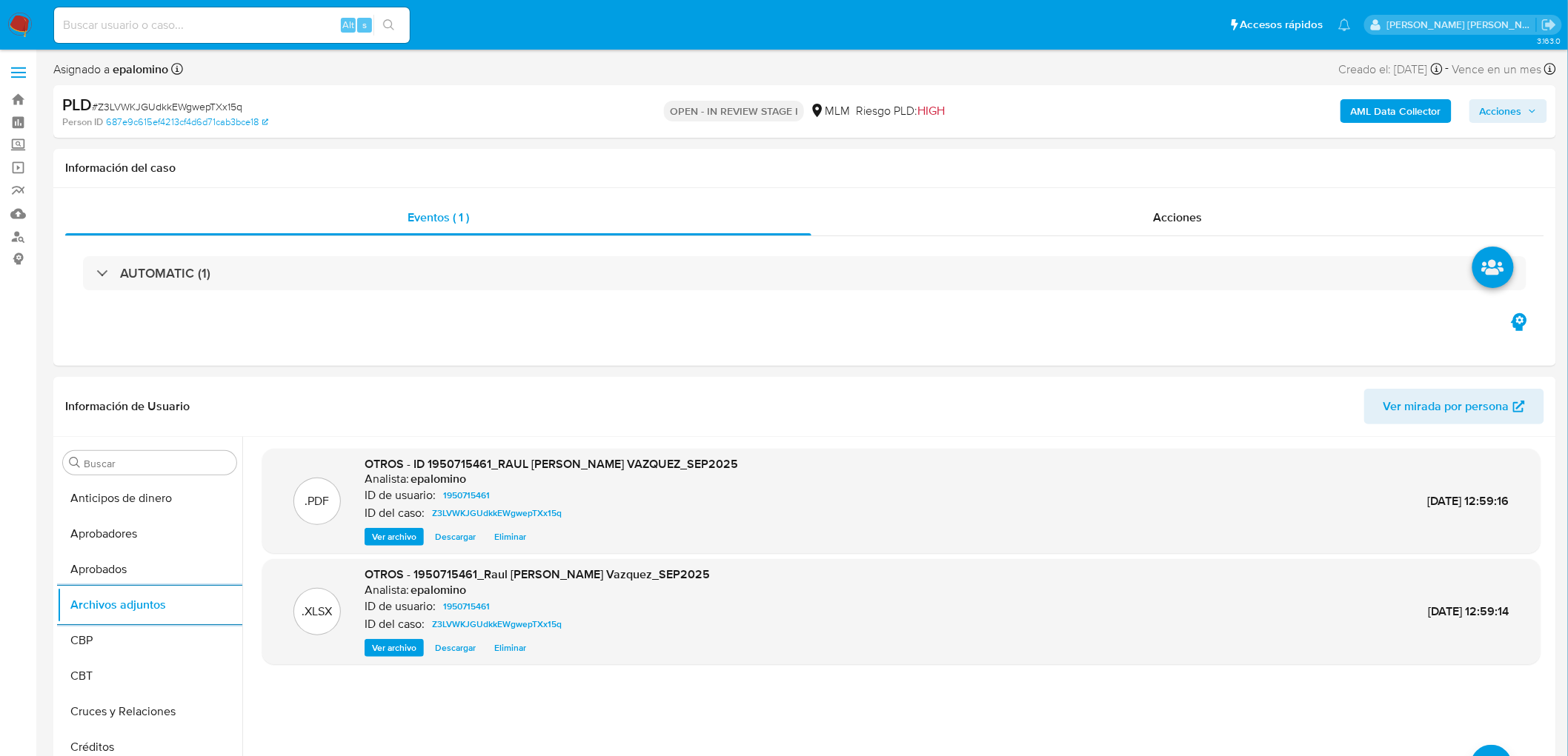
click at [1525, 115] on span "Acciones" at bounding box center [1509, 111] width 57 height 21
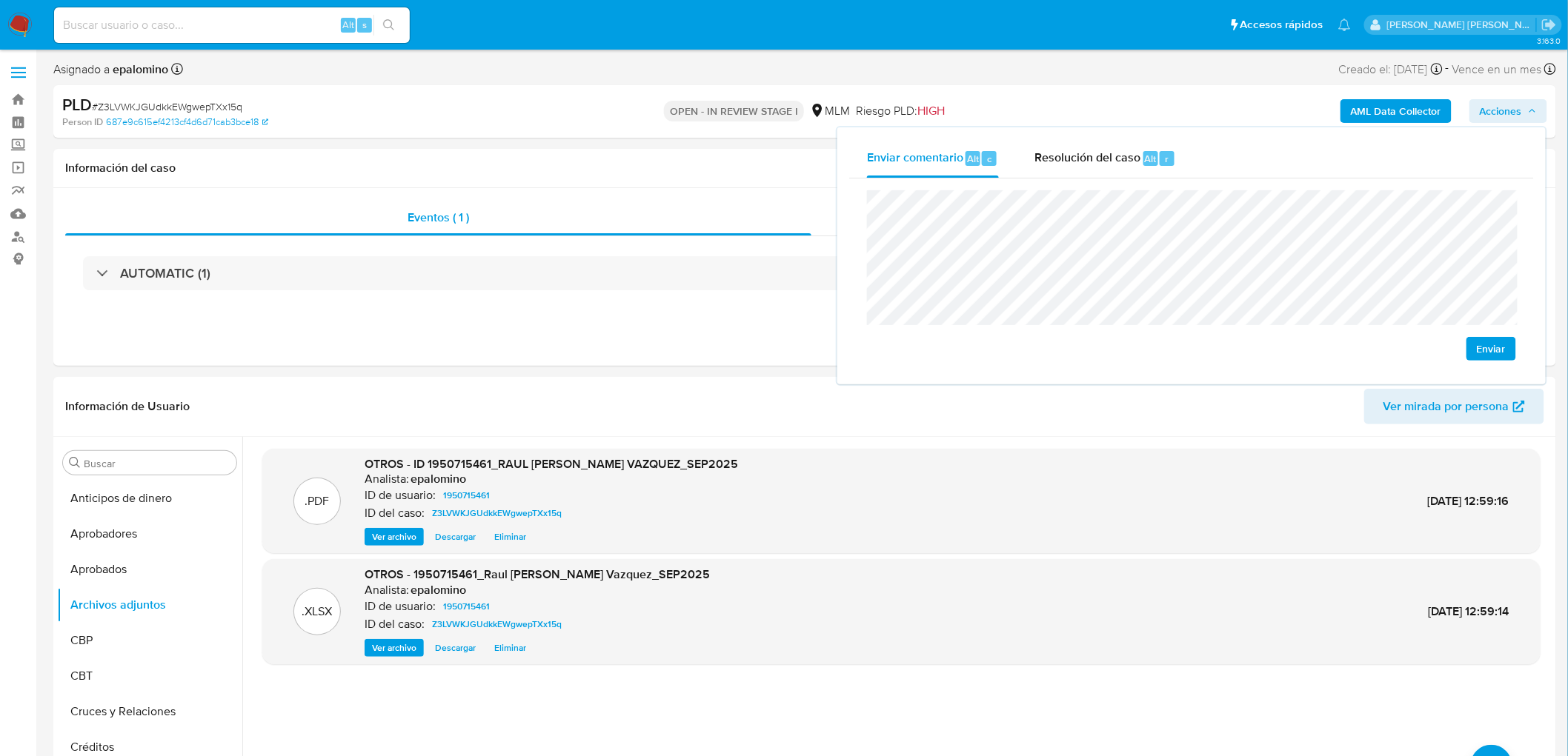
click at [1487, 339] on span "Enviar" at bounding box center [1491, 348] width 29 height 21
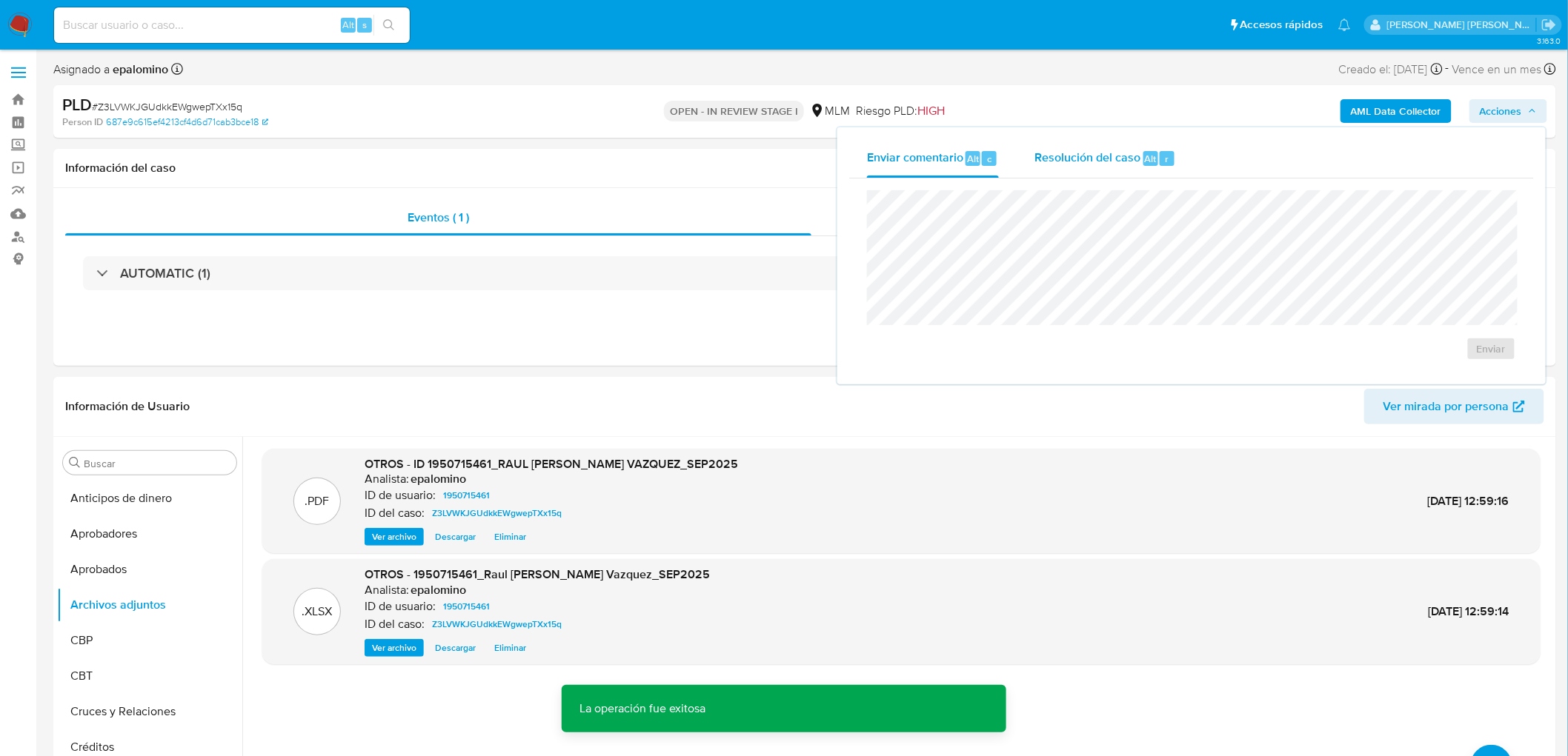
click at [1100, 147] on div "Resolución del caso Alt r" at bounding box center [1105, 159] width 141 height 38
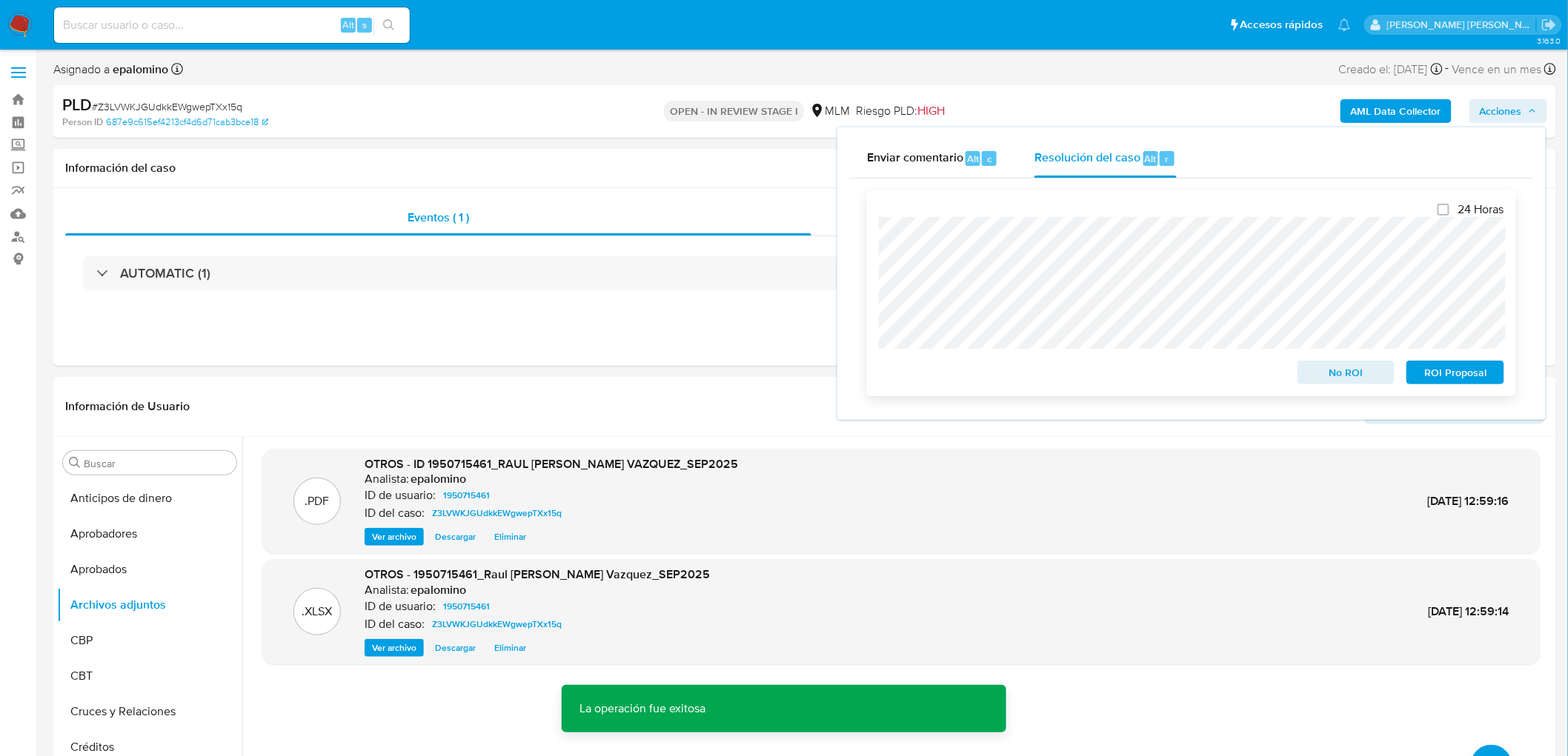
click at [1340, 368] on span "No ROI" at bounding box center [1347, 373] width 77 height 21
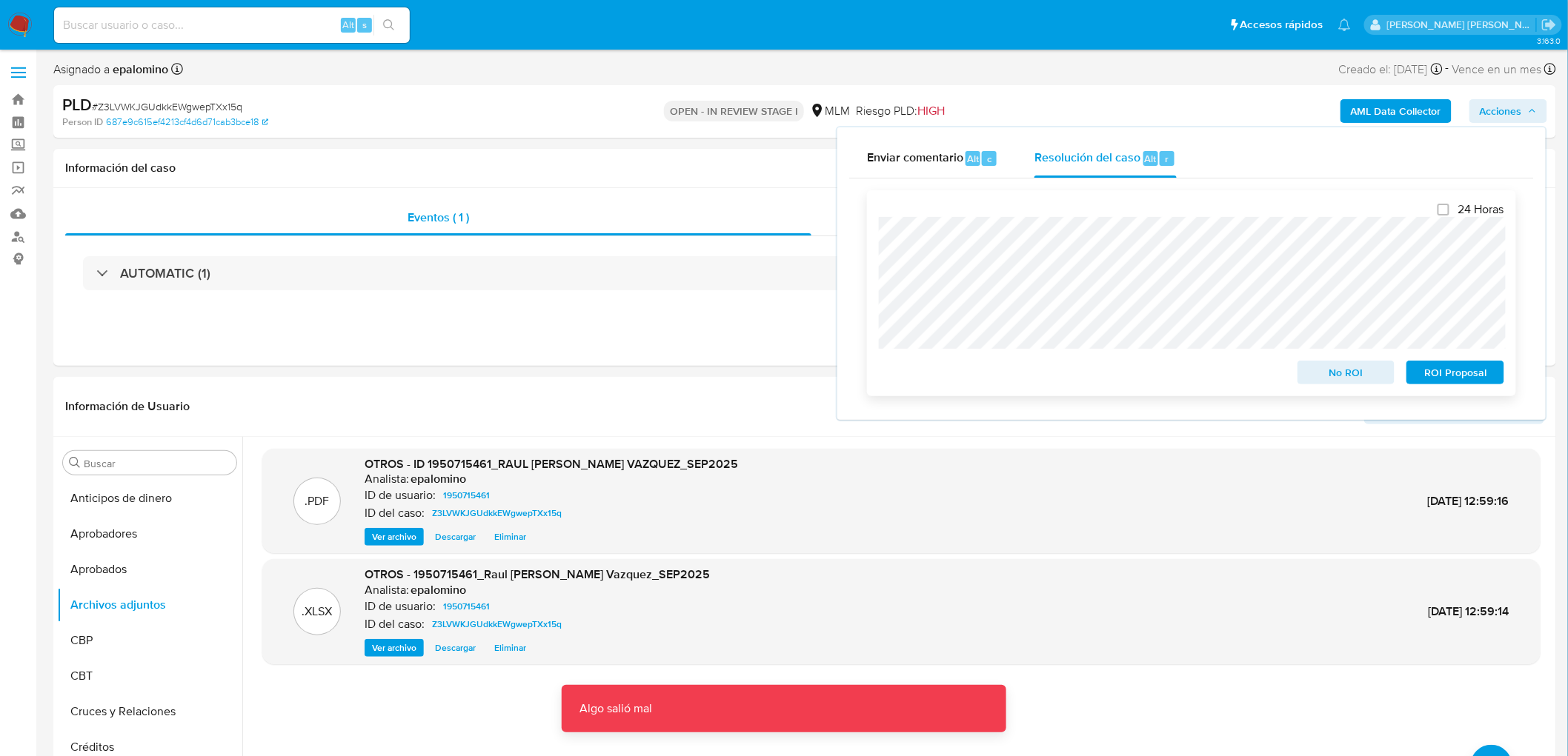
click at [1336, 376] on span "No ROI" at bounding box center [1347, 373] width 77 height 21
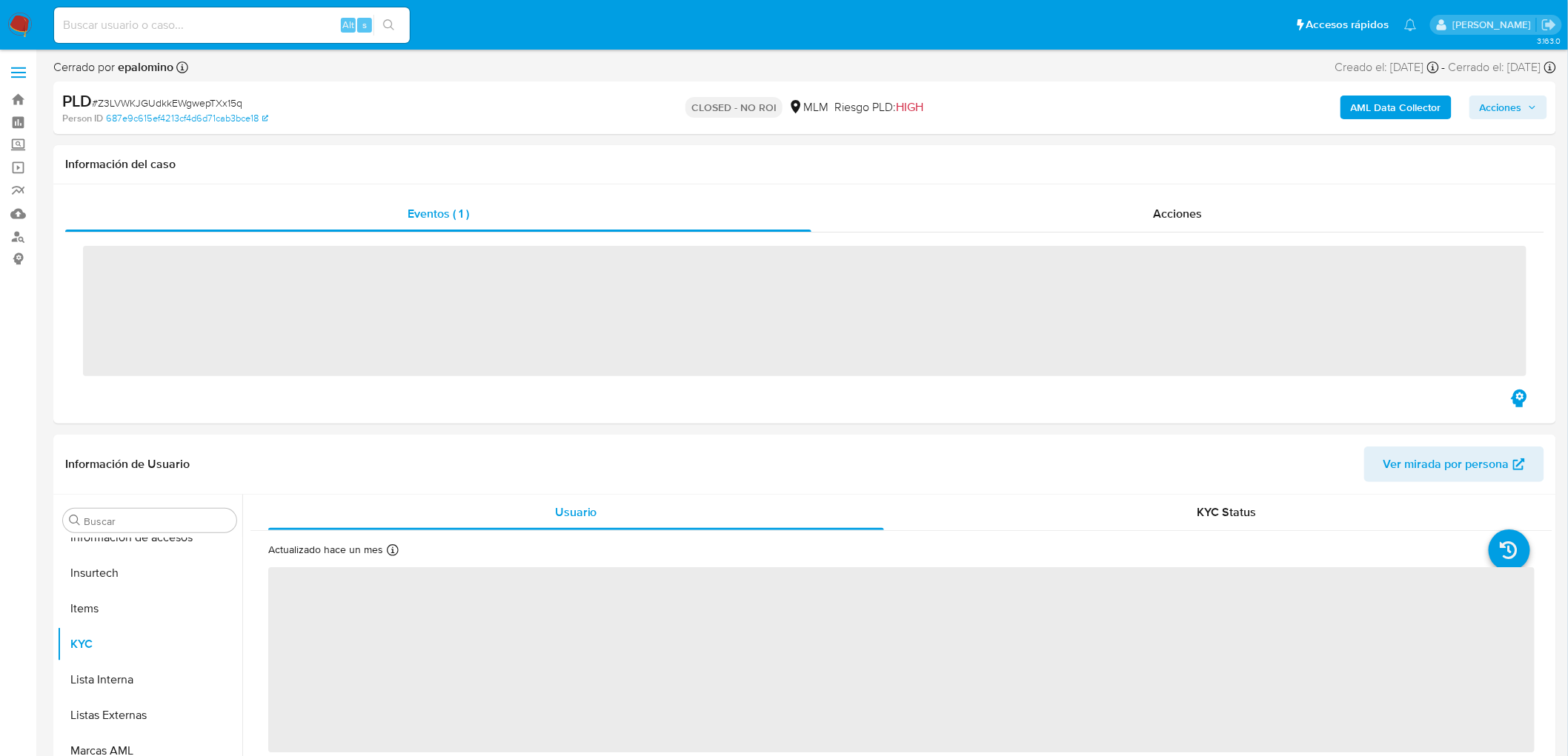
scroll to position [732, 0]
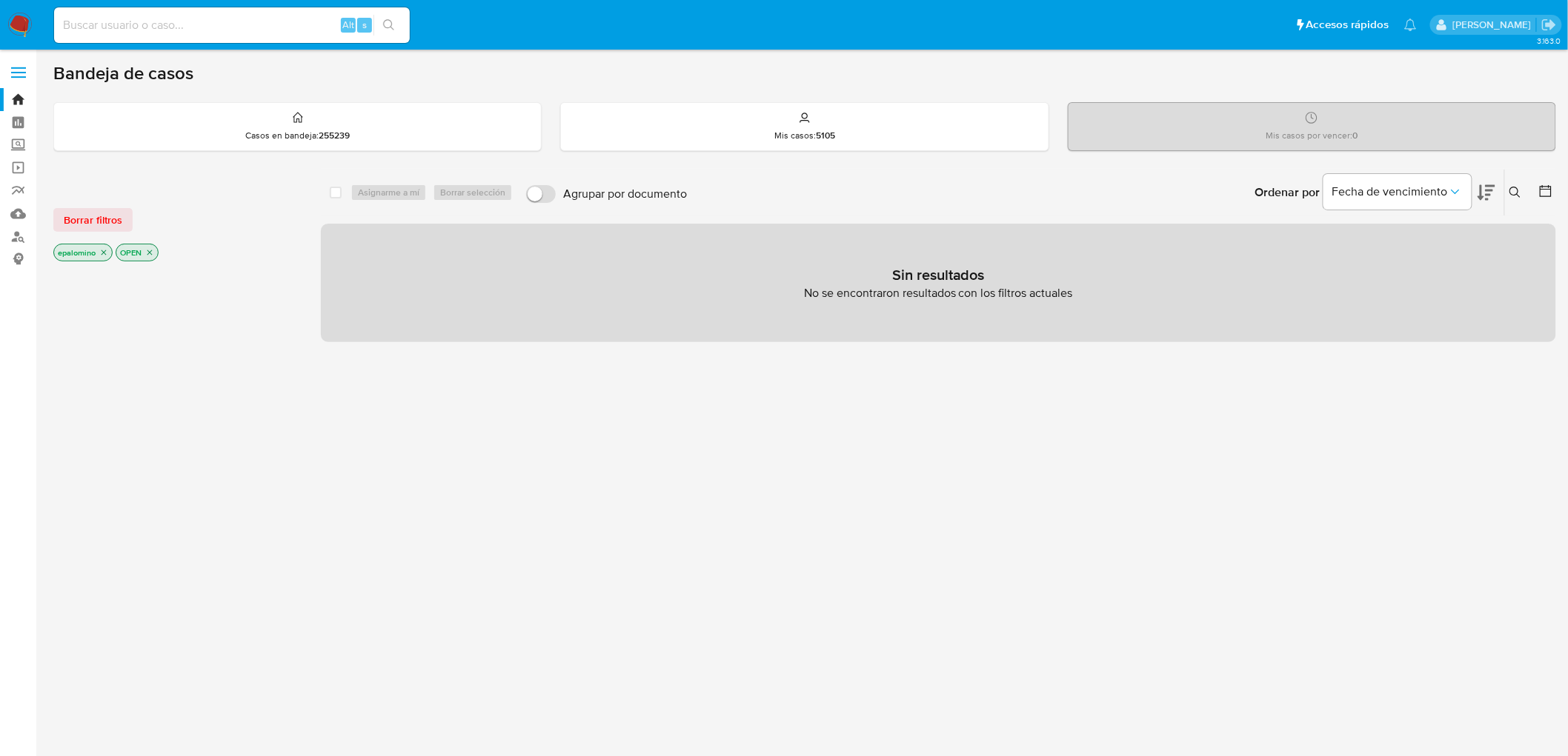
click at [84, 205] on div "Borrar filtros epalomino OPEN" at bounding box center [172, 222] width 237 height 84
click at [85, 212] on span "Borrar filtros" at bounding box center [93, 220] width 59 height 21
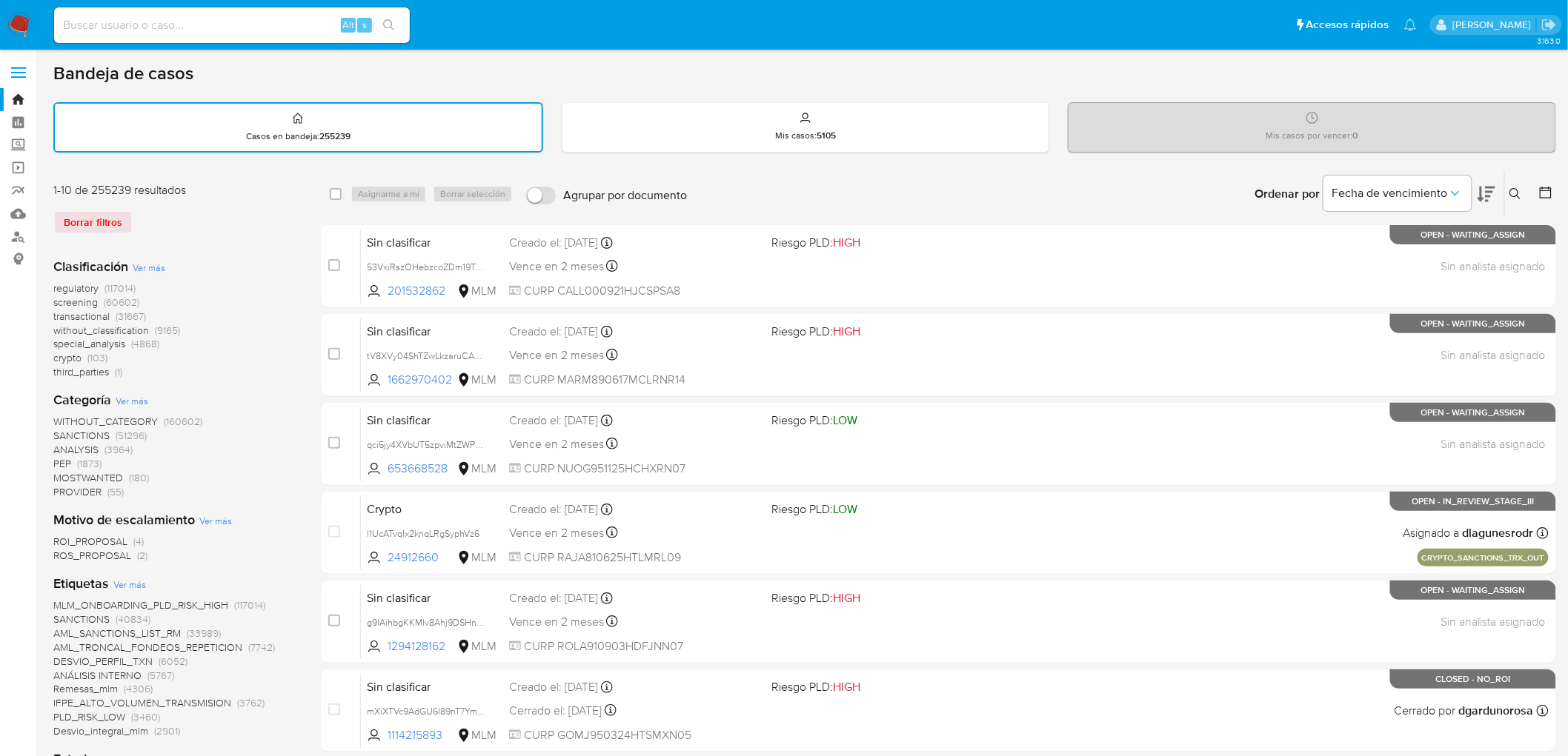
click at [1514, 190] on icon at bounding box center [1515, 194] width 12 height 12
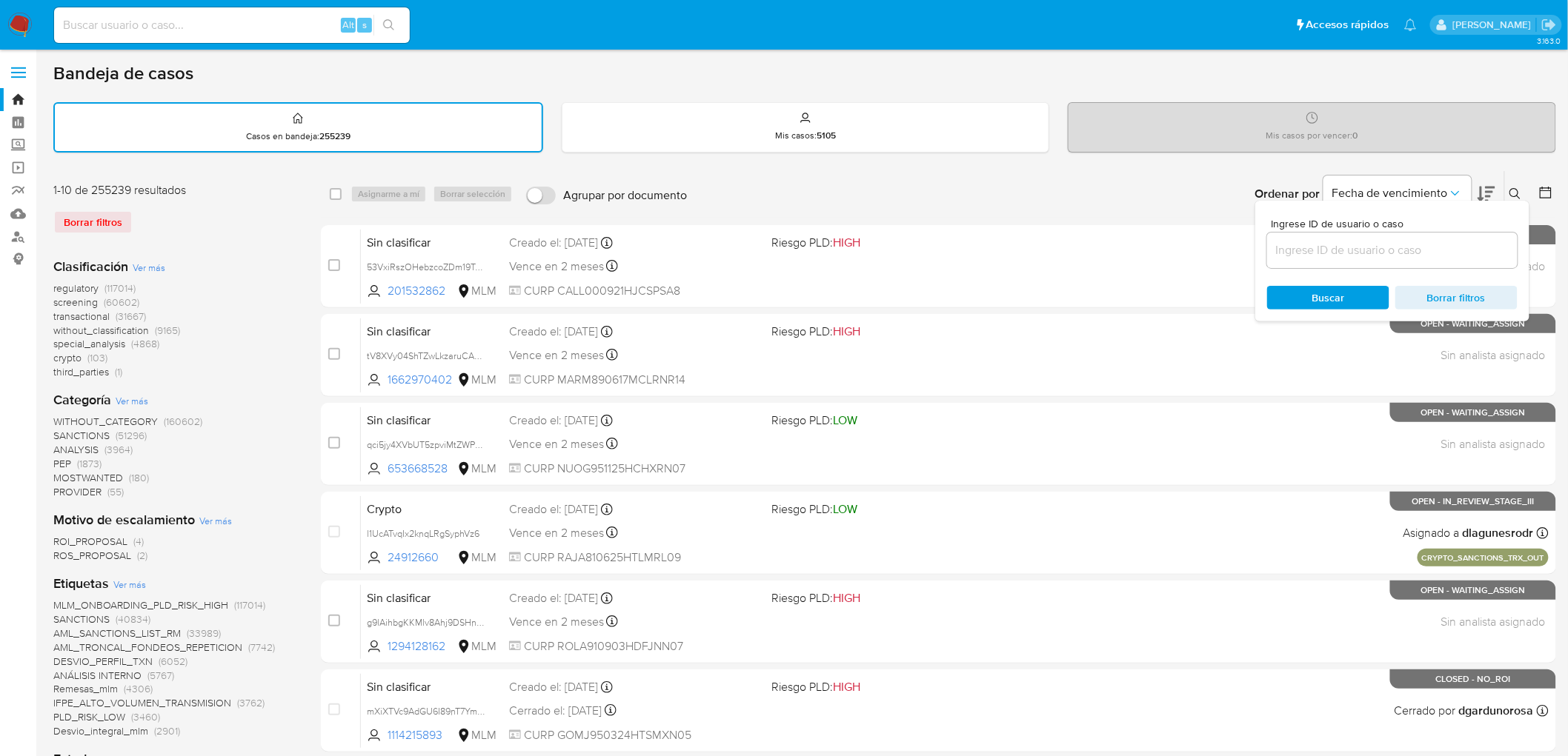
click at [1309, 256] on input at bounding box center [1392, 250] width 251 height 19
type input "1950715461"
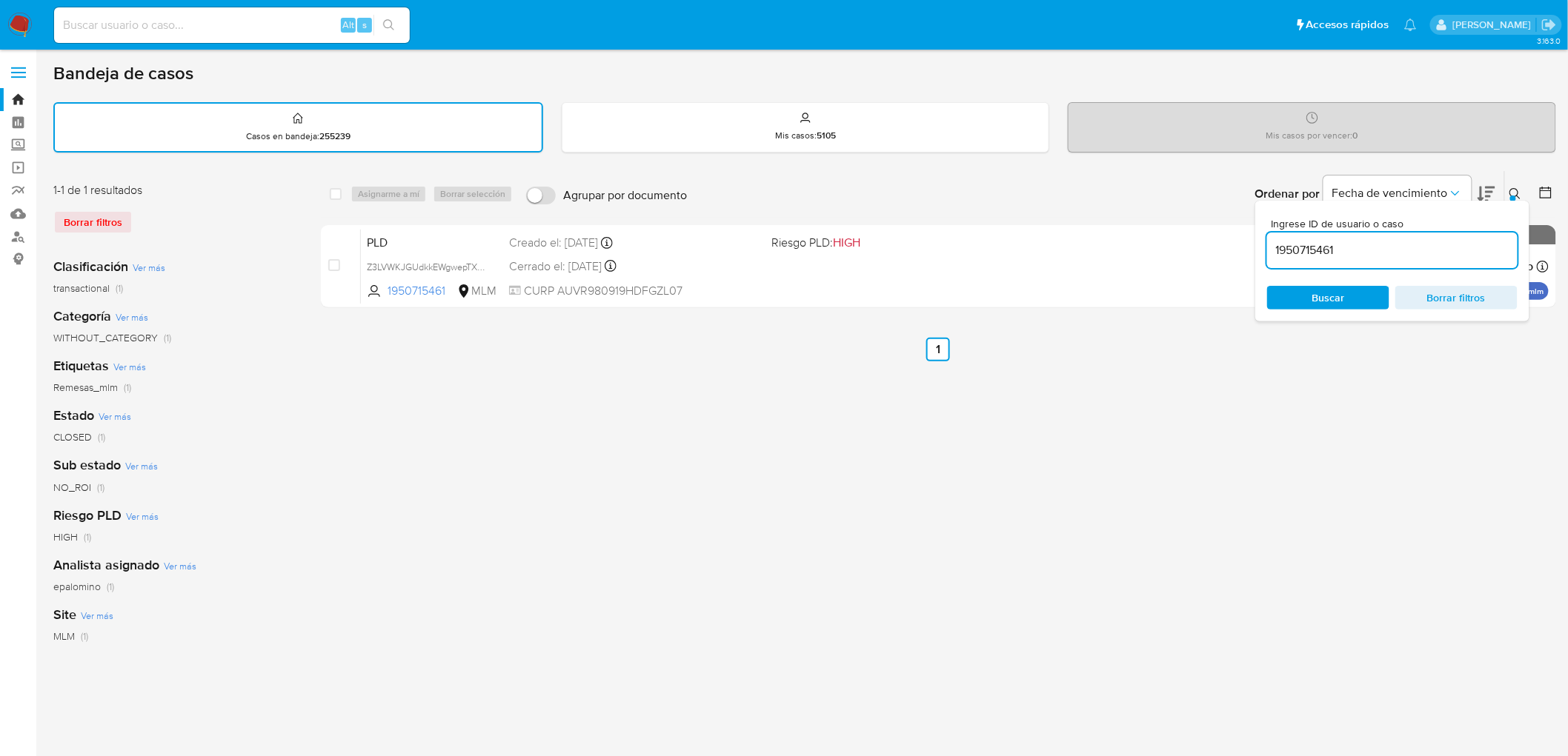
click at [1513, 193] on icon at bounding box center [1515, 194] width 12 height 12
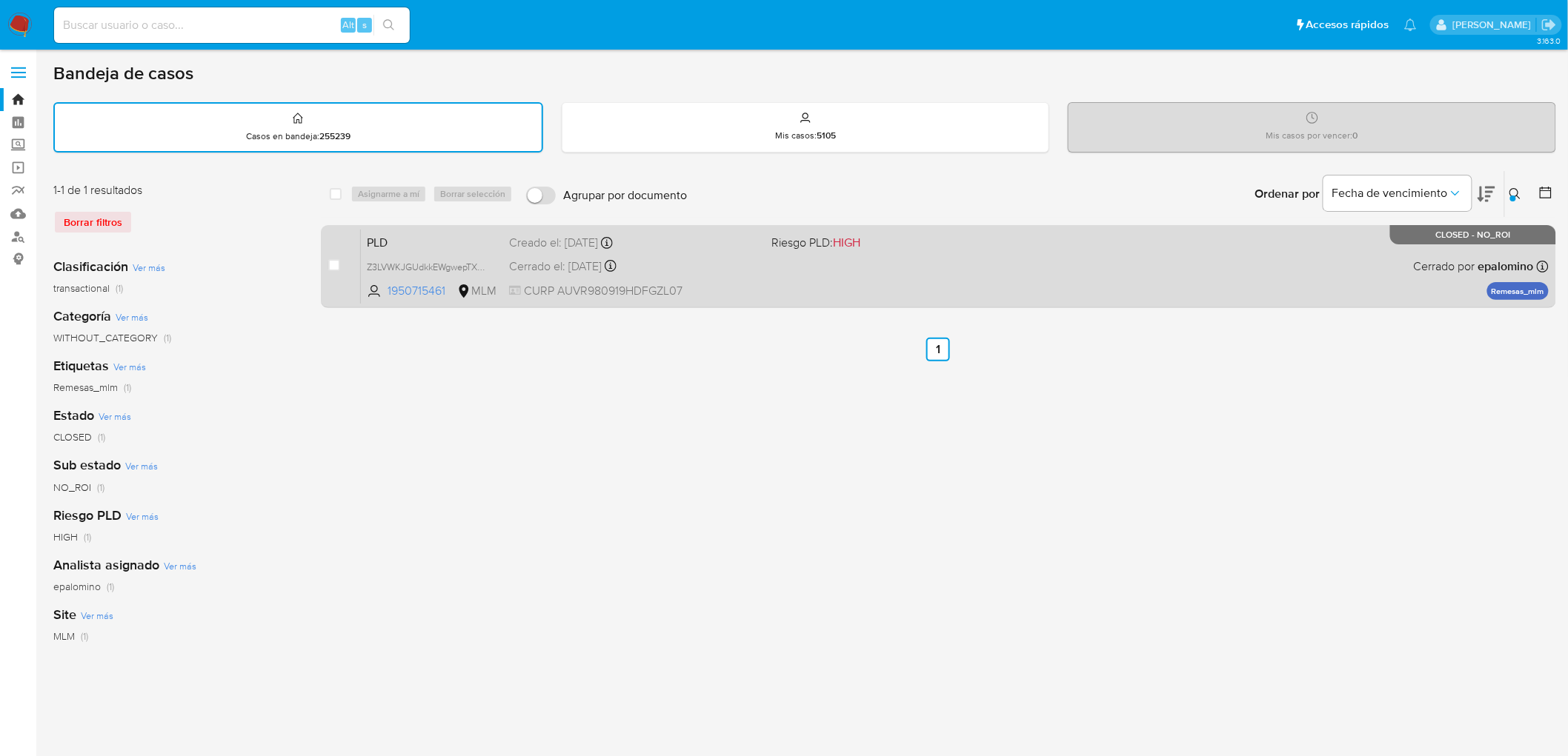
click at [395, 234] on span "PLD" at bounding box center [432, 241] width 130 height 19
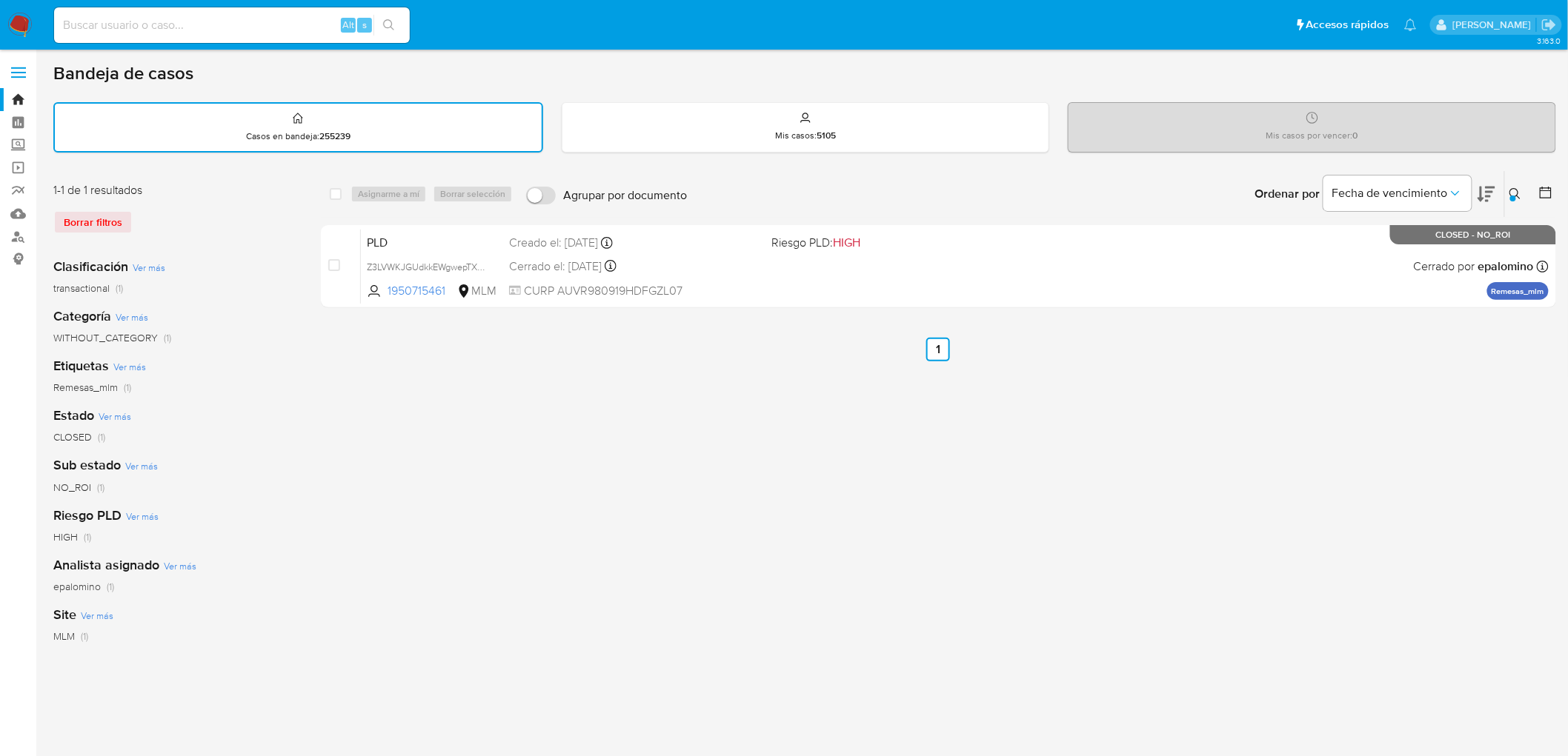
click at [15, 23] on img at bounding box center [20, 25] width 25 height 25
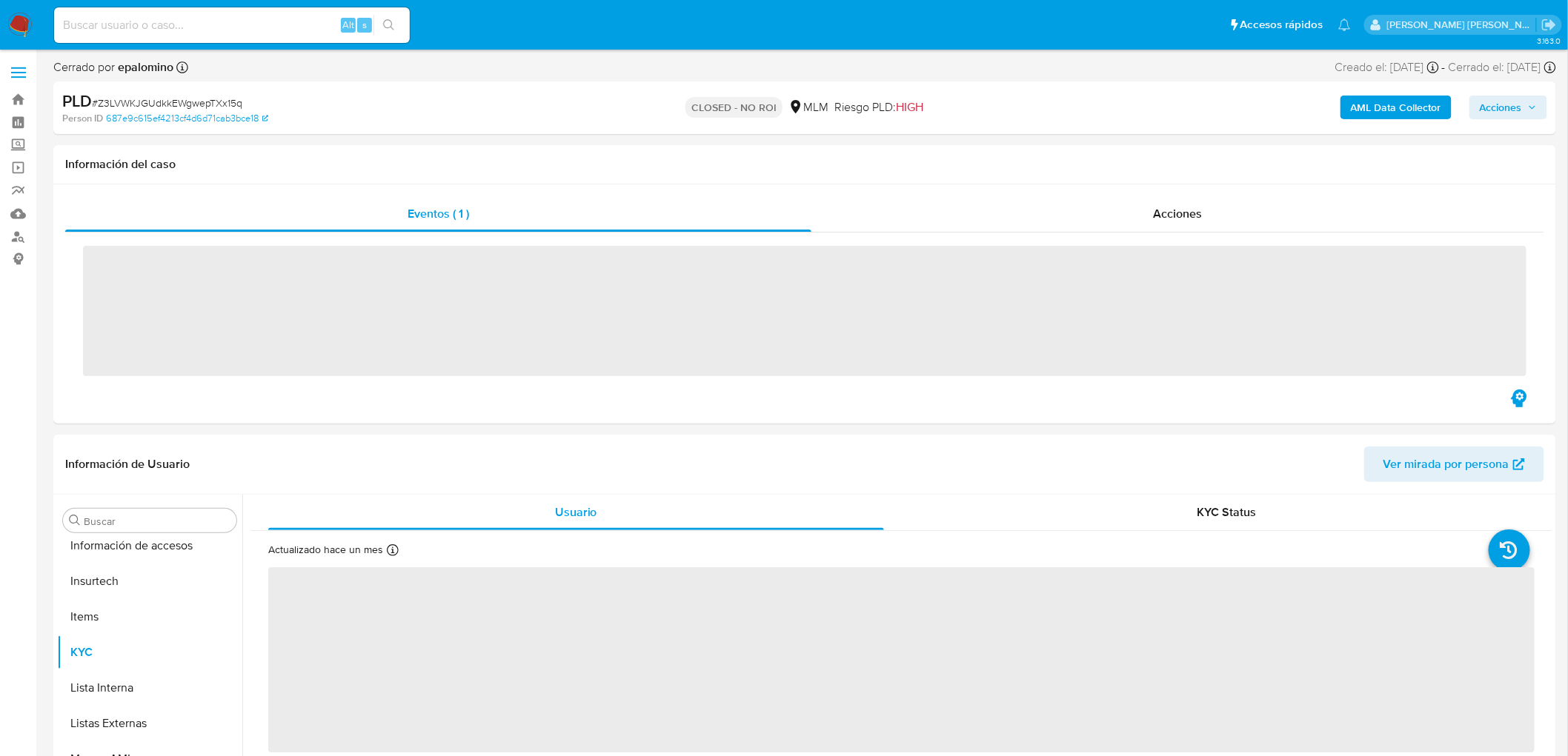
scroll to position [732, 0]
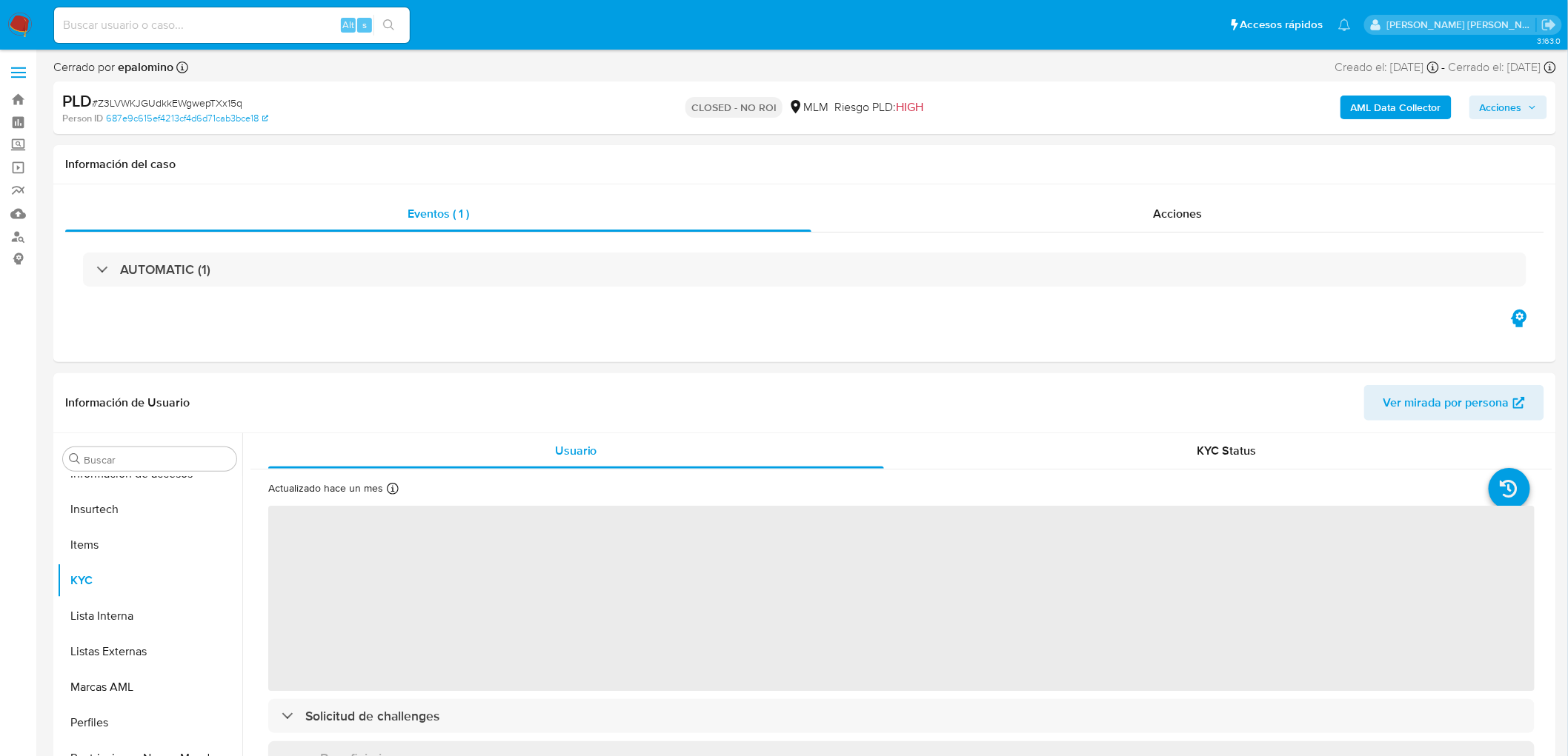
select select "10"
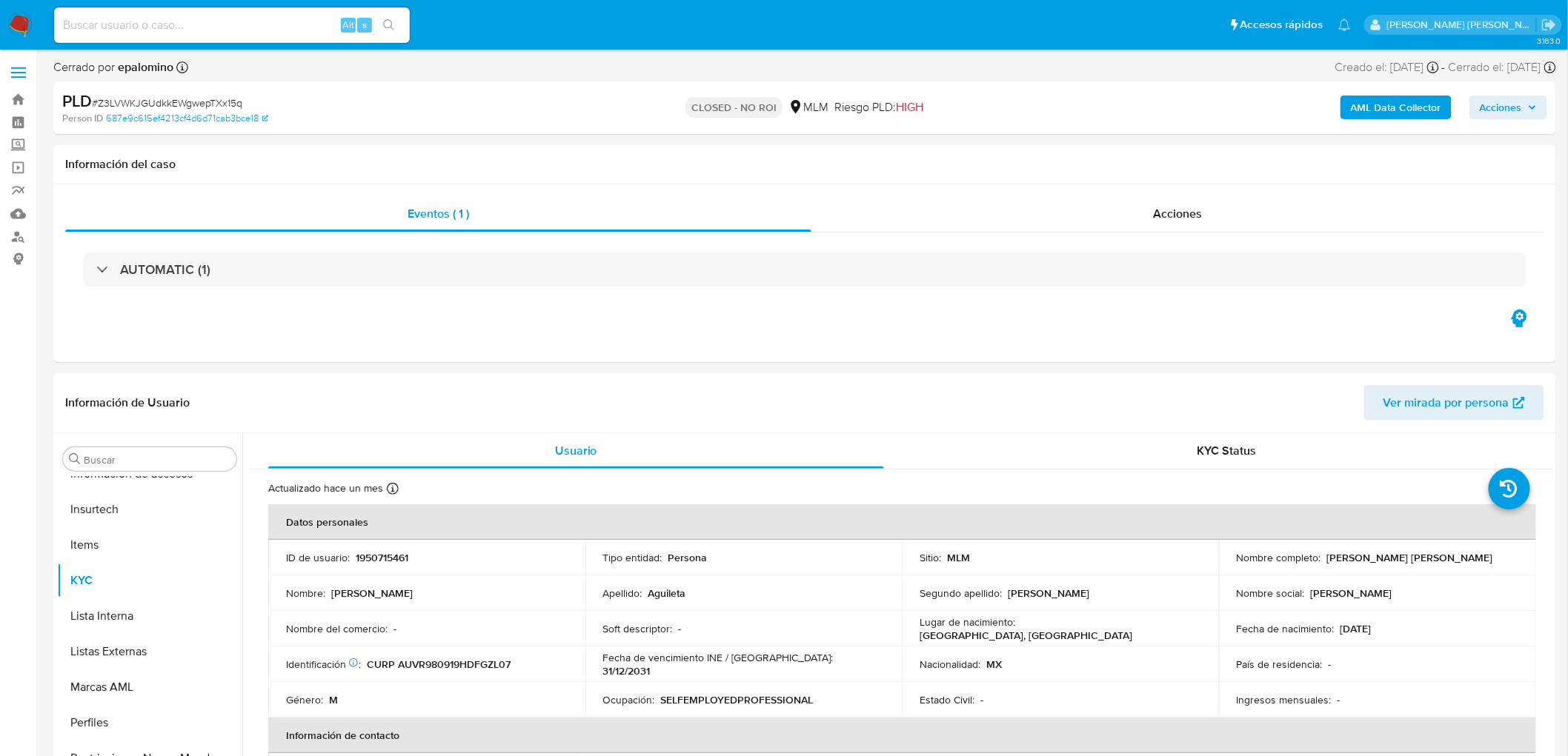
click at [183, 105] on span "# Z3LVWKJGUdkkEWgwepTXx15q" at bounding box center [167, 103] width 150 height 15
copy span "Z3LVWKJGUdkkEWgwepTXx15q"
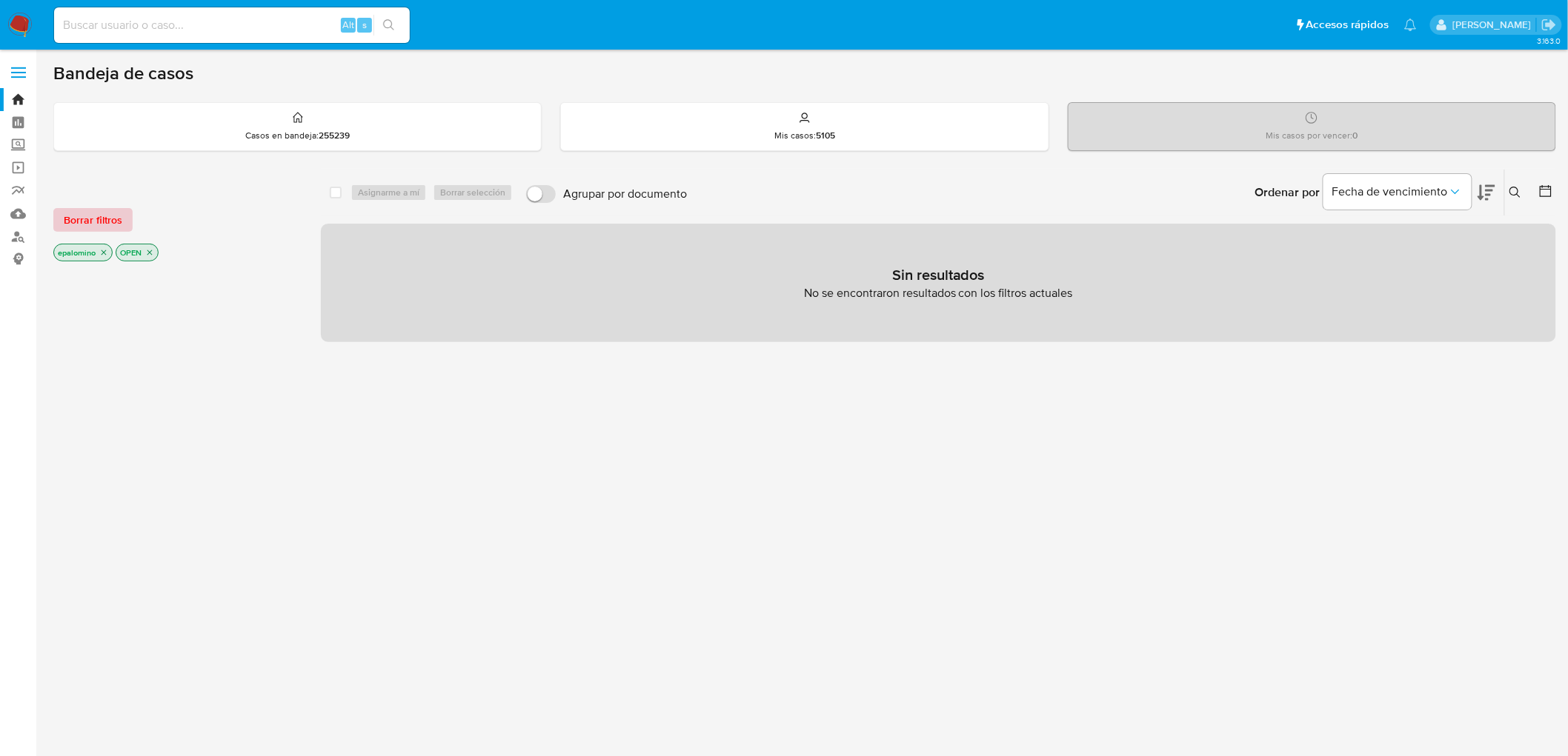
click at [91, 215] on span "Borrar filtros" at bounding box center [93, 220] width 59 height 21
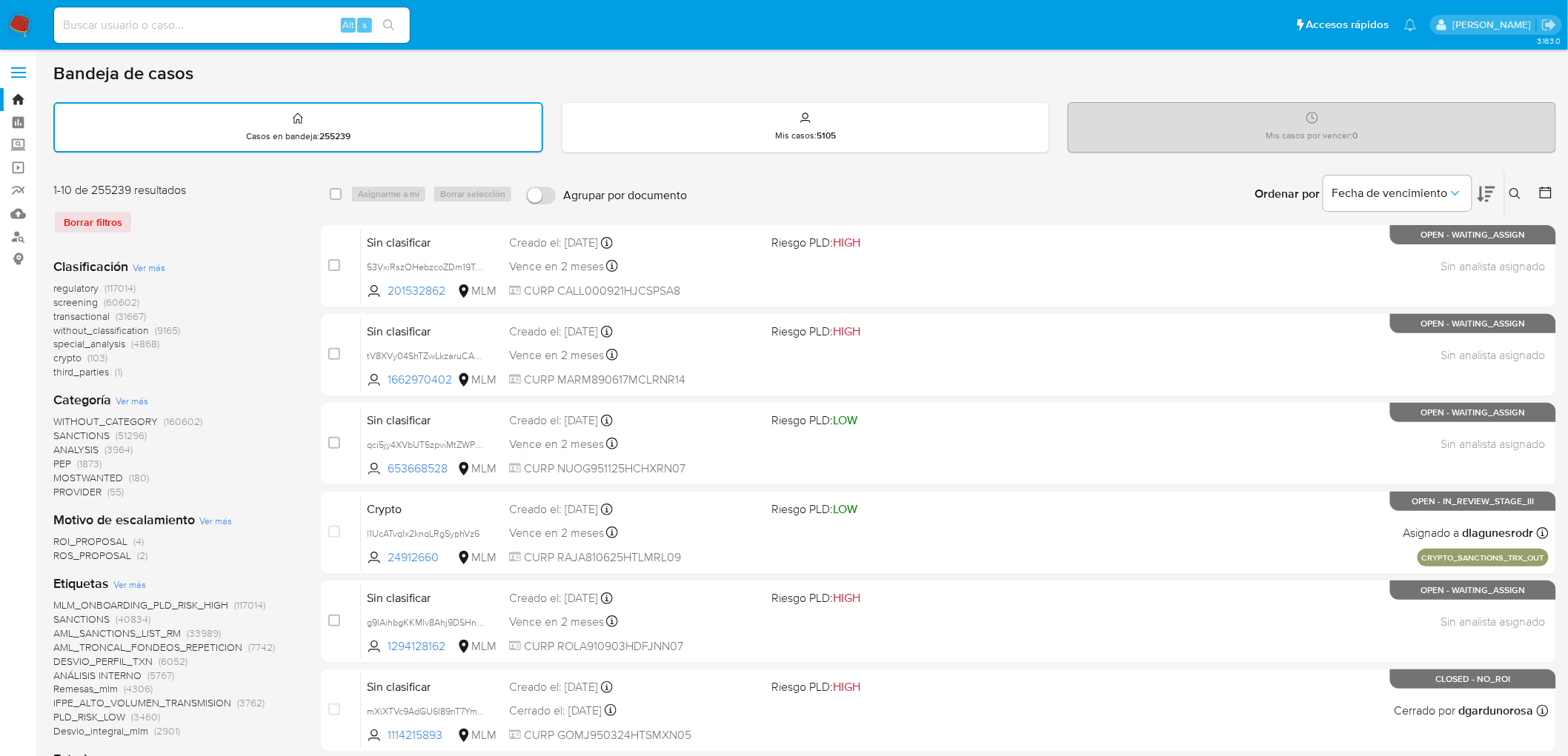
click at [1514, 190] on icon at bounding box center [1515, 194] width 12 height 12
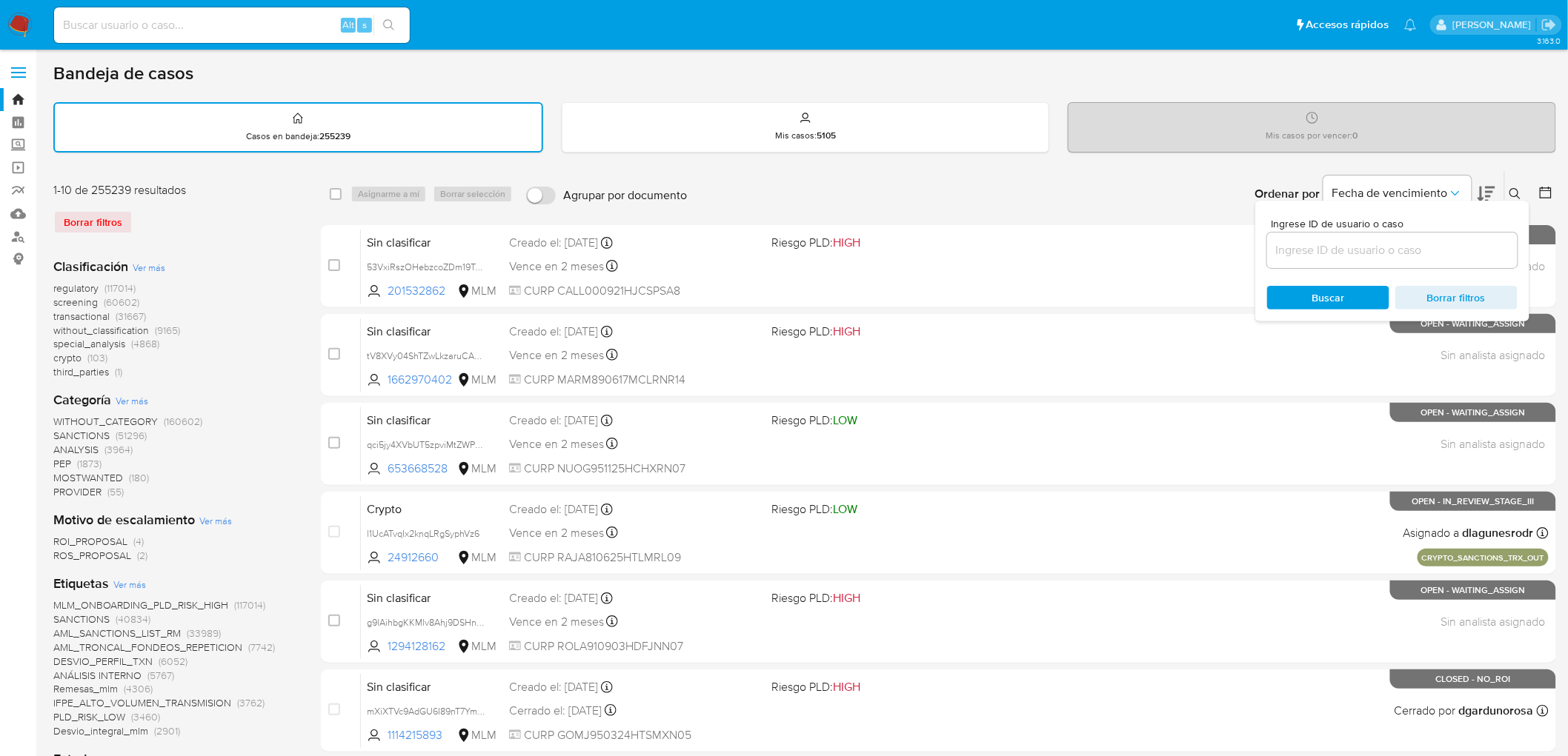
click at [1352, 241] on input at bounding box center [1392, 250] width 251 height 19
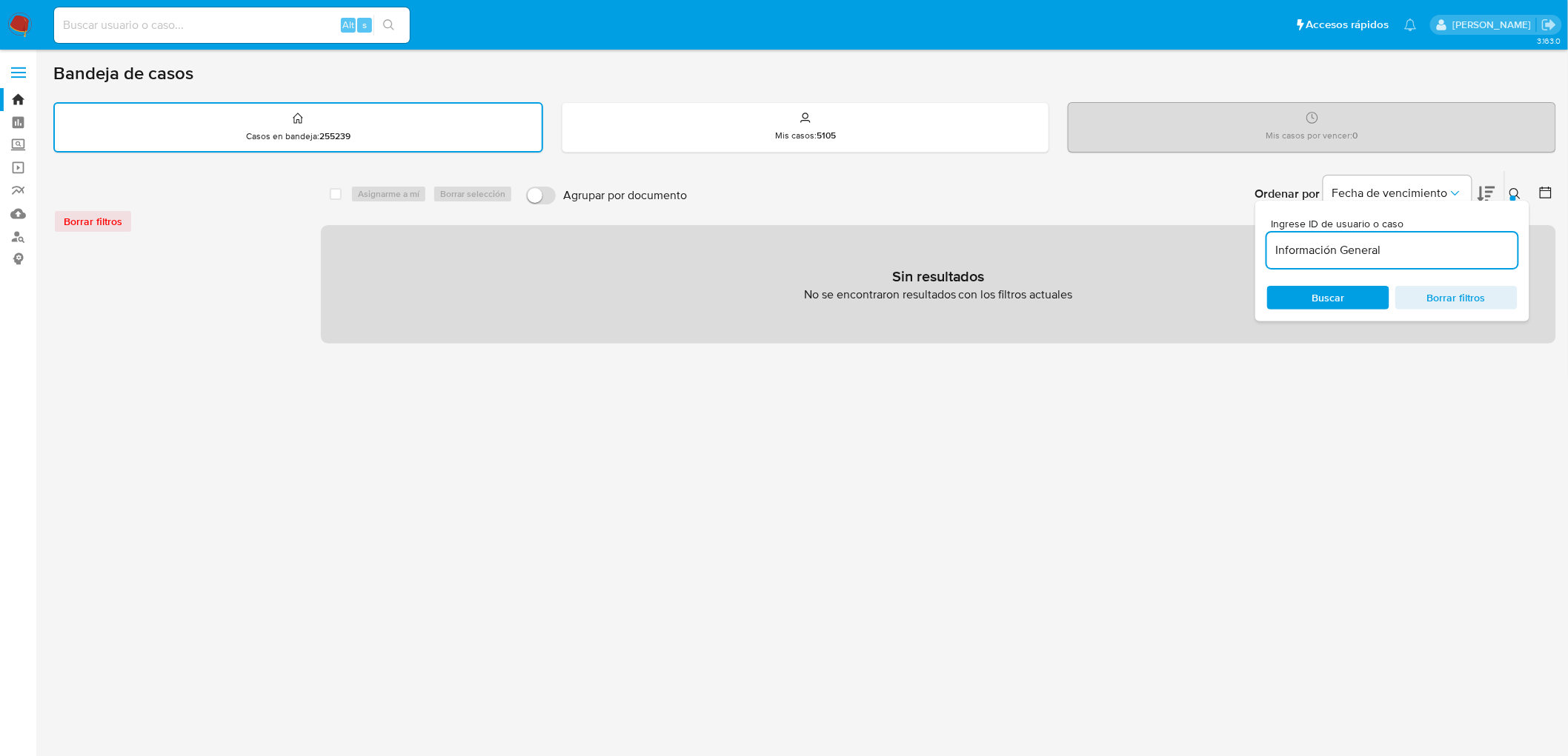
drag, startPoint x: 1389, startPoint y: 251, endPoint x: 1275, endPoint y: 251, distance: 114.0
click at [1275, 251] on input "Información General" at bounding box center [1392, 250] width 251 height 19
paste input "630004132"
type input "630004132"
click at [1330, 293] on span "Buscar" at bounding box center [1328, 297] width 33 height 23
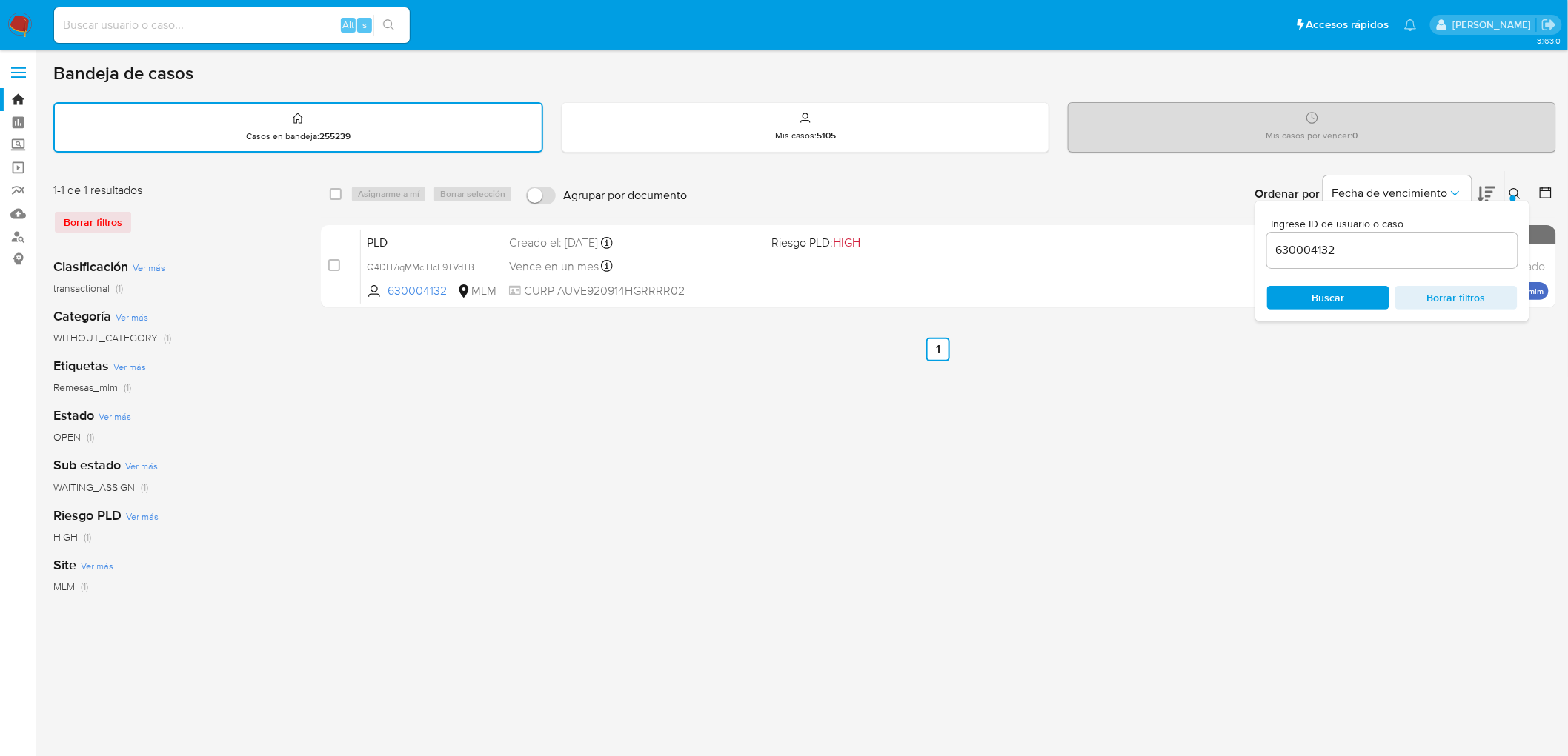
click at [1521, 189] on button at bounding box center [1517, 194] width 24 height 18
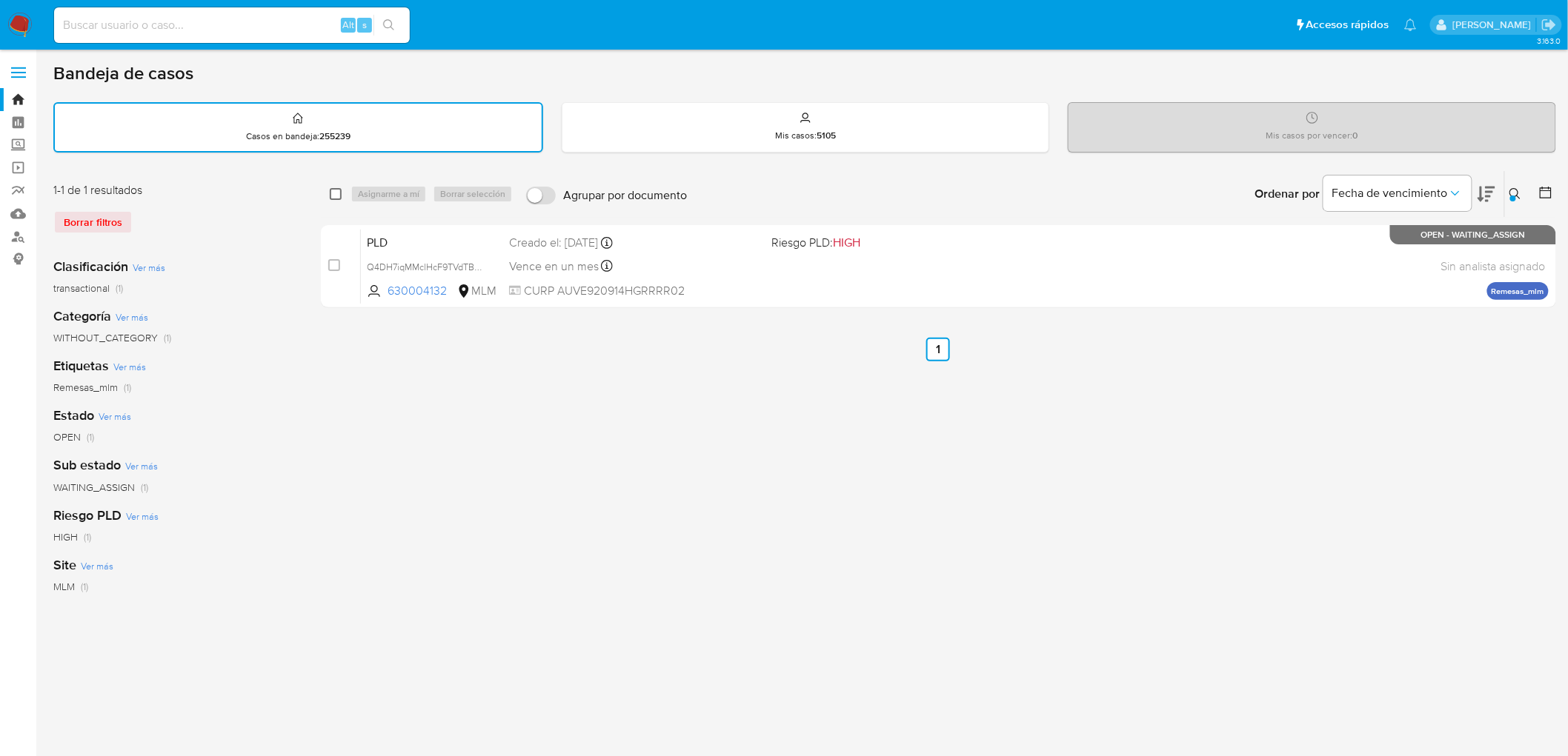
click at [332, 190] on input "checkbox" at bounding box center [336, 194] width 12 height 12
checkbox input "true"
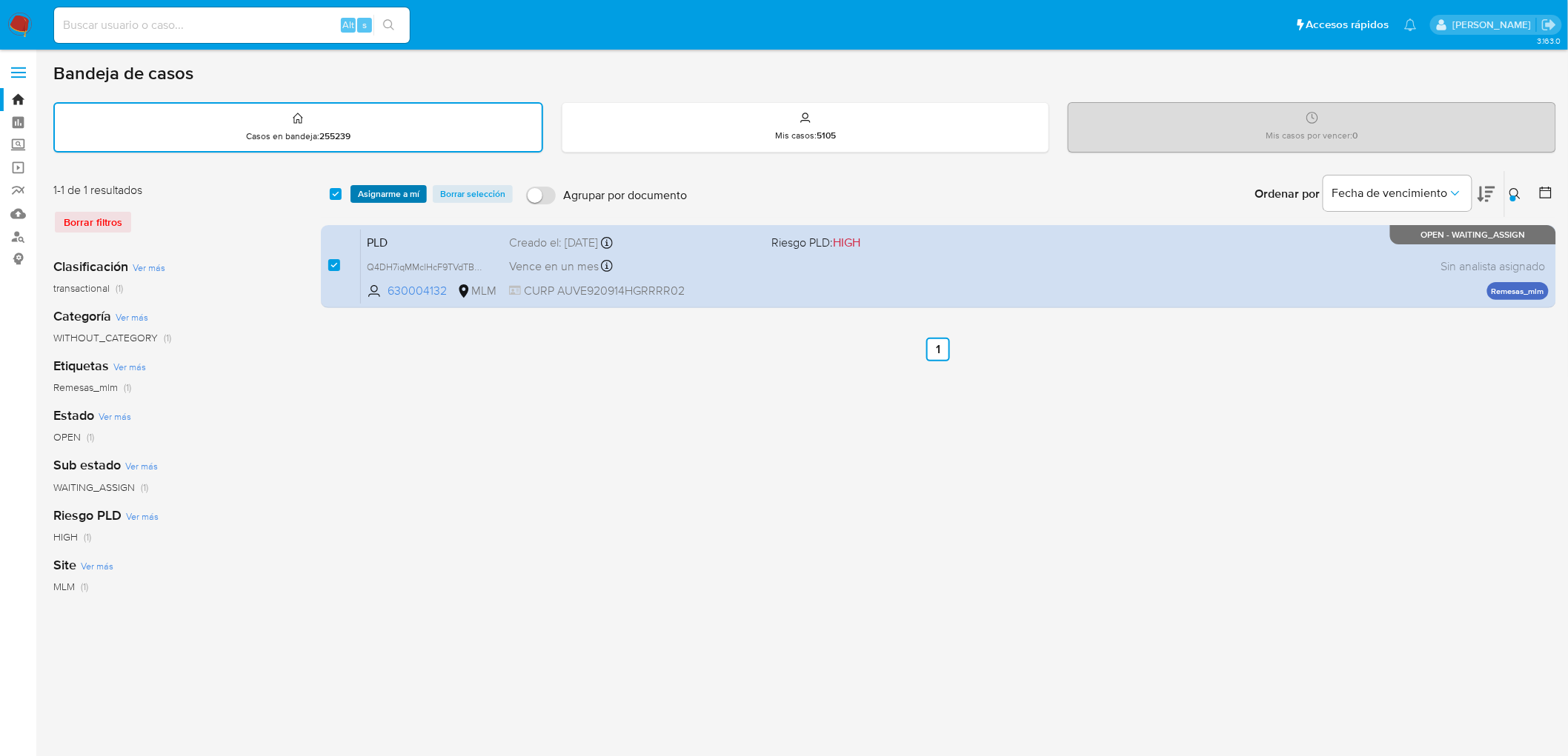
click at [372, 191] on span "Asignarme a mí" at bounding box center [389, 194] width 62 height 15
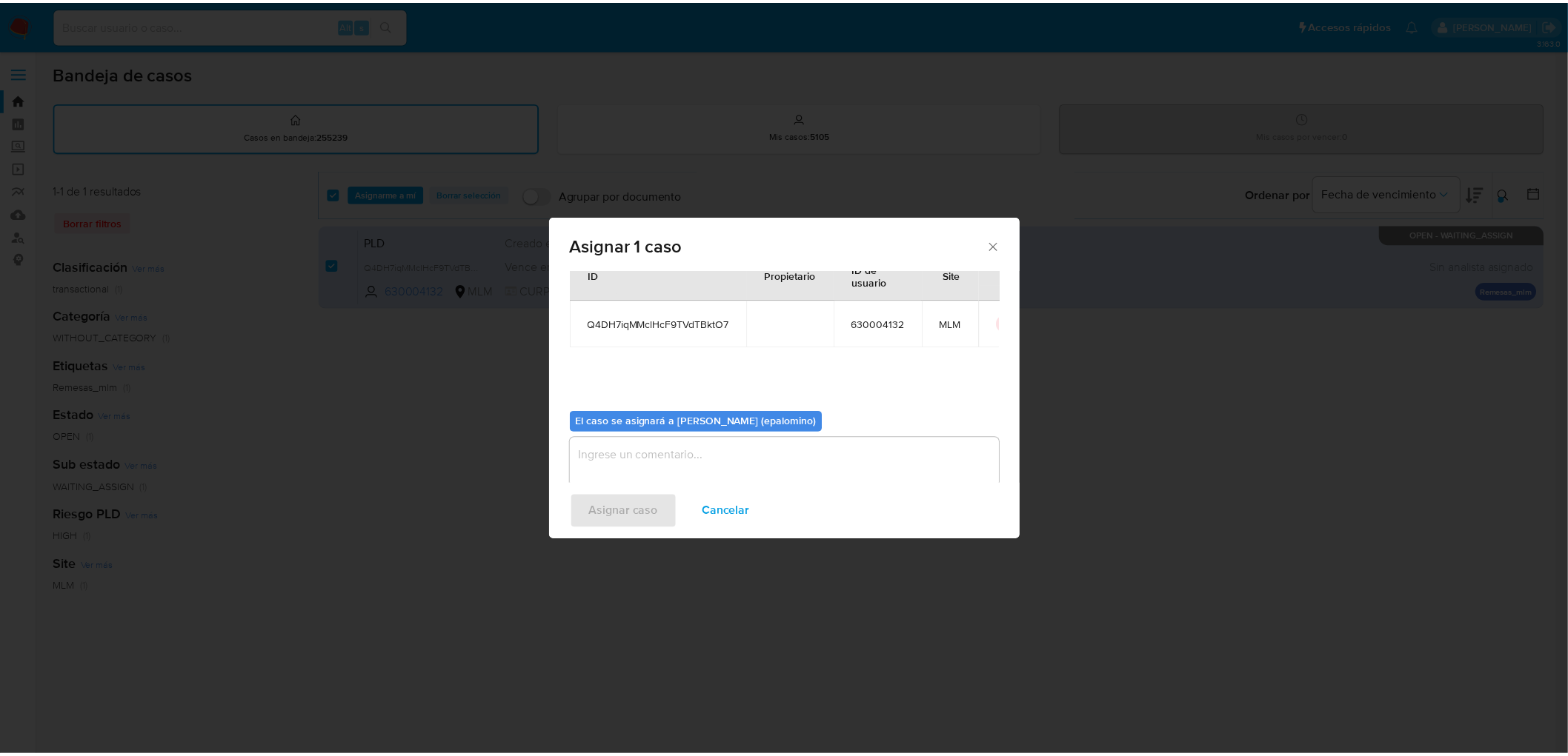
scroll to position [76, 0]
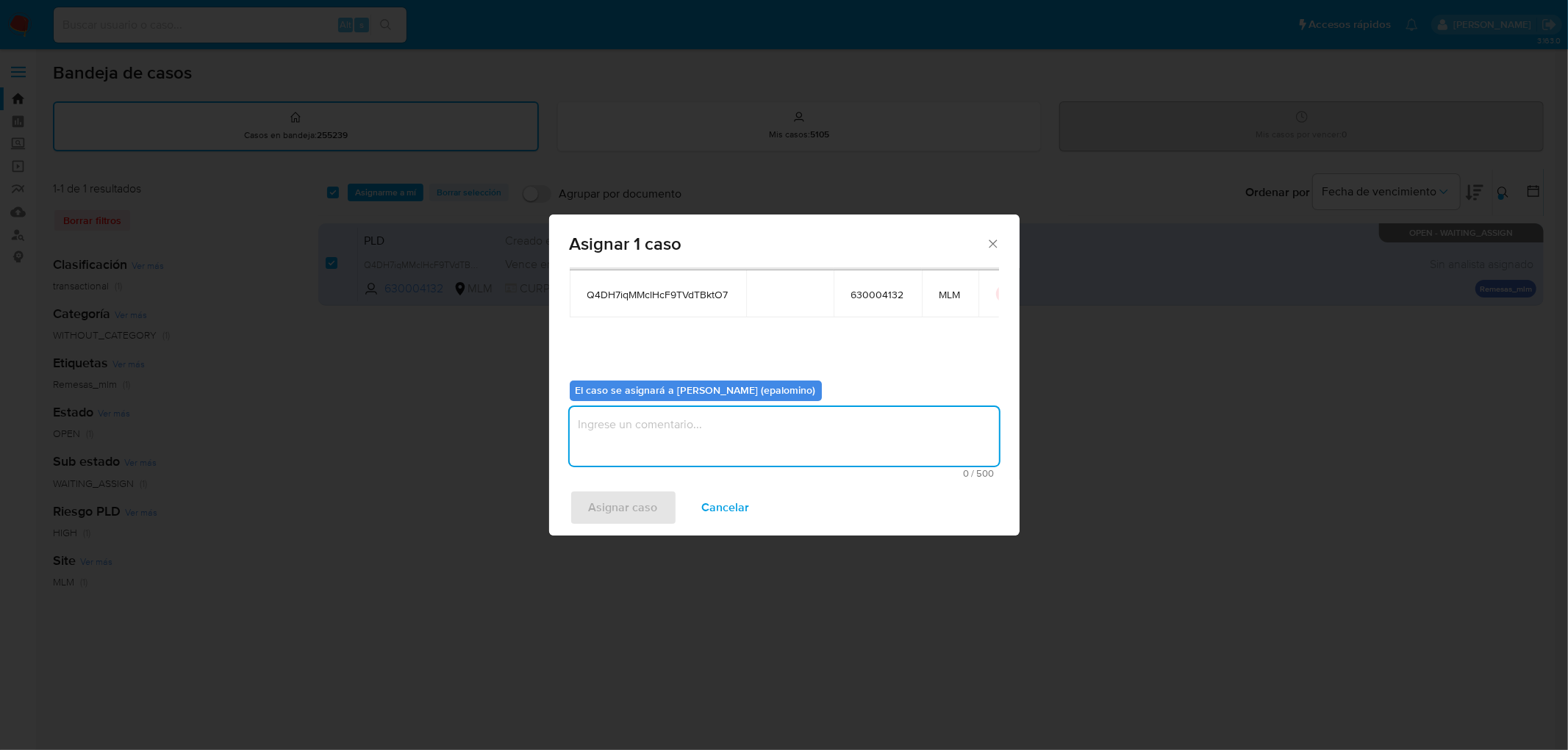
click at [653, 456] on textarea "assign-modal" at bounding box center [784, 436] width 430 height 59
type textarea "AS"
click at [629, 504] on span "Asignar caso" at bounding box center [623, 507] width 69 height 32
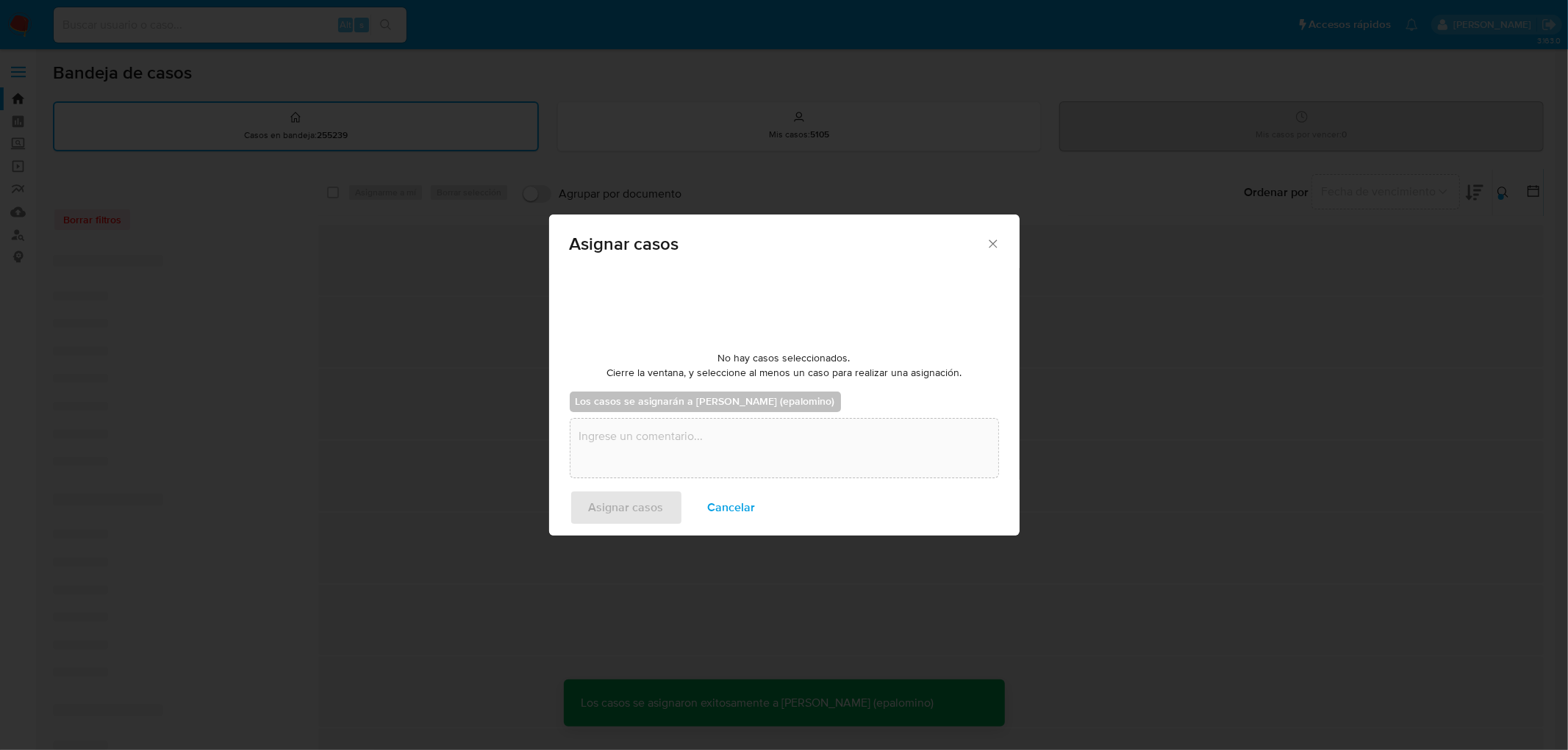
checkbox input "false"
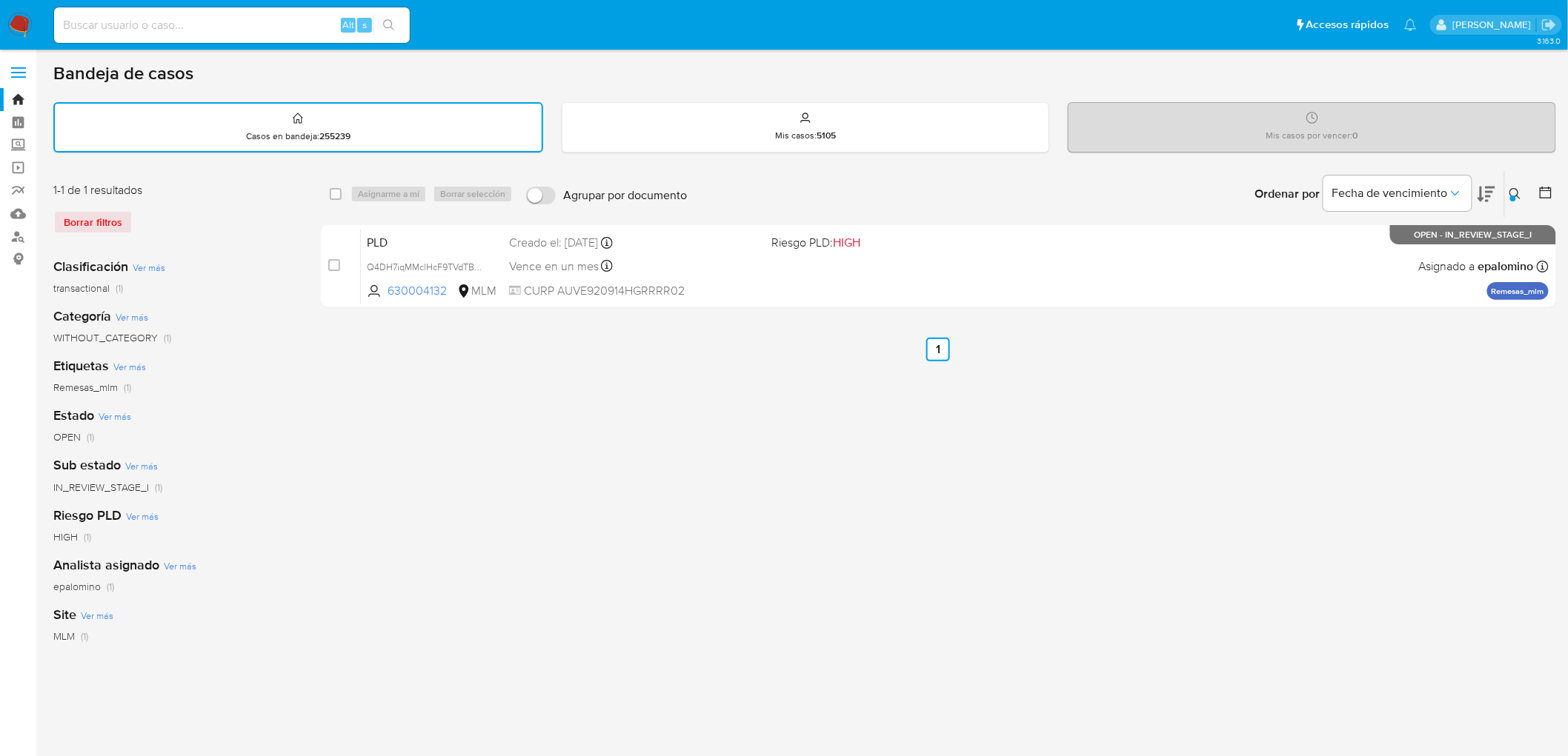
click at [21, 23] on img at bounding box center [20, 25] width 25 height 25
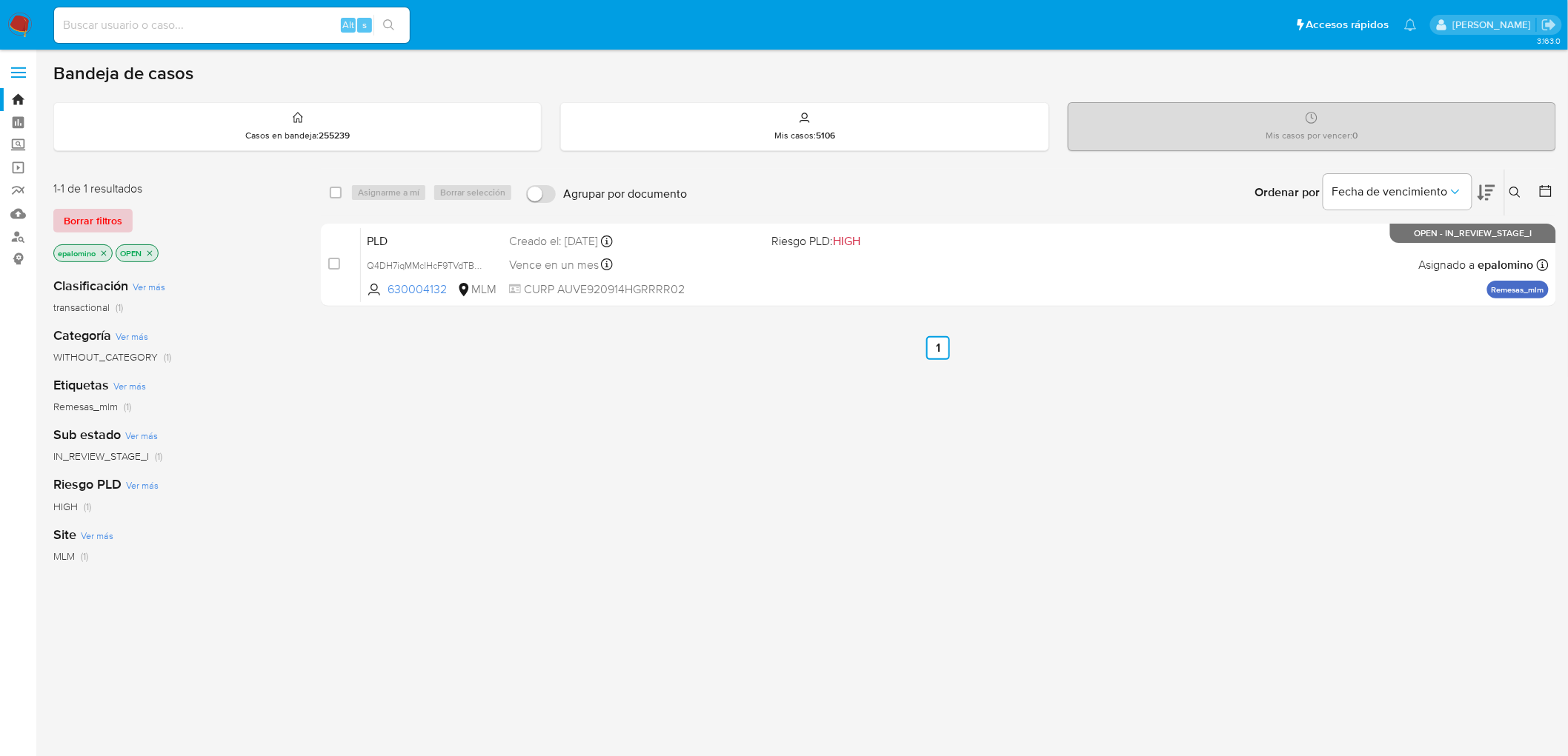
click at [104, 212] on span "Borrar filtros" at bounding box center [93, 221] width 59 height 21
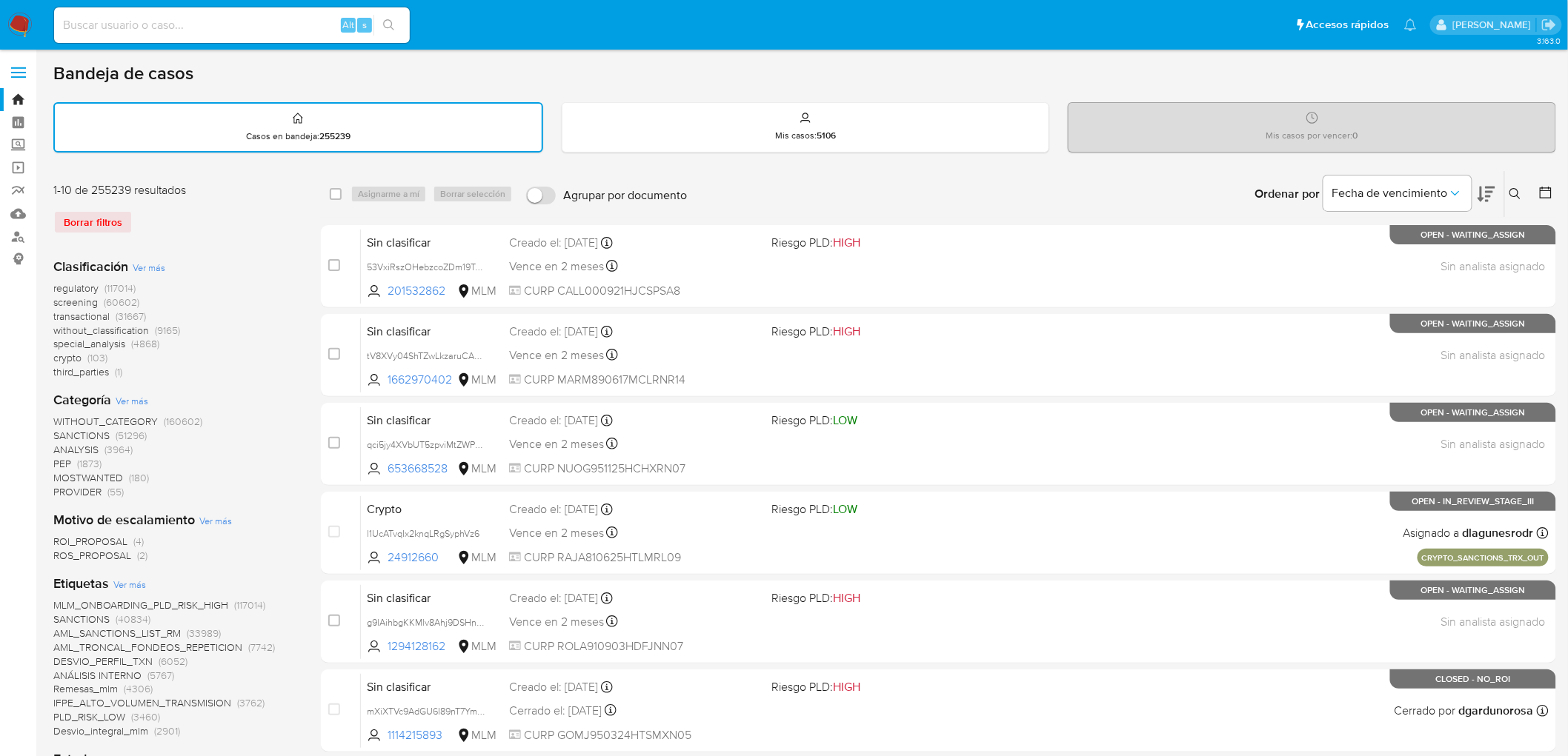
click at [1513, 185] on button at bounding box center [1517, 194] width 24 height 18
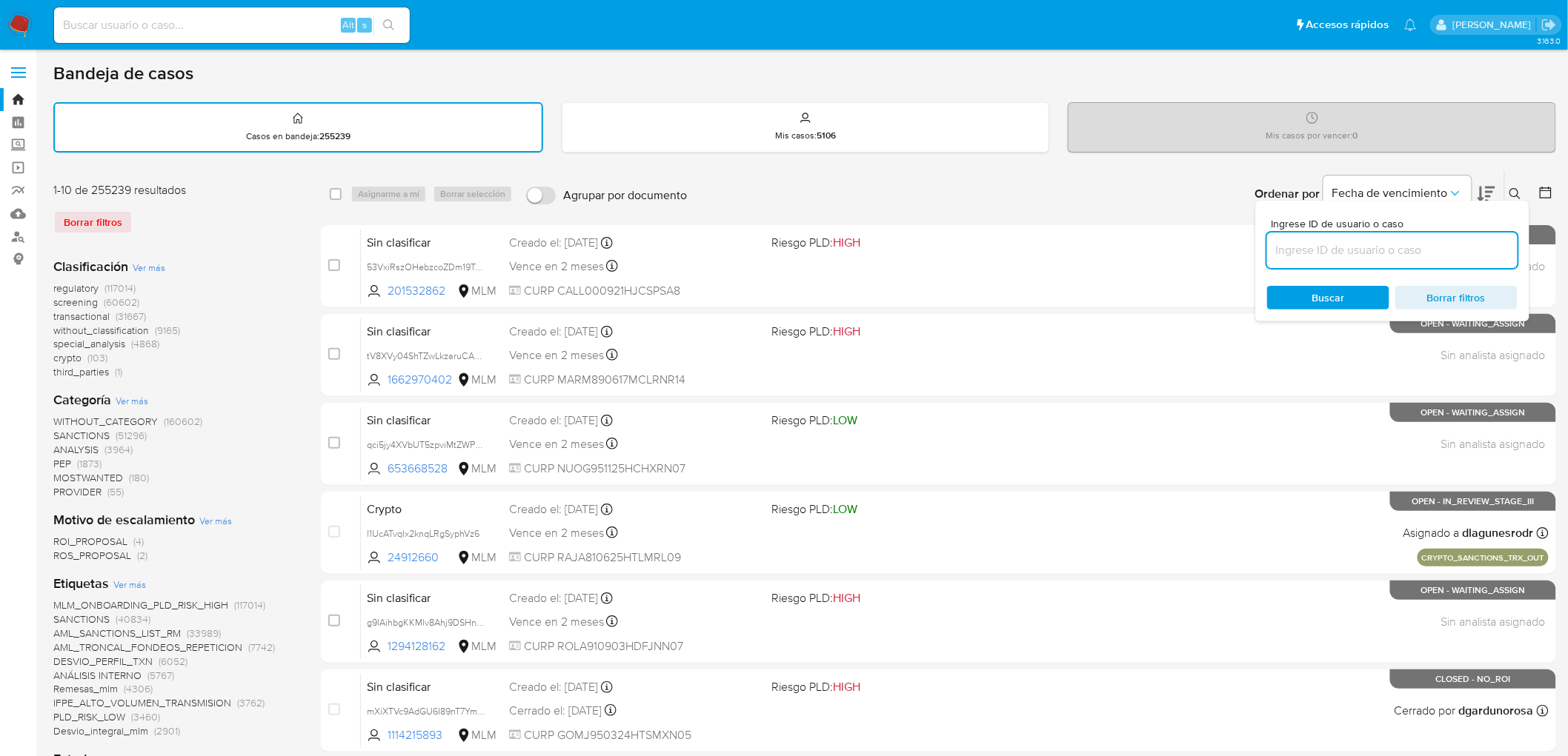
click at [1358, 242] on input at bounding box center [1392, 250] width 251 height 19
type input "630004132"
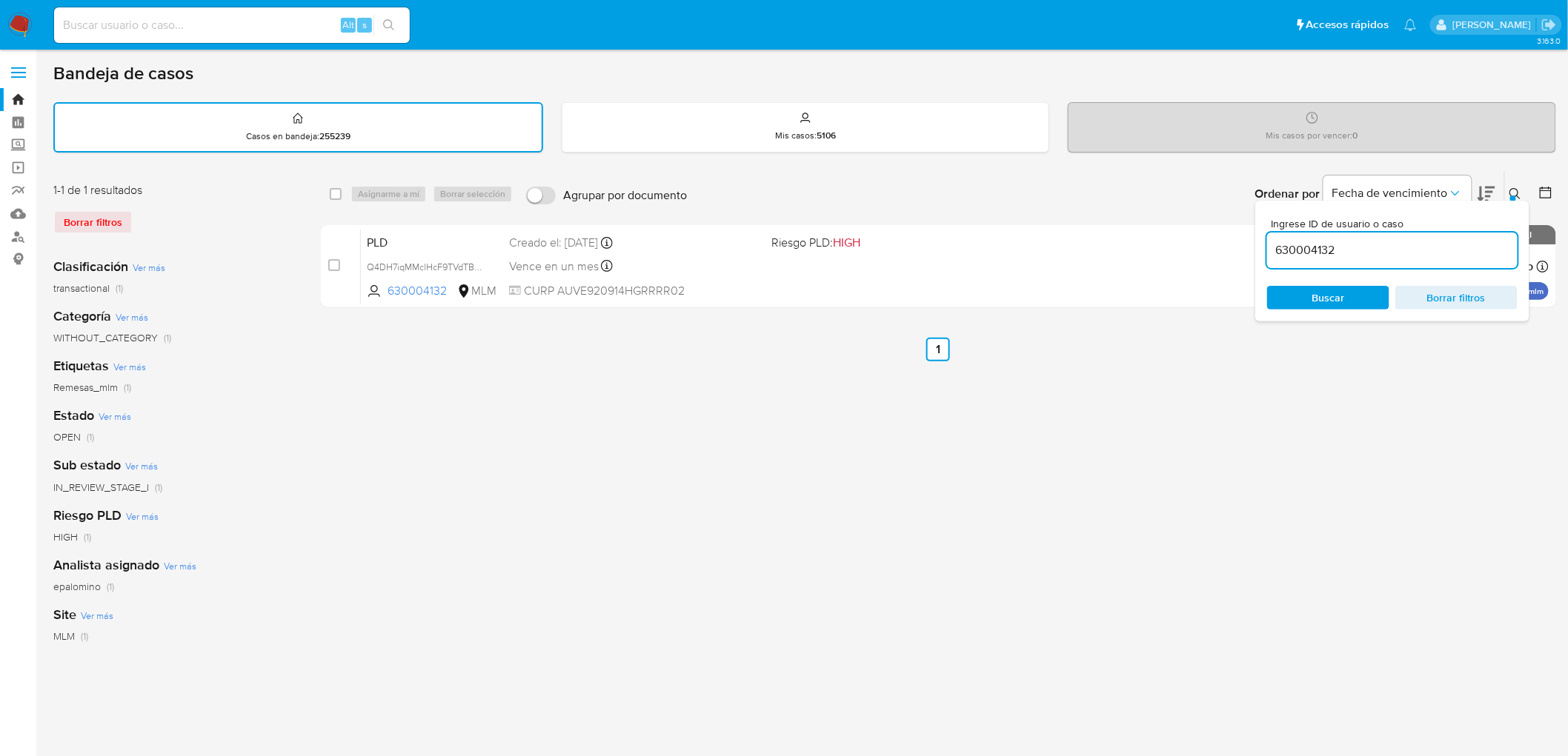
click at [1518, 193] on icon at bounding box center [1515, 194] width 12 height 12
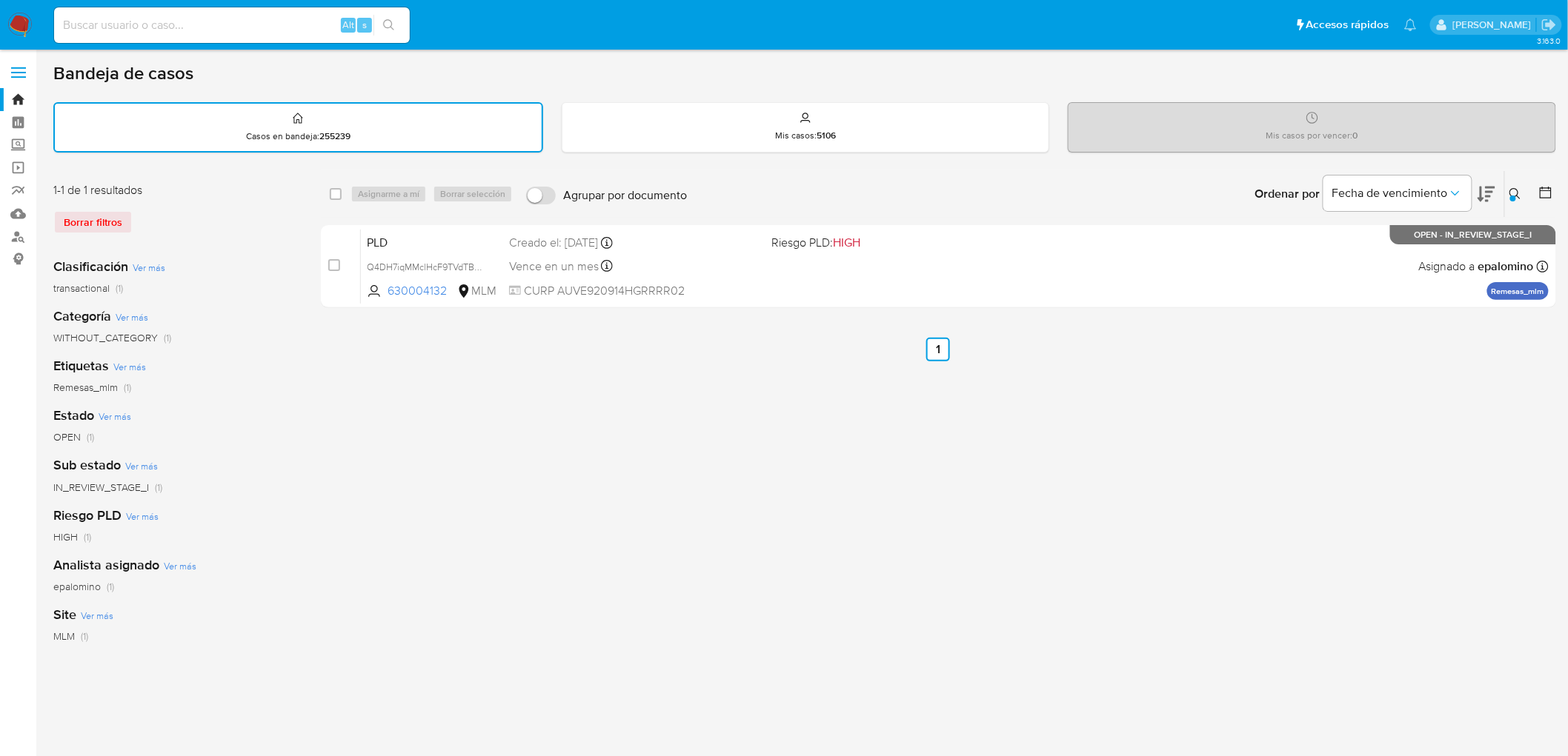
click at [18, 30] on img at bounding box center [20, 25] width 25 height 25
click at [232, 237] on div "1-1 de 1 resultados Borrar filtros" at bounding box center [172, 214] width 237 height 63
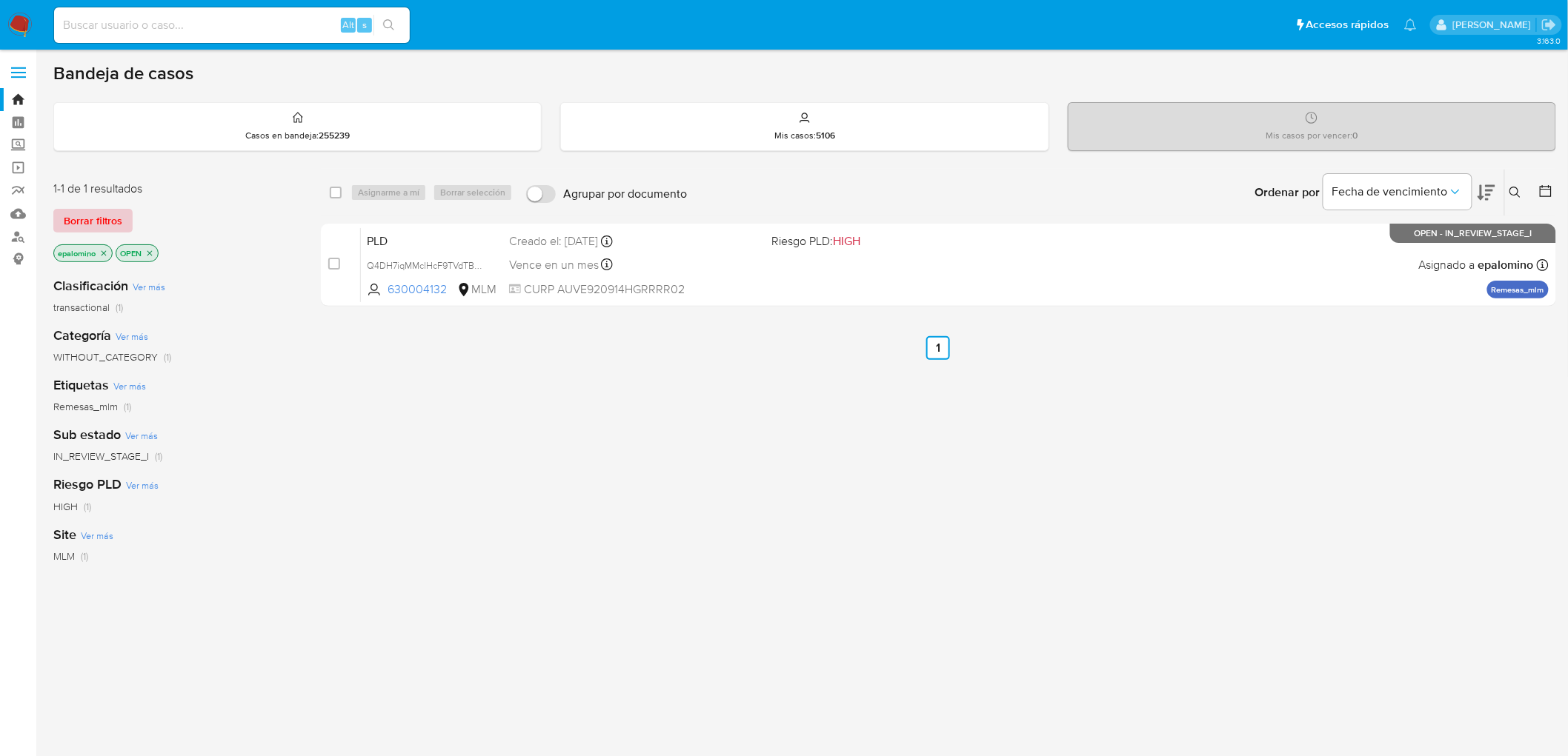
click at [102, 222] on span "Borrar filtros" at bounding box center [93, 221] width 59 height 21
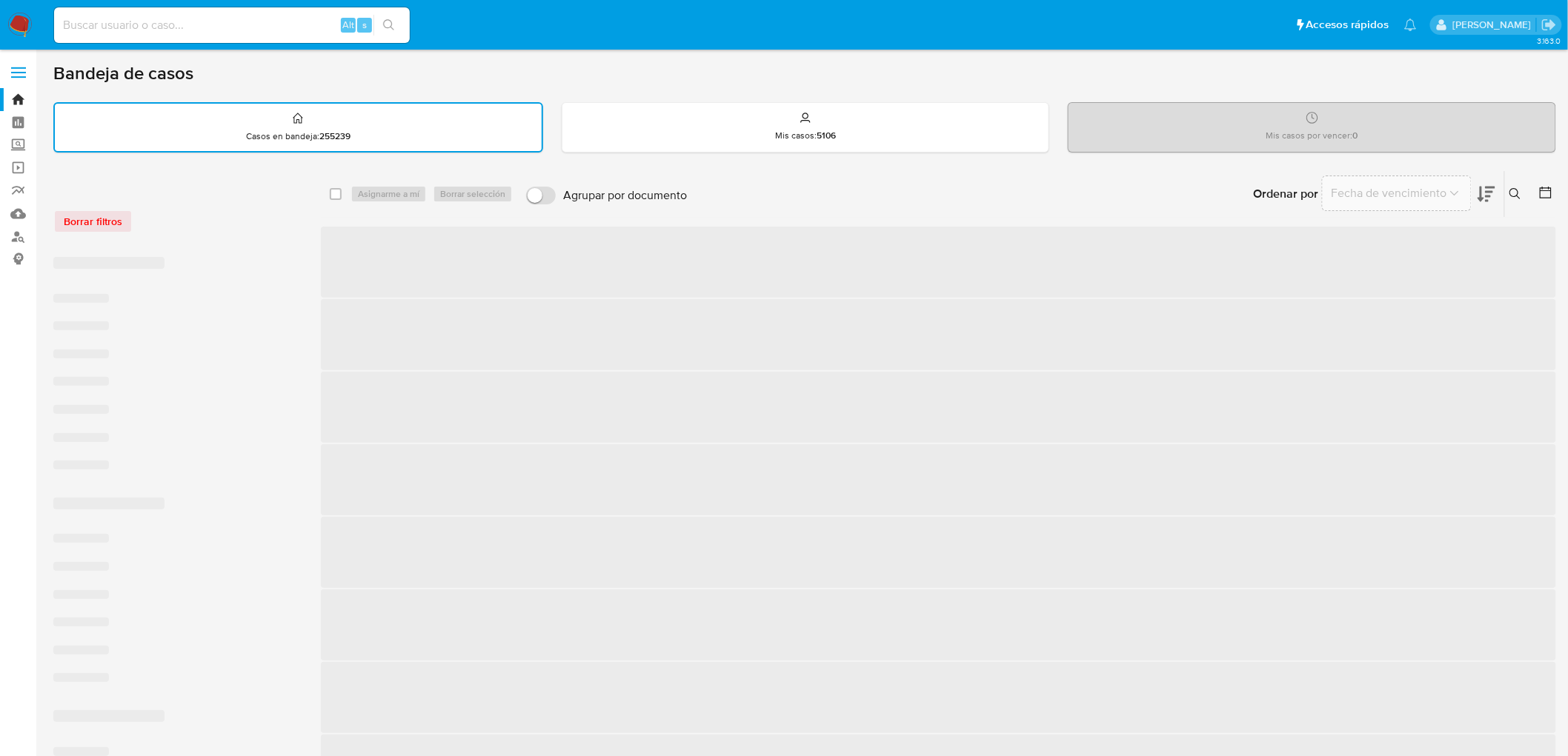
click at [280, 230] on div "Borrar filtros" at bounding box center [172, 221] width 237 height 23
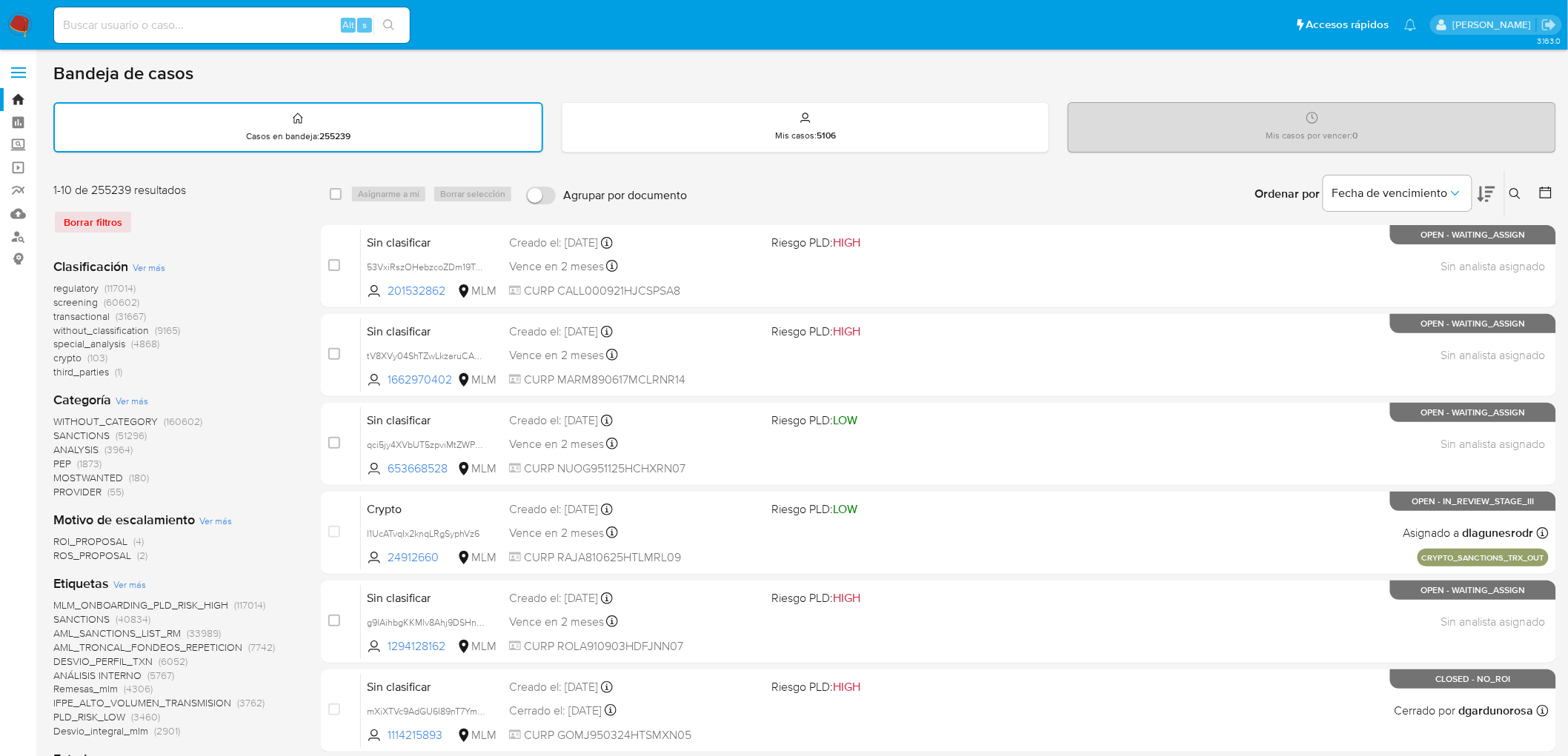
click at [242, 232] on div "1-10 de 255239 resultados Borrar filtros" at bounding box center [172, 214] width 237 height 63
click at [10, 23] on img at bounding box center [20, 25] width 25 height 25
click at [196, 184] on div "1-10 de 255239 resultados" at bounding box center [172, 190] width 237 height 17
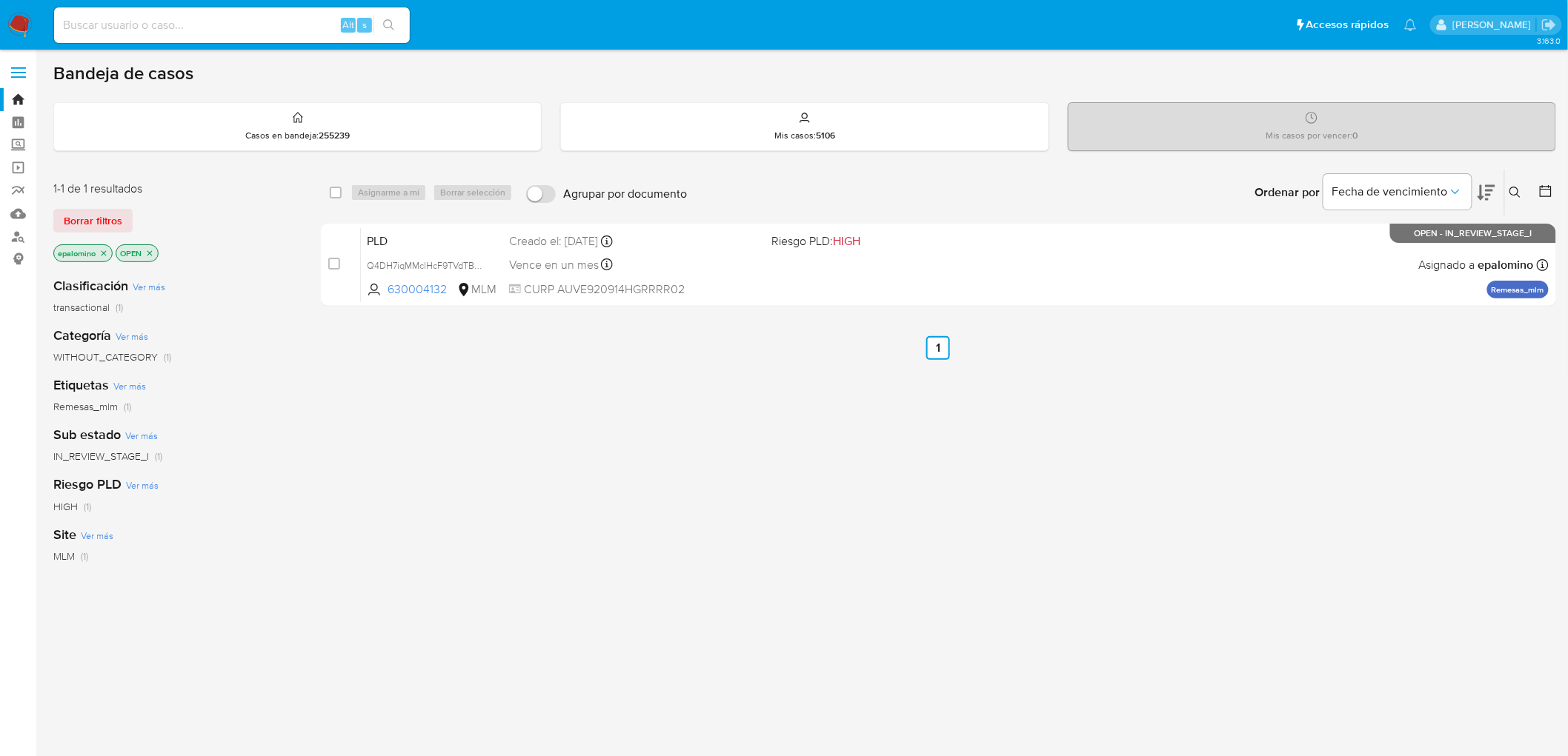
click at [131, 219] on div "Borrar filtros" at bounding box center [172, 221] width 237 height 23
click at [109, 216] on span "Borrar filtros" at bounding box center [93, 221] width 59 height 21
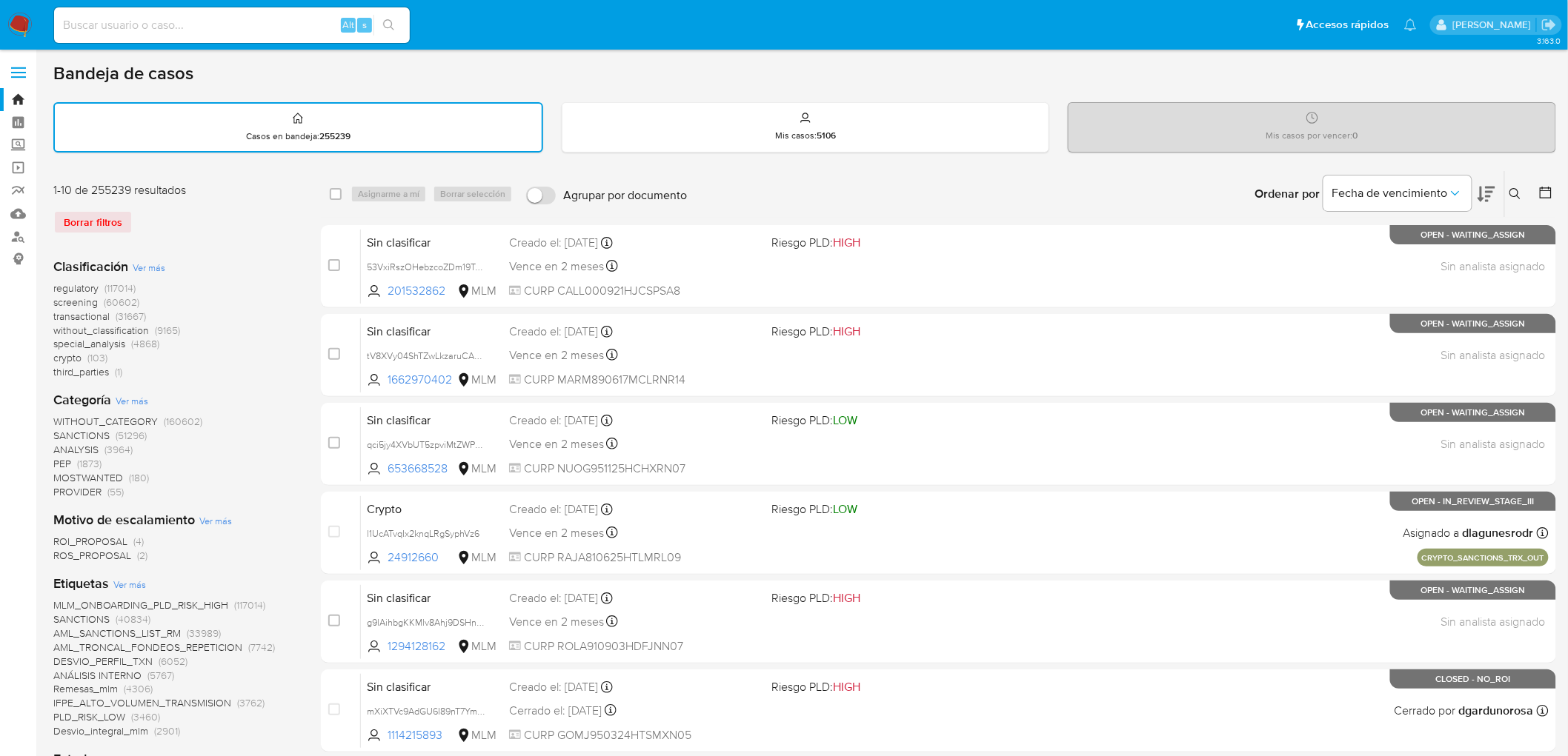
click at [1513, 188] on icon at bounding box center [1515, 194] width 12 height 12
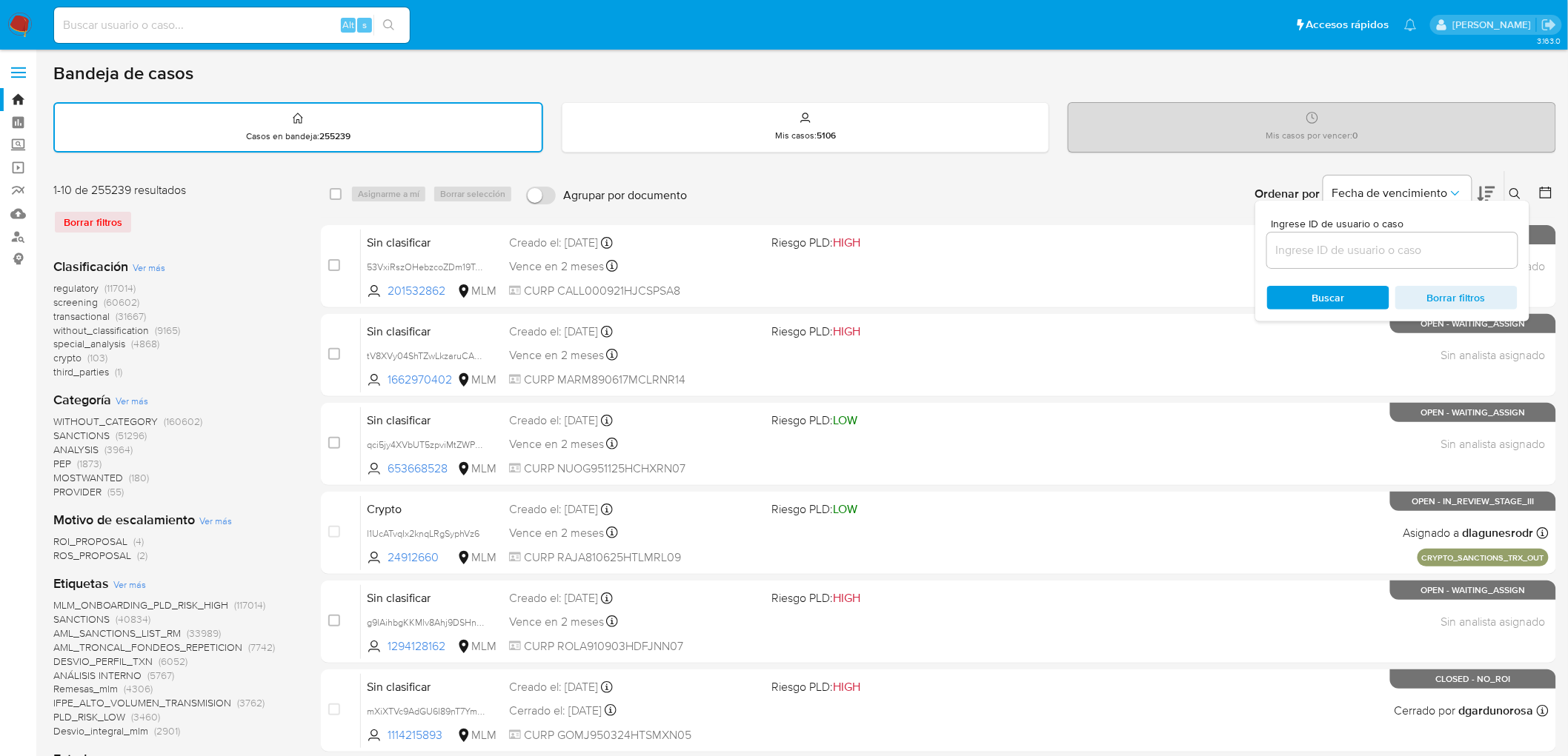
click at [1313, 256] on input at bounding box center [1392, 250] width 251 height 19
type input "630004132"
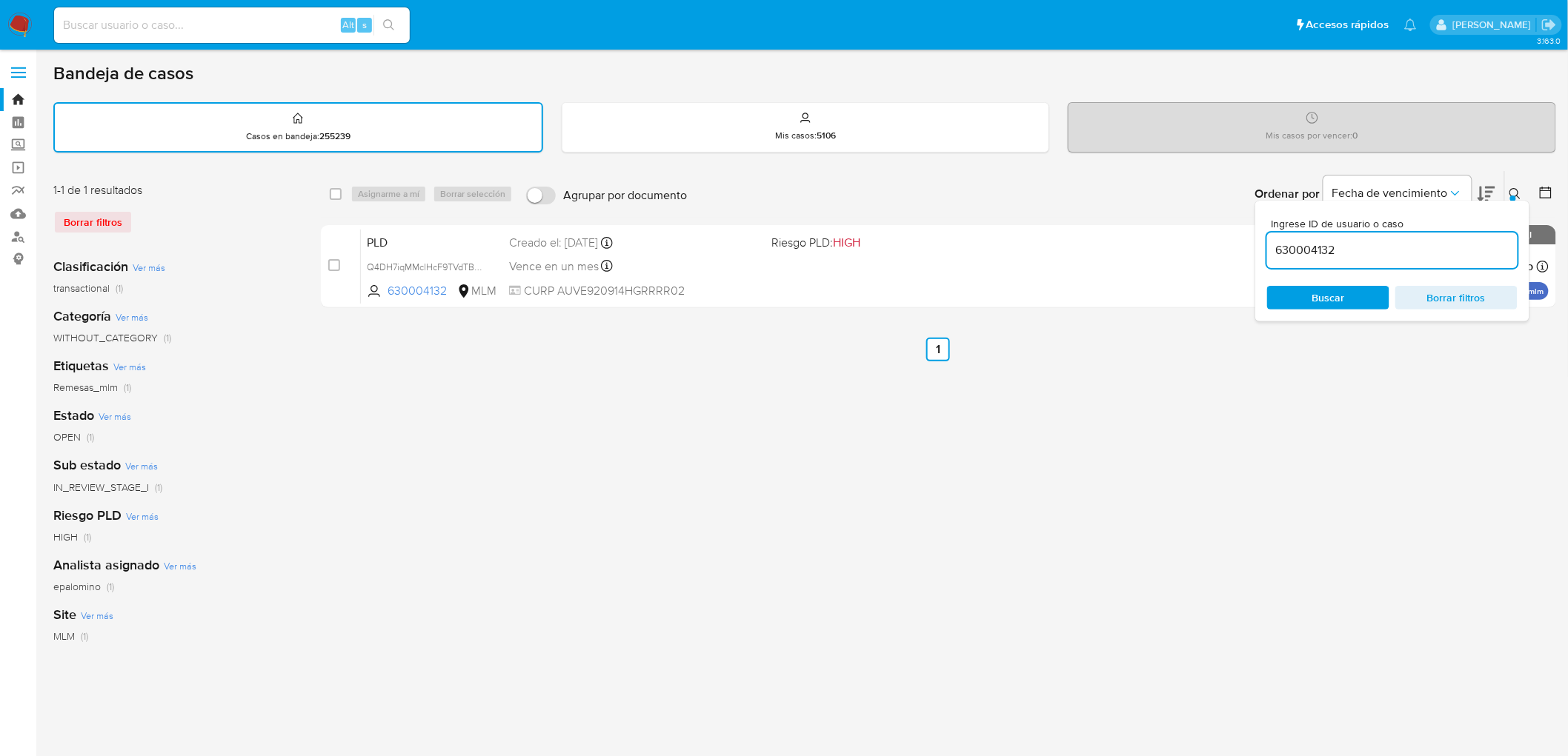
click at [1513, 191] on icon at bounding box center [1515, 194] width 12 height 12
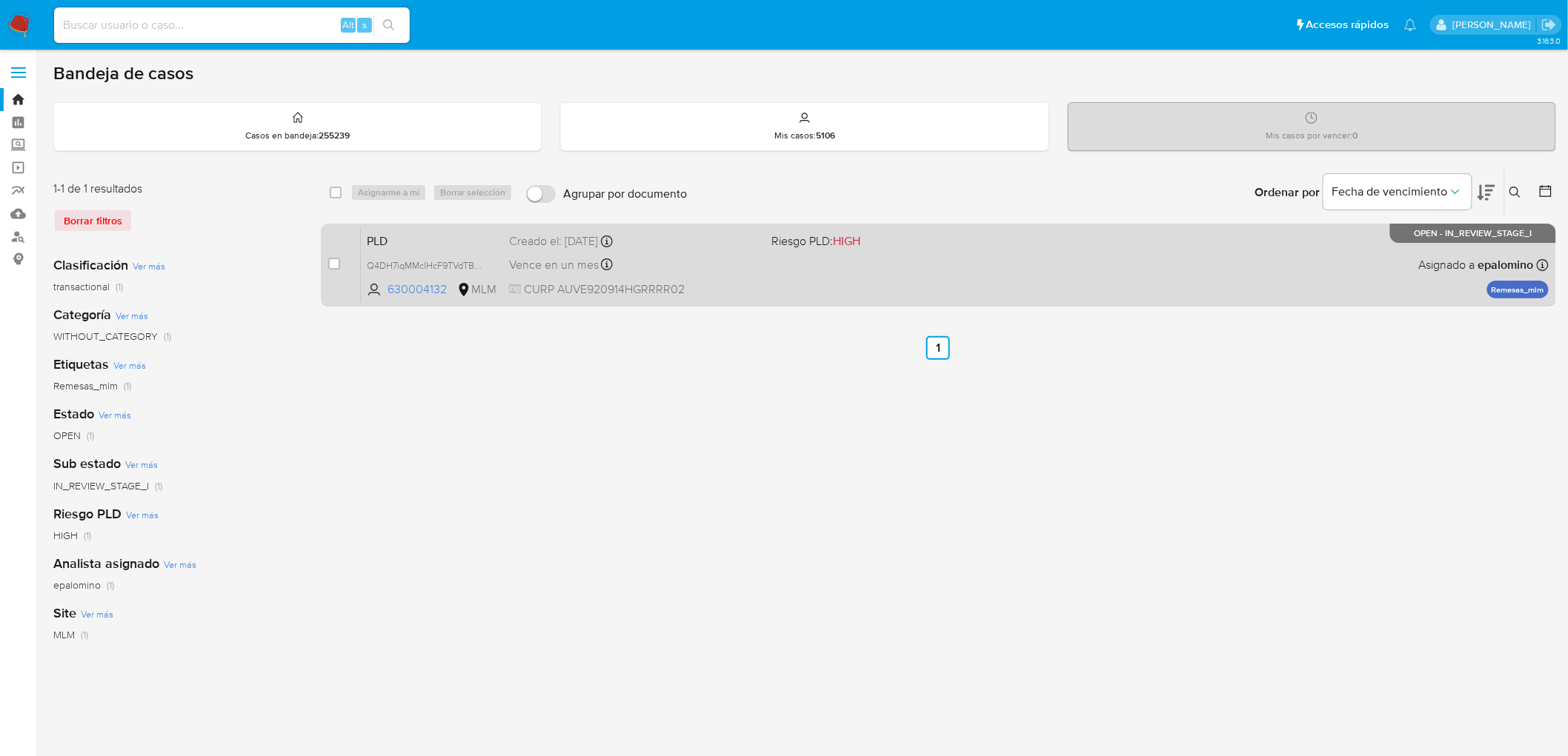
click at [386, 227] on div "PLD Q4DH7iqMMclHcF9TVdTBktO7 630004132 MLM Riesgo PLD: HIGH Creado el: 12/09/20…" at bounding box center [955, 265] width 1188 height 75
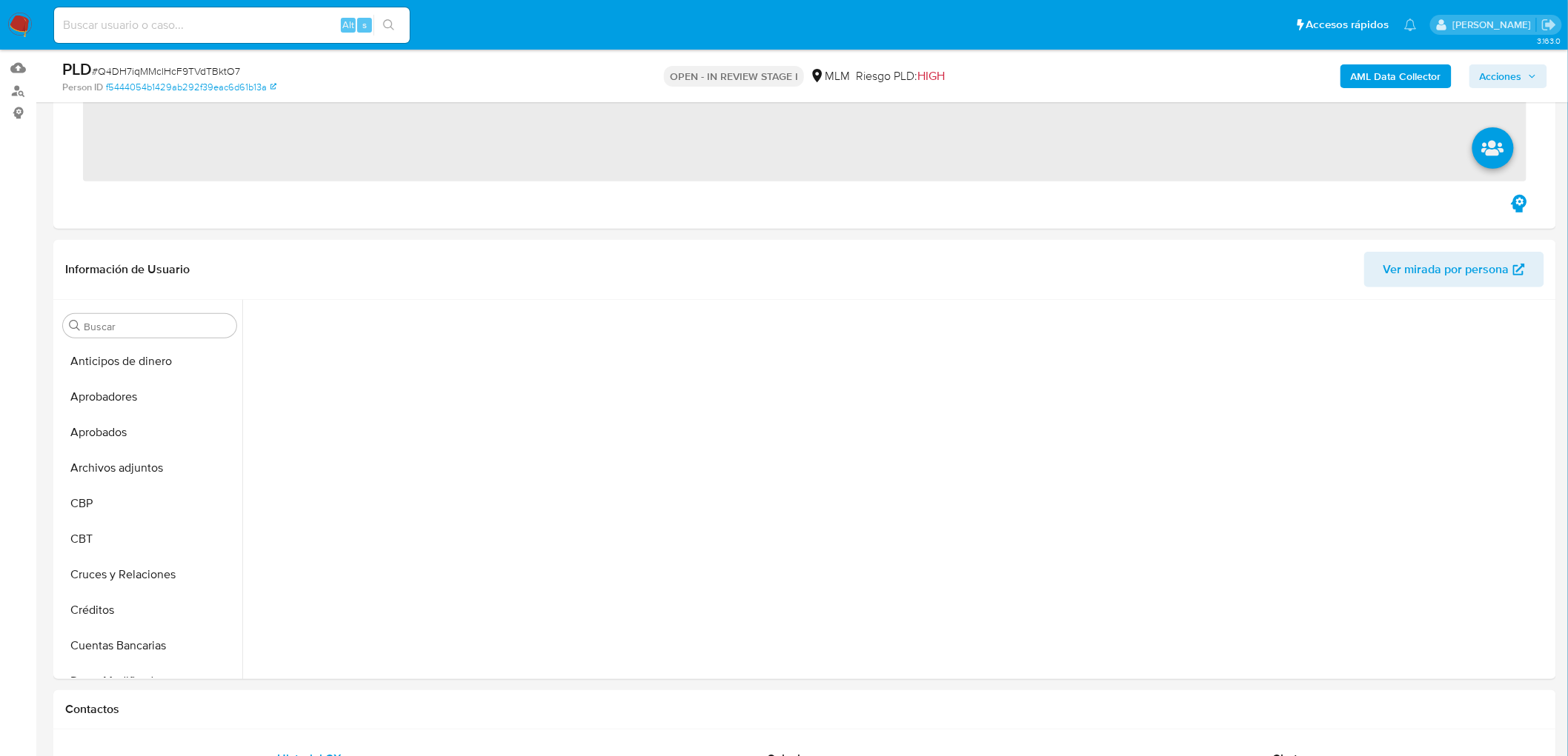
scroll to position [246, 0]
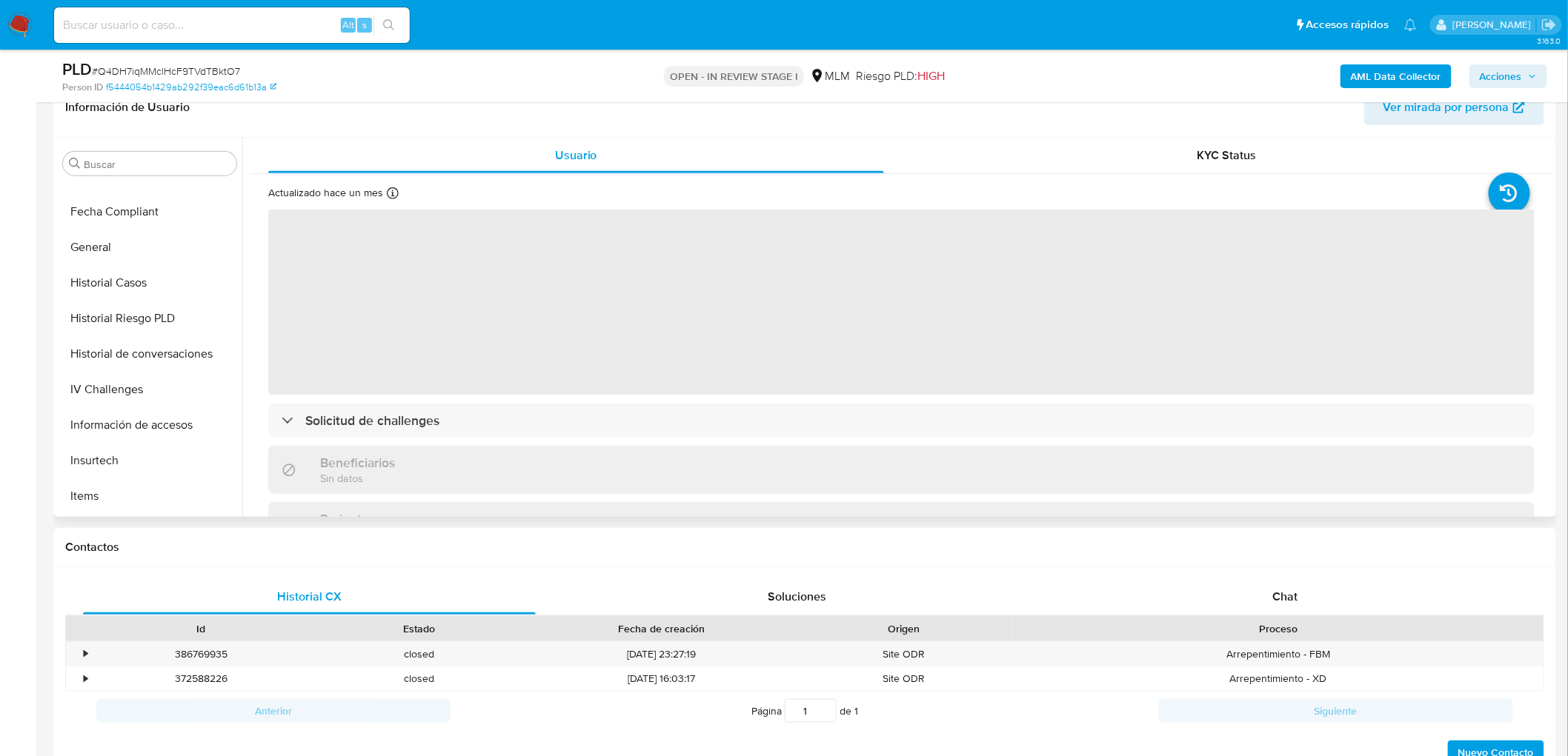
select select "10"
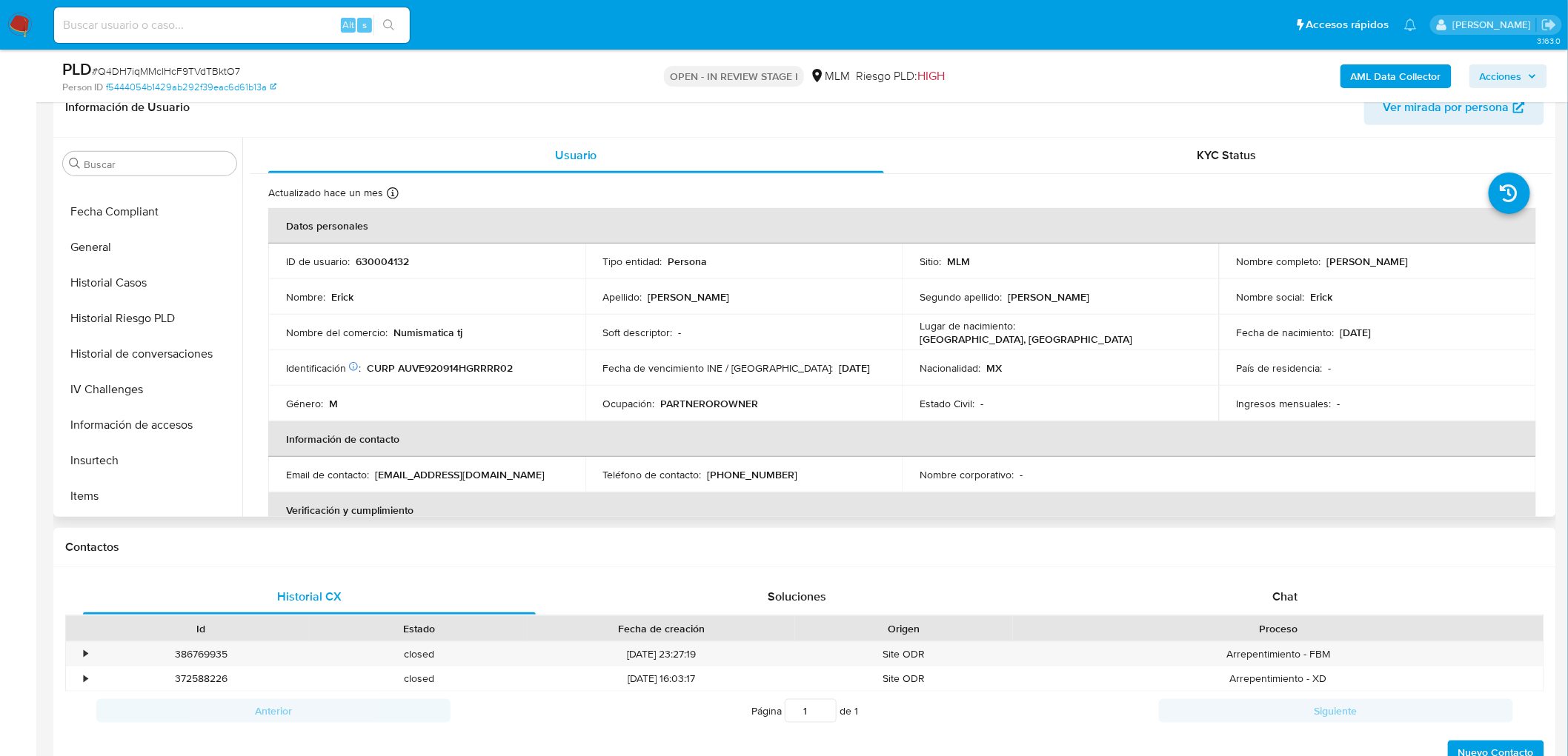
scroll to position [321, 0]
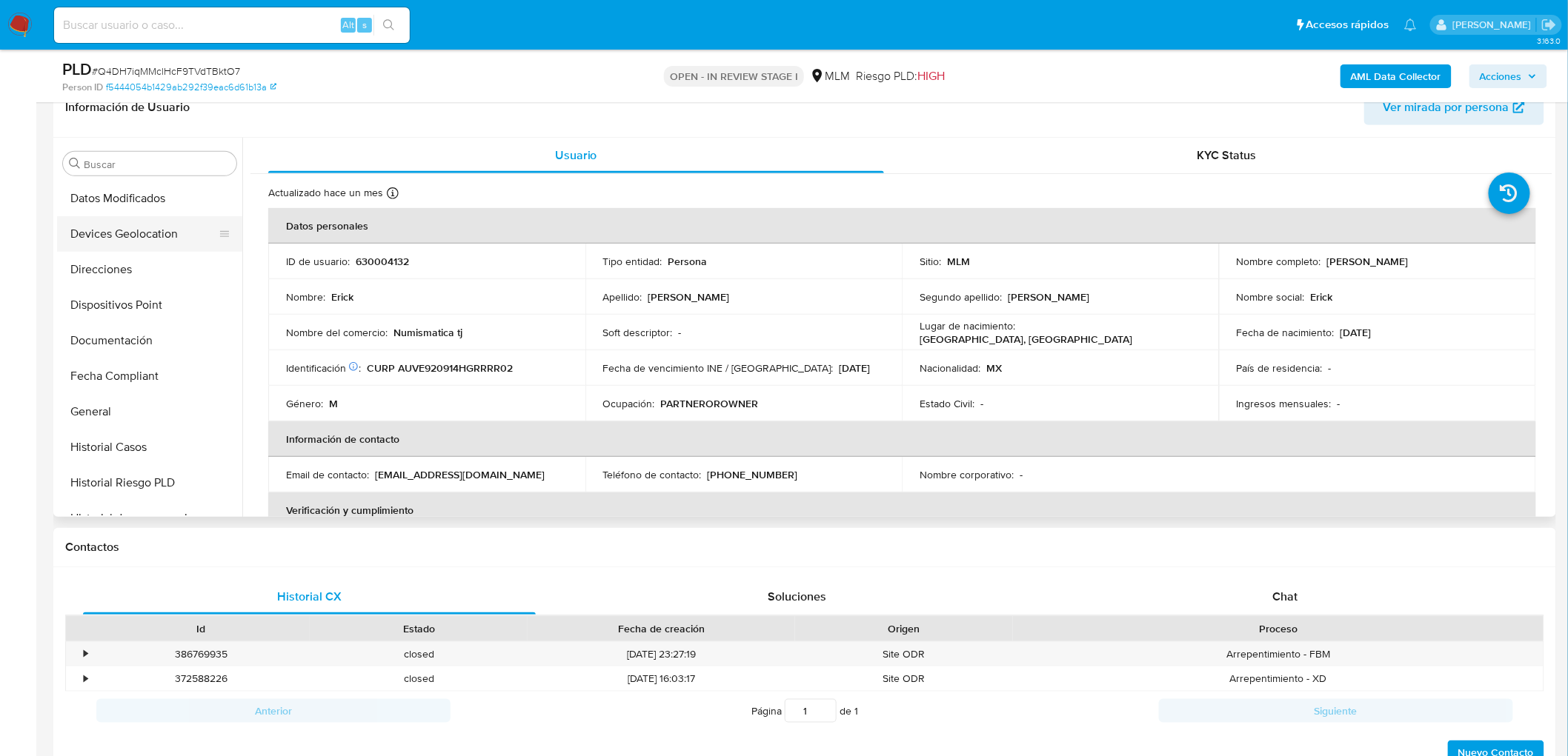
click at [176, 238] on button "Devices Geolocation" at bounding box center [143, 234] width 173 height 36
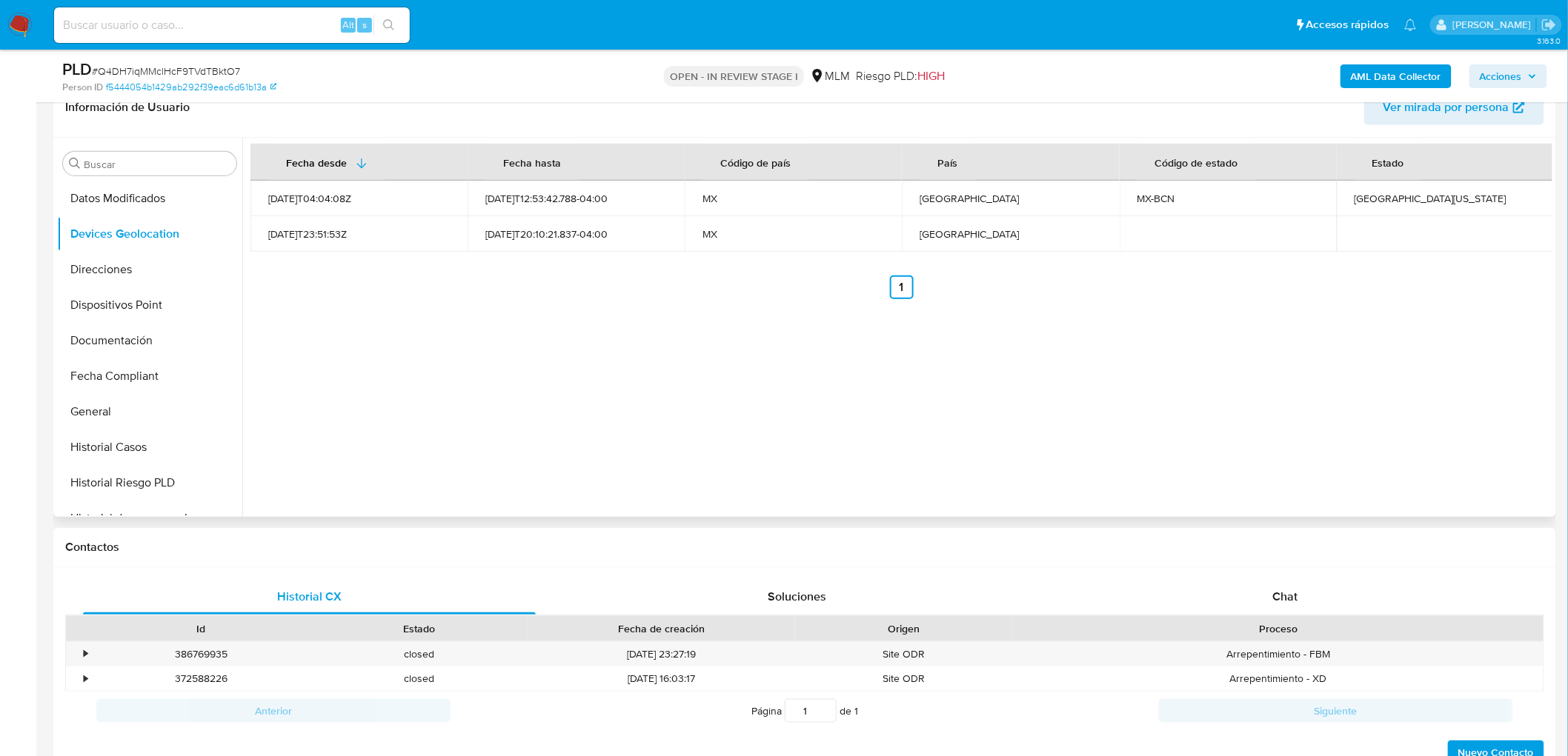
click at [441, 318] on div "Fecha desde Fecha hasta Código de país País Código de estado Estado 2021-08-02T…" at bounding box center [898, 327] width 1311 height 379
click at [1371, 209] on td "Baja California" at bounding box center [1445, 198] width 217 height 36
copy div "Baja California"
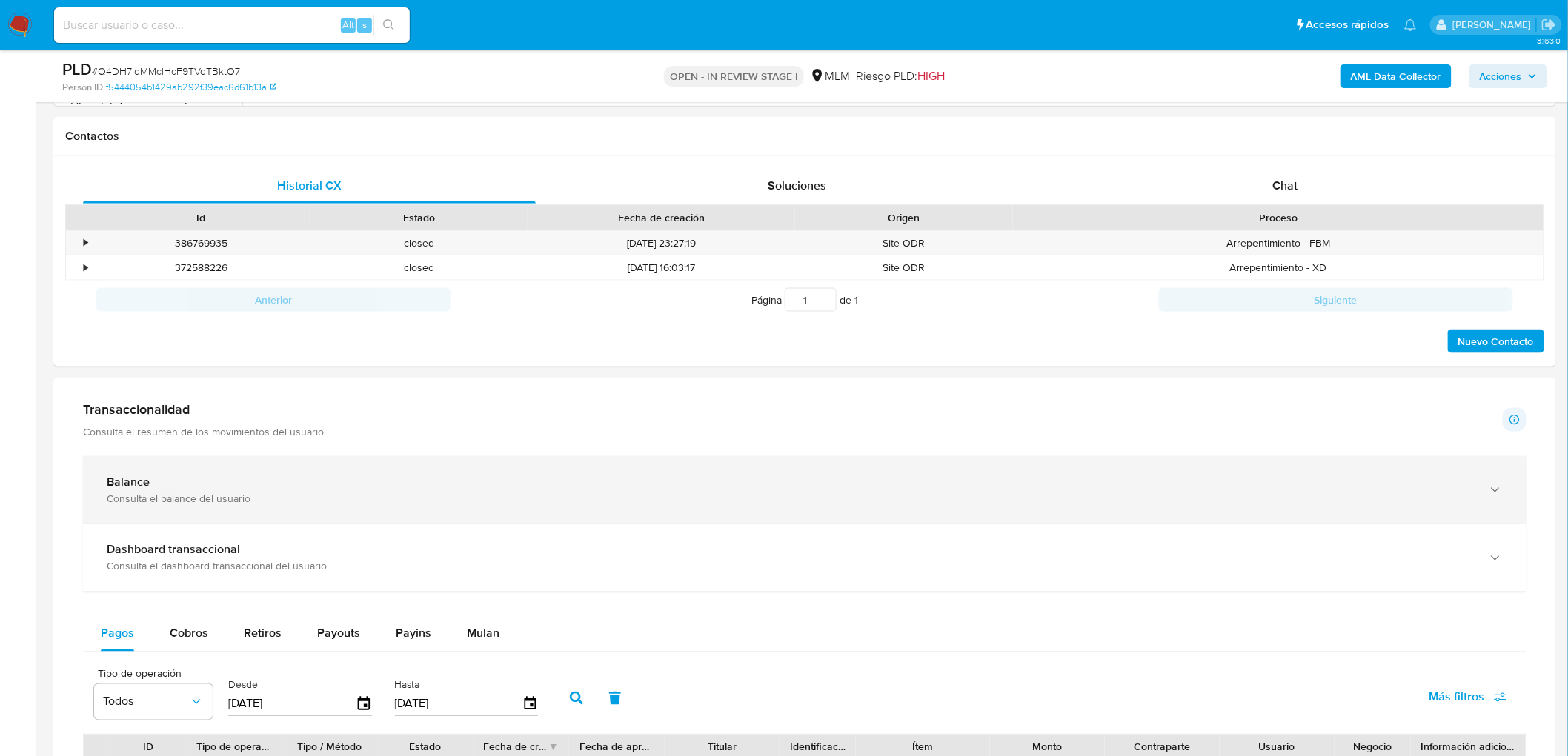
click at [171, 471] on div "Balance Consulta el balance del usuario" at bounding box center [804, 490] width 1443 height 68
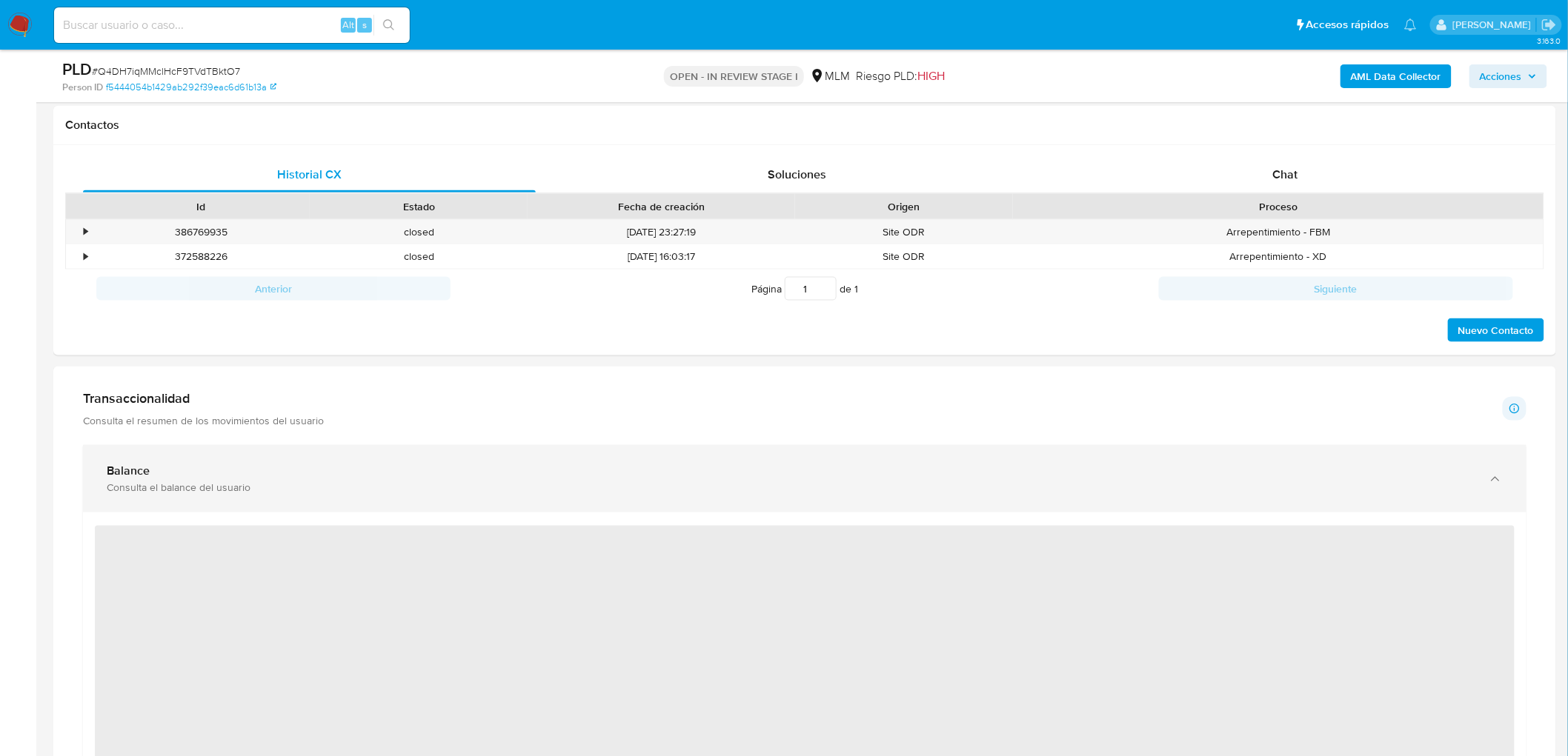
scroll to position [741, 0]
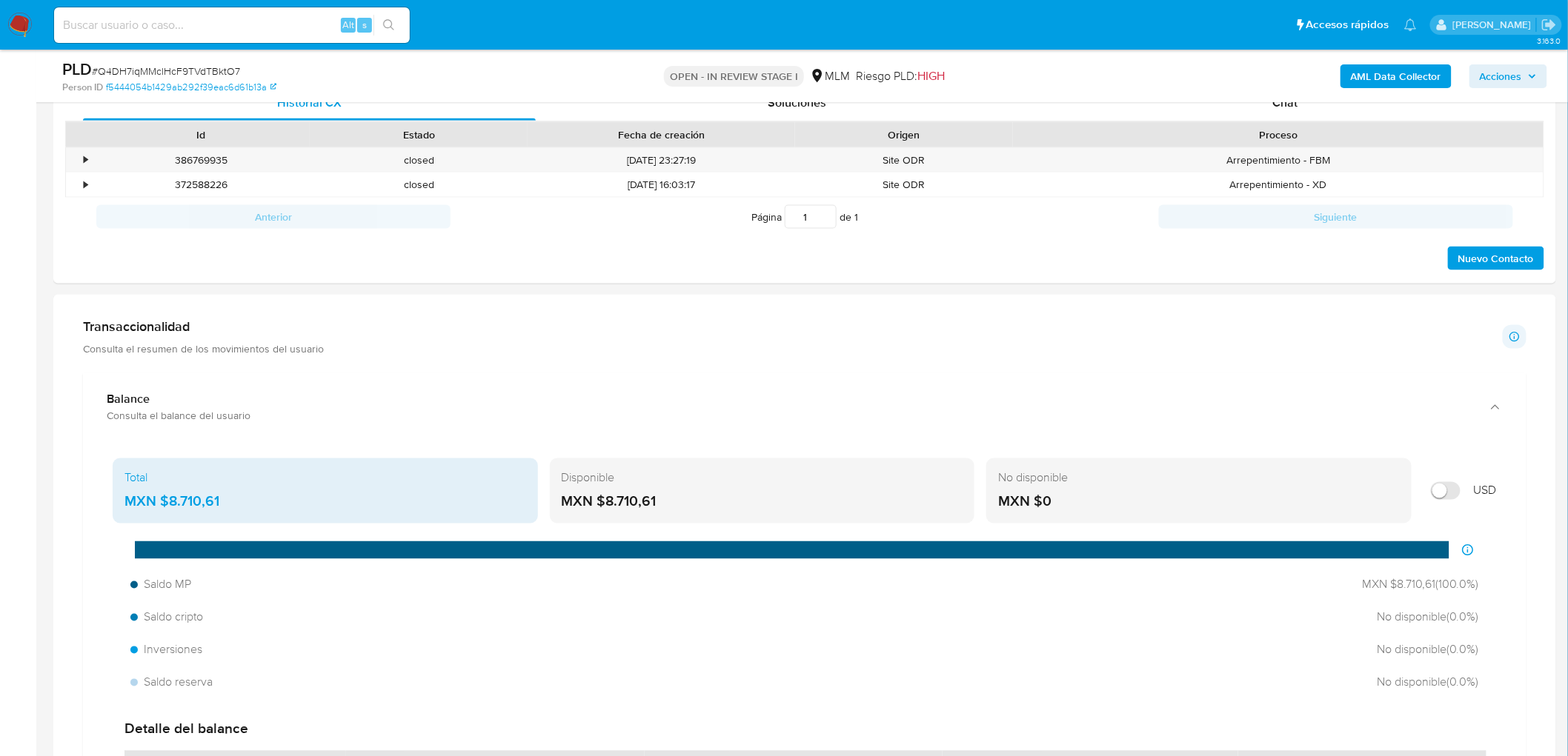
drag, startPoint x: 653, startPoint y: 505, endPoint x: 608, endPoint y: 505, distance: 45.0
click at [608, 505] on div "MXN $8.710,61" at bounding box center [762, 502] width 402 height 19
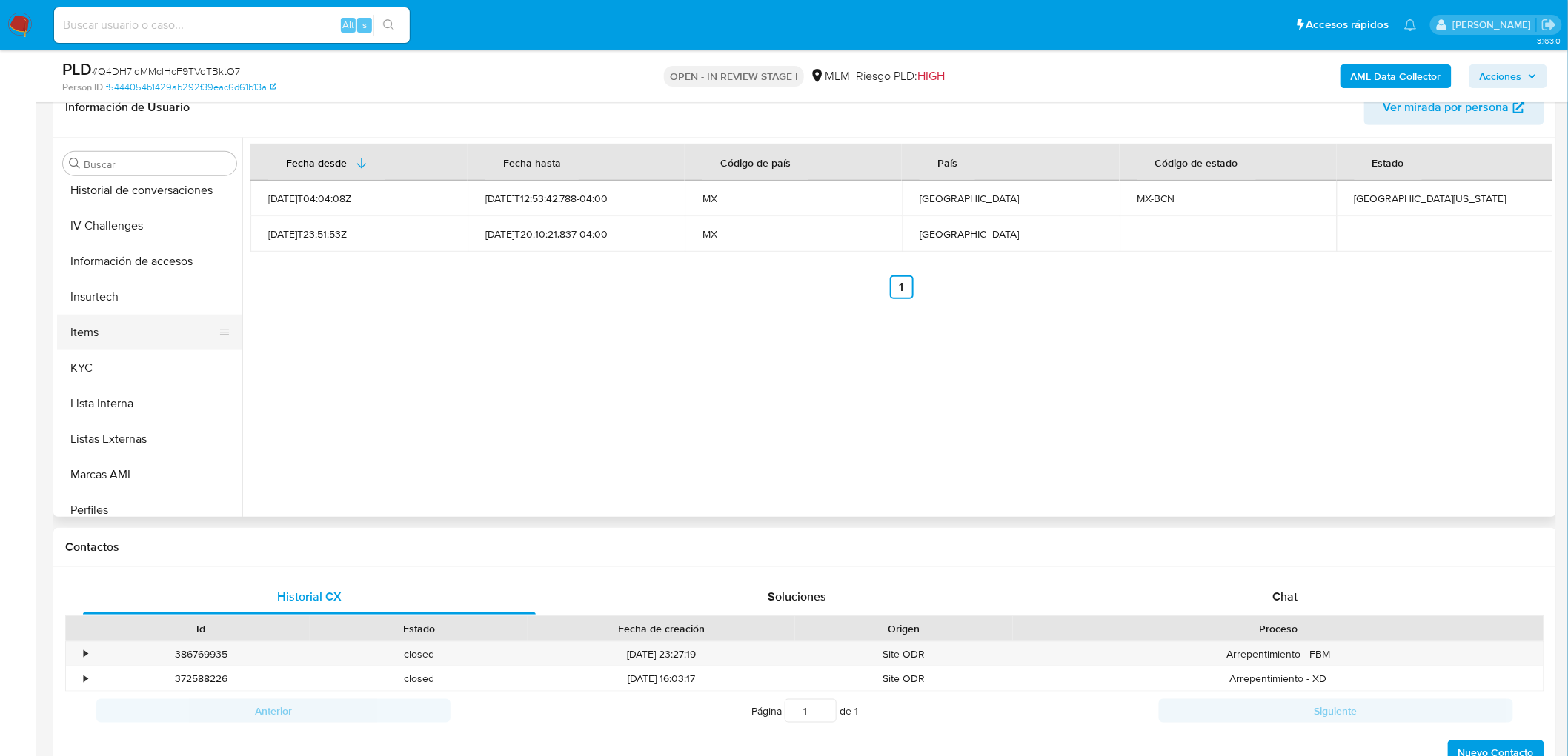
scroll to position [650, 0]
click at [115, 353] on button "KYC" at bounding box center [143, 367] width 173 height 36
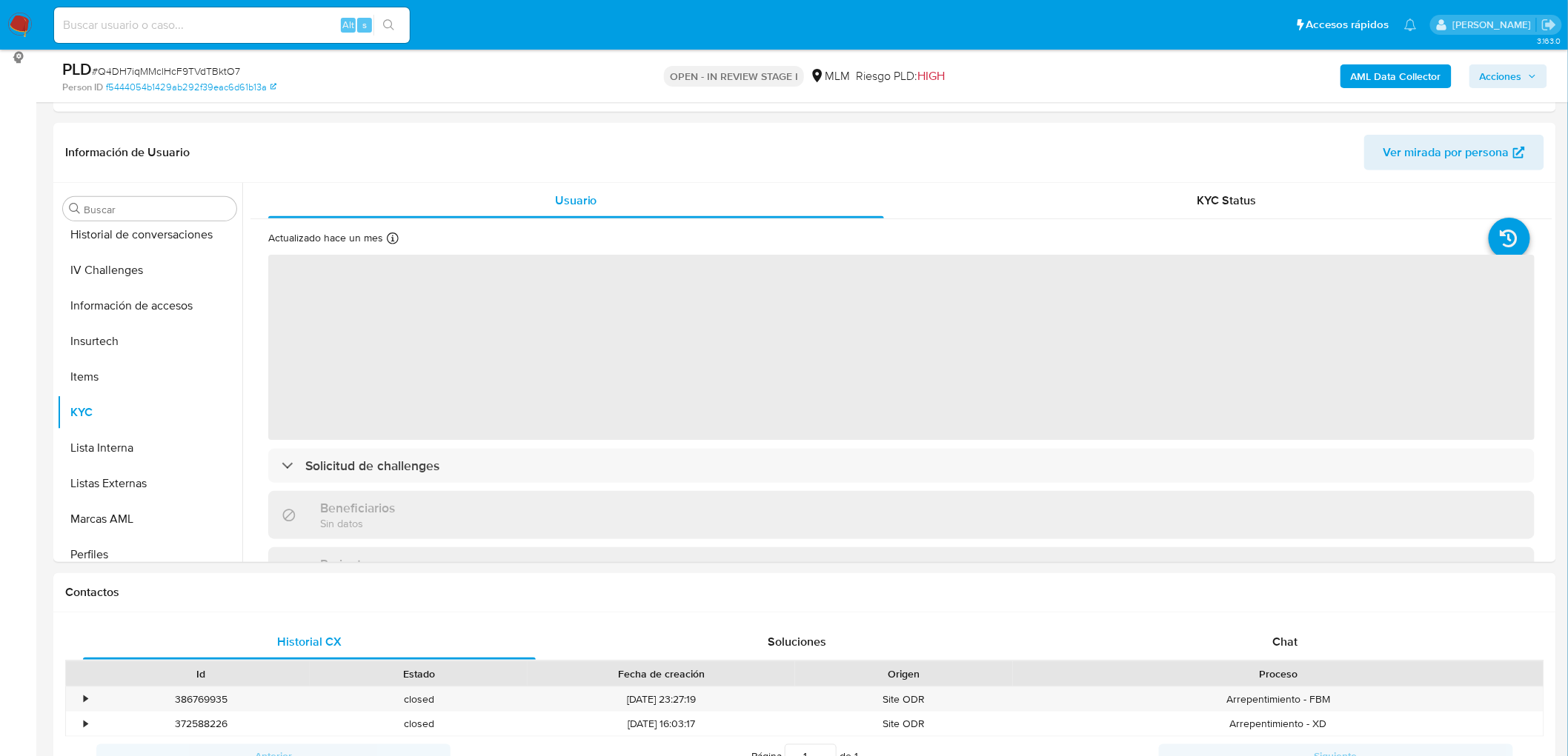
scroll to position [163, 0]
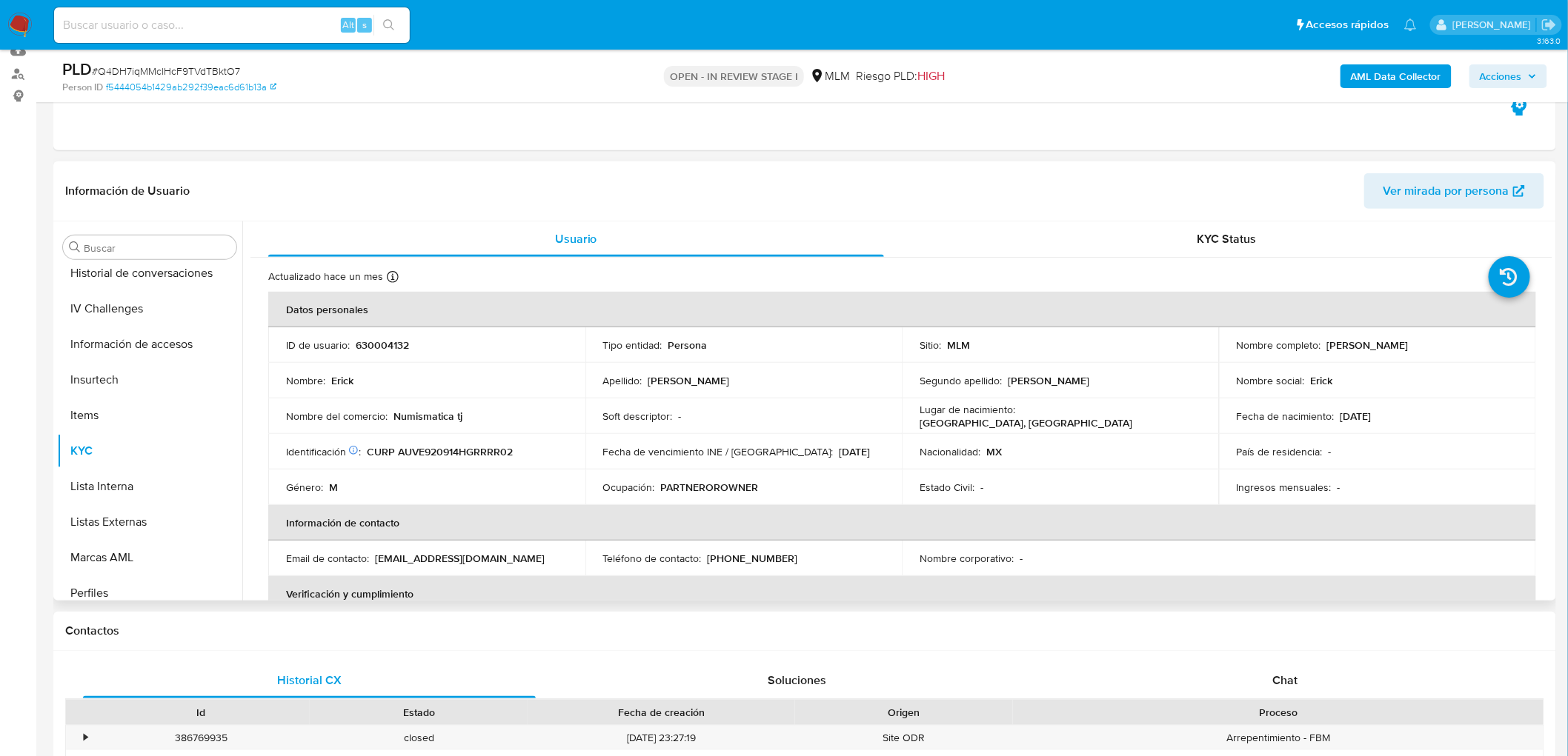
drag, startPoint x: 1439, startPoint y: 342, endPoint x: 1316, endPoint y: 341, distance: 123.0
click at [1316, 341] on div "Nombre completo : Erick Arquieta Vargas" at bounding box center [1377, 345] width 282 height 13
copy div "Erick Arquieta Vargas"
click at [556, 429] on td "Nombre del comercio : Numismatica tj" at bounding box center [426, 416] width 317 height 36
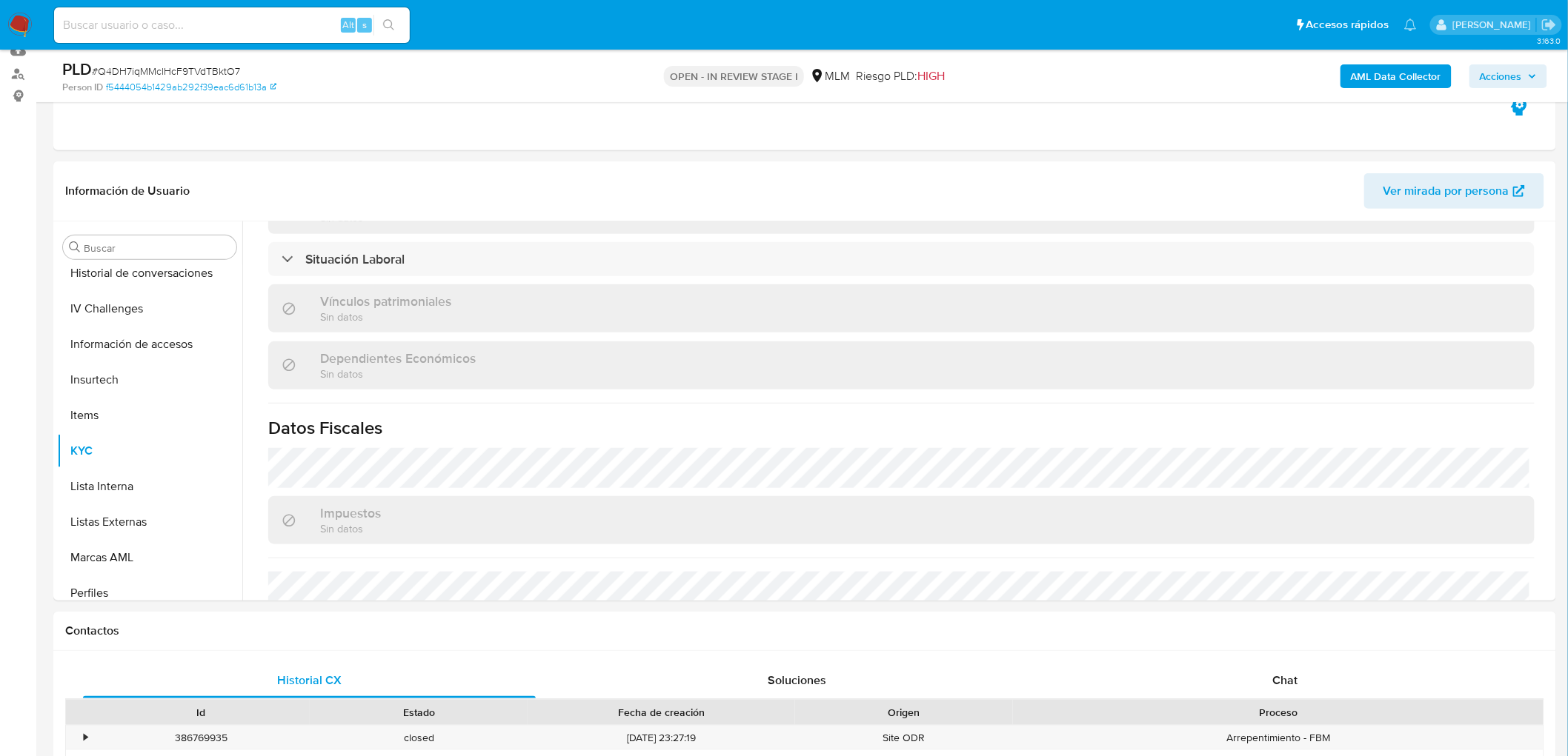
scroll to position [734, 0]
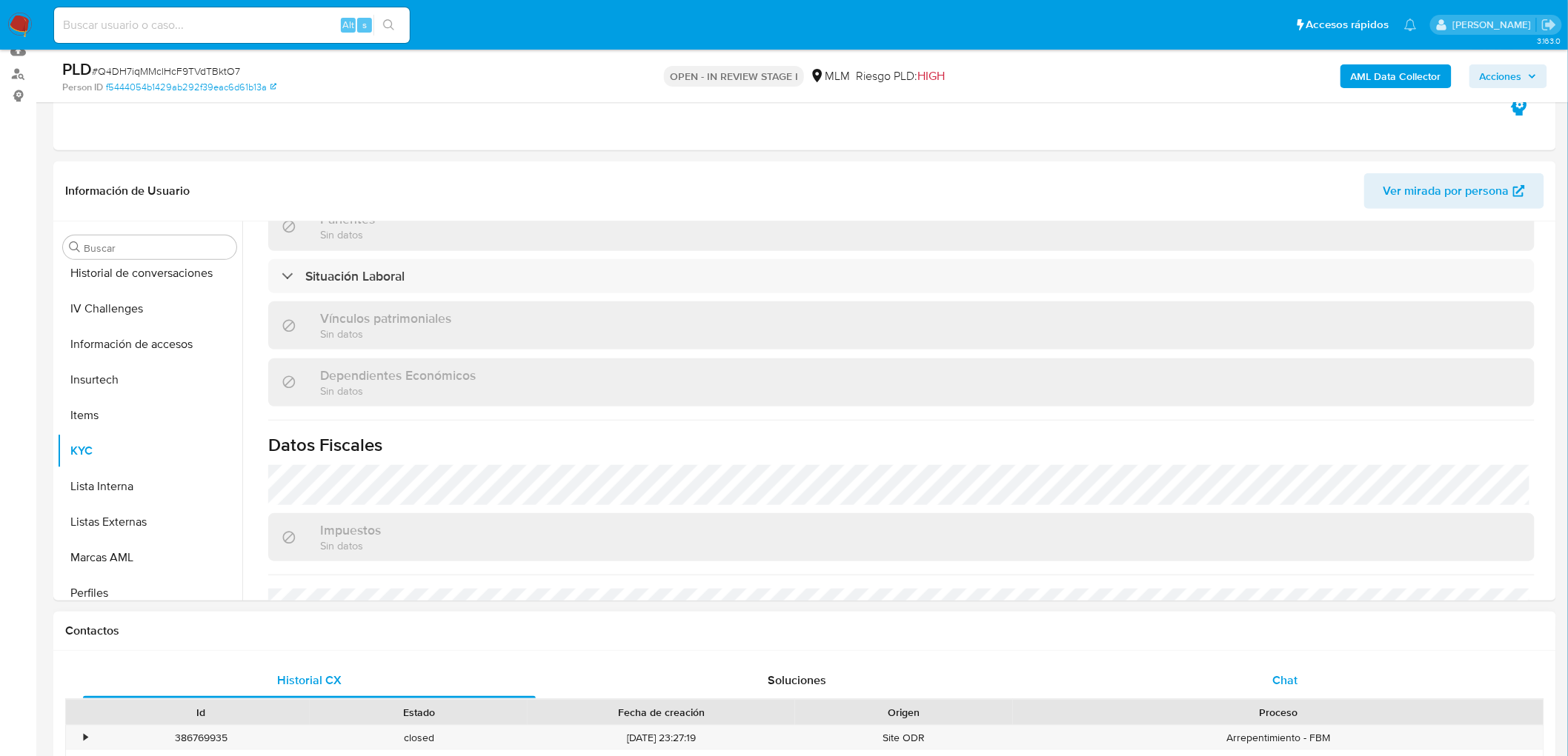
click at [1278, 672] on span "Chat" at bounding box center [1285, 680] width 25 height 17
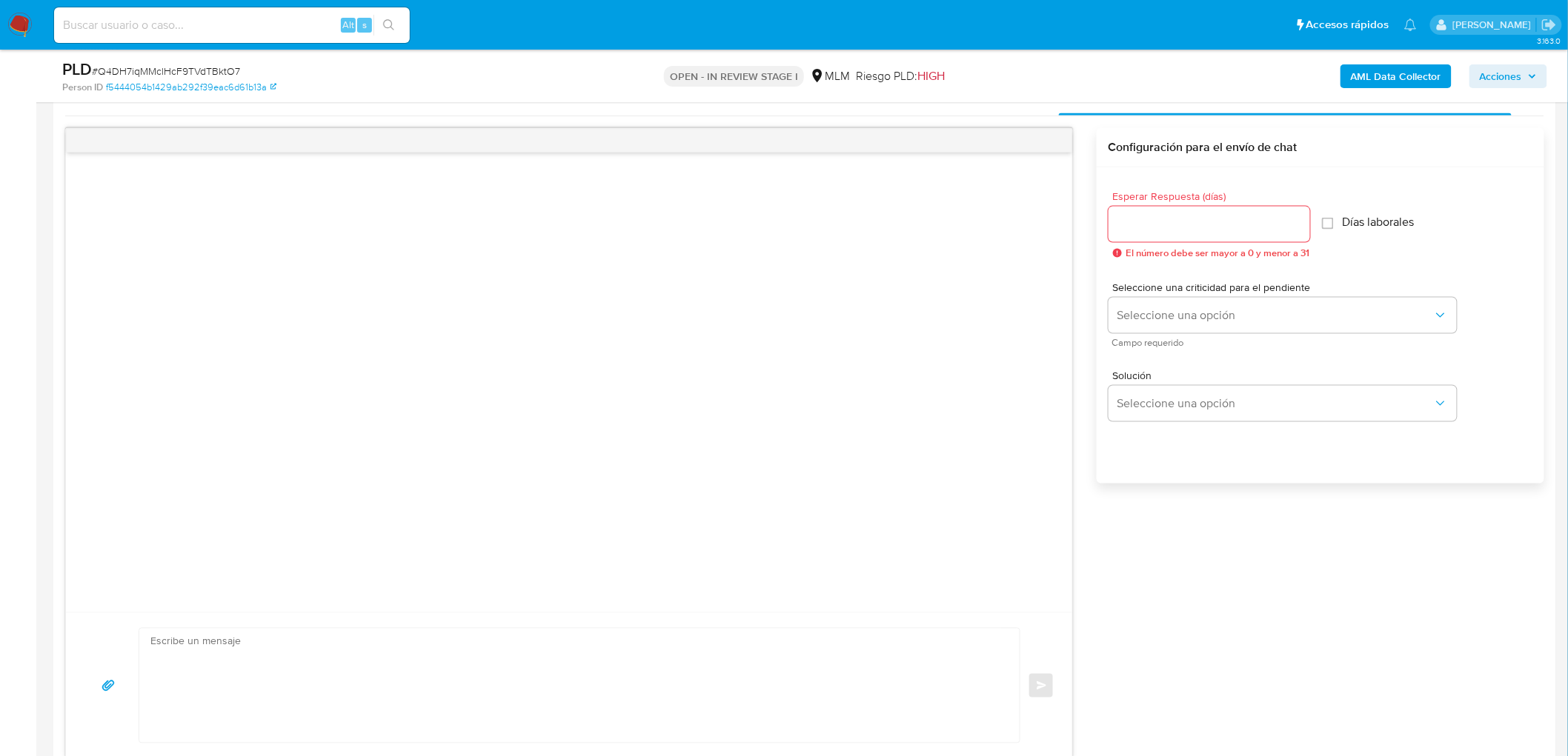
scroll to position [717, 0]
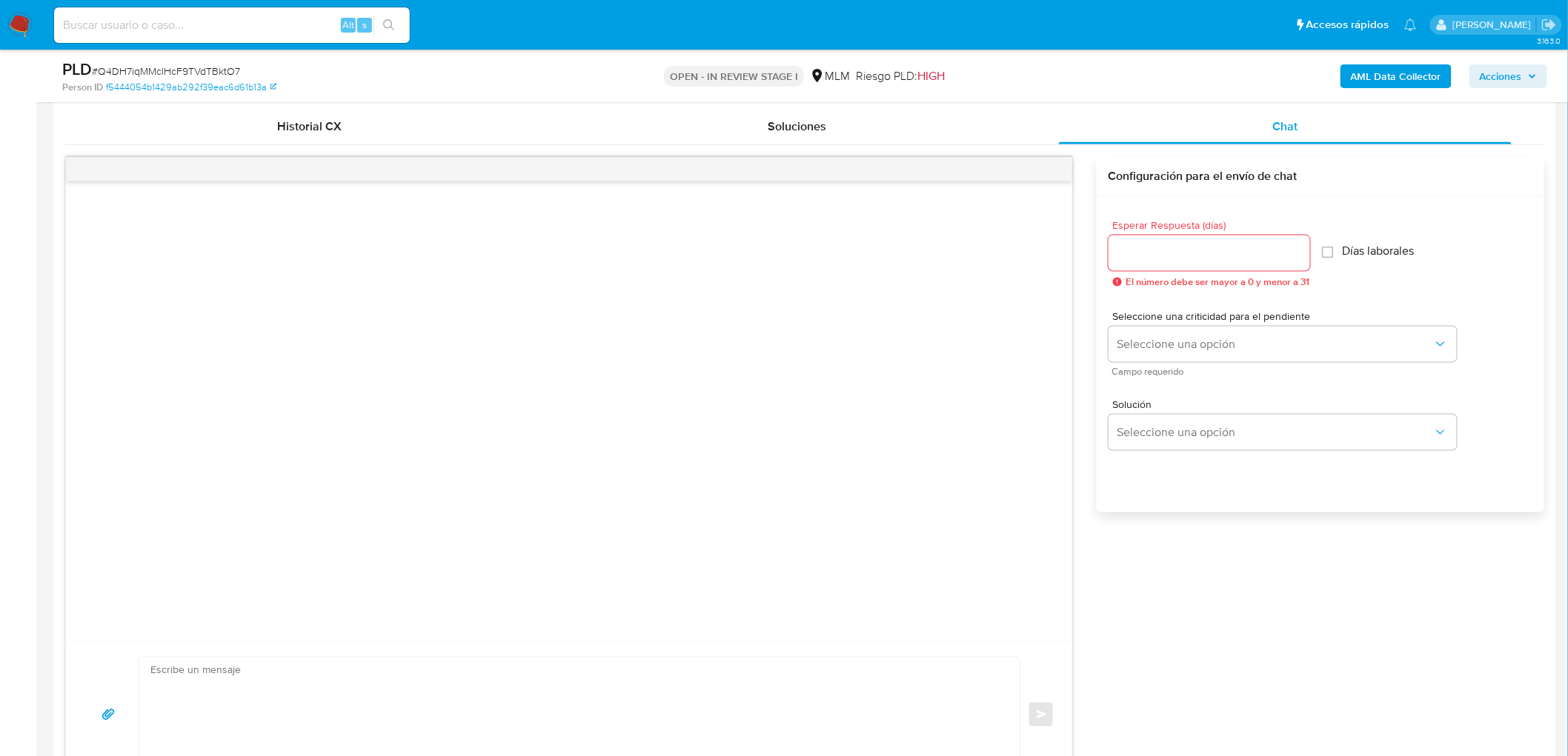
click at [1158, 266] on div at bounding box center [1209, 253] width 201 height 36
click at [1153, 257] on input "Esperar Respuesta (días)" at bounding box center [1209, 253] width 201 height 19
type input "3"
click at [1201, 341] on span "Seleccione una opción" at bounding box center [1275, 344] width 316 height 15
click at [1181, 368] on div "HIGH" at bounding box center [1279, 374] width 324 height 29
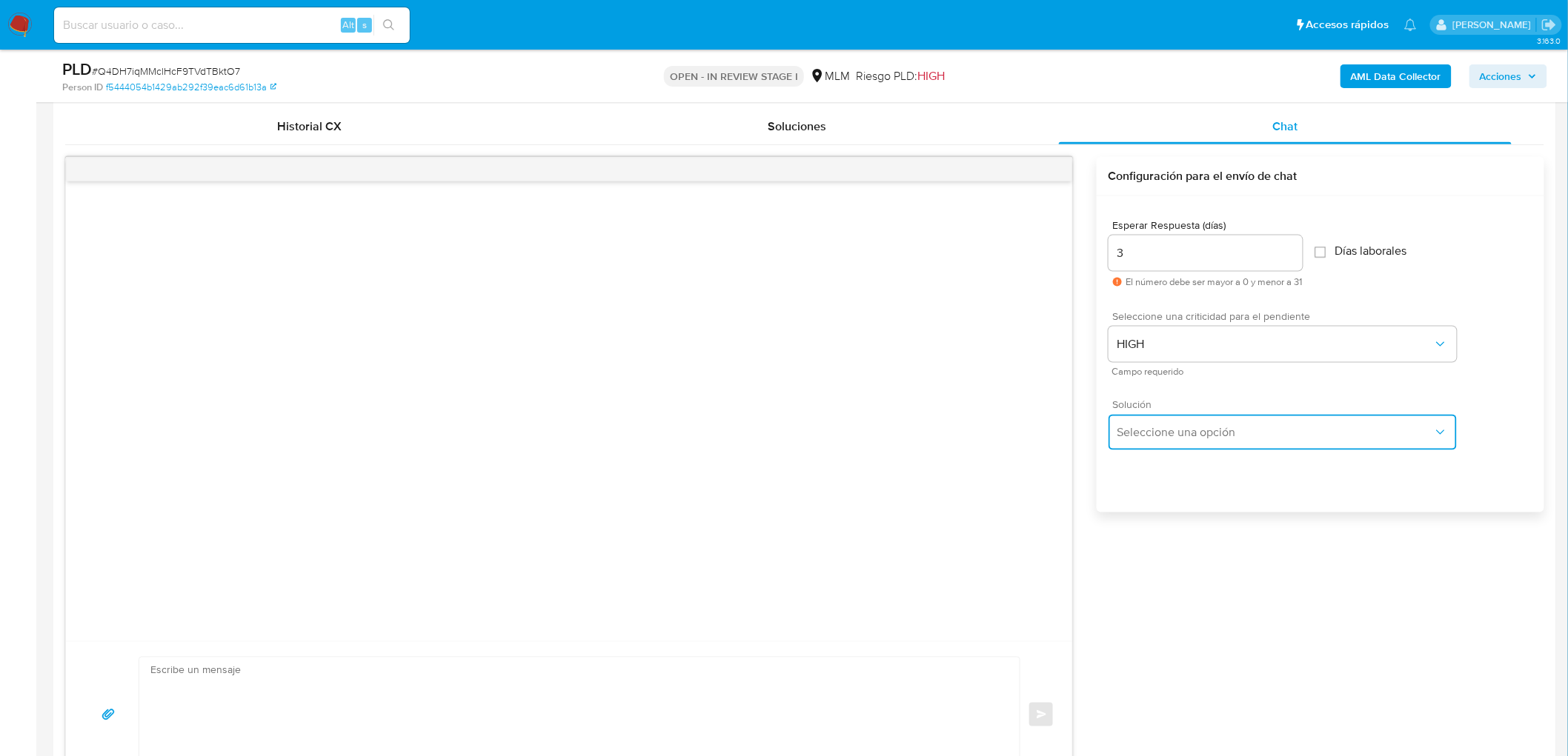
click at [1179, 433] on span "Seleccione una opción" at bounding box center [1275, 433] width 316 height 15
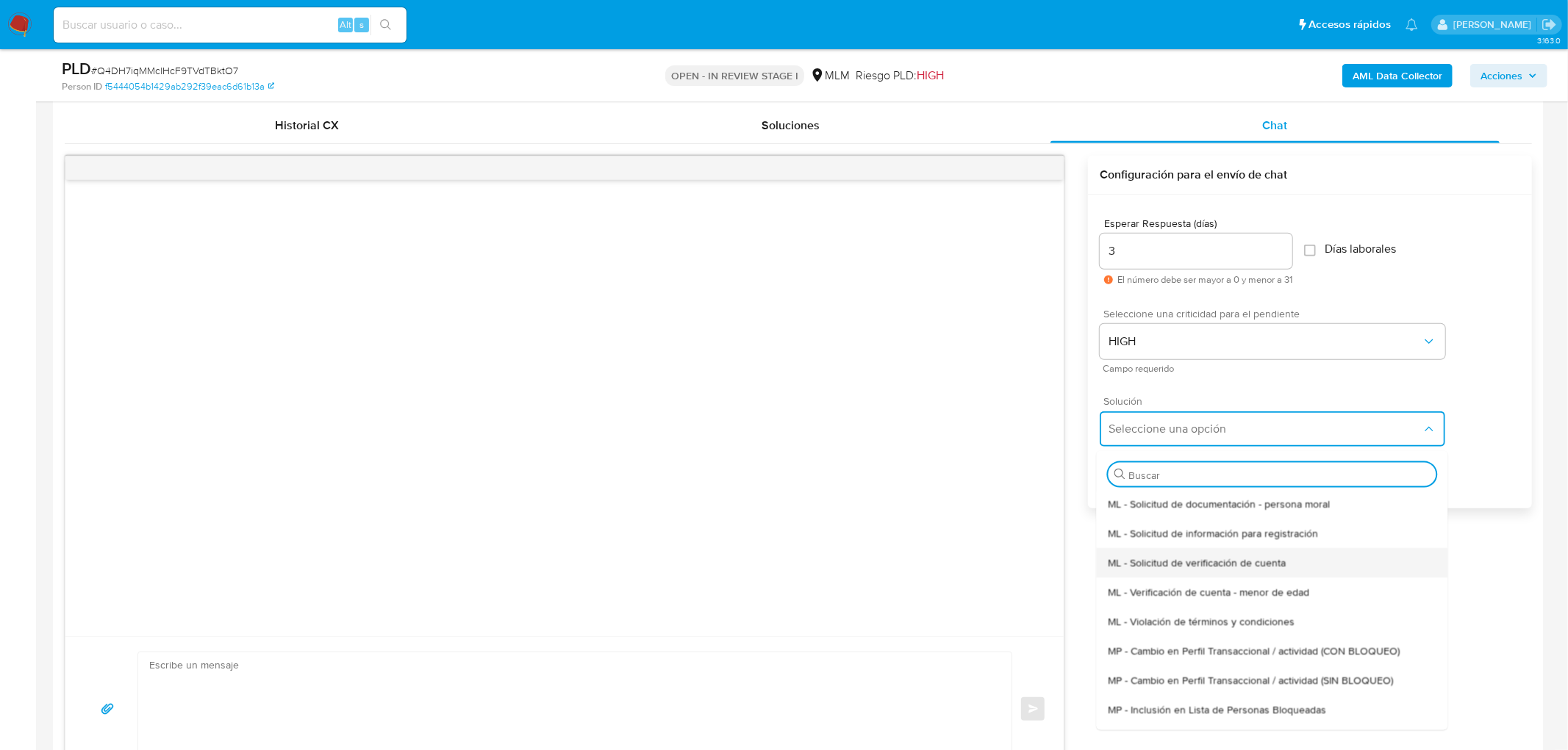
click at [1190, 561] on span "ML - Solicitud de verificación de cuenta" at bounding box center [1197, 562] width 178 height 13
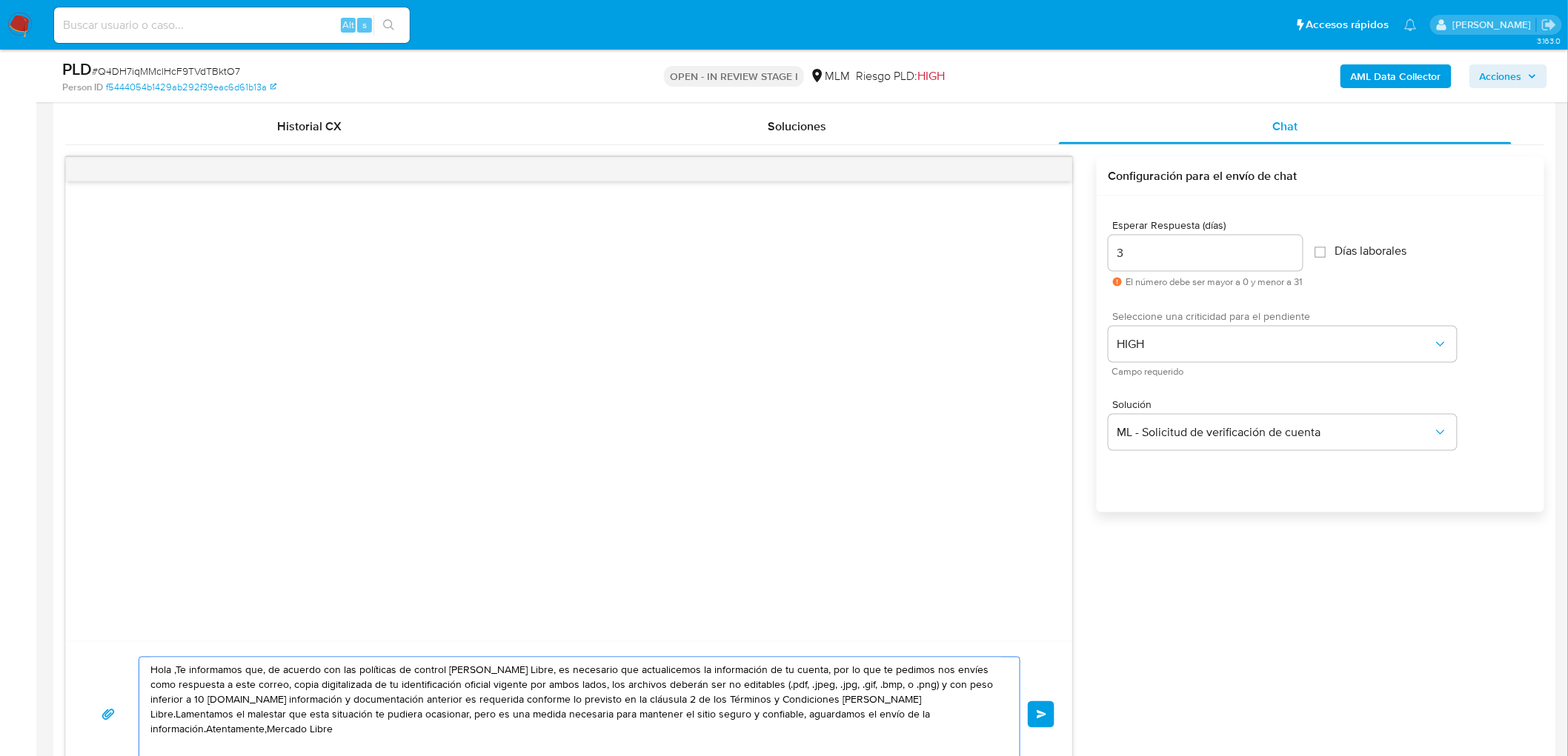
drag, startPoint x: 843, startPoint y: 721, endPoint x: 131, endPoint y: 636, distance: 717.1
click at [131, 636] on div "Hola ,Te informamos que, de acuerdo con las políticas de control de Mercado Lib…" at bounding box center [569, 472] width 1008 height 631
paste textarea "Estimado Erick Arquieta Vargas. Te comunicamos que se ha identificado un cambio…"
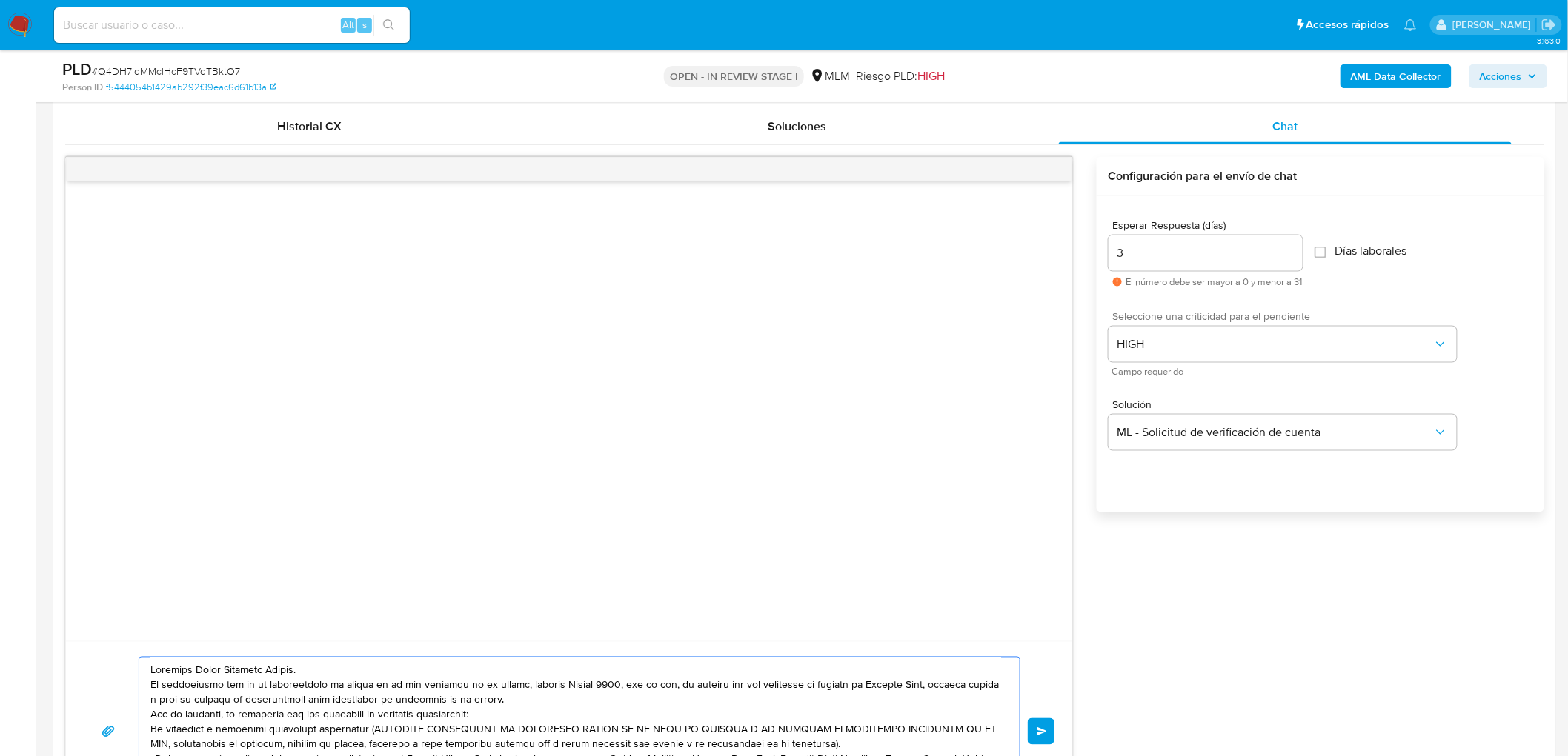
scroll to position [49, 0]
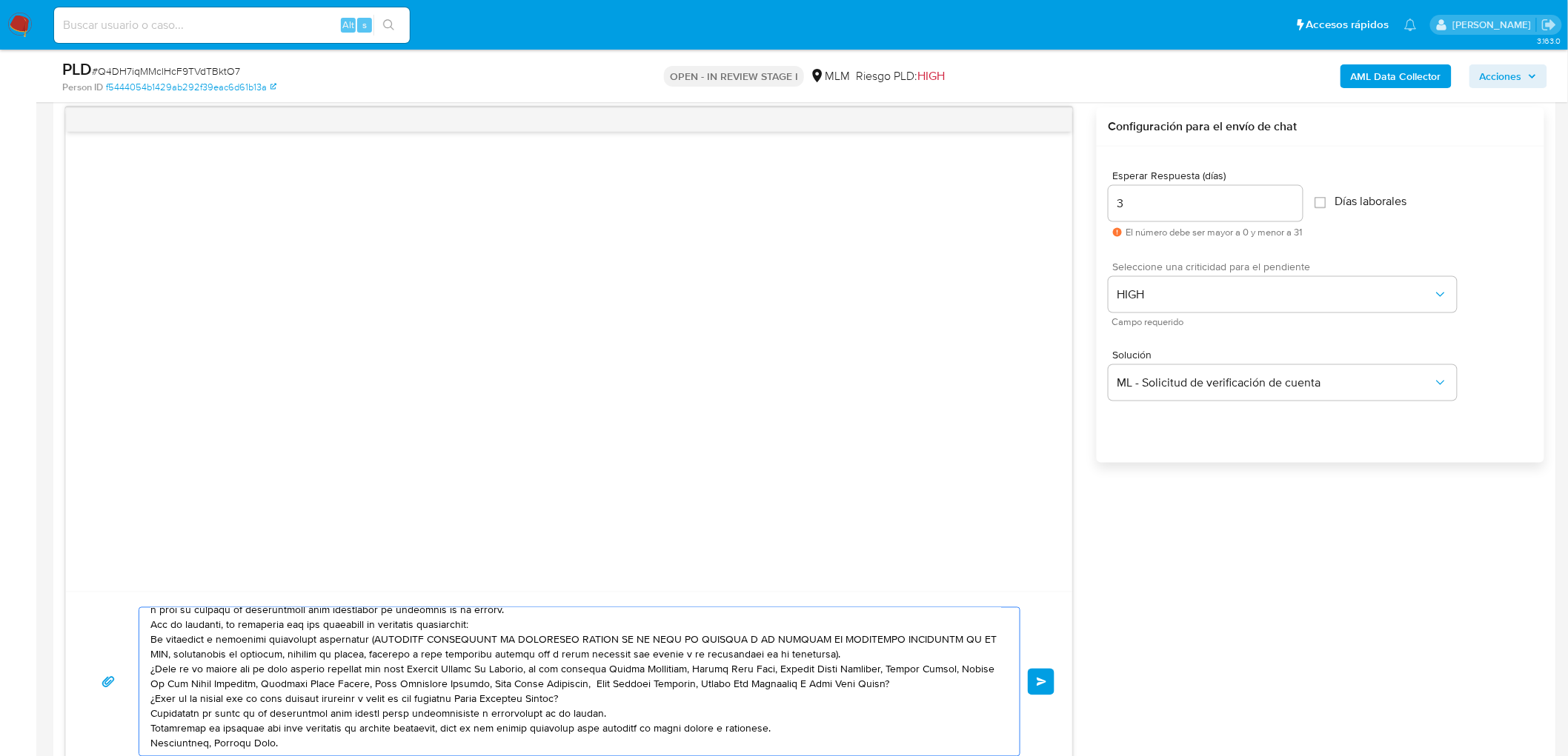
type textarea "Estimado Erick Arquieta Vargas. Te comunicamos que se ha identificado un cambio…"
click at [1029, 662] on div "Enviar" at bounding box center [568, 682] width 970 height 150
click at [1036, 672] on button "Enviar" at bounding box center [1041, 682] width 27 height 27
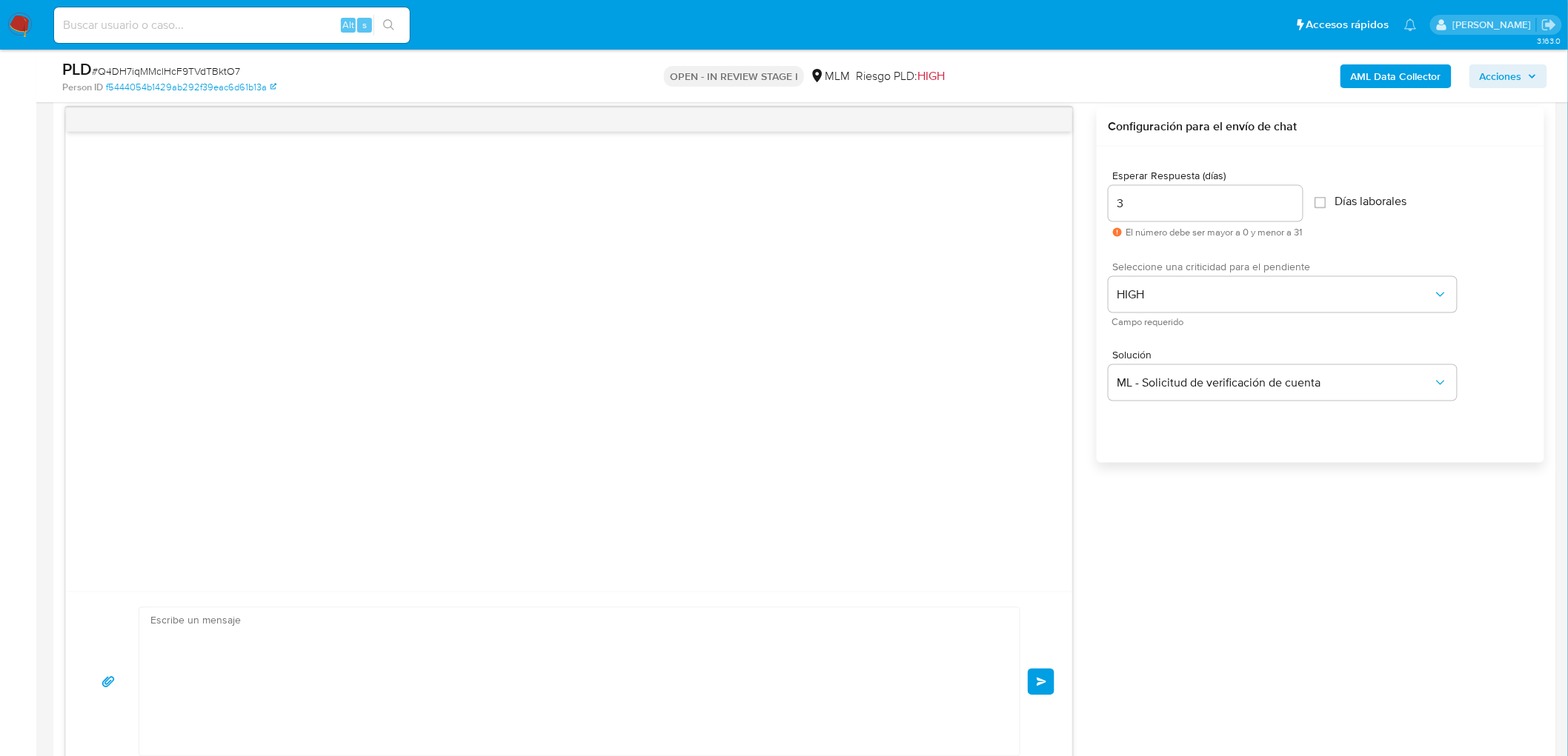
scroll to position [0, 0]
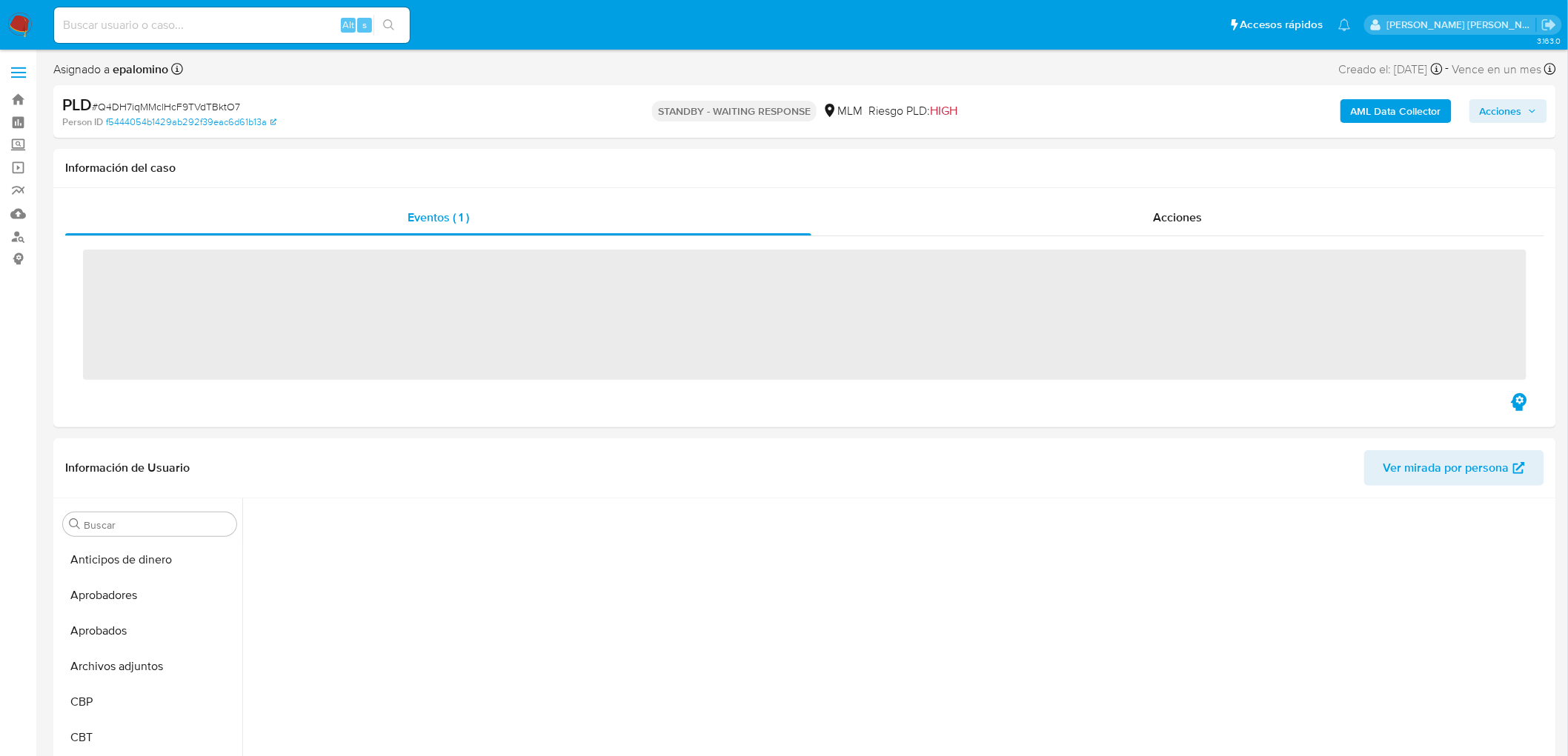
scroll to position [632, 0]
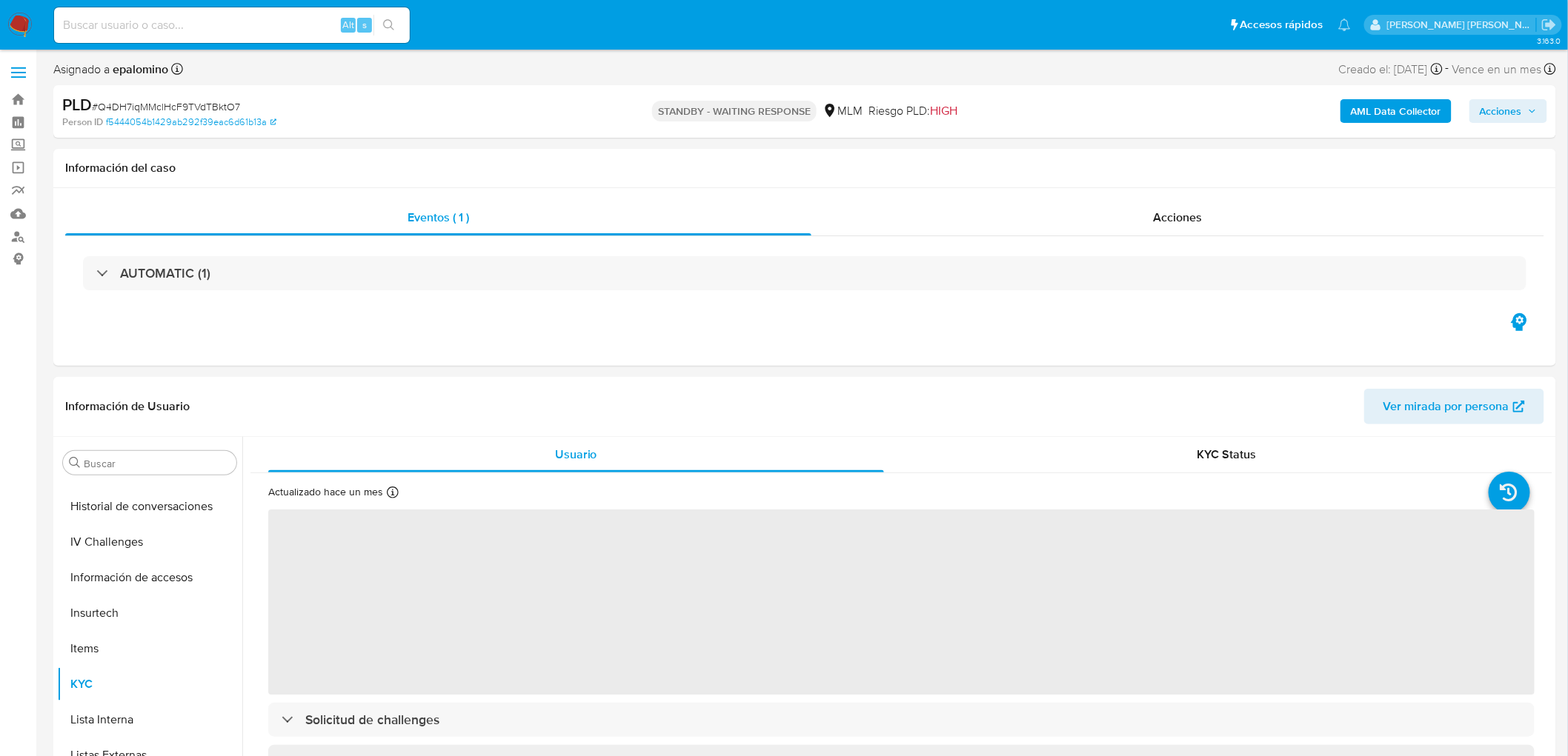
select select "10"
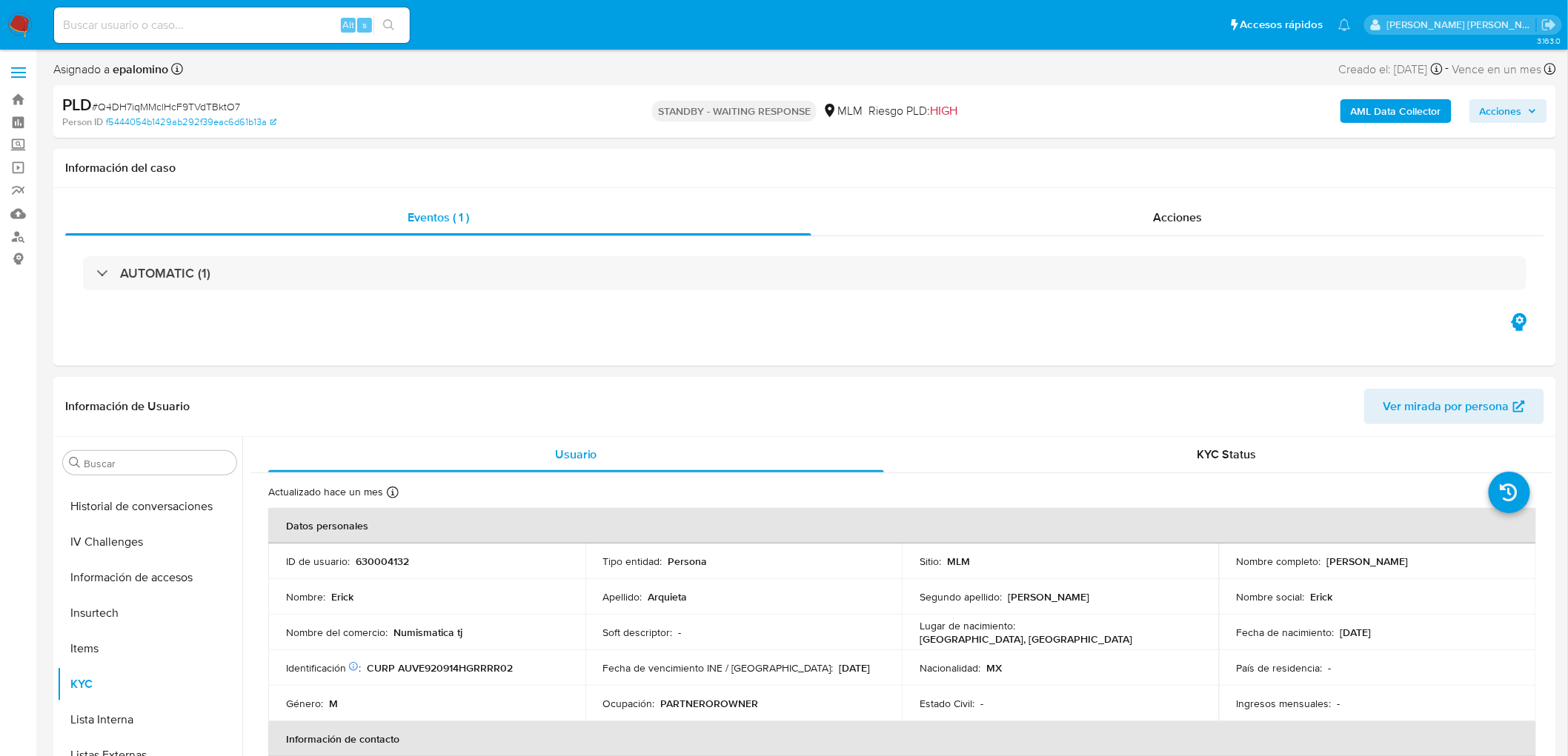
scroll to position [732, 0]
click at [217, 109] on span "# Q4DH7iqMMclHcF9TVdTBktO7" at bounding box center [165, 107] width 148 height 15
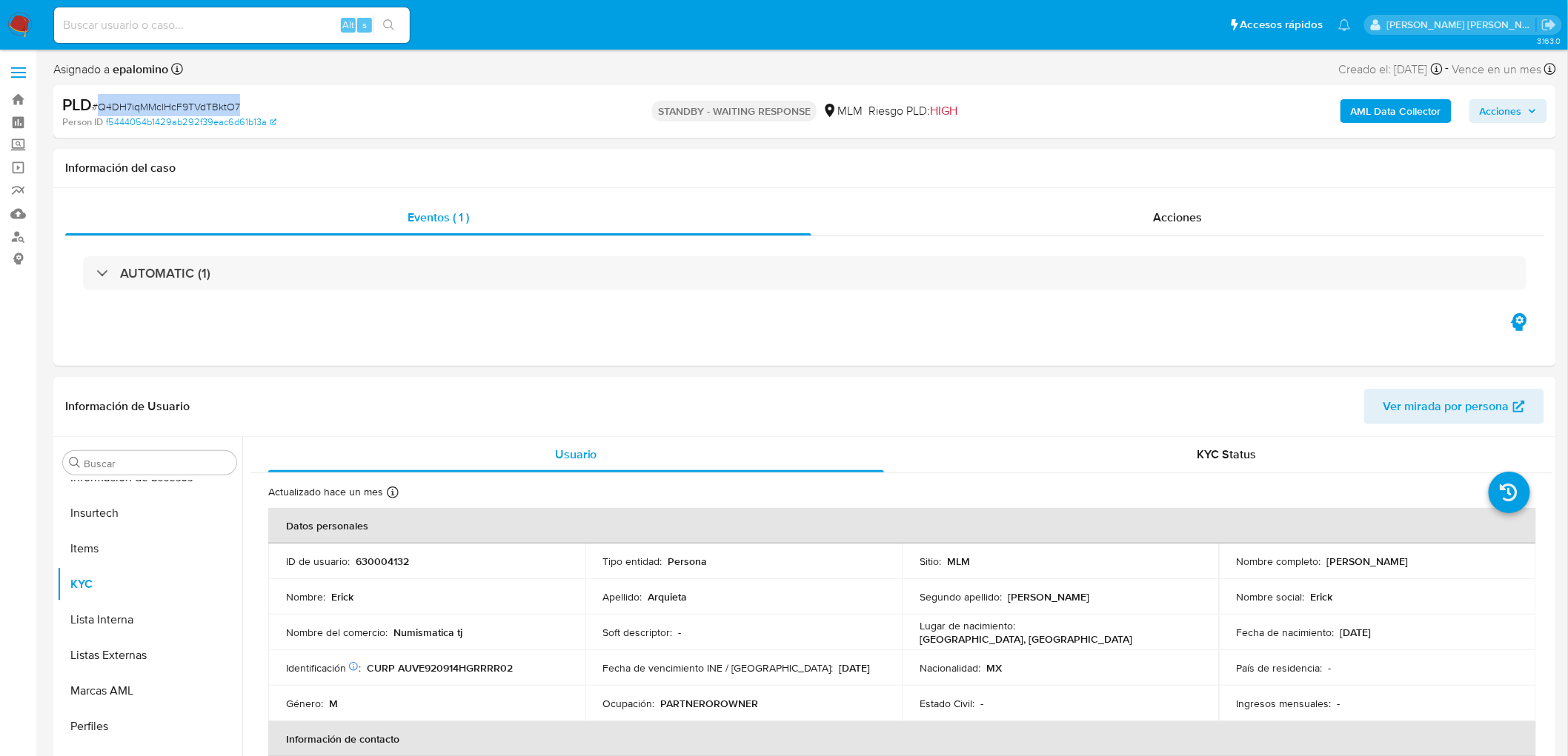
click at [217, 109] on span "# Q4DH7iqMMclHcF9TVdTBktO7" at bounding box center [165, 107] width 148 height 15
copy span "Q4DH7iqMMclHcF9TVdTBktO7"
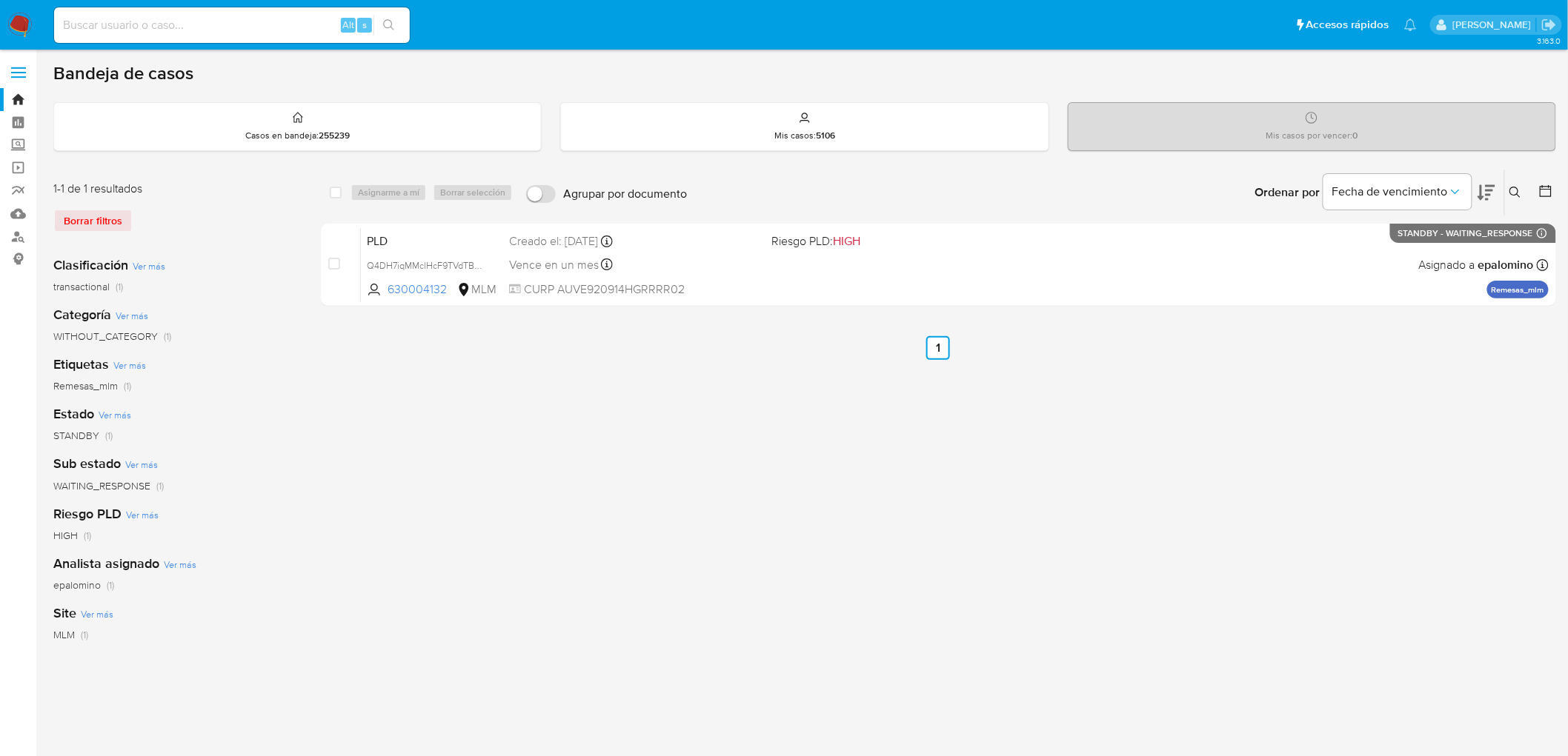
click at [17, 23] on img at bounding box center [20, 25] width 25 height 25
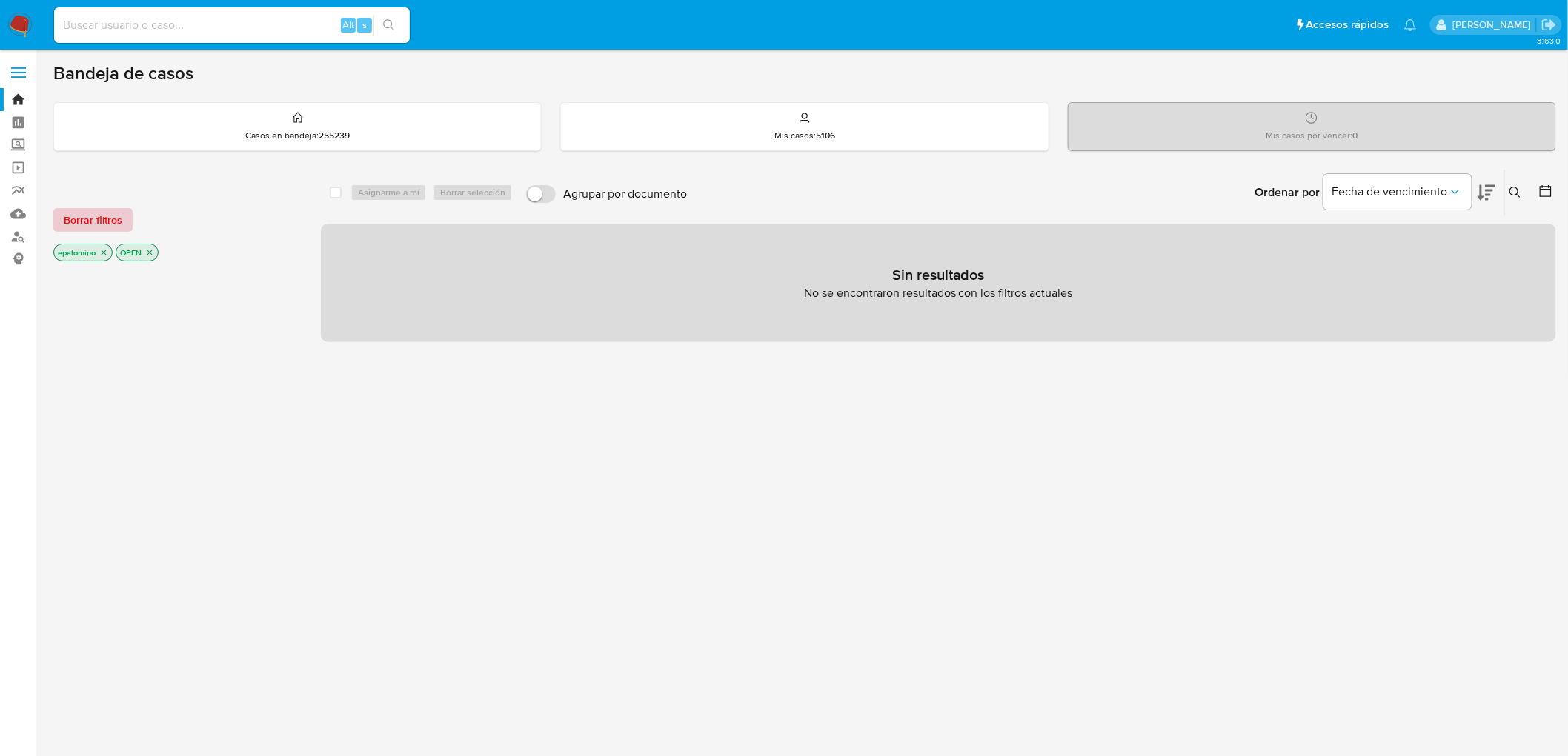
click at [71, 211] on span "Borrar filtros" at bounding box center [93, 220] width 59 height 21
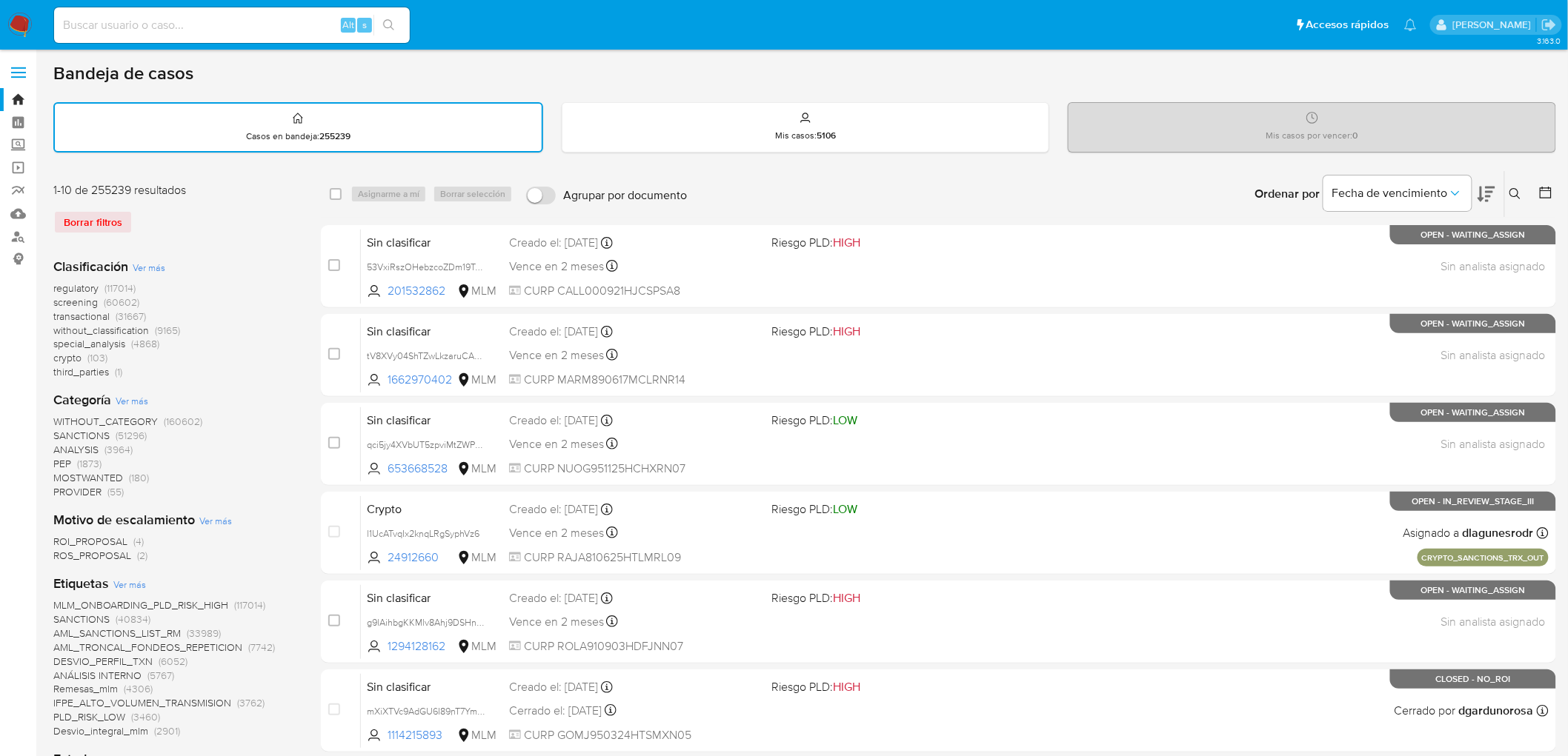
click at [17, 28] on img at bounding box center [20, 25] width 25 height 25
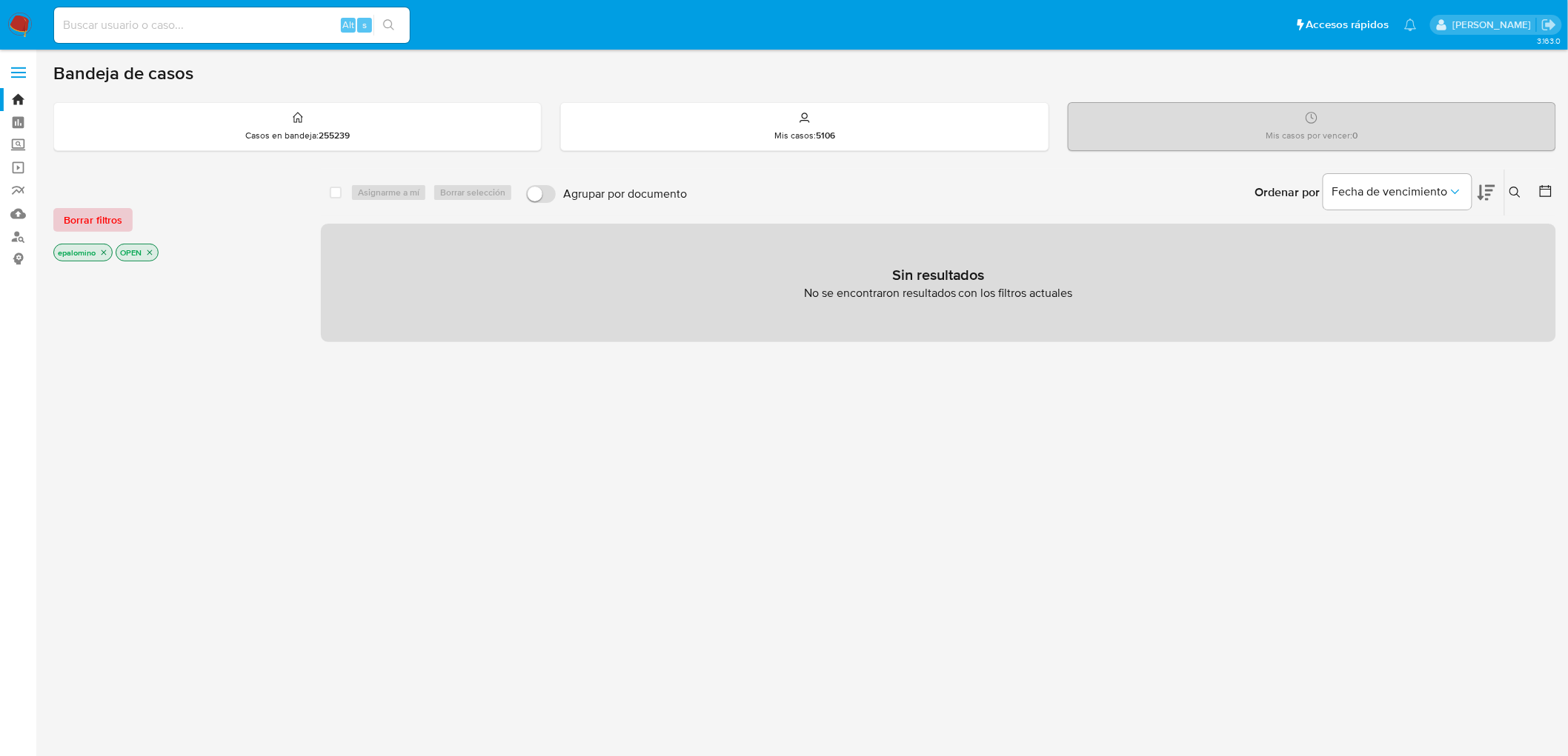
click at [71, 213] on span "Borrar filtros" at bounding box center [93, 220] width 59 height 21
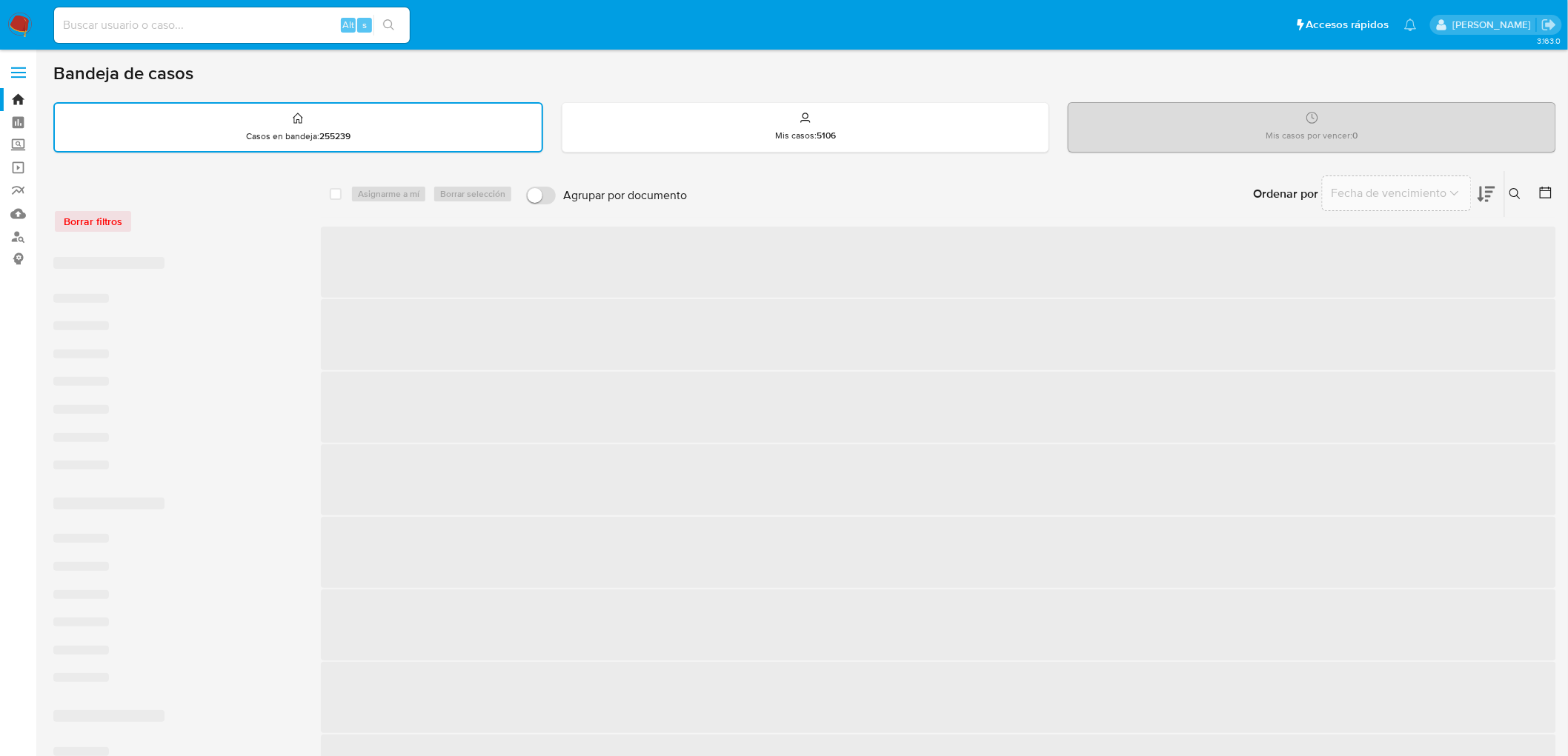
click at [241, 216] on div "Borrar filtros" at bounding box center [172, 221] width 237 height 23
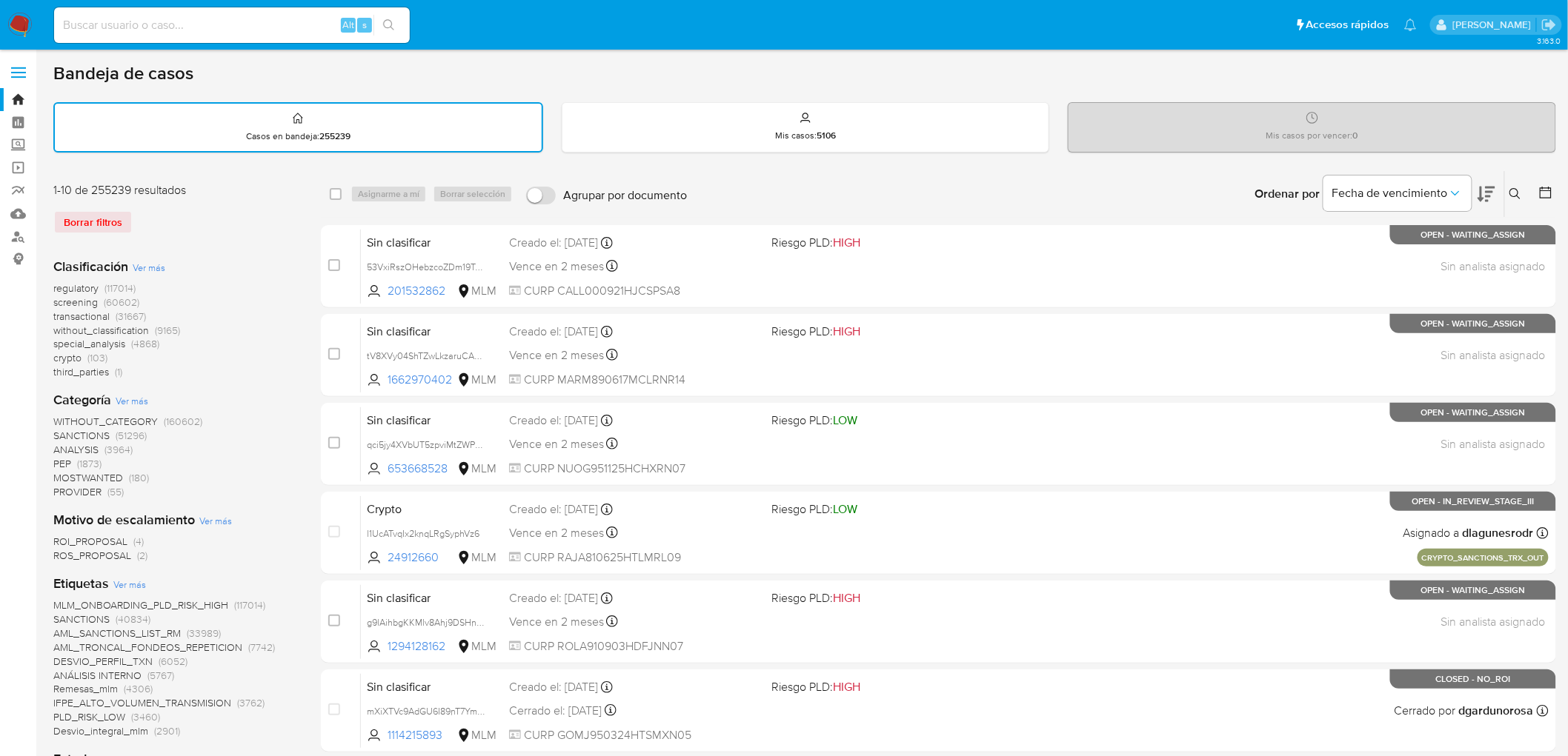
click at [21, 28] on img at bounding box center [20, 25] width 25 height 25
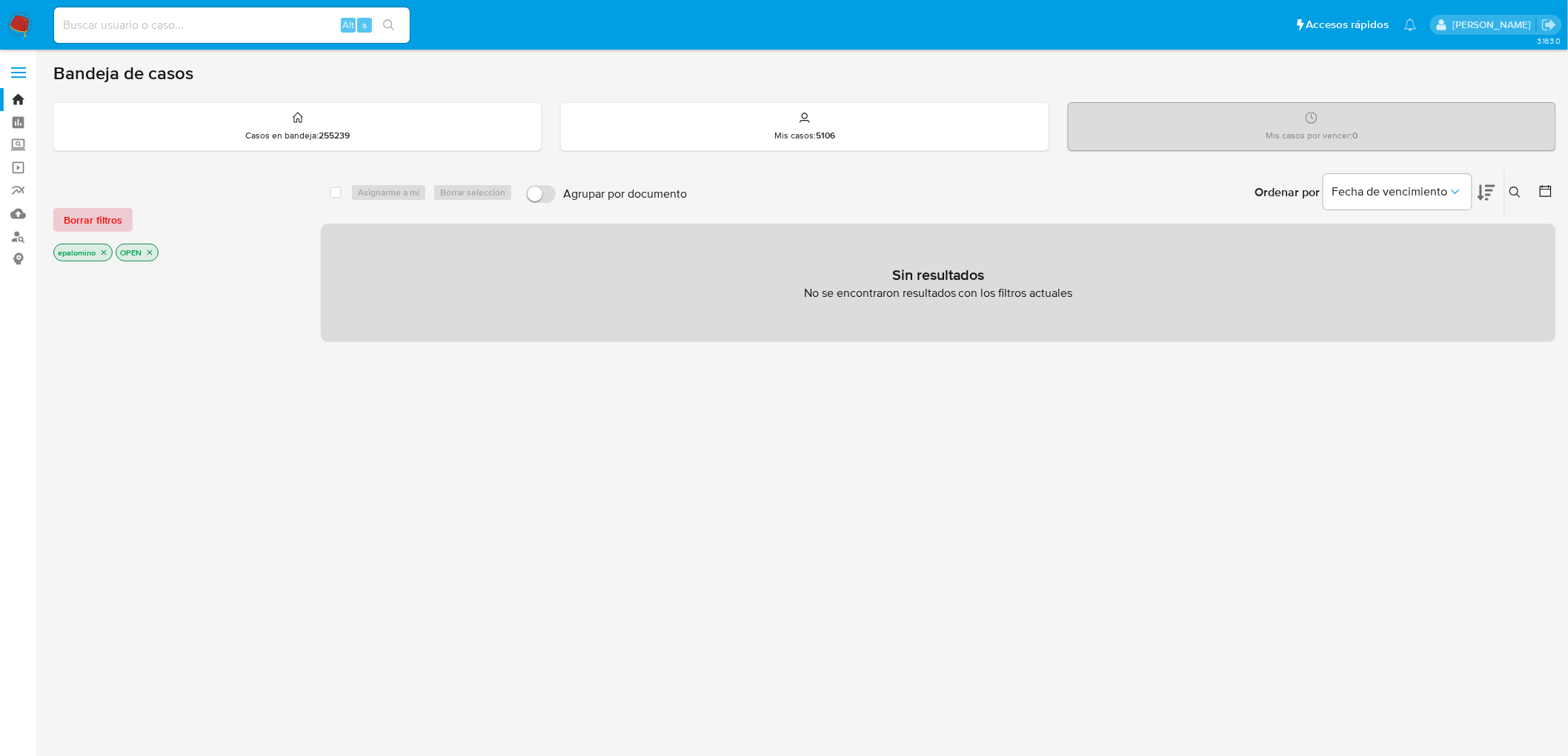
click at [91, 223] on span "Borrar filtros" at bounding box center [93, 220] width 59 height 21
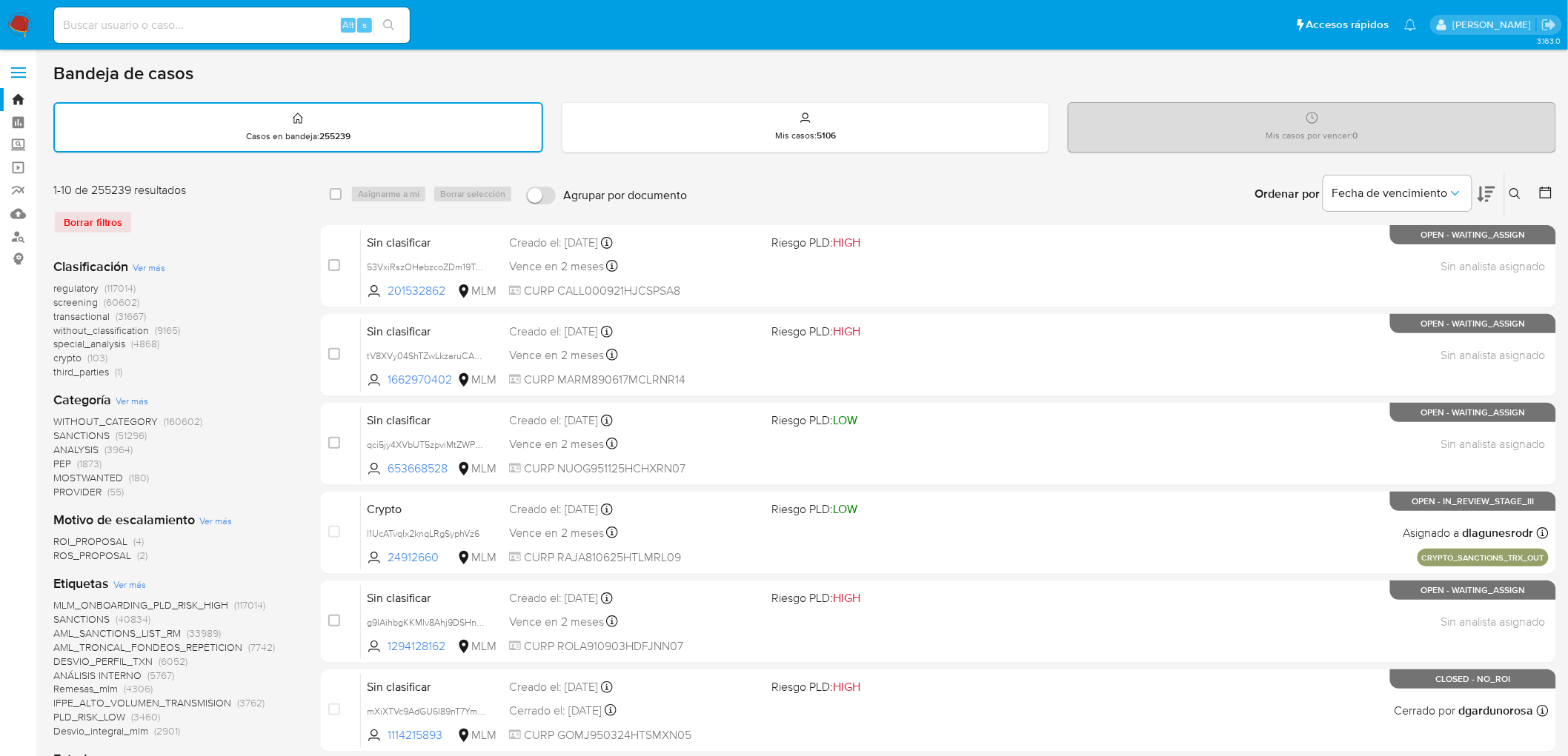
click at [241, 267] on div "Clasificación Ver más regulatory (117014) screening (60602) transactional (3166…" at bounding box center [176, 319] width 244 height 122
click at [15, 28] on img at bounding box center [20, 25] width 25 height 25
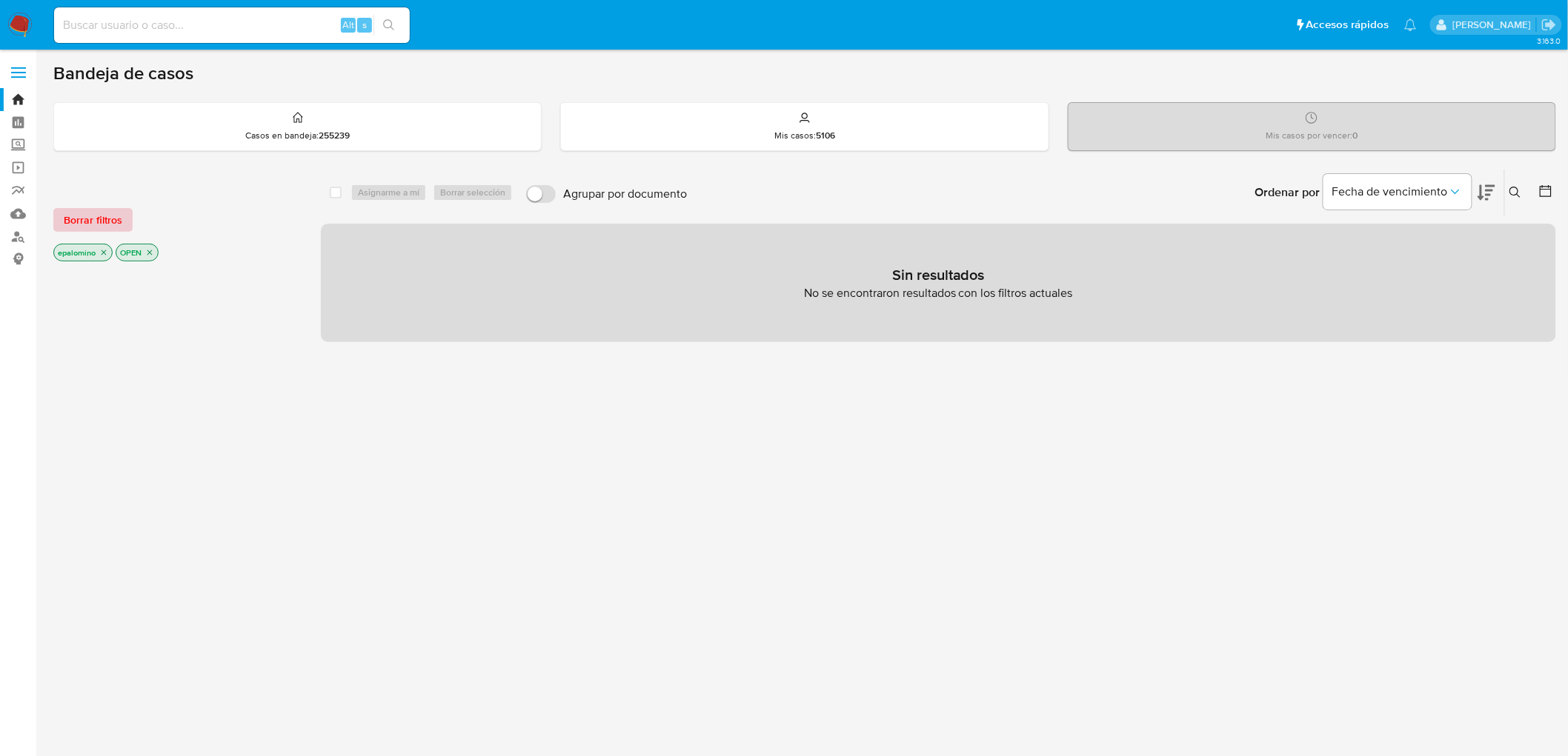
click at [122, 218] on button "Borrar filtros" at bounding box center [93, 220] width 79 height 23
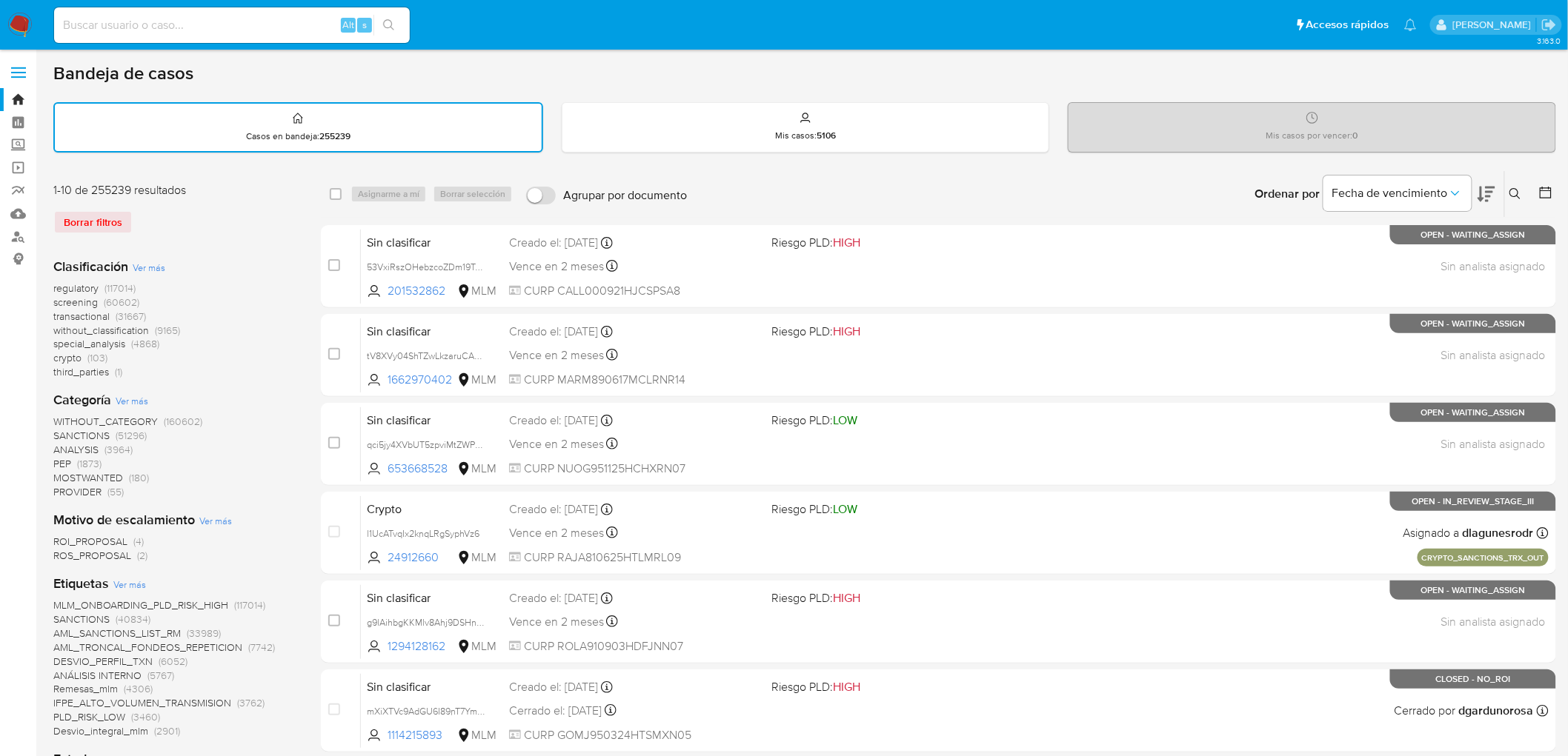
click at [267, 232] on div "1-10 de 255239 resultados Borrar filtros" at bounding box center [172, 214] width 237 height 63
click at [23, 31] on img at bounding box center [20, 25] width 25 height 25
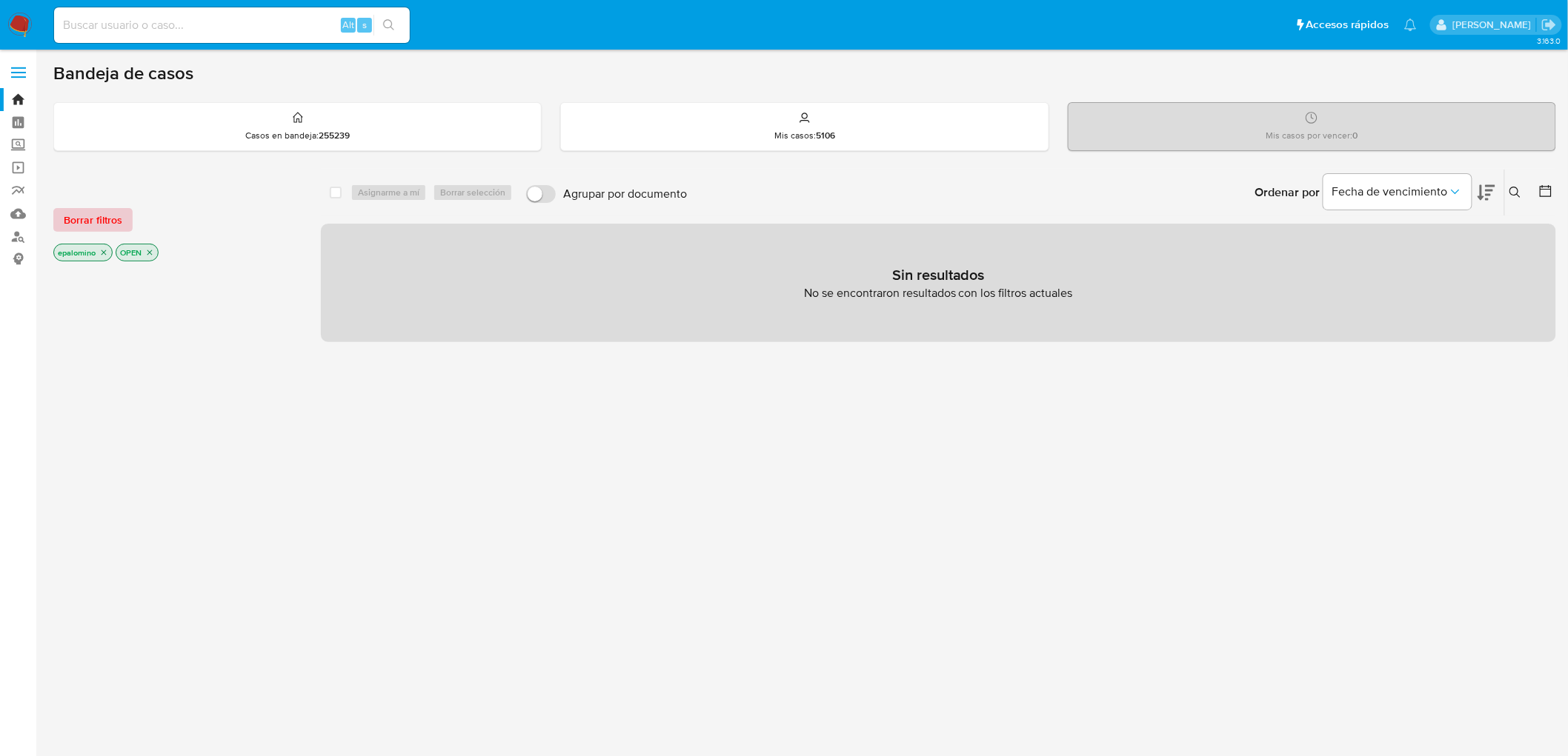
click at [91, 223] on span "Borrar filtros" at bounding box center [93, 220] width 59 height 21
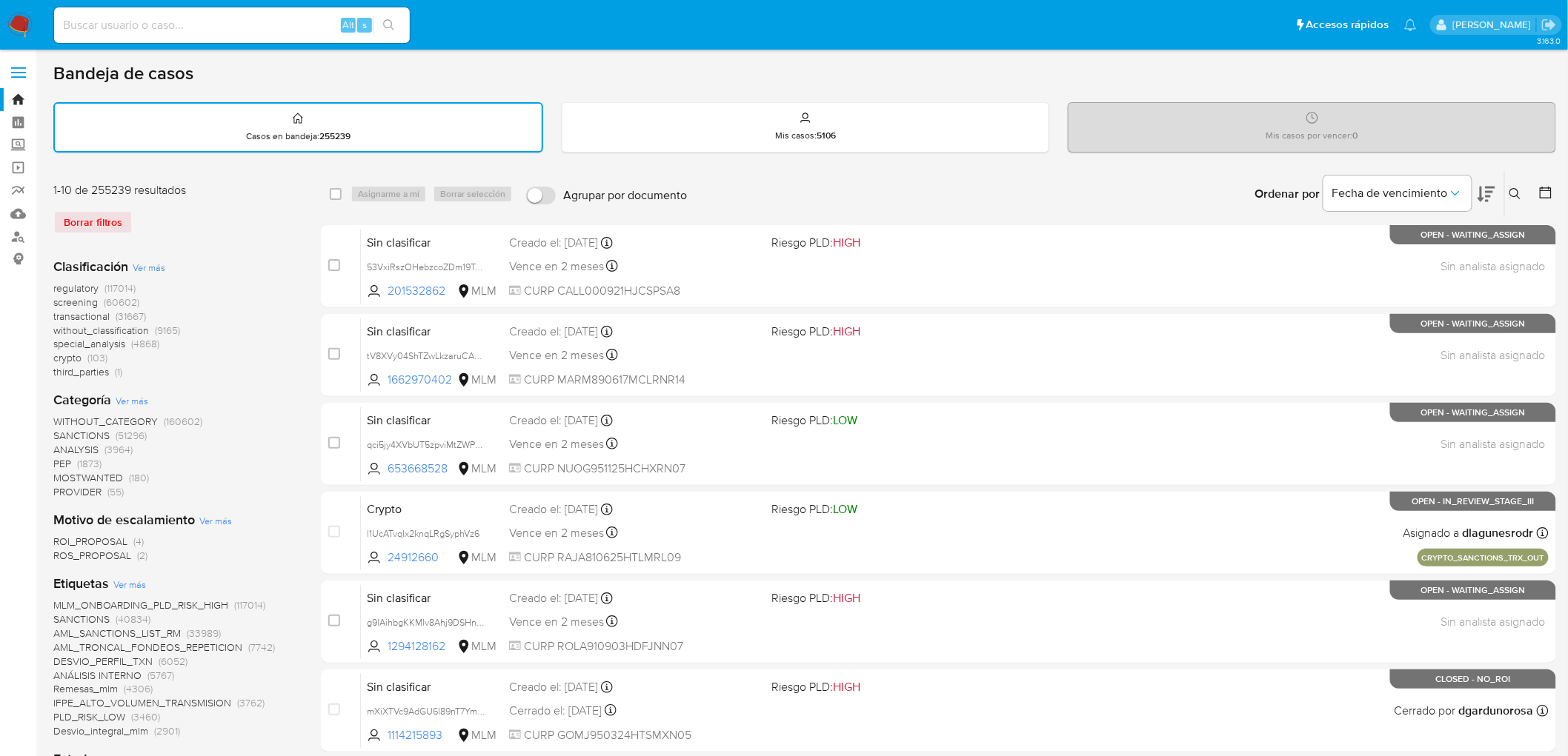
click at [1509, 191] on icon at bounding box center [1515, 194] width 12 height 12
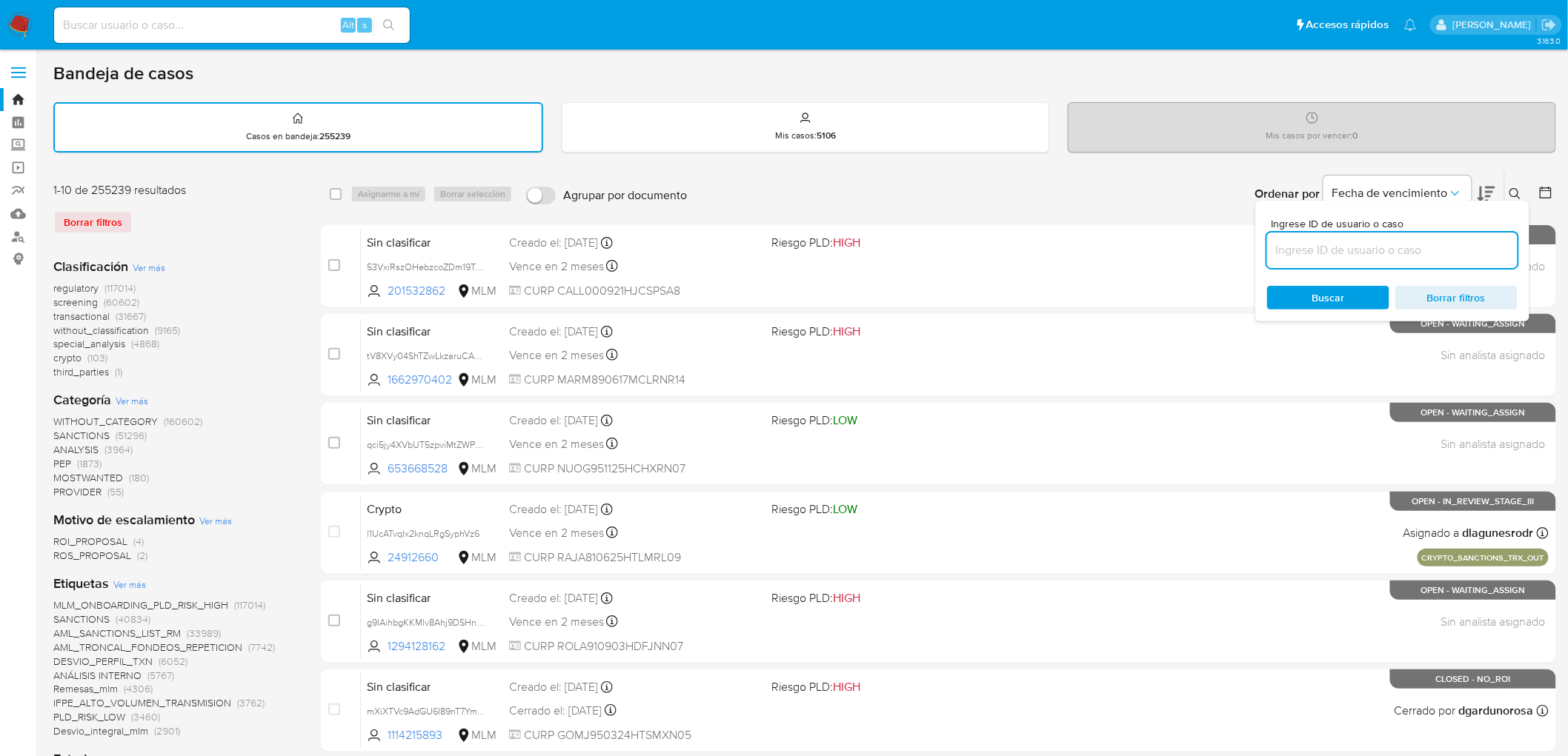
click at [1319, 249] on input at bounding box center [1392, 250] width 251 height 19
type input "630004132"
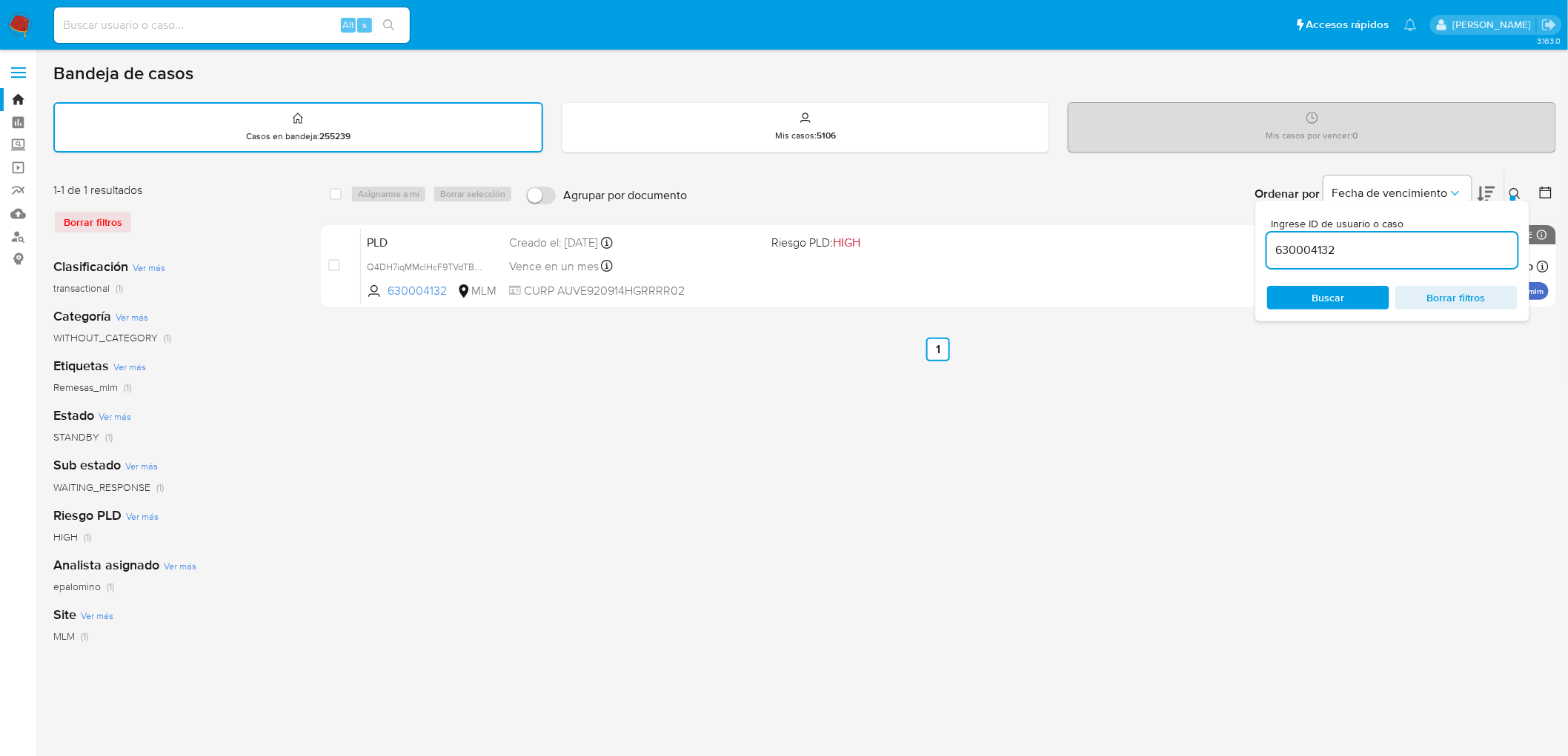
click at [1512, 185] on button at bounding box center [1517, 194] width 24 height 18
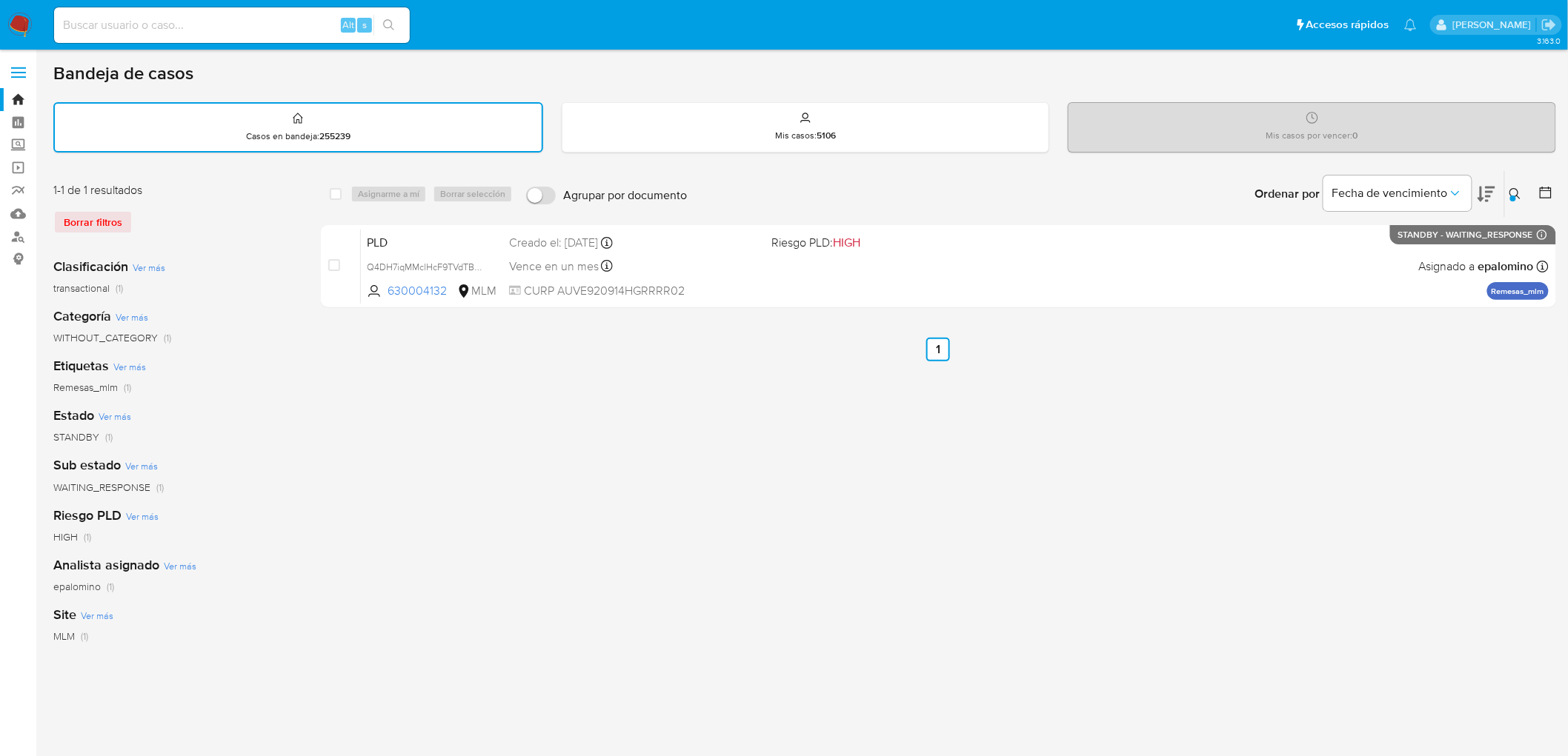
click at [21, 23] on img at bounding box center [20, 25] width 25 height 25
click at [267, 293] on div "Clasificación Ver más transactional (1) Categoría Ver más WITHOUT_CATEGORY (1) …" at bounding box center [176, 497] width 244 height 504
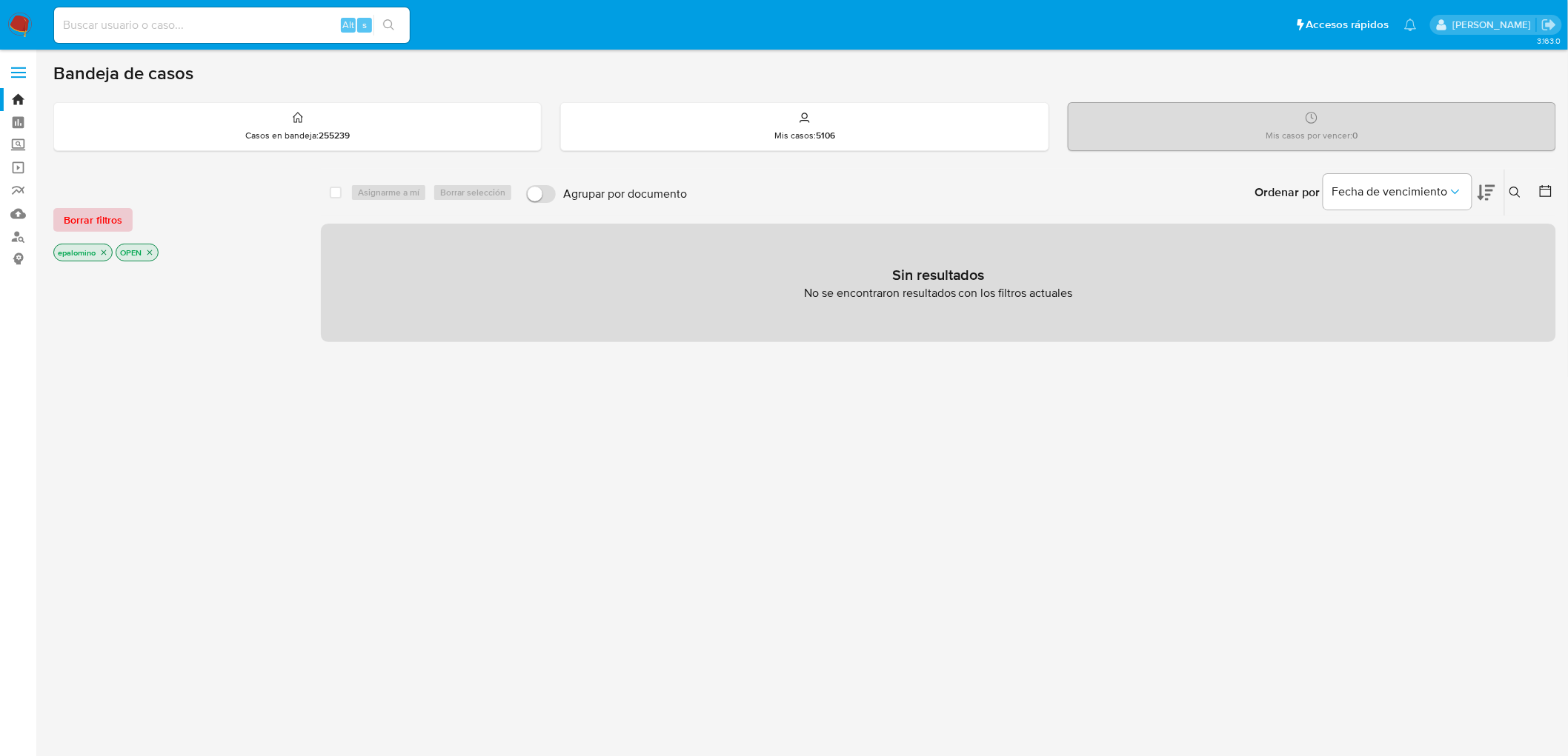
click at [64, 216] on span "Borrar filtros" at bounding box center [93, 220] width 59 height 21
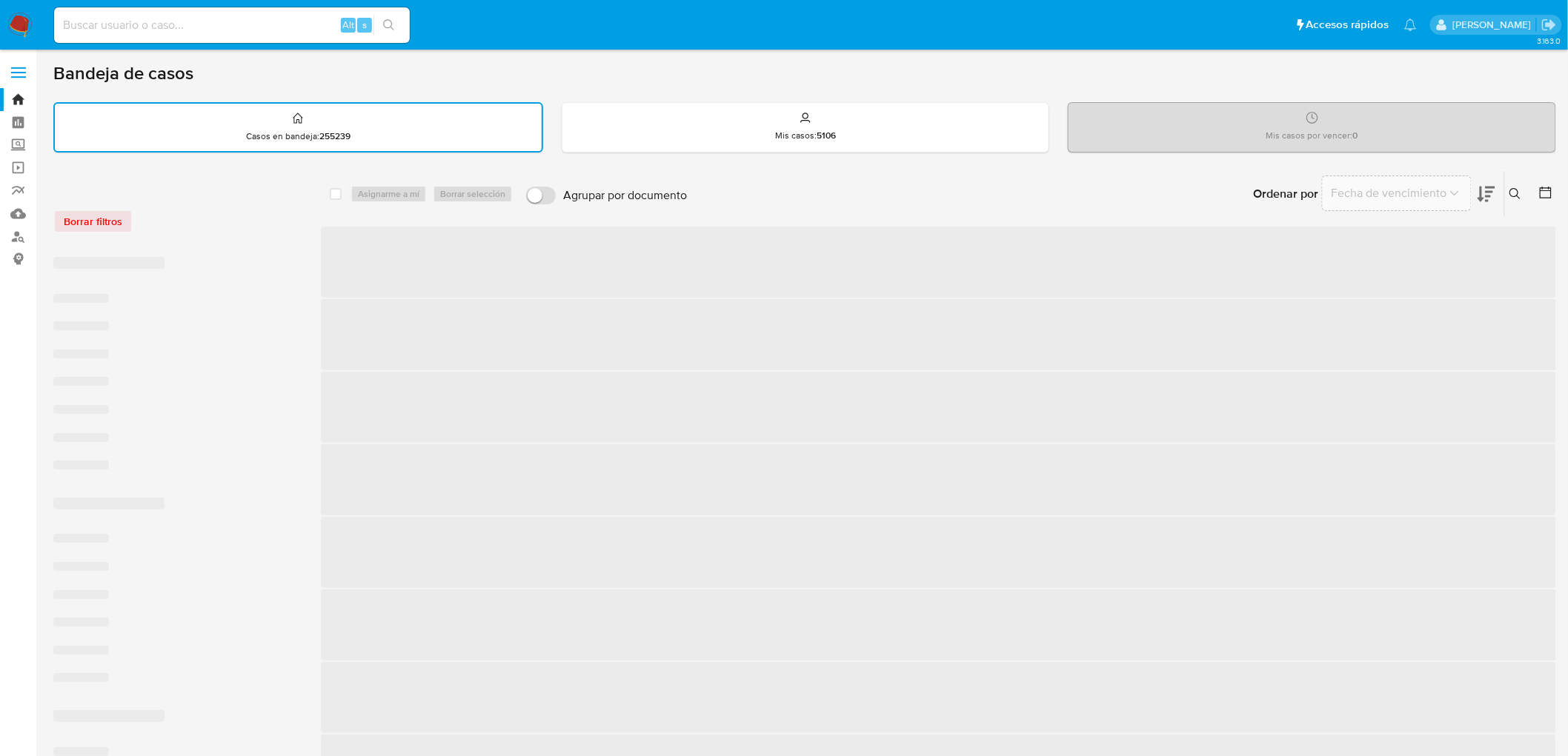
click at [248, 246] on div "‌ ‌ ‌ ‌ ‌ ‌ ‌ ‌ ‌ ‌ ‌ ‌ ‌ ‌ ‌ ‌ ‌ ‌ ‌ ‌ ‌ ‌ ‌ ‌ ‌ ‌ ‌ ‌ ‌ ‌" at bounding box center [176, 707] width 244 height 924
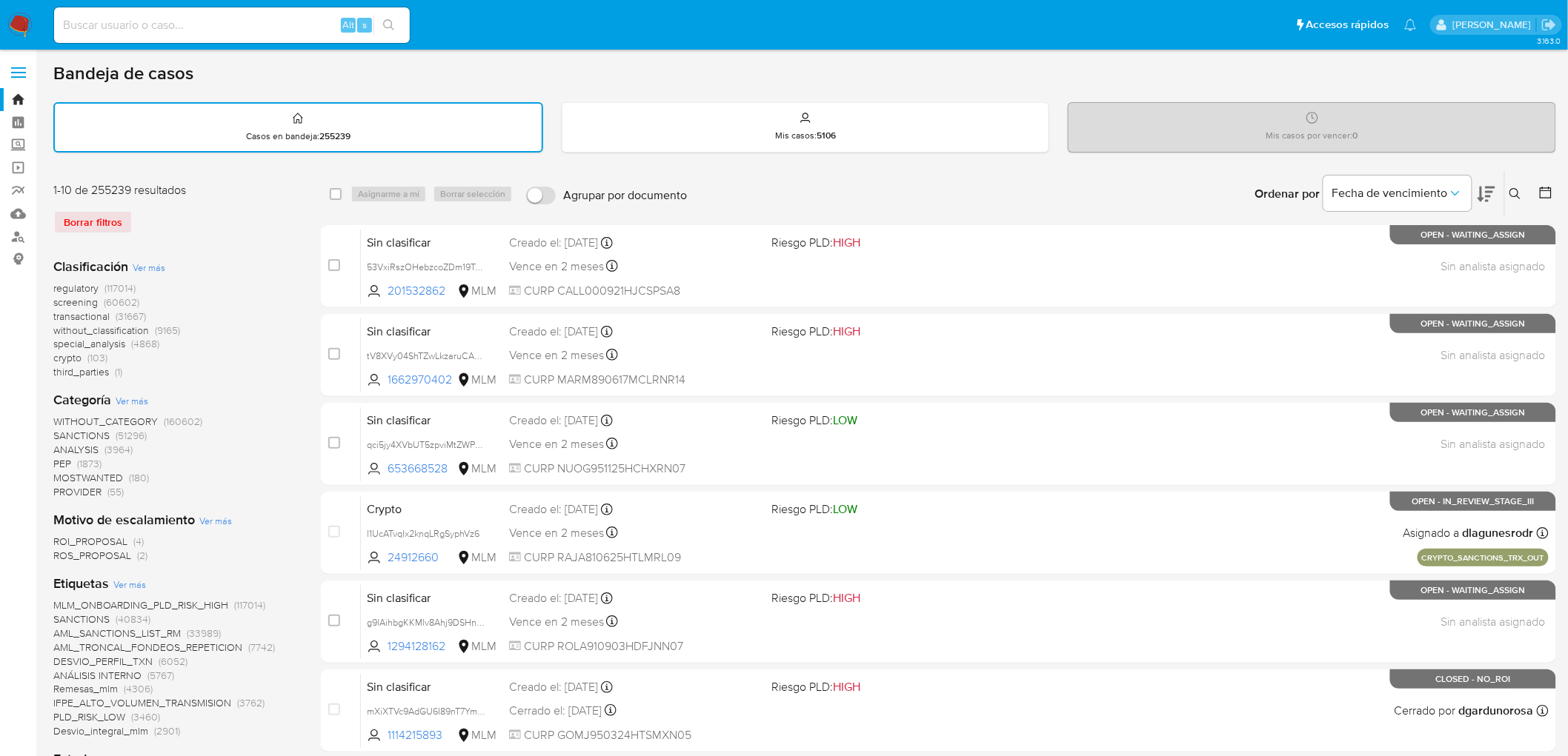
click at [19, 23] on img at bounding box center [20, 25] width 25 height 25
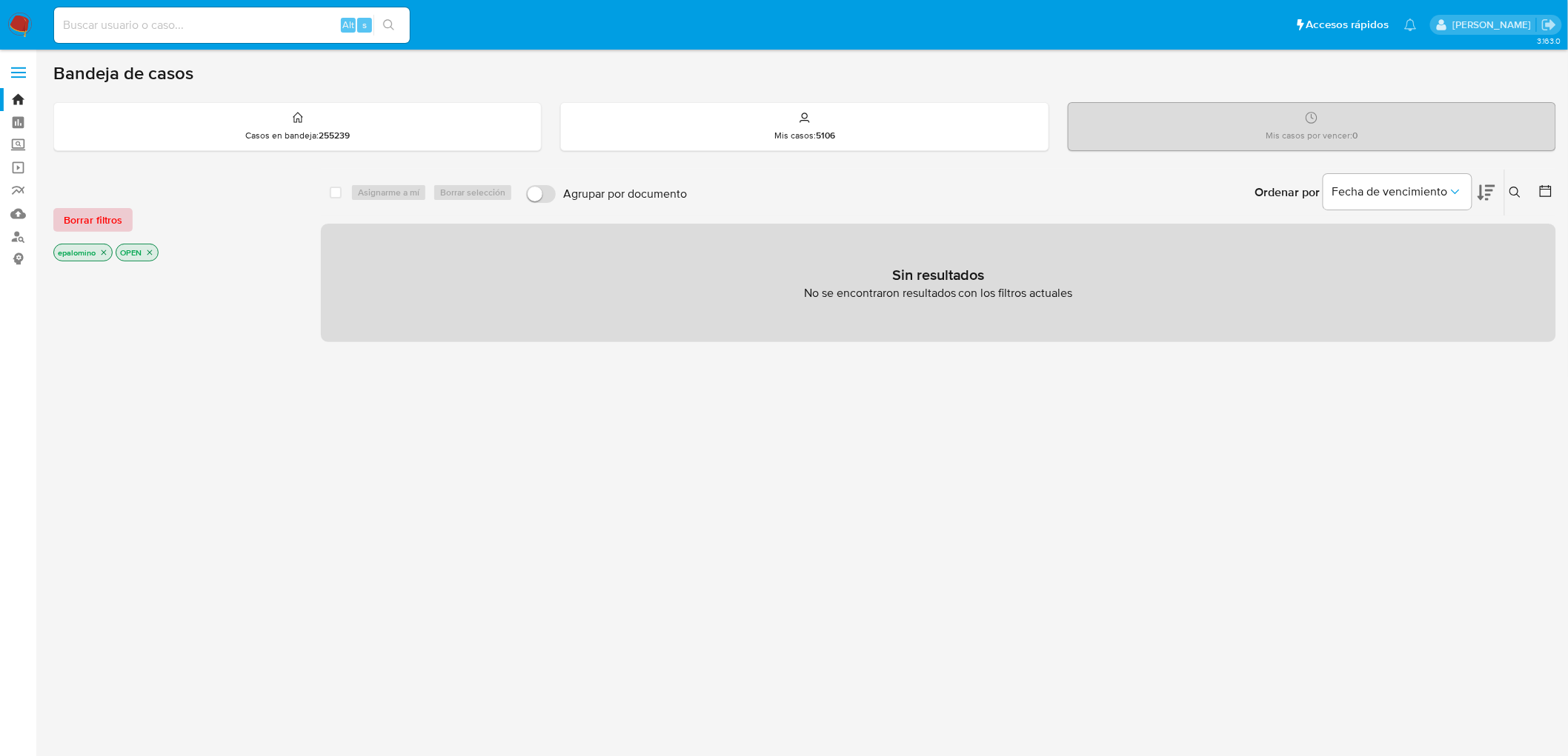
click at [105, 211] on span "Borrar filtros" at bounding box center [93, 220] width 59 height 21
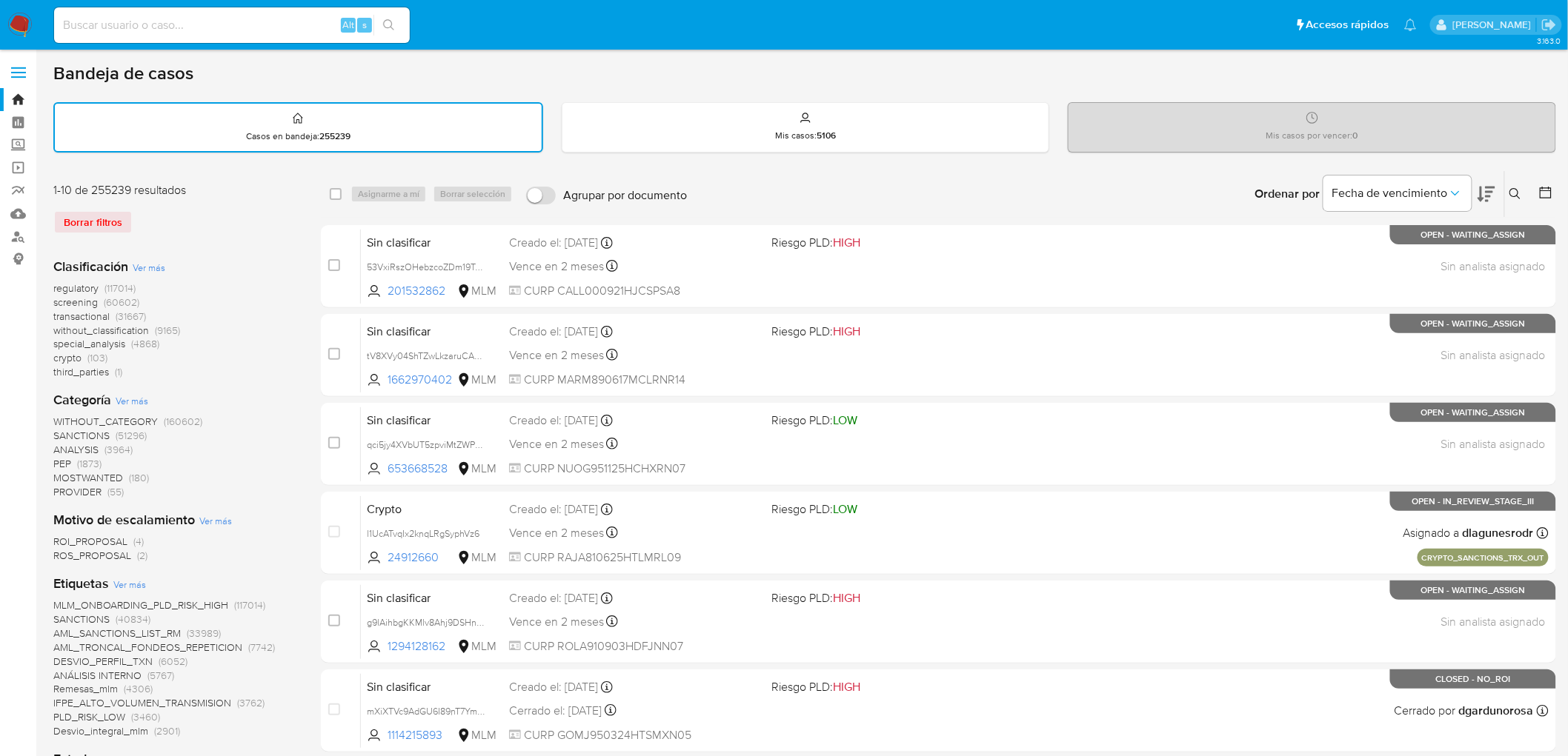
click at [18, 17] on img at bounding box center [20, 25] width 25 height 25
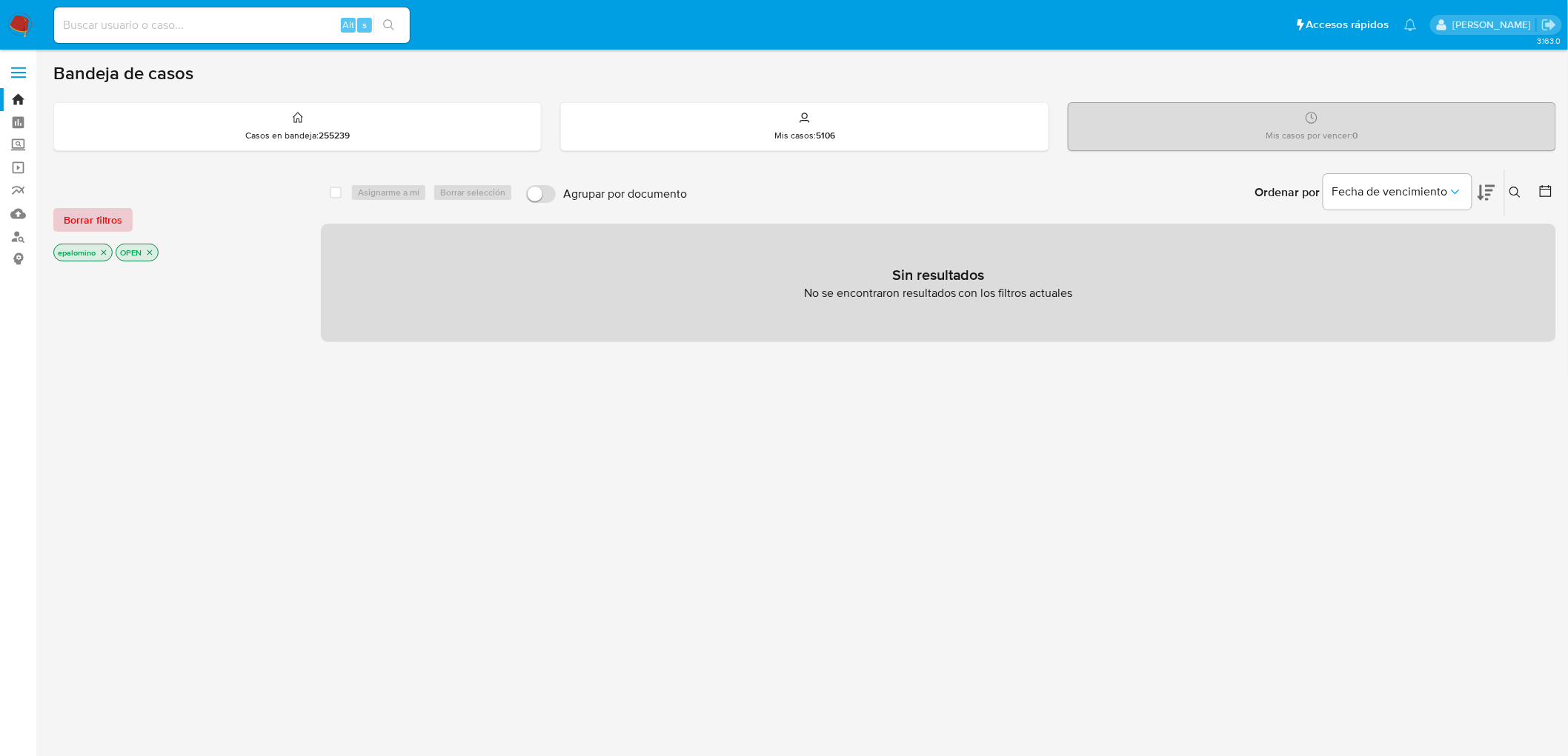
click at [89, 217] on span "Borrar filtros" at bounding box center [93, 220] width 59 height 21
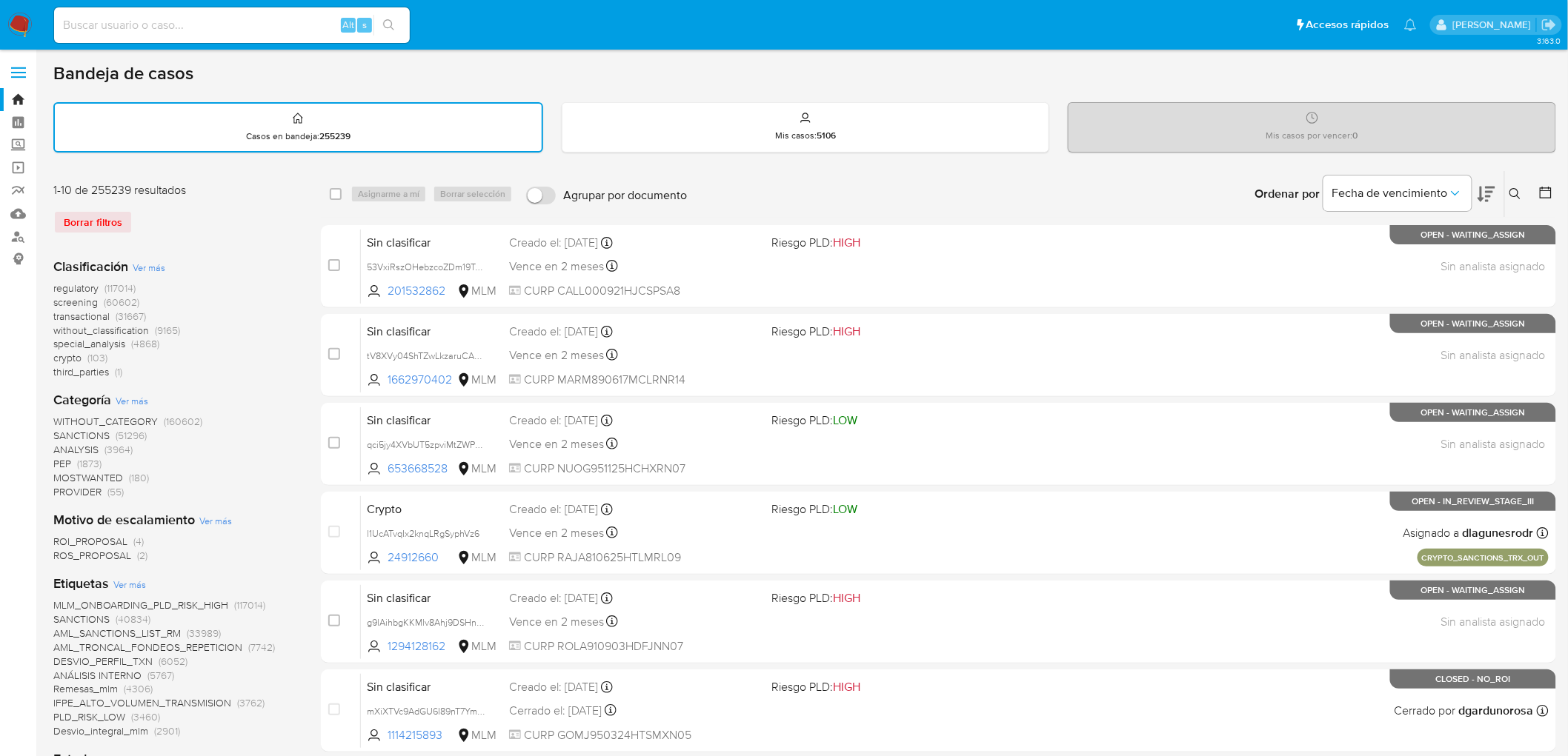
click at [11, 23] on img at bounding box center [20, 25] width 25 height 25
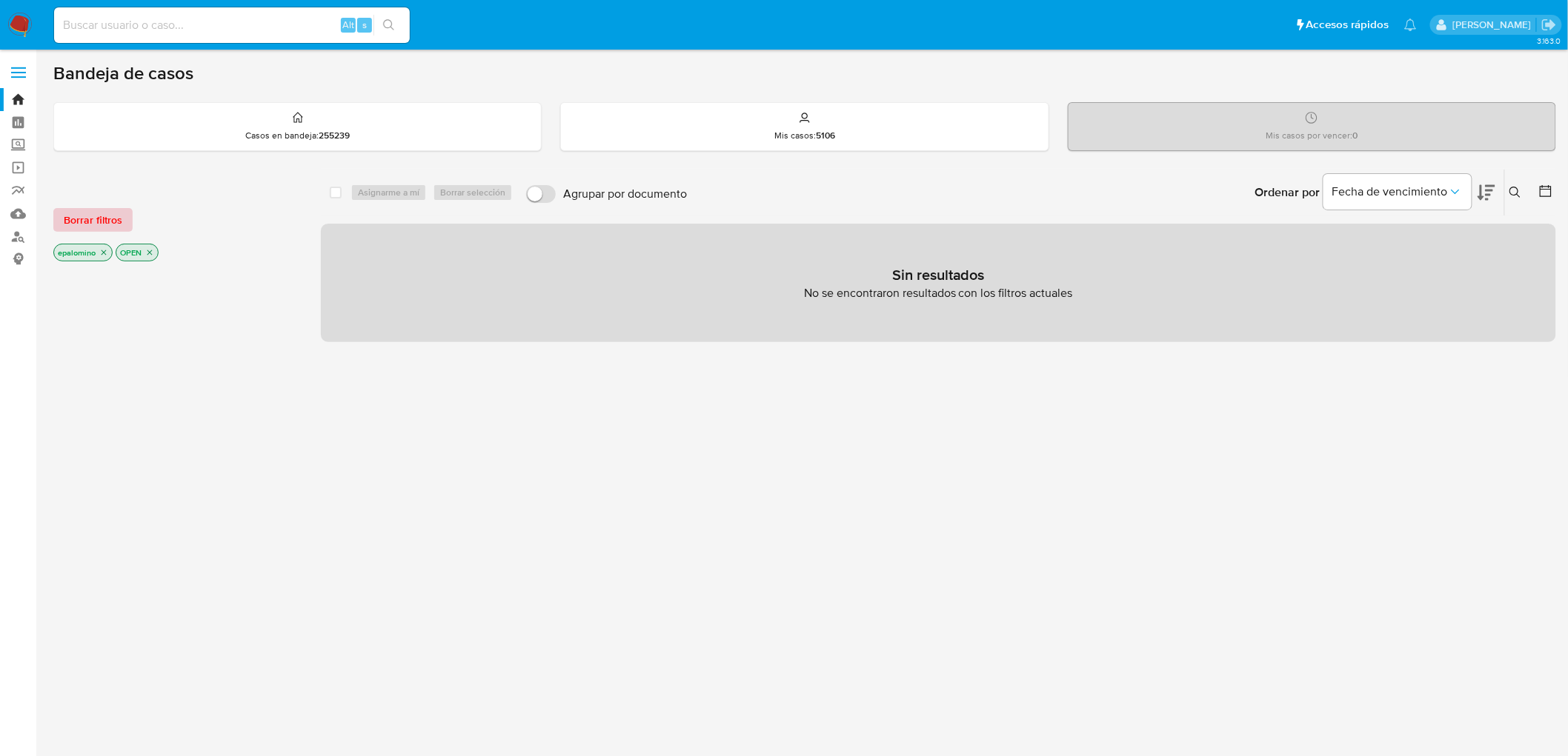
click at [73, 224] on span "Borrar filtros" at bounding box center [93, 220] width 59 height 21
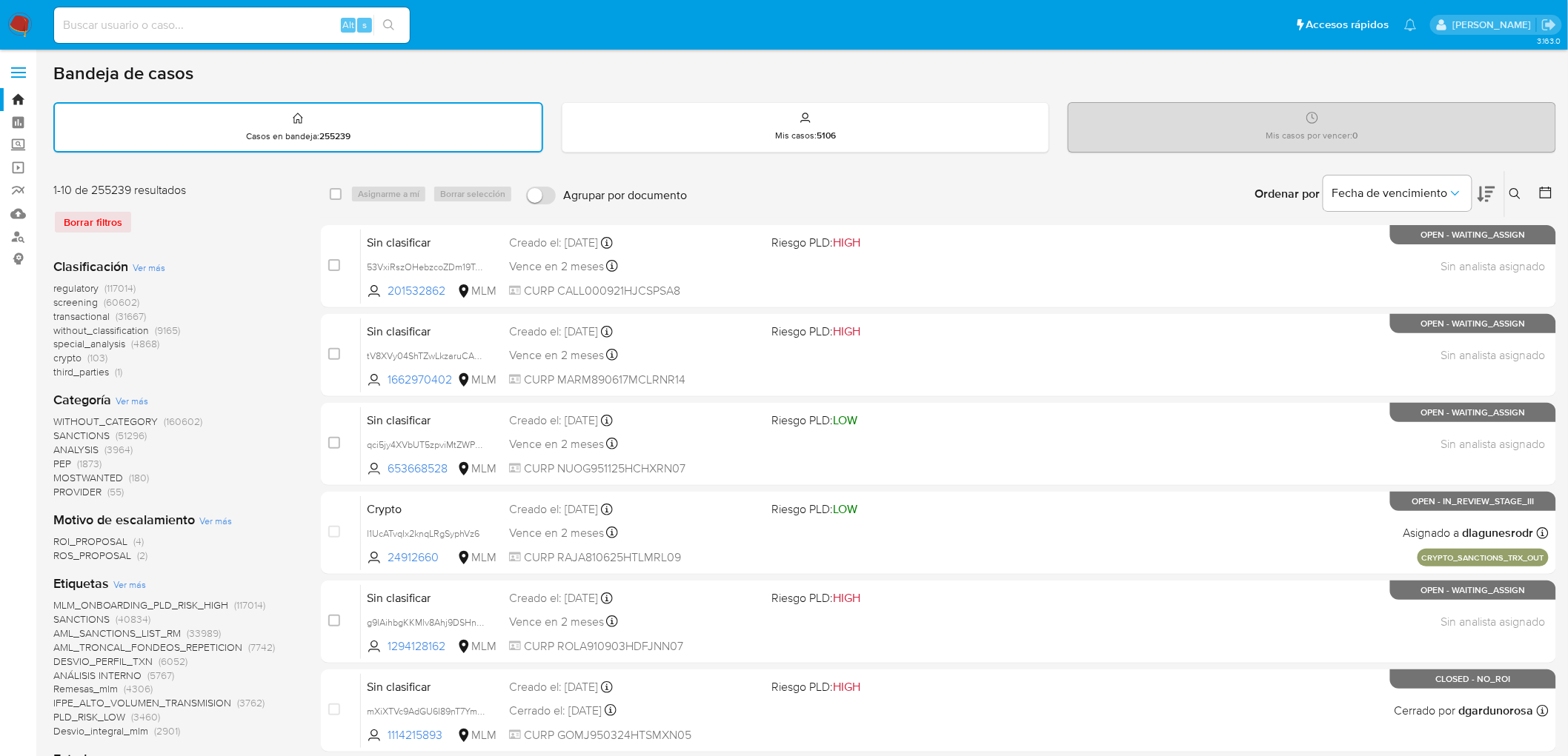
click at [18, 26] on img at bounding box center [20, 25] width 25 height 25
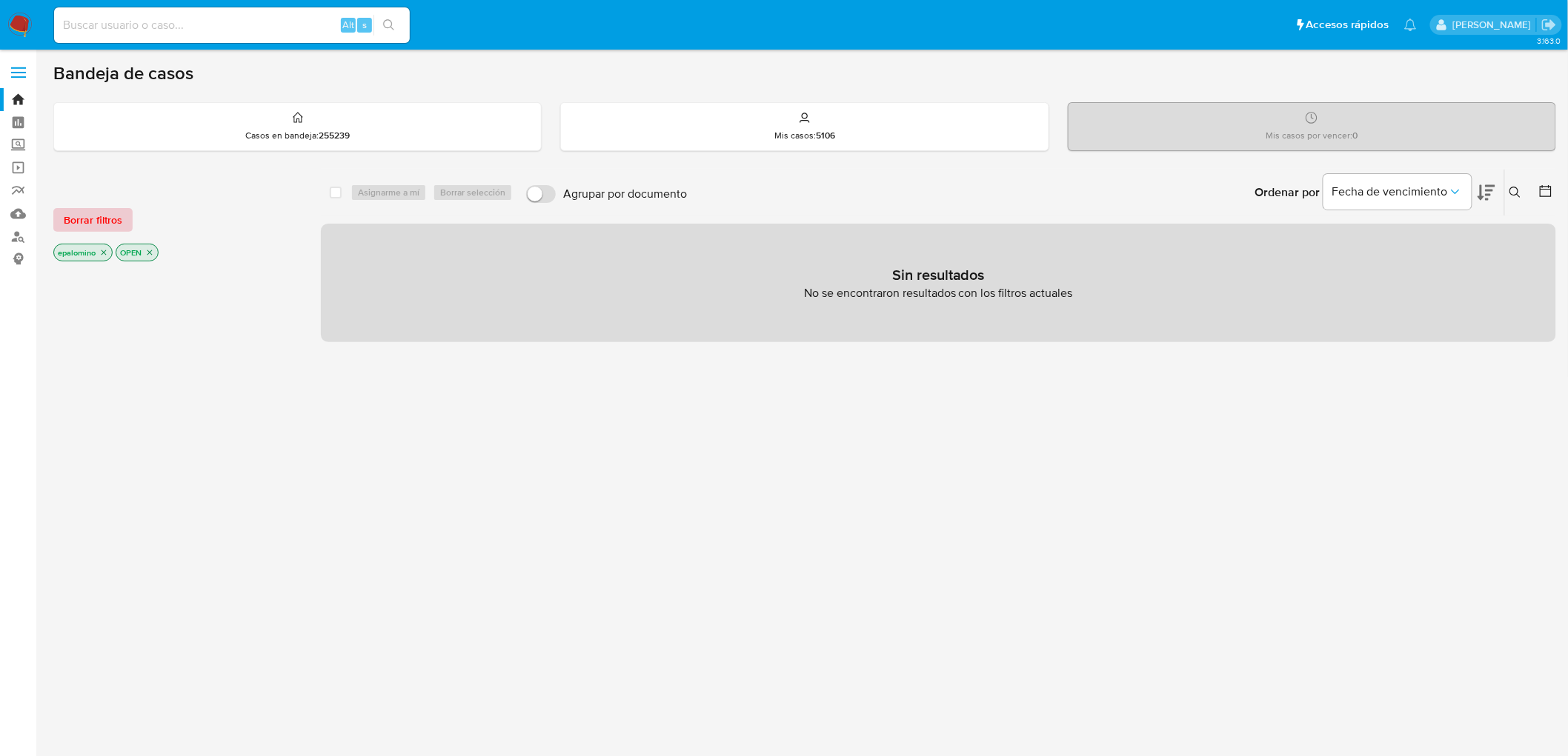
click at [93, 211] on span "Borrar filtros" at bounding box center [93, 220] width 59 height 21
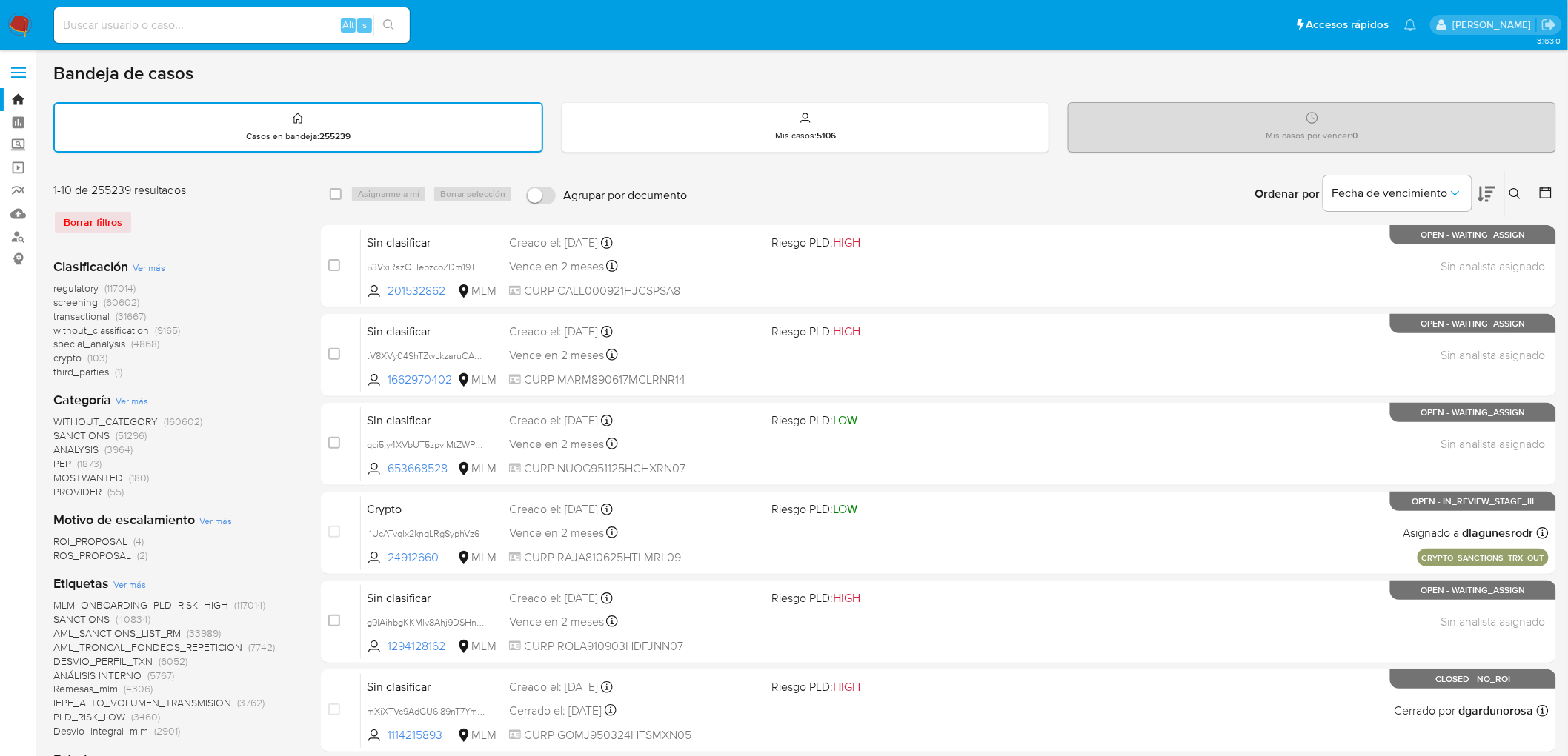
click at [19, 26] on img at bounding box center [20, 25] width 25 height 25
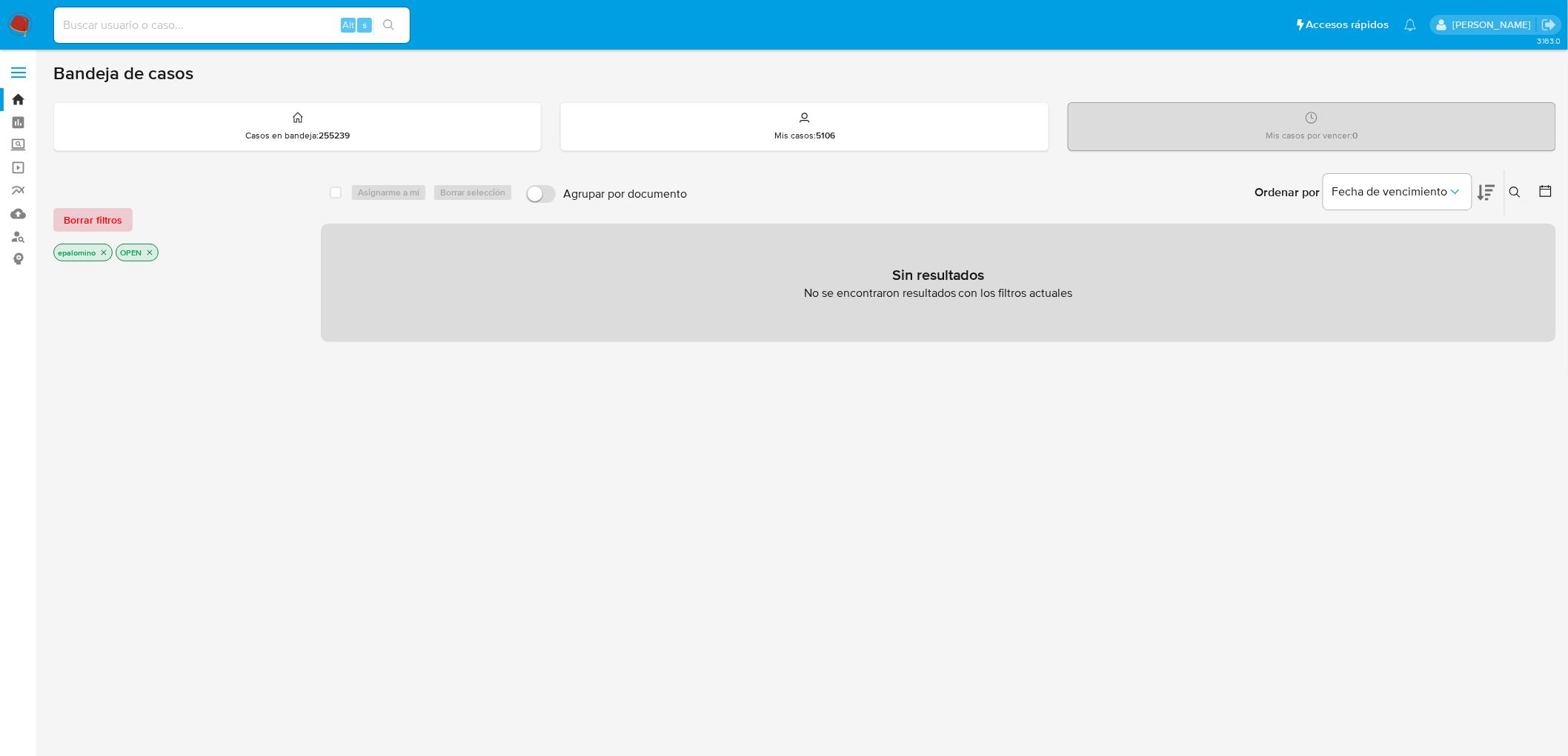
click at [115, 224] on span "Borrar filtros" at bounding box center [93, 220] width 59 height 21
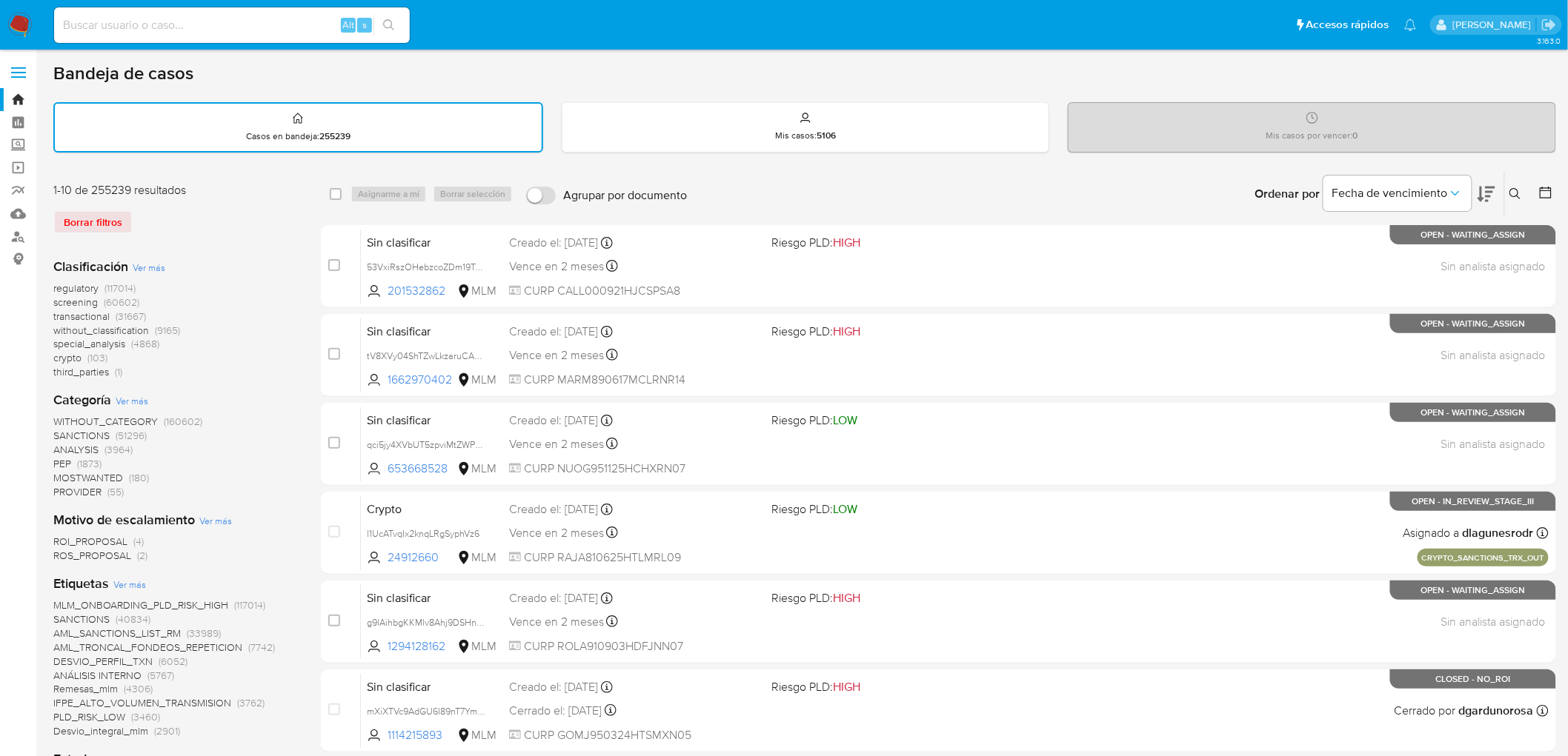
click at [18, 29] on img at bounding box center [20, 25] width 25 height 25
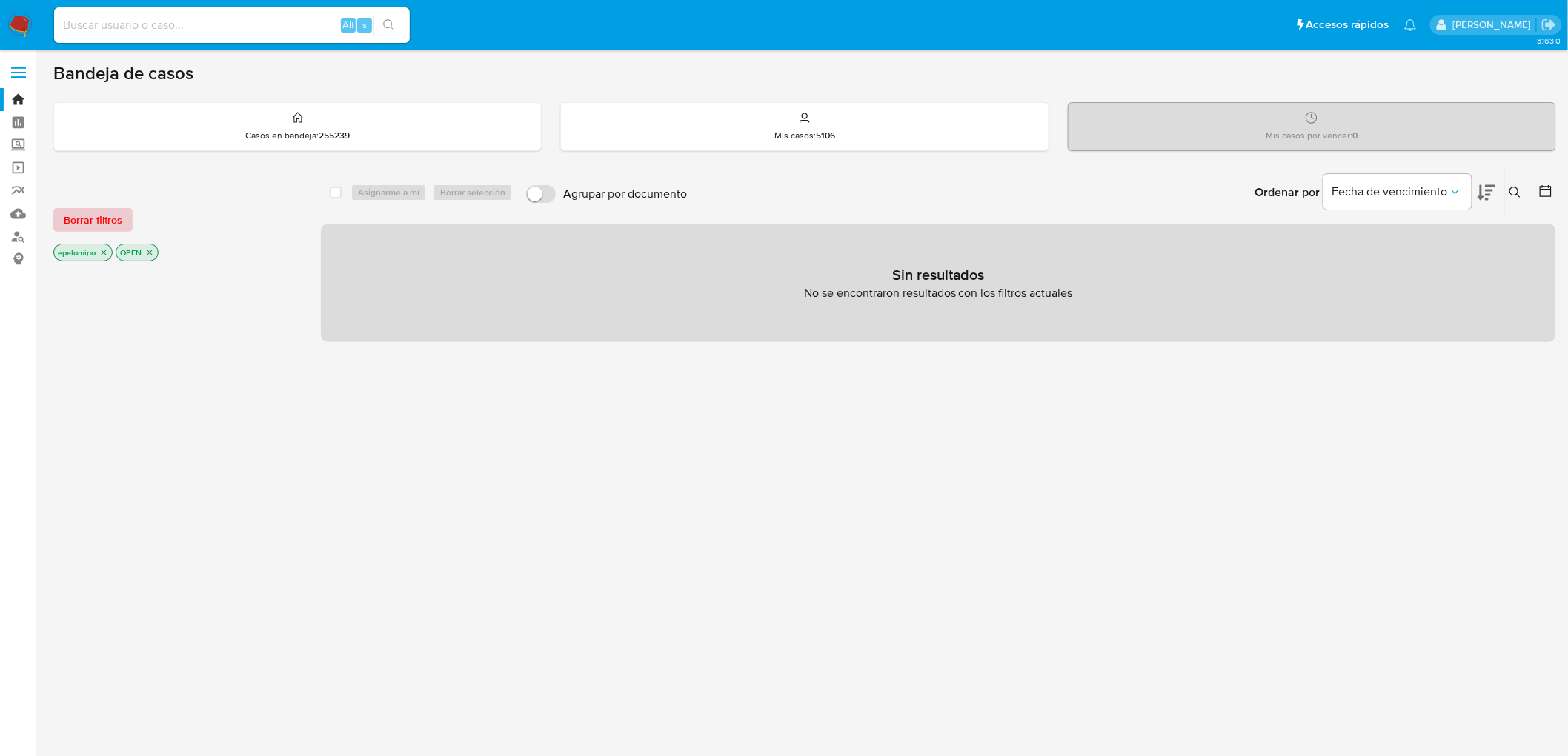
click at [99, 216] on span "Borrar filtros" at bounding box center [93, 220] width 59 height 21
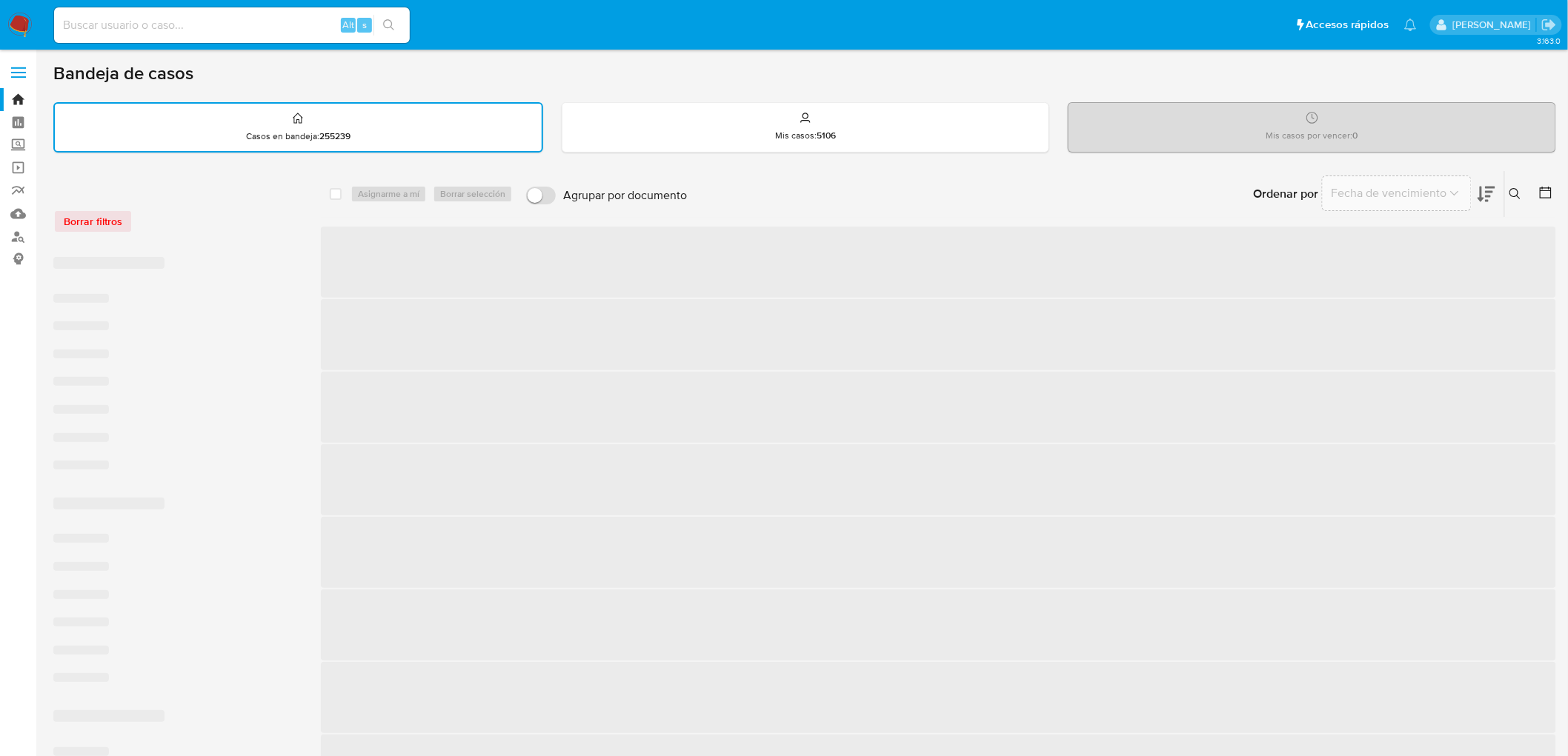
click at [222, 219] on div "Borrar filtros" at bounding box center [172, 221] width 237 height 23
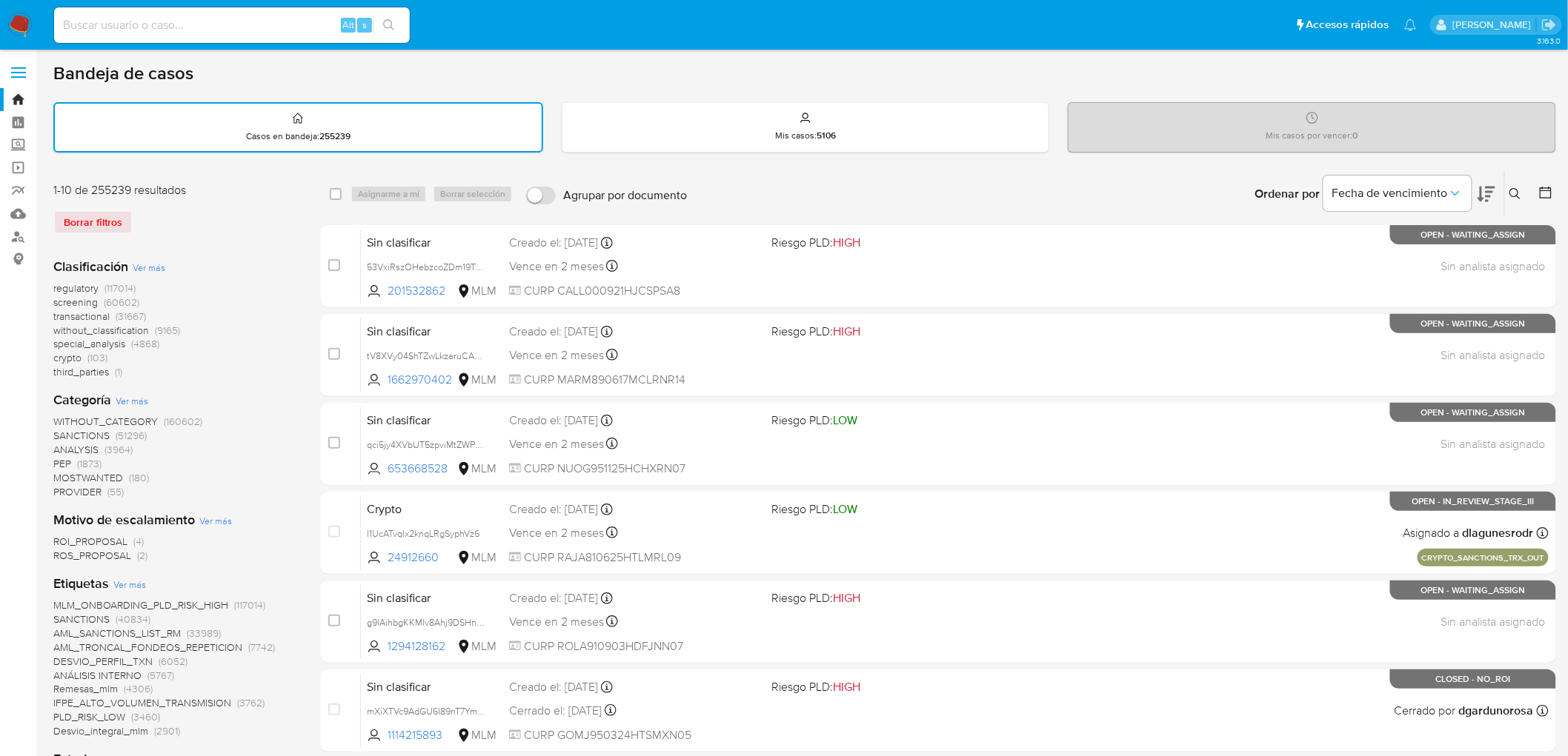
click at [20, 27] on img at bounding box center [20, 25] width 25 height 25
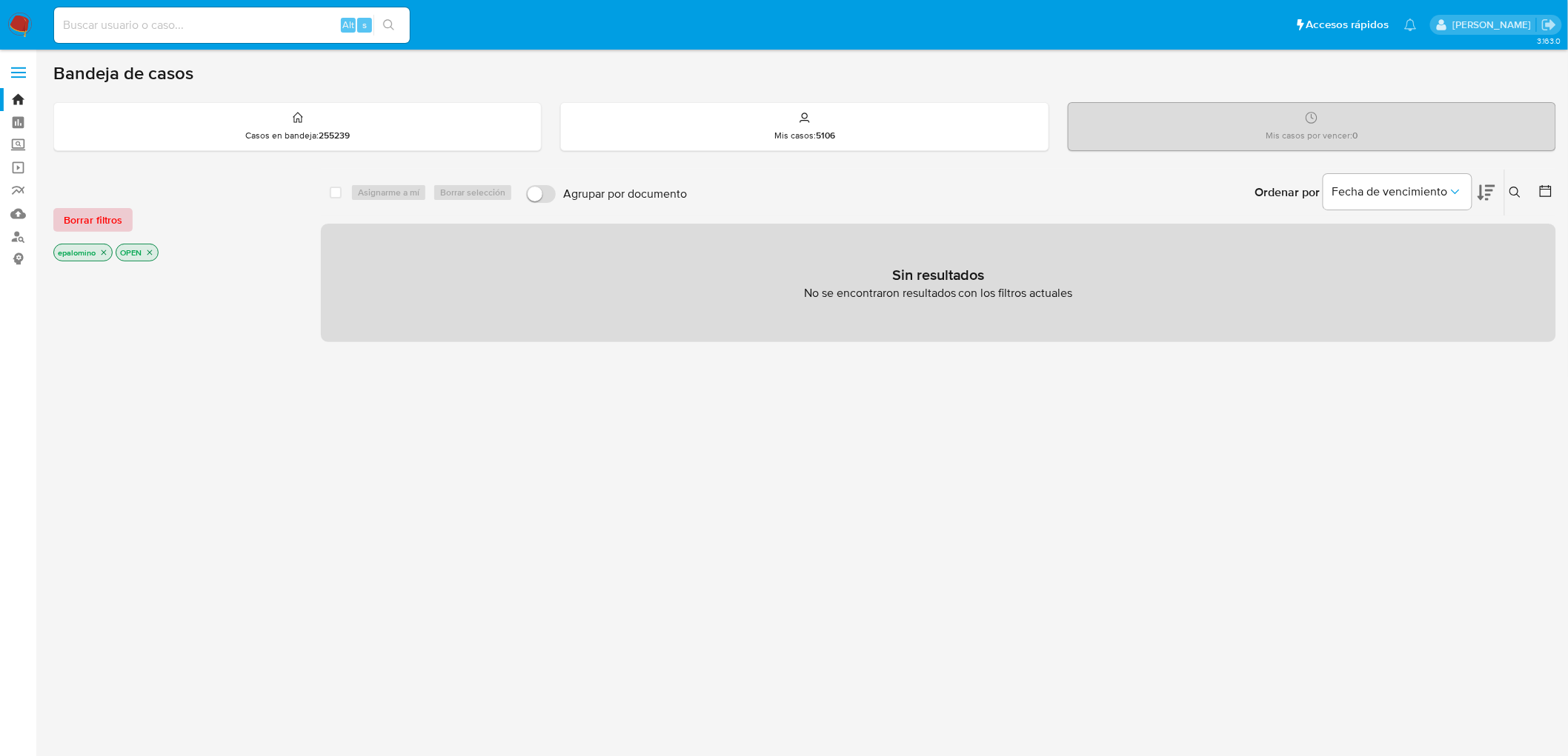
click at [98, 224] on span "Borrar filtros" at bounding box center [93, 220] width 59 height 21
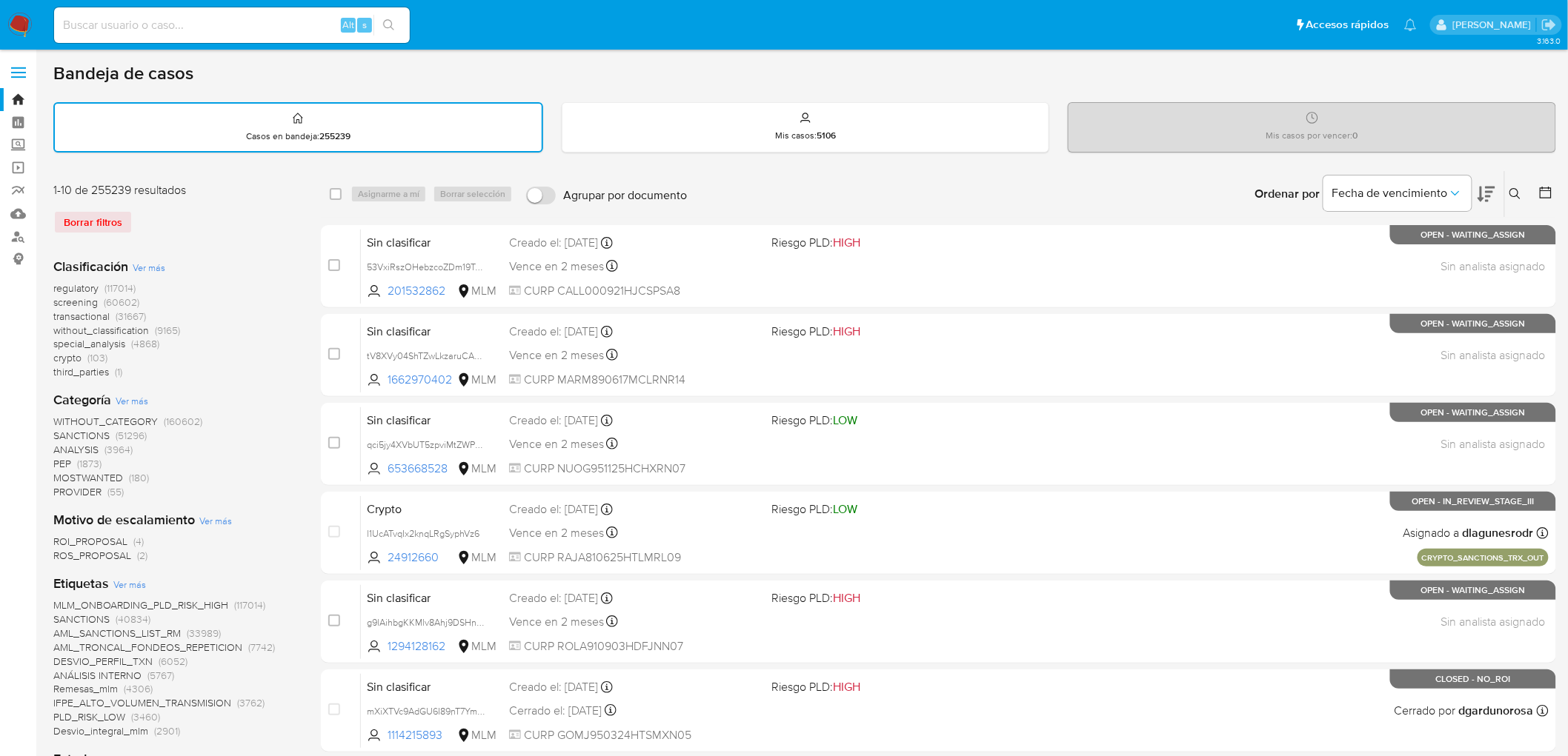
click at [15, 16] on img at bounding box center [20, 25] width 25 height 25
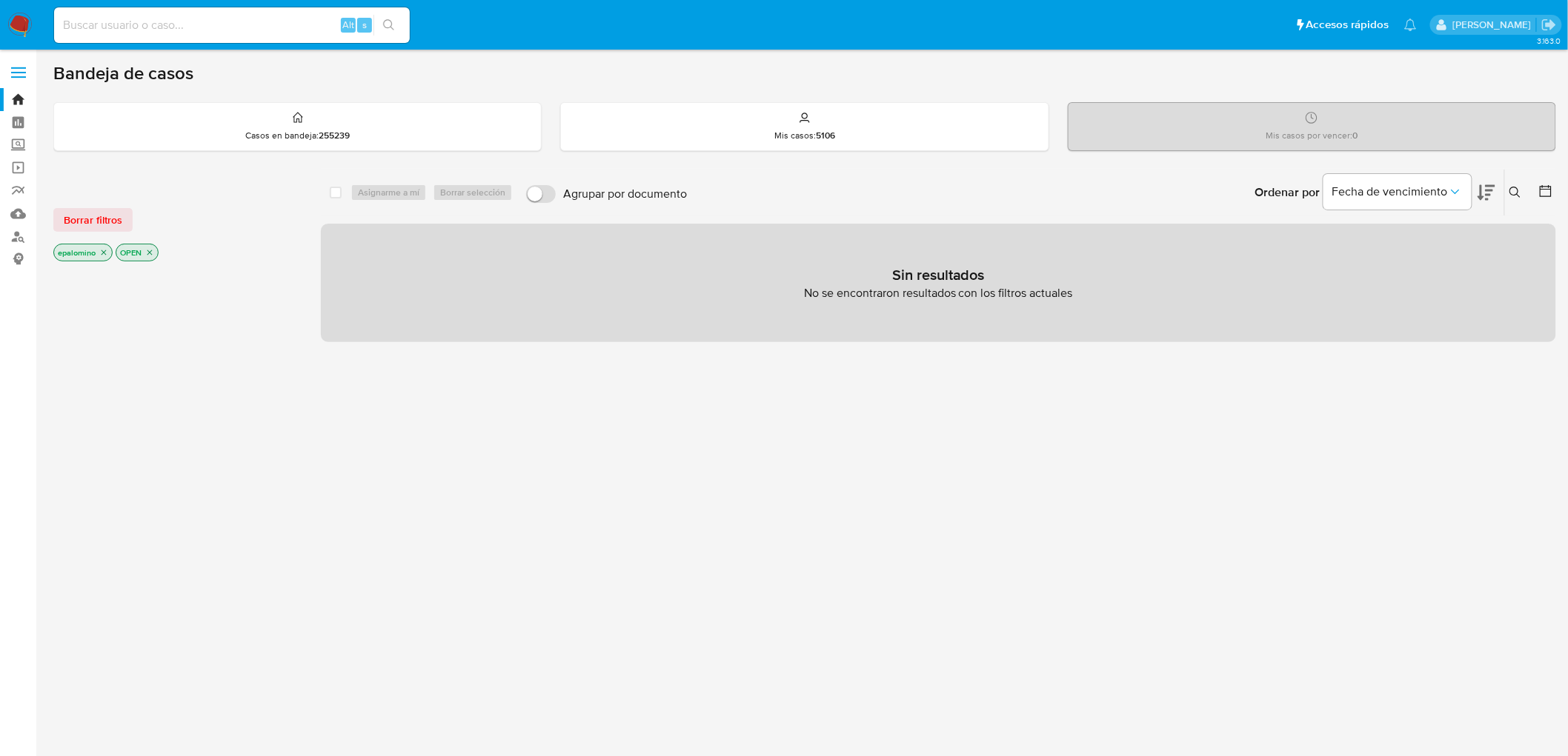
drag, startPoint x: 111, startPoint y: 211, endPoint x: 125, endPoint y: 219, distance: 16.1
click at [111, 211] on span "Borrar filtros" at bounding box center [93, 220] width 59 height 21
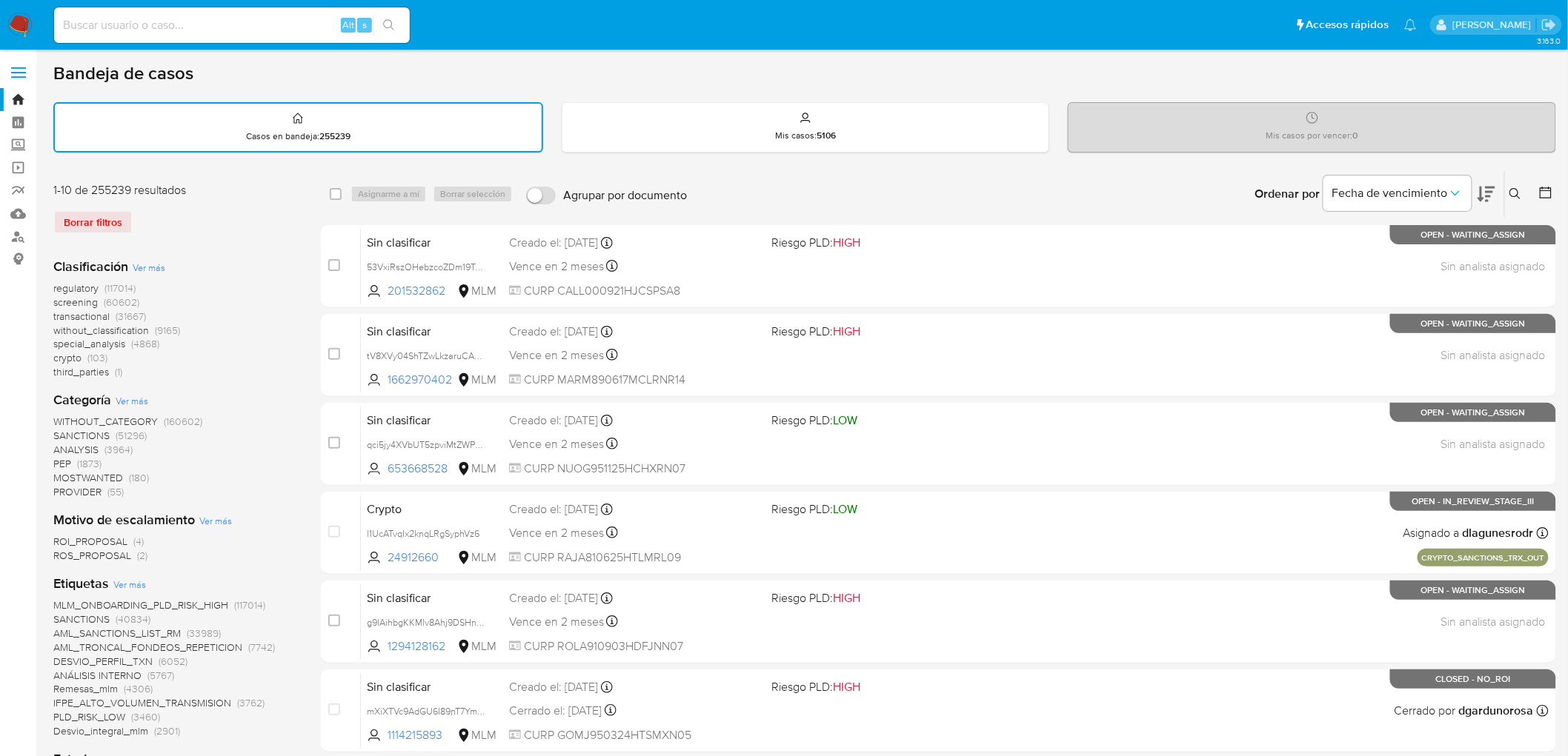
click at [13, 26] on img at bounding box center [20, 25] width 25 height 25
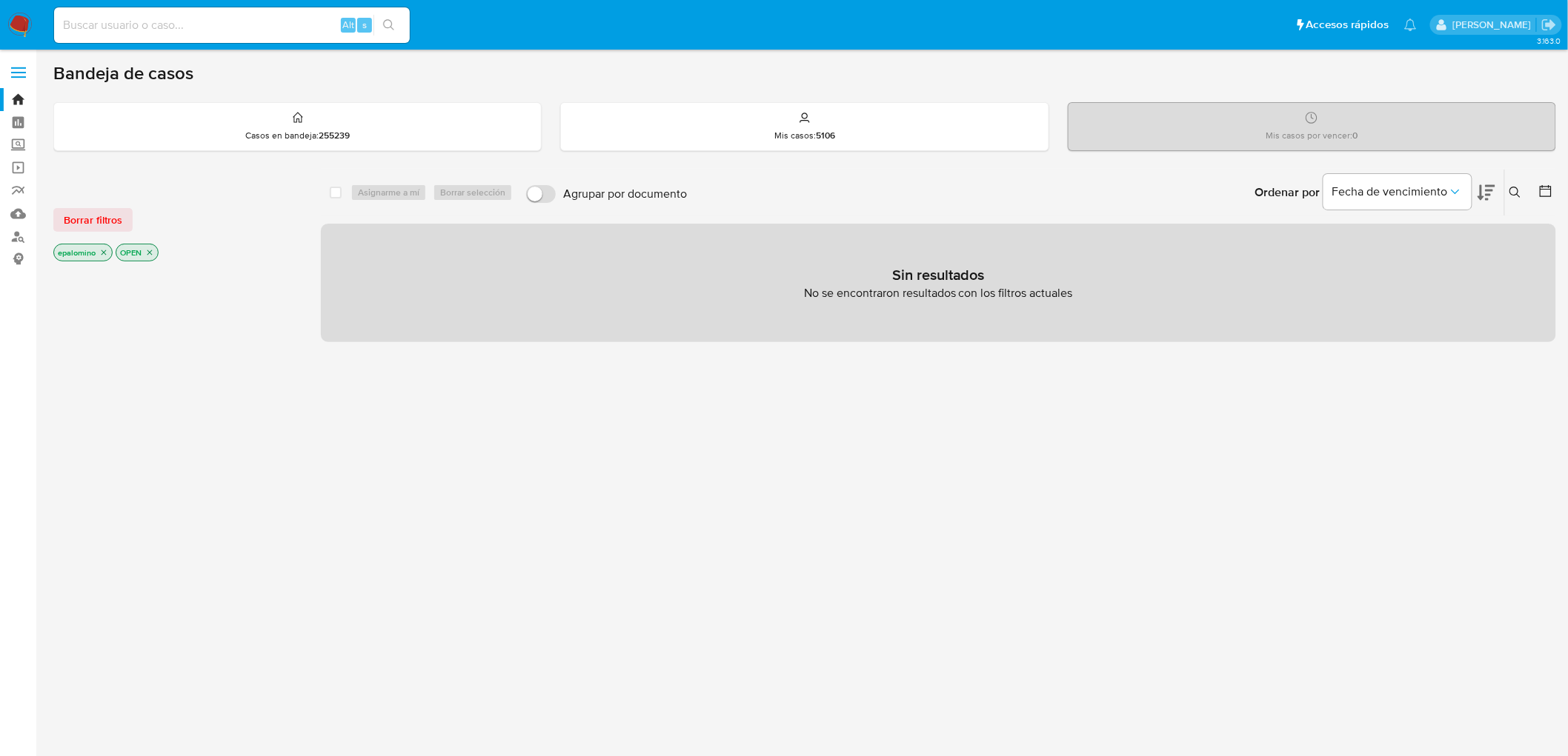
click at [69, 222] on span "Borrar filtros" at bounding box center [93, 220] width 59 height 21
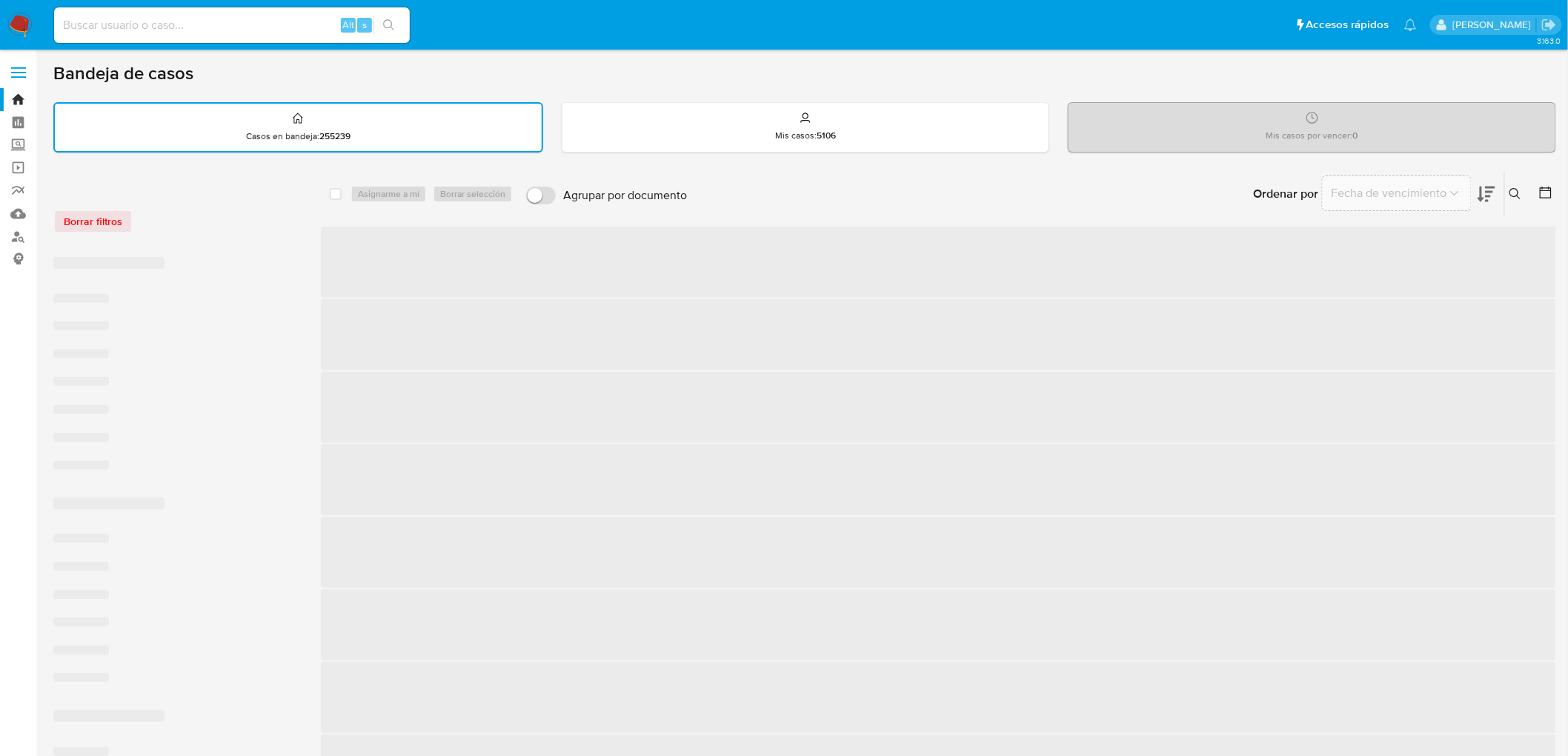
click at [161, 220] on div "Borrar filtros" at bounding box center [172, 221] width 237 height 23
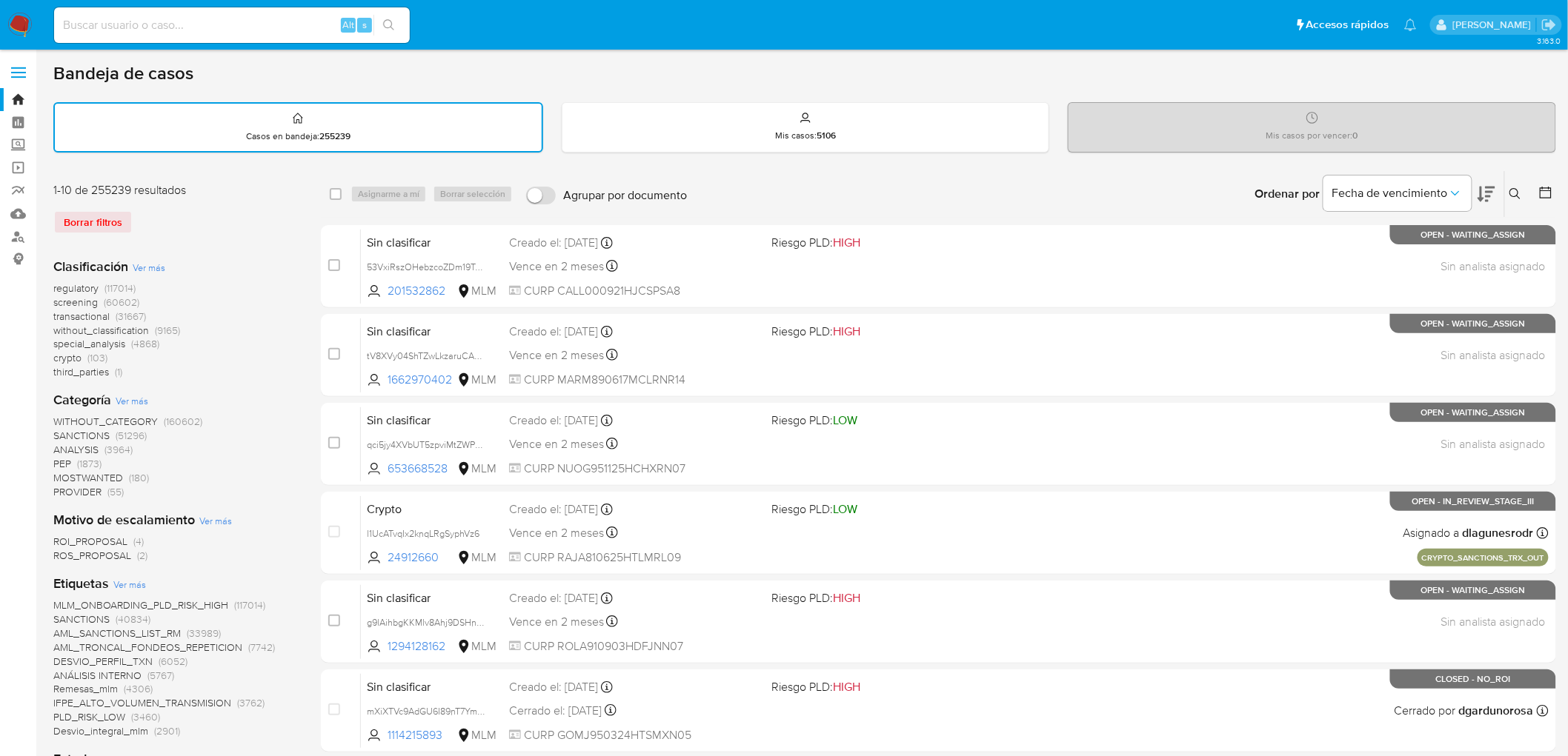
click at [19, 26] on img at bounding box center [20, 25] width 25 height 25
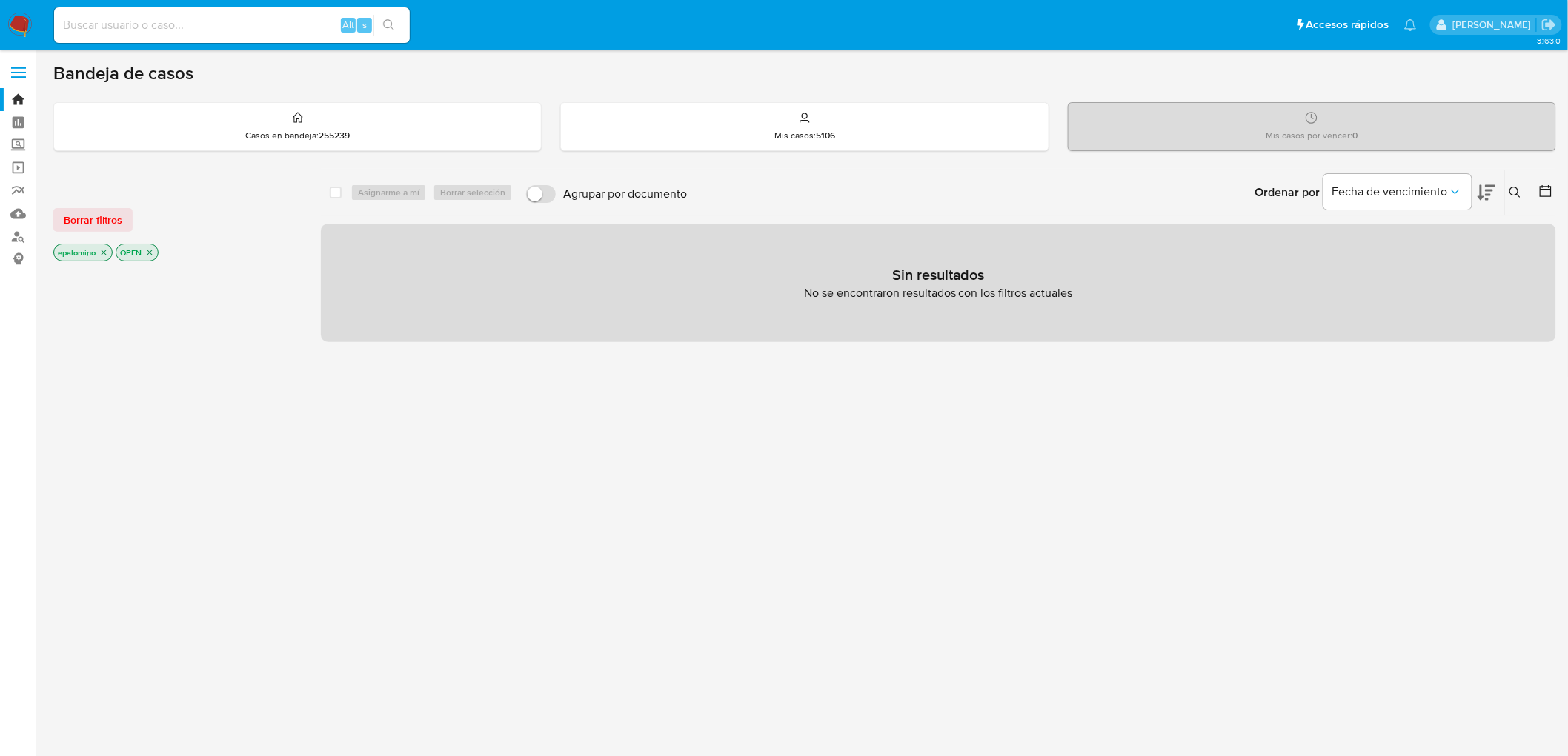
click at [119, 216] on span "Borrar filtros" at bounding box center [93, 220] width 59 height 21
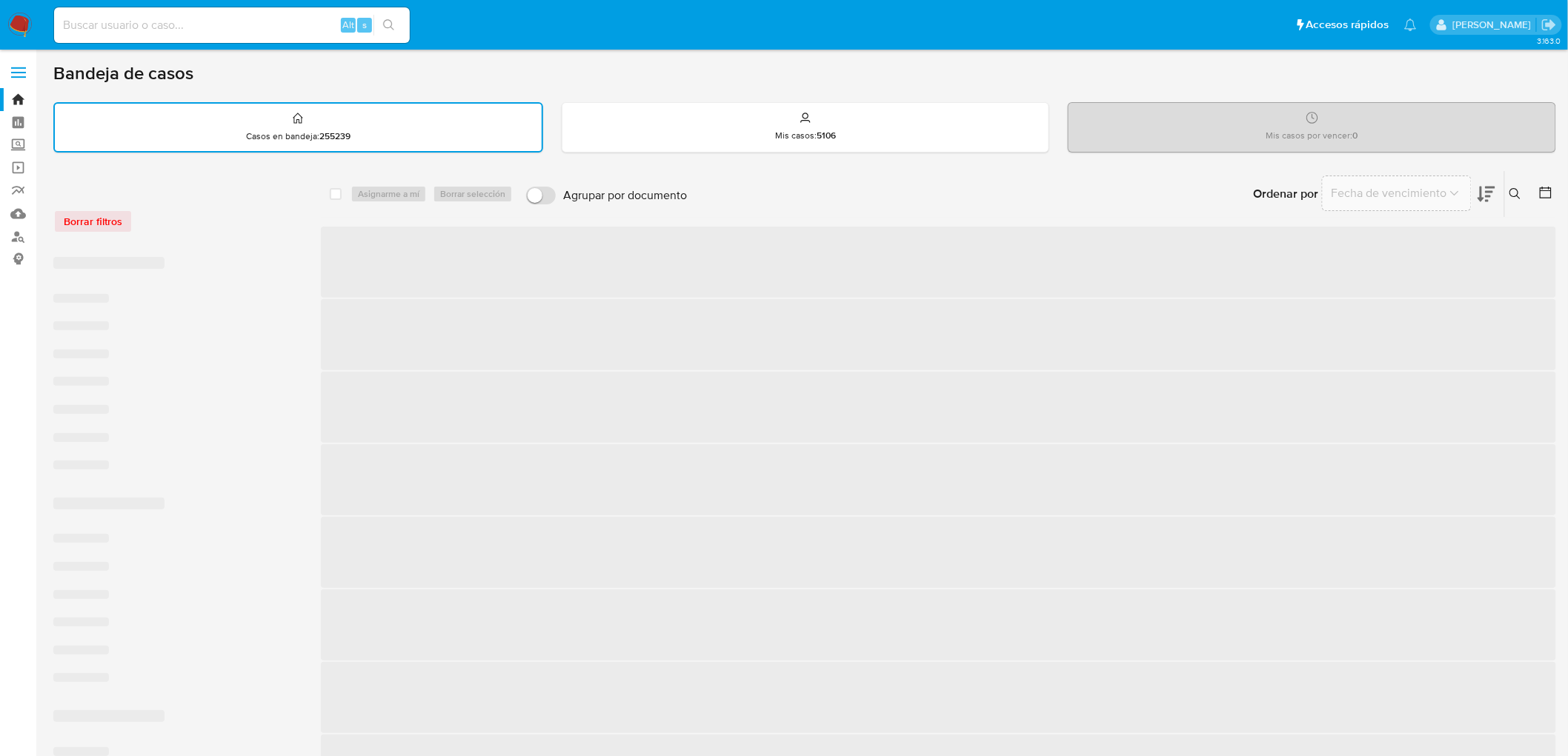
click at [181, 219] on div "Borrar filtros" at bounding box center [172, 221] width 237 height 23
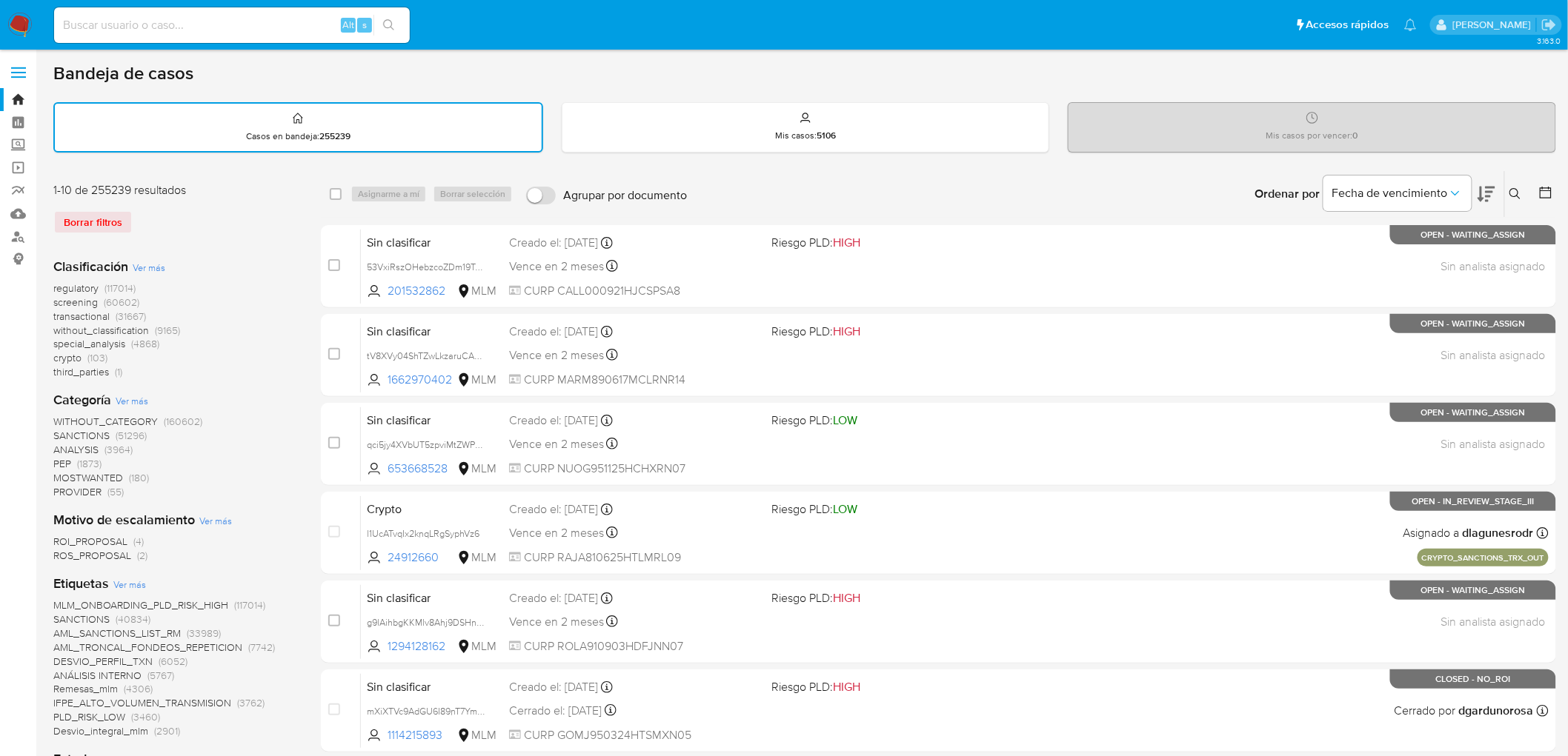
click at [13, 28] on img at bounding box center [20, 25] width 25 height 25
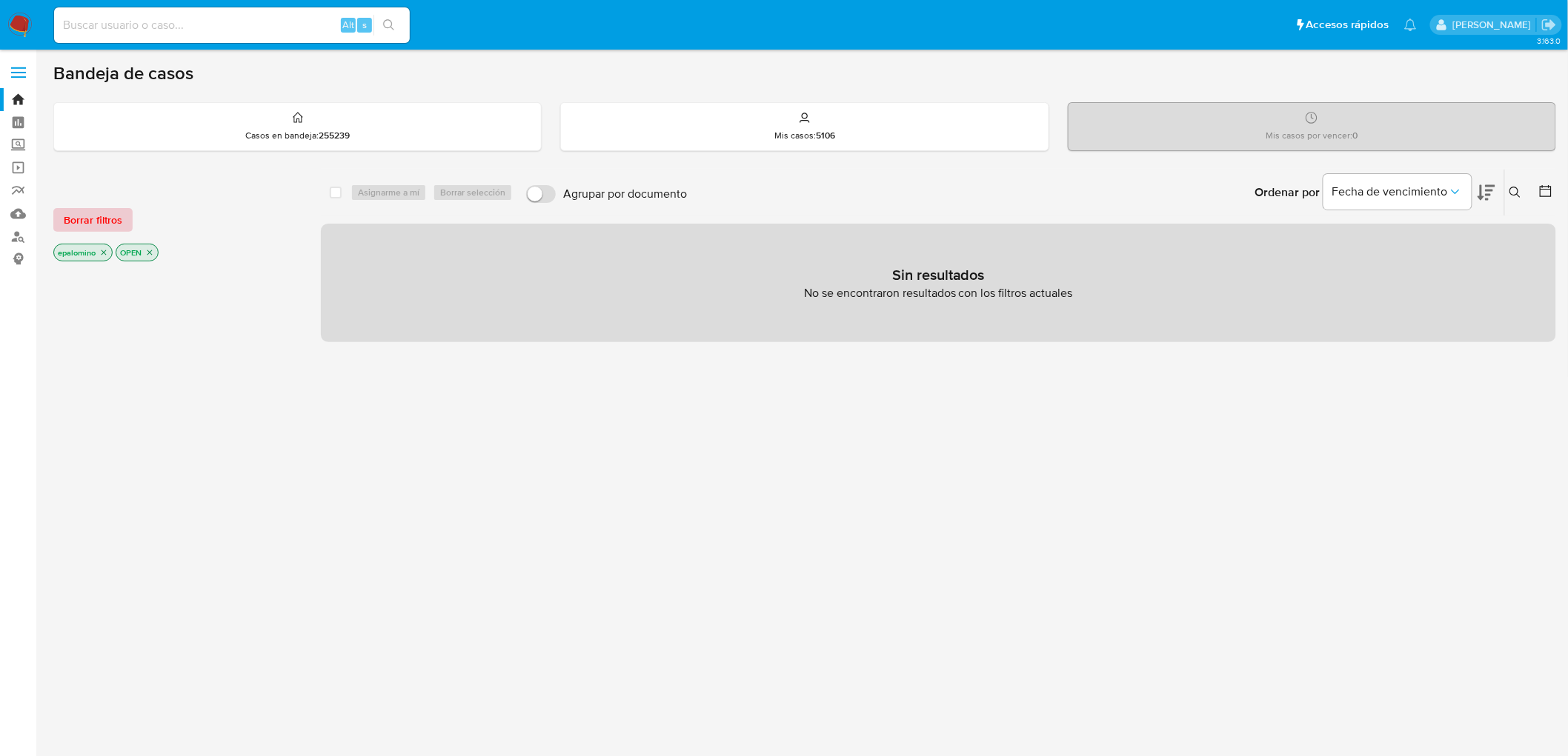
click at [88, 220] on span "Borrar filtros" at bounding box center [93, 220] width 59 height 21
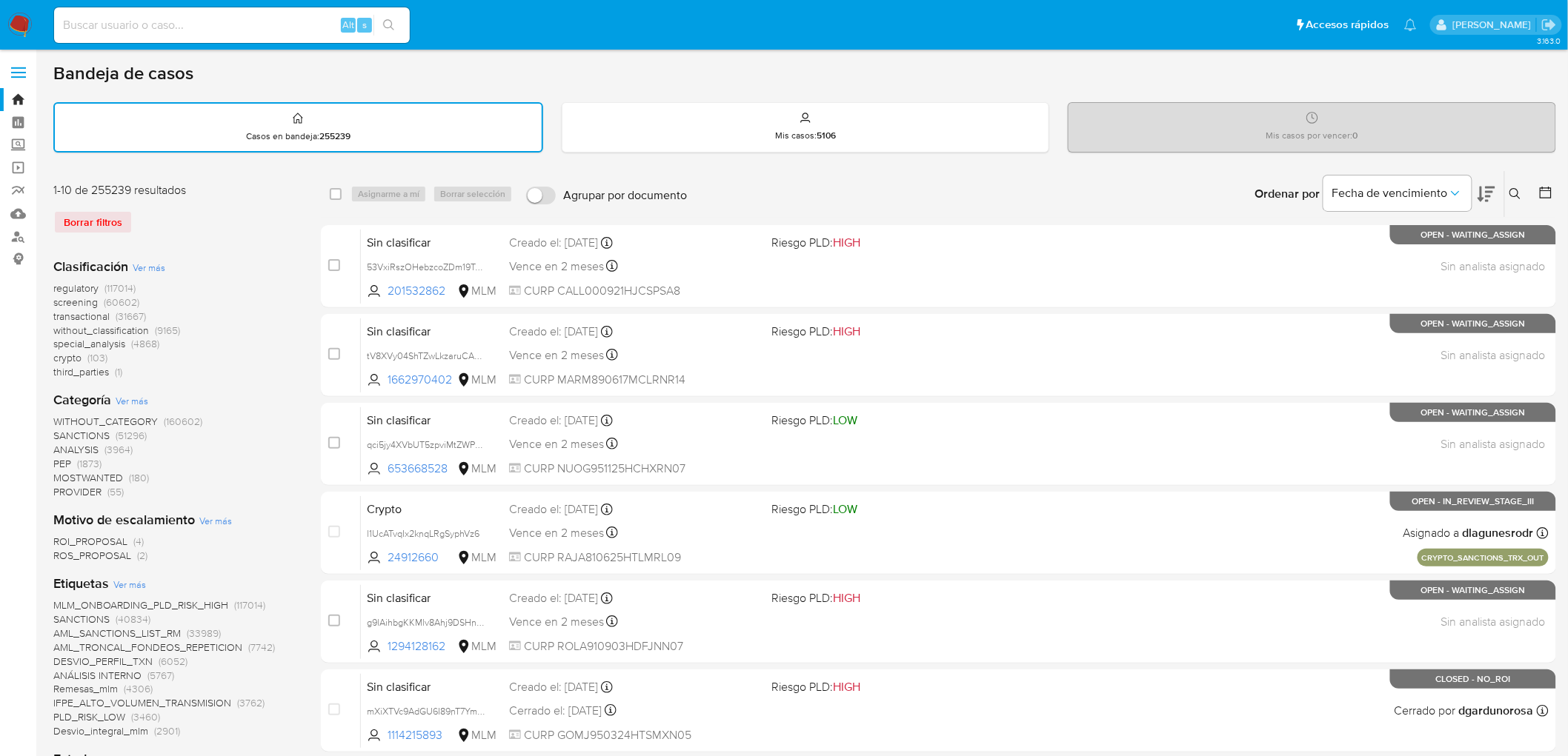
click at [24, 24] on img at bounding box center [20, 25] width 25 height 25
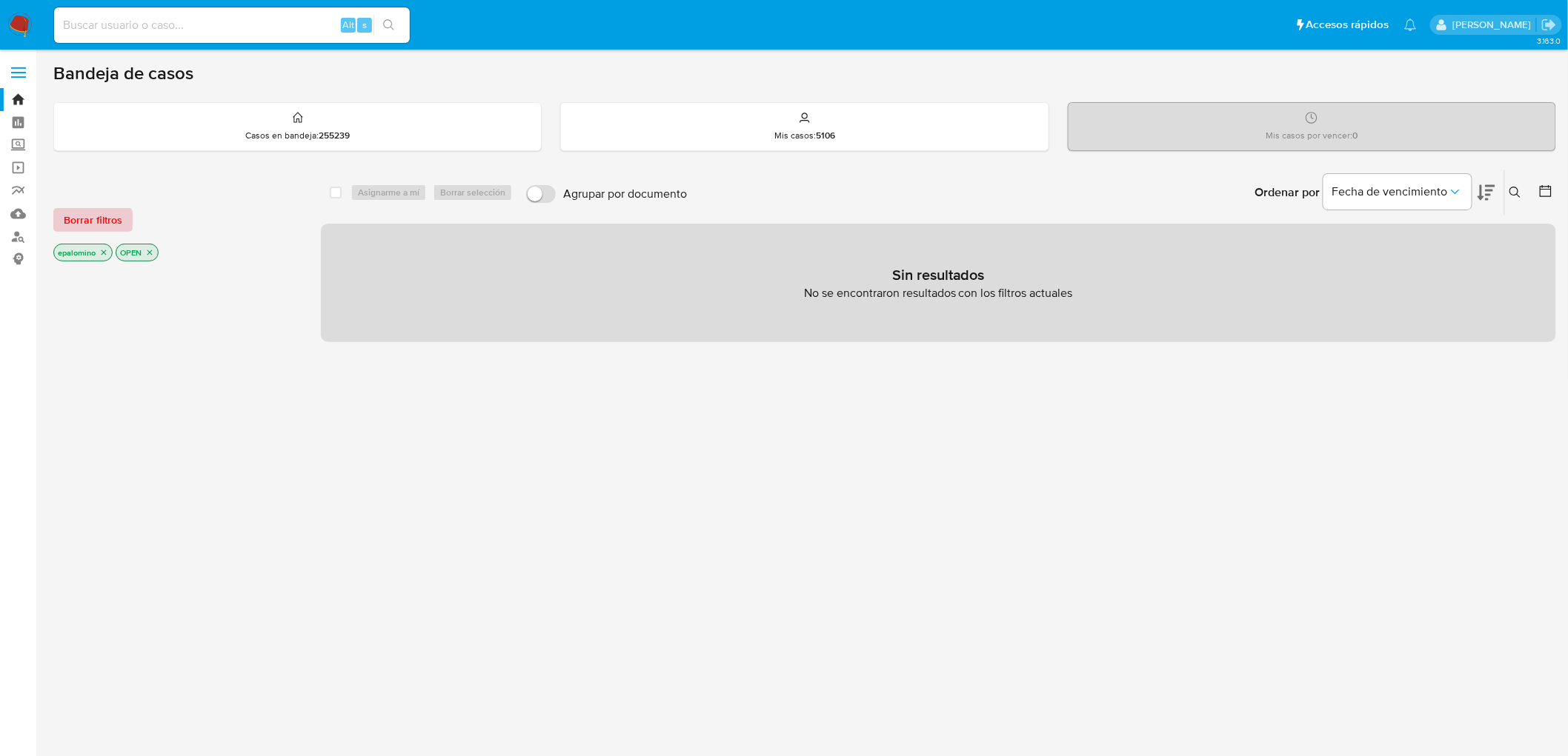
click at [117, 216] on span "Borrar filtros" at bounding box center [93, 220] width 59 height 21
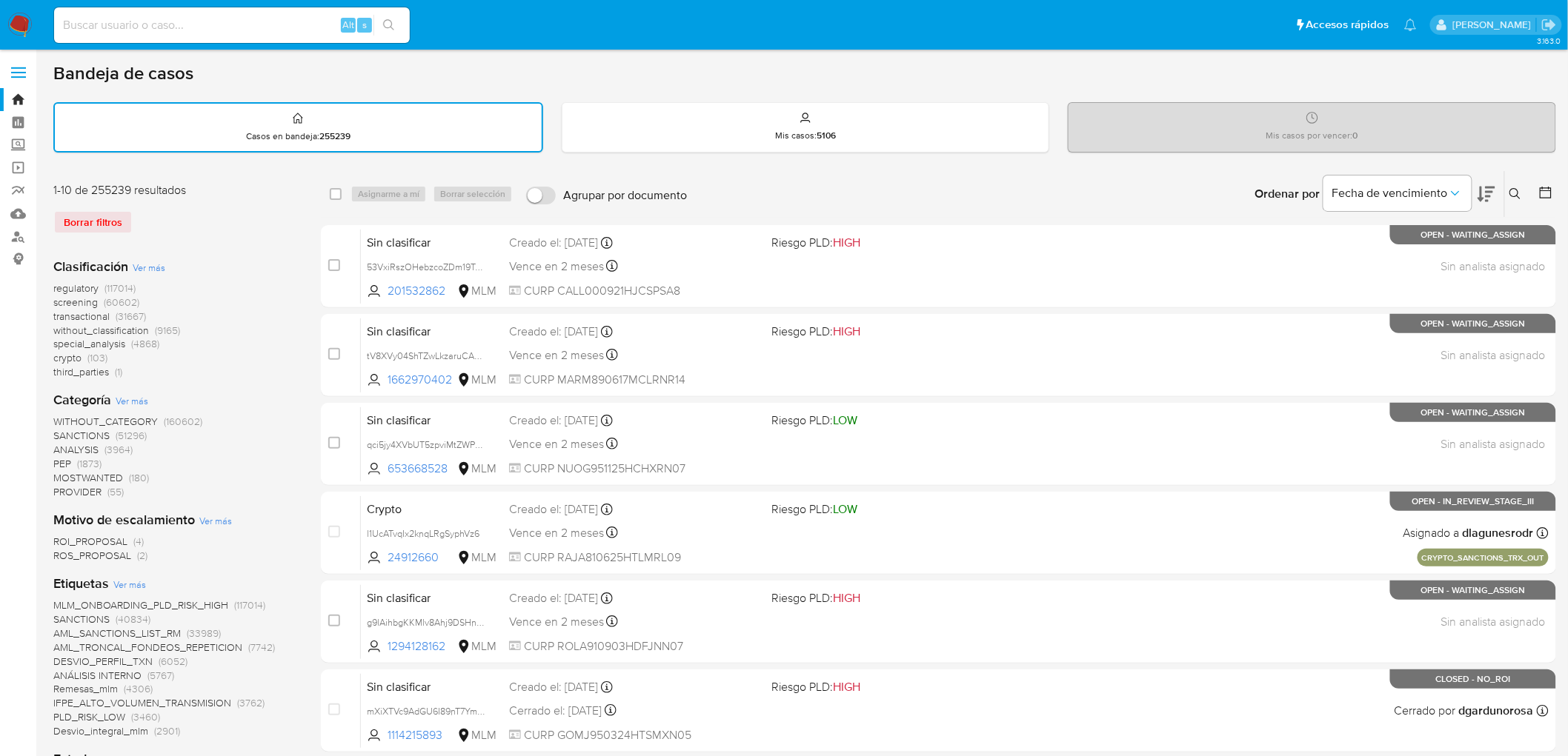
click at [23, 18] on img at bounding box center [20, 25] width 25 height 25
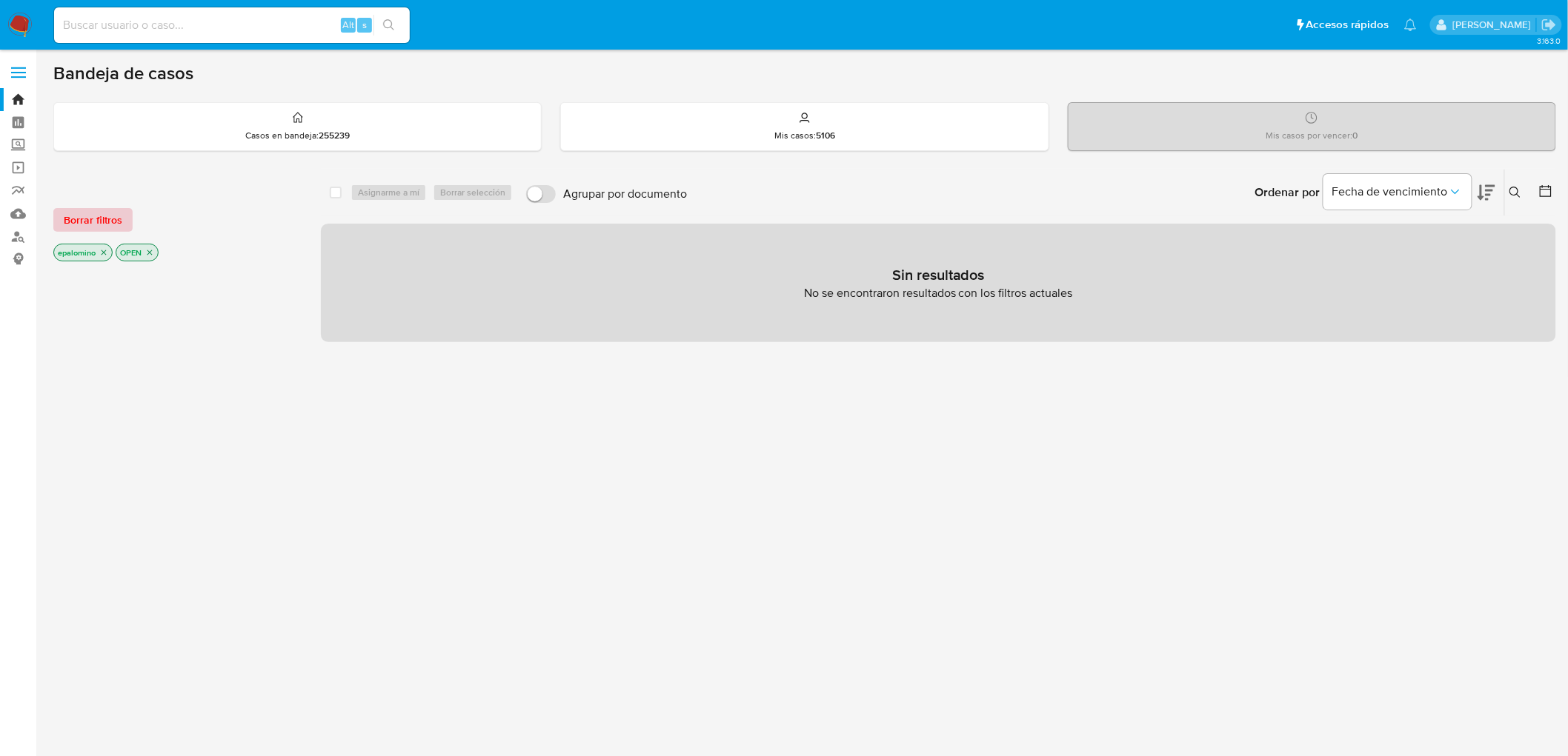
click at [126, 220] on button "Borrar filtros" at bounding box center [93, 220] width 79 height 23
